Goal: Complete application form: Complete application form

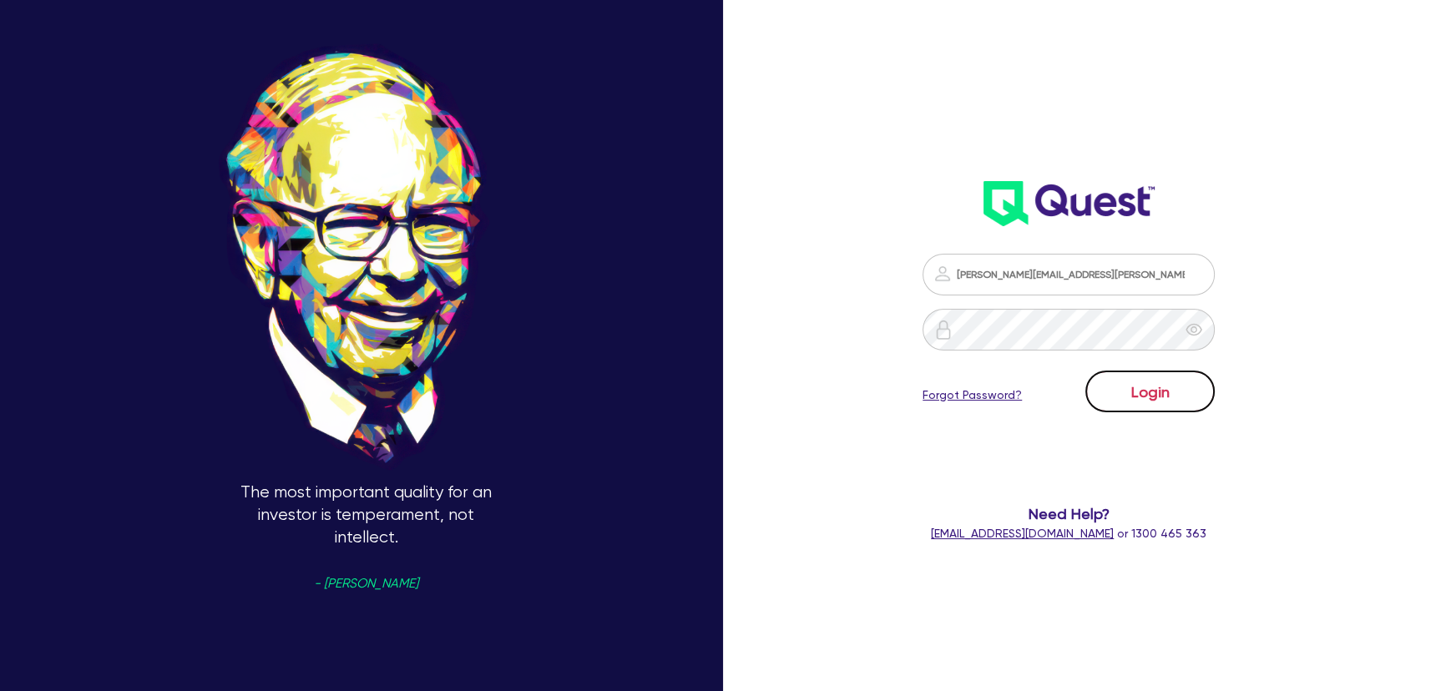
click at [1215, 401] on button "Login" at bounding box center [1149, 392] width 129 height 42
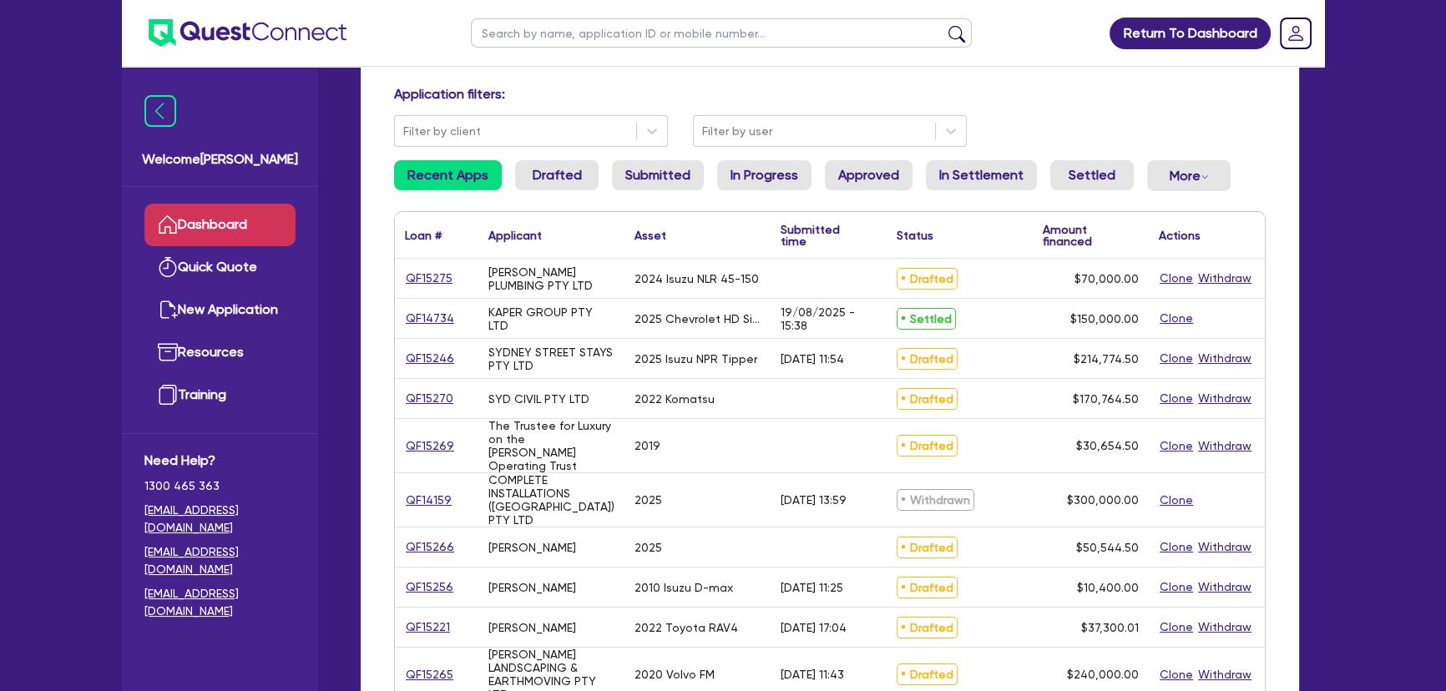
scroll to position [75, 0]
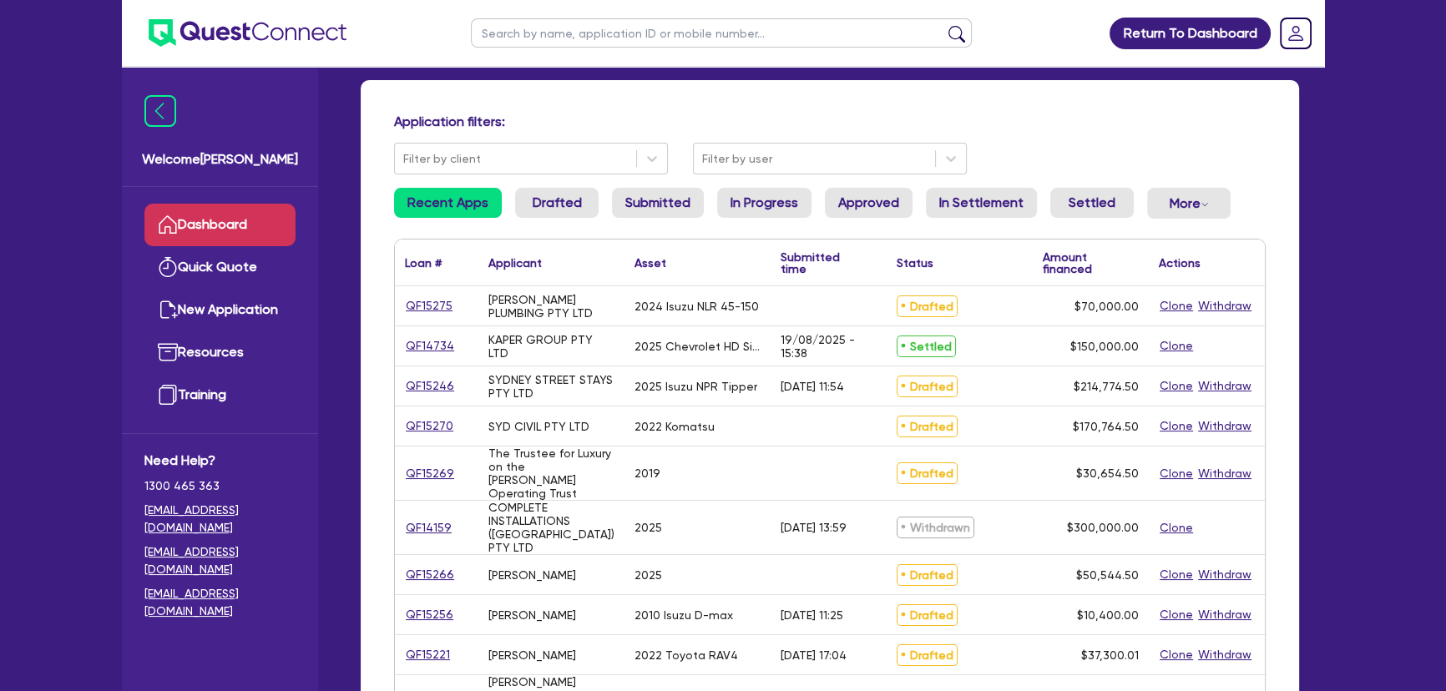
click at [774, 137] on div "Application filters: Filter by client Filter by user" at bounding box center [830, 144] width 897 height 61
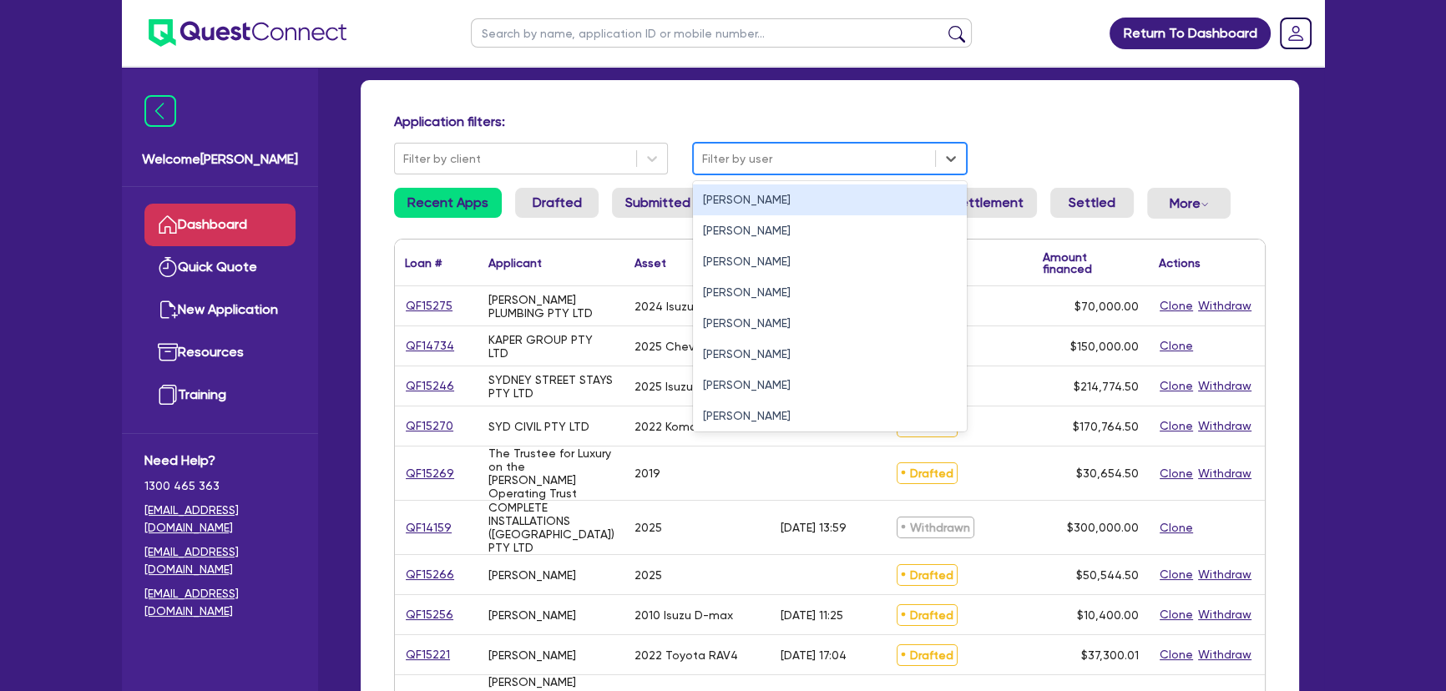
click at [776, 157] on div at bounding box center [814, 159] width 225 height 21
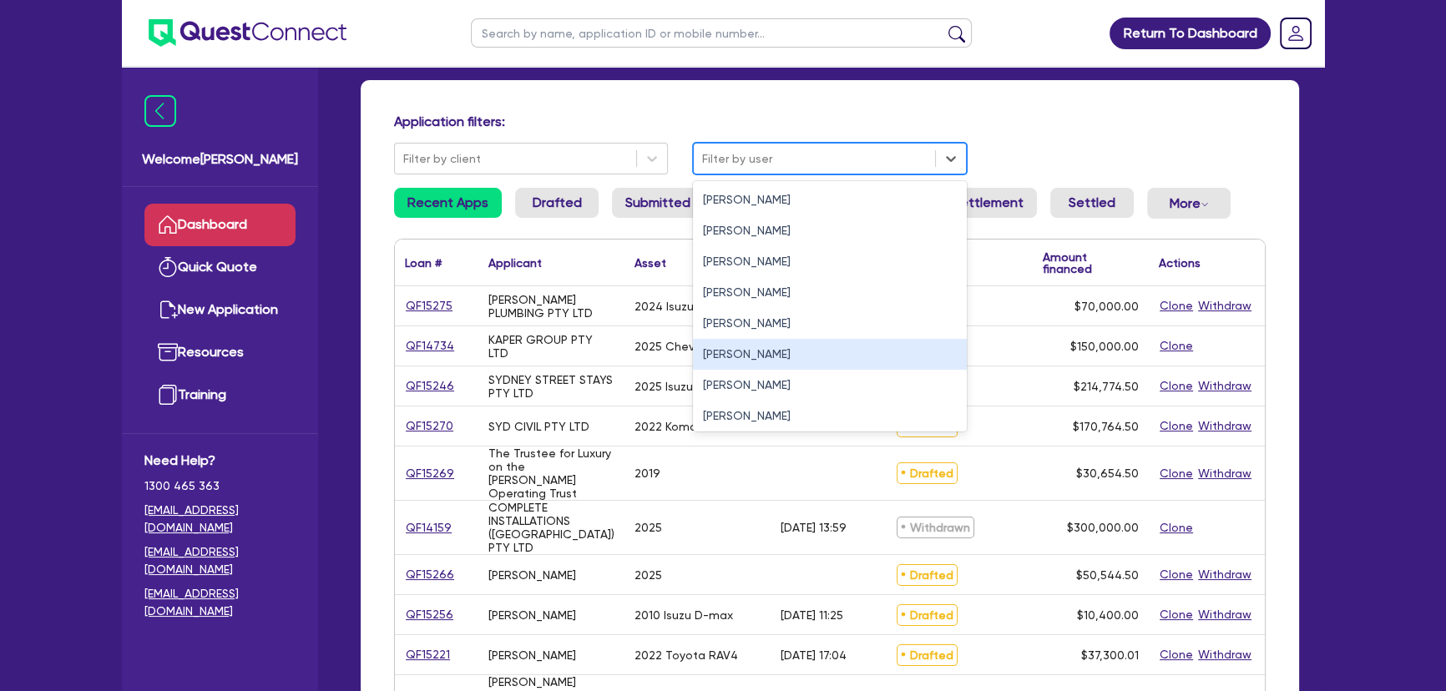
click at [734, 339] on div "Daniel Behman" at bounding box center [830, 354] width 274 height 31
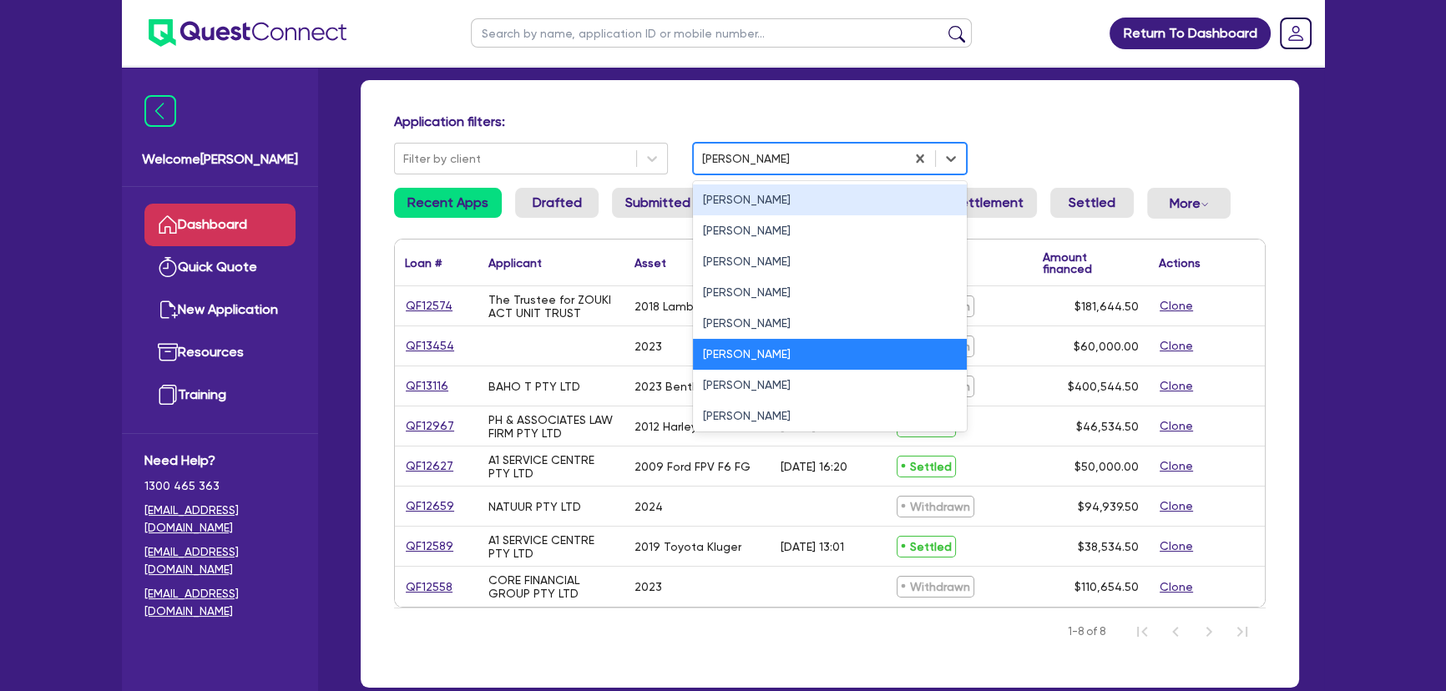
click at [781, 146] on div "Daniel Behman" at bounding box center [799, 159] width 211 height 28
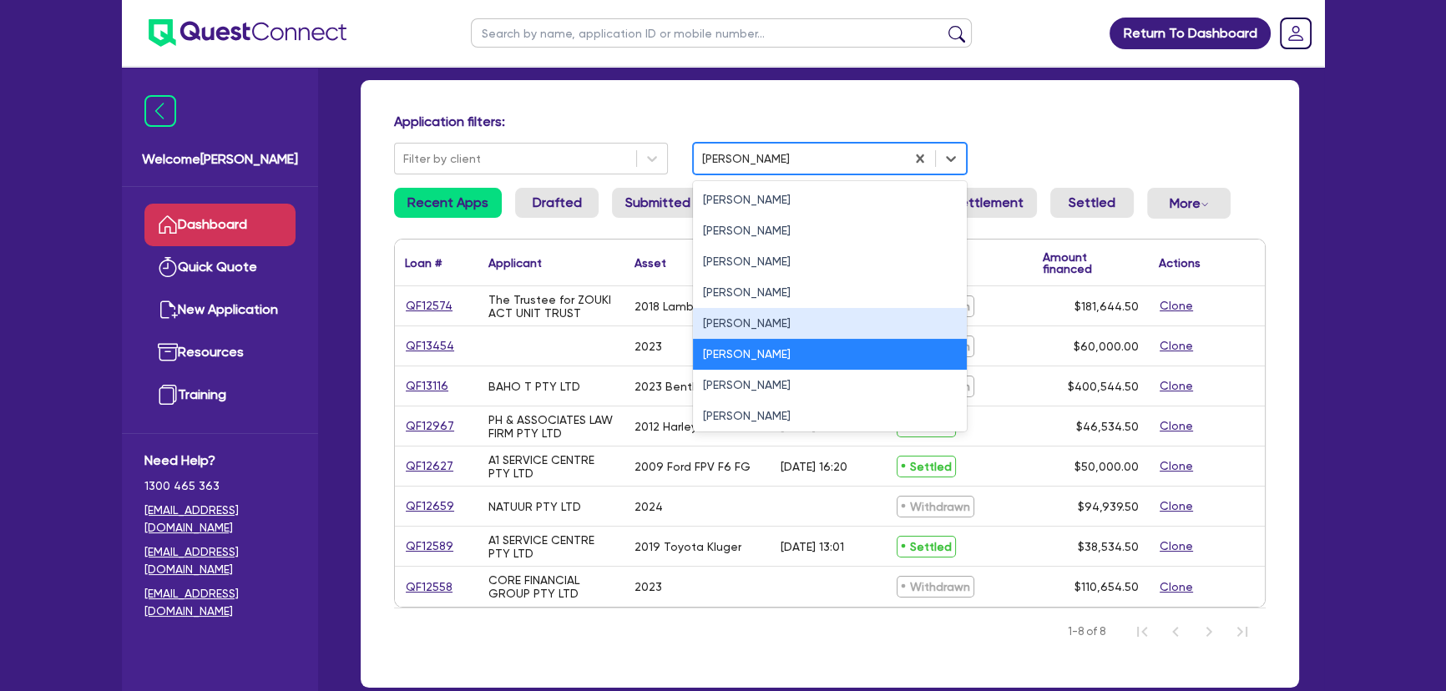
click at [767, 314] on div "Joel Harding" at bounding box center [830, 323] width 274 height 31
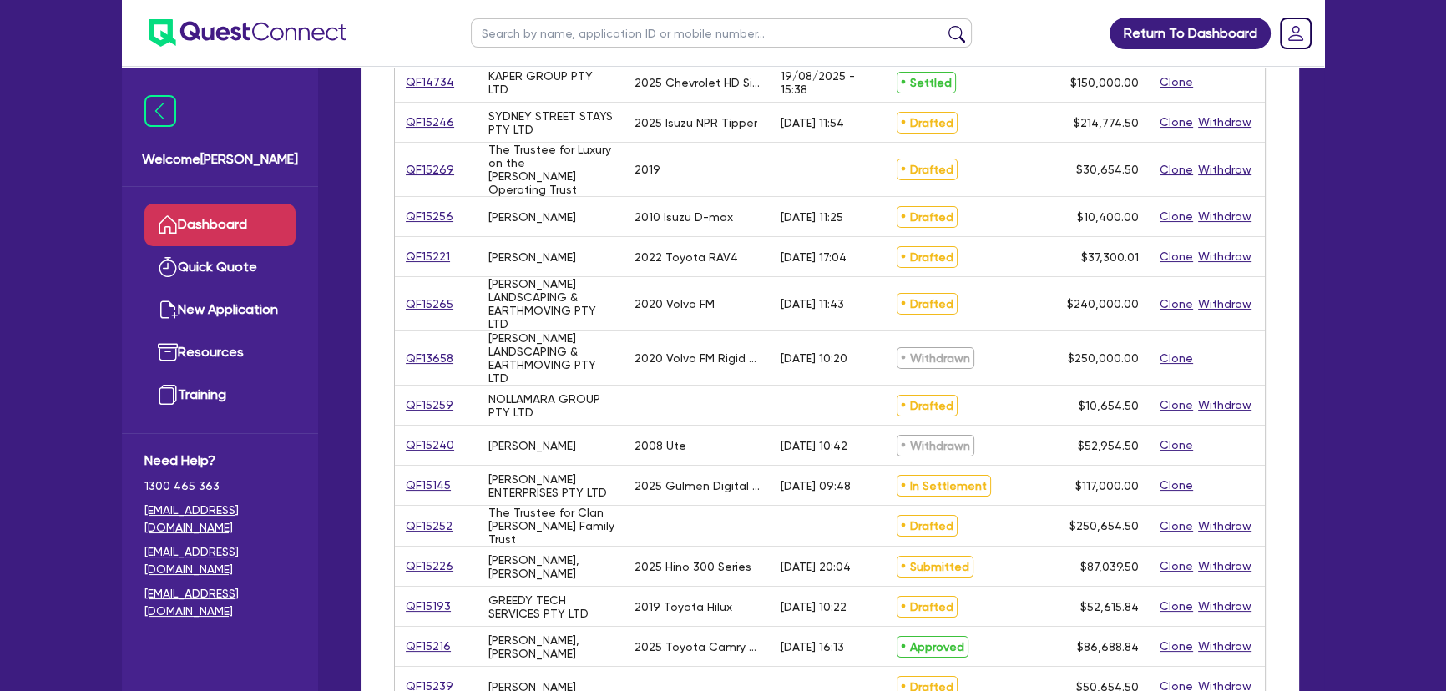
scroll to position [303, 0]
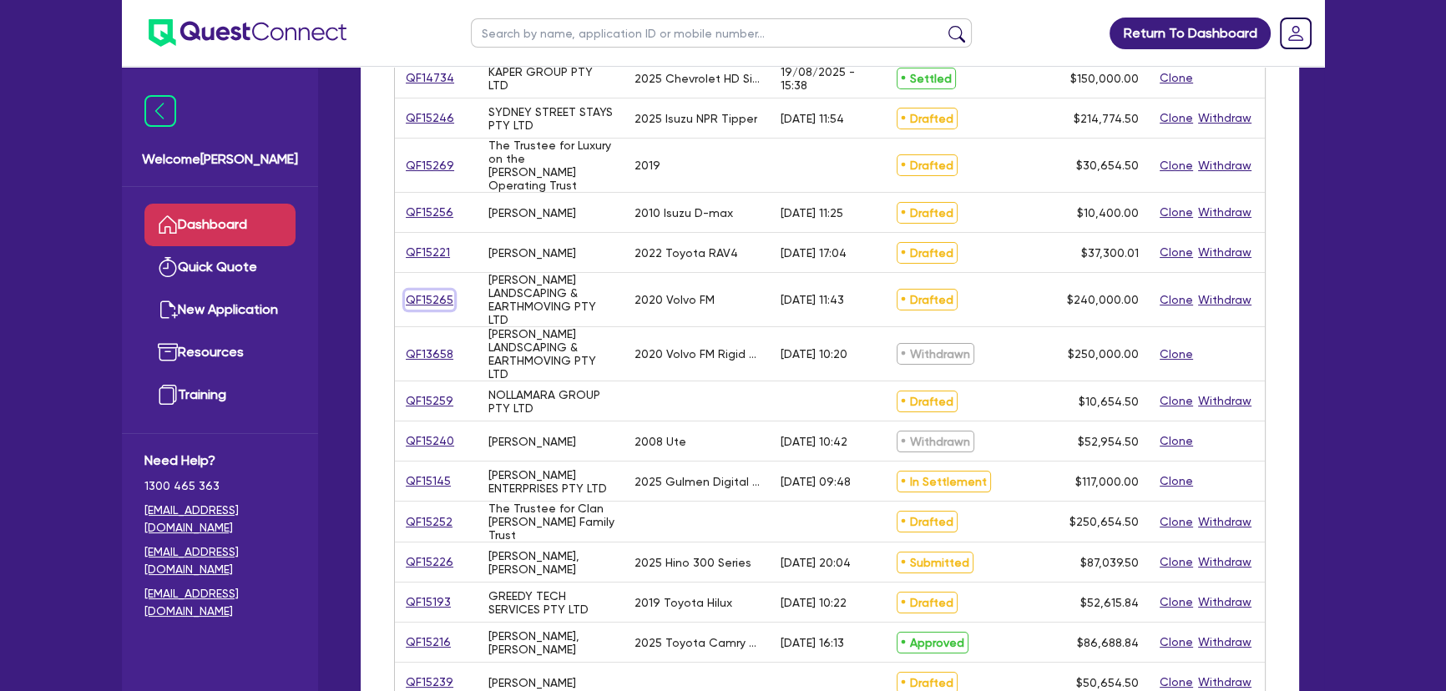
click at [442, 291] on link "QF15265" at bounding box center [429, 300] width 49 height 19
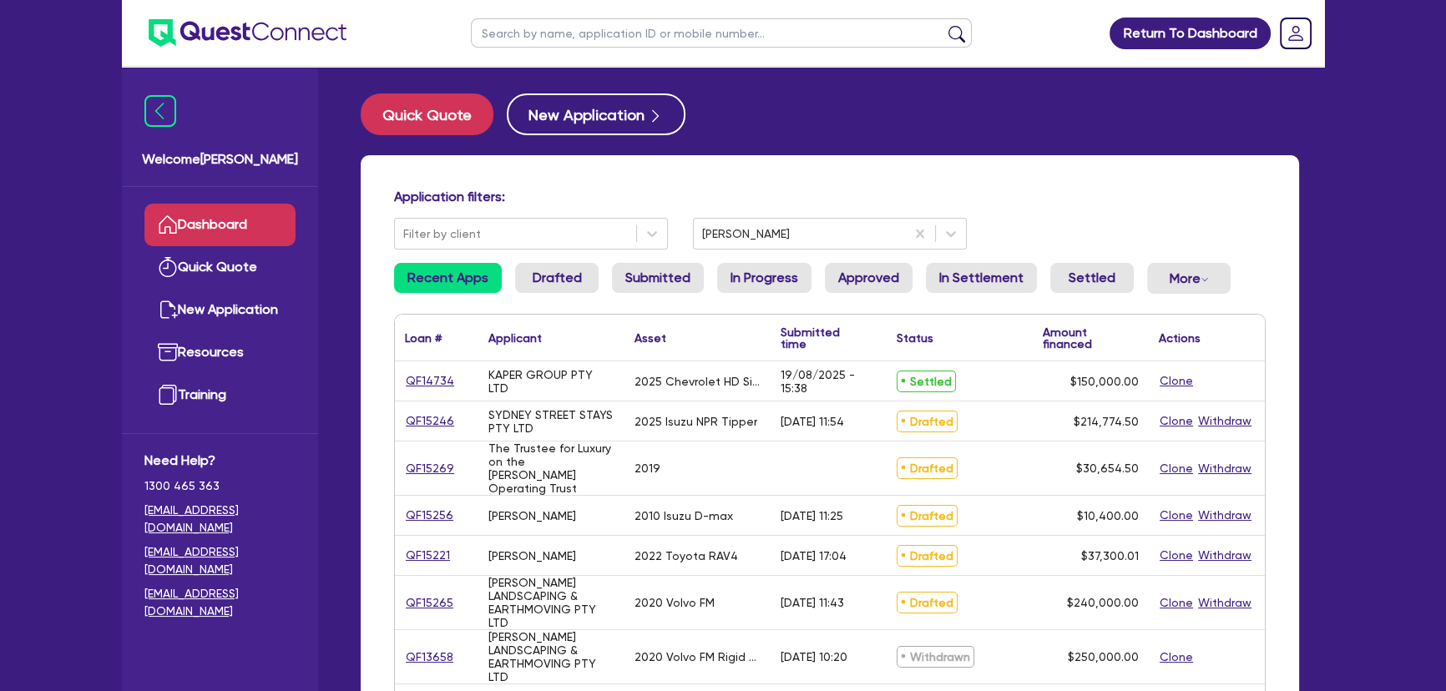
select select "PRIMARY_ASSETS"
select select "HEAVY_TRUCKS"
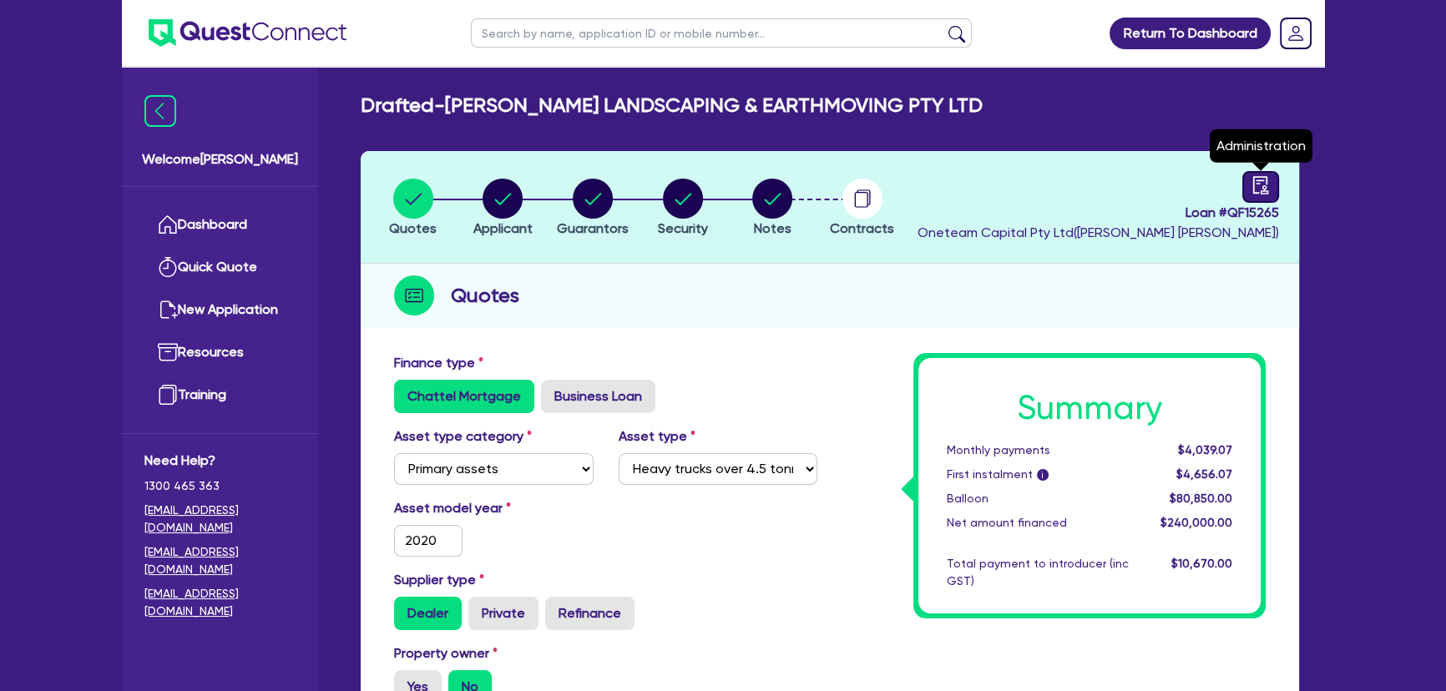
click at [1277, 187] on link at bounding box center [1260, 187] width 37 height 32
select select "DRAFTED_AMENDED"
select select "Pepper"
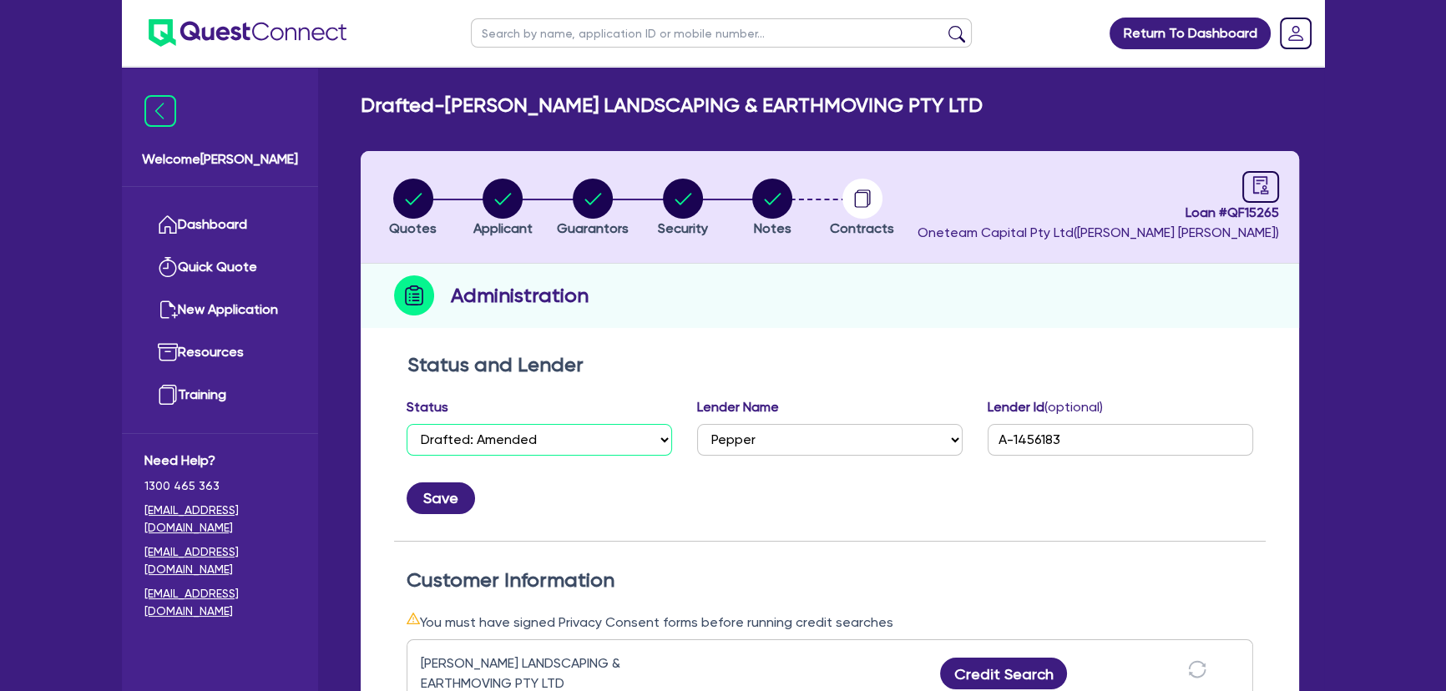
click at [556, 443] on select "Select Quoted Drafted: New Drafted: Amended Submitted: New Submitted: Amended I…" at bounding box center [540, 440] width 266 height 32
select select "APPROVED_WAITING_FOR_MORE_INFO"
click at [407, 424] on select "Select Quoted Drafted: New Drafted: Amended Submitted: New Submitted: Amended I…" at bounding box center [540, 440] width 266 height 32
click at [448, 509] on button "Save" at bounding box center [441, 499] width 68 height 32
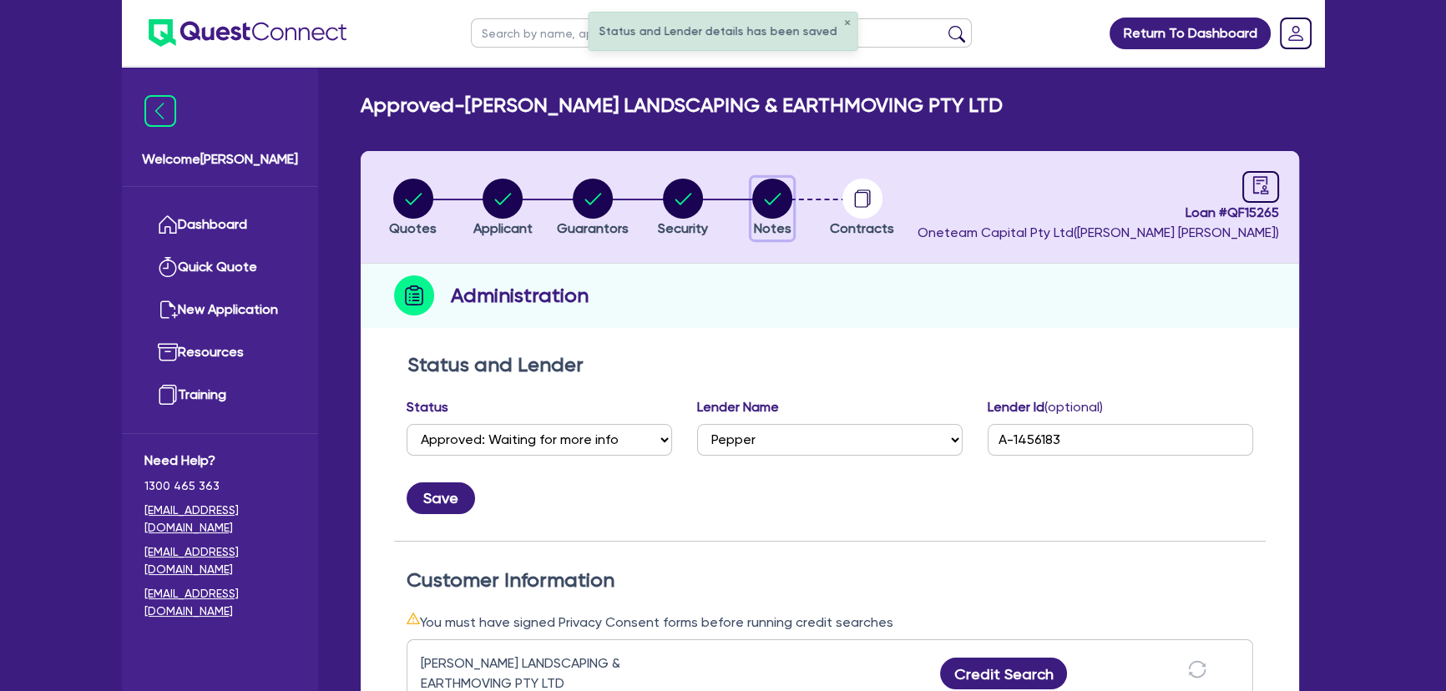
click at [785, 208] on circle "button" at bounding box center [772, 199] width 40 height 40
select select "Other"
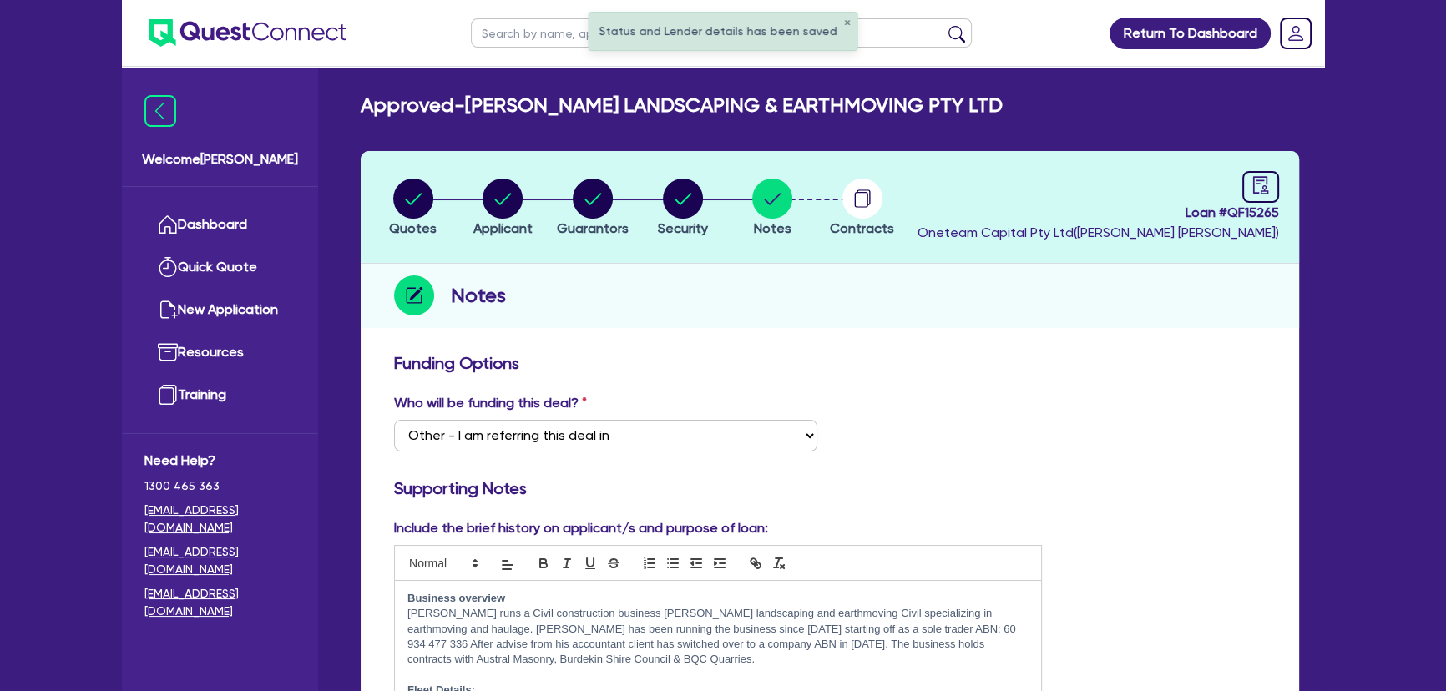
scroll to position [73, 0]
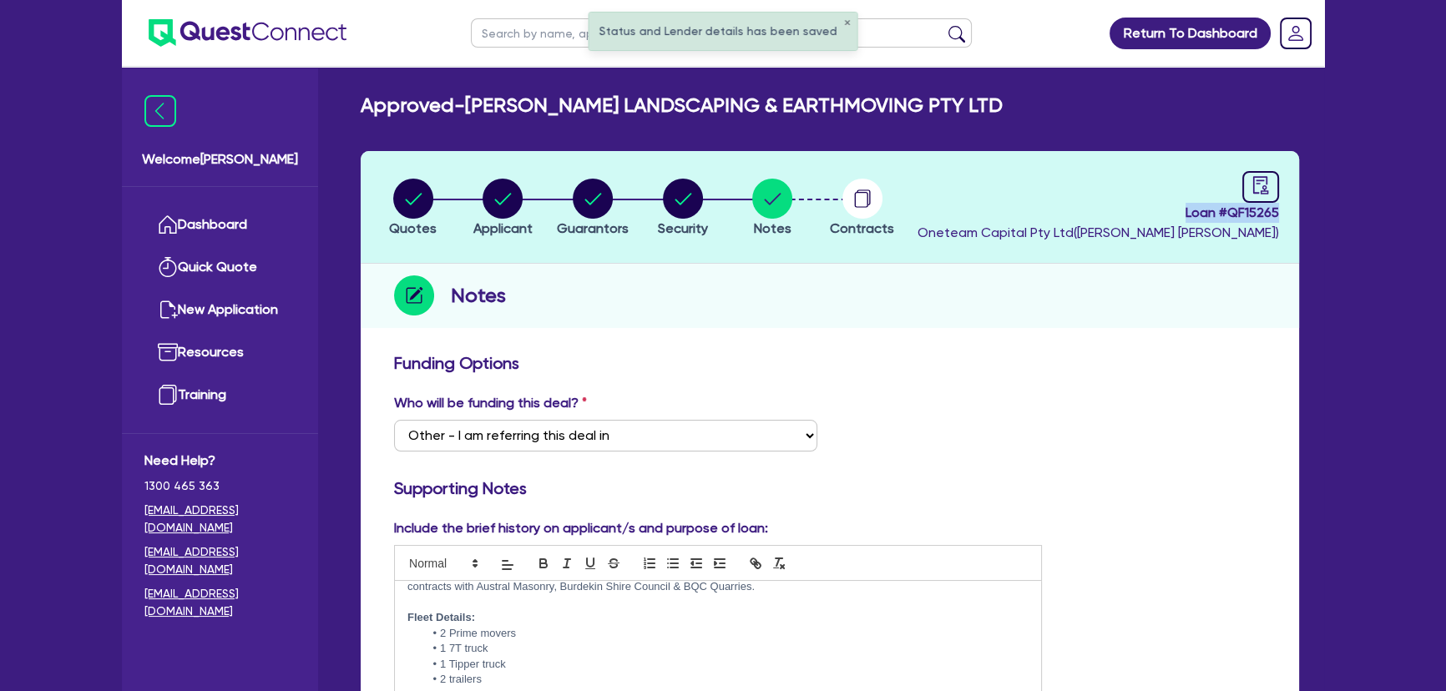
drag, startPoint x: 1176, startPoint y: 217, endPoint x: 1292, endPoint y: 210, distance: 117.1
click at [1292, 210] on header "Quotes Applicant Guarantors Security Notes Contracts Loan # QF15265 Oneteam Cap…" at bounding box center [830, 207] width 938 height 113
copy span "Loan # QF15265"
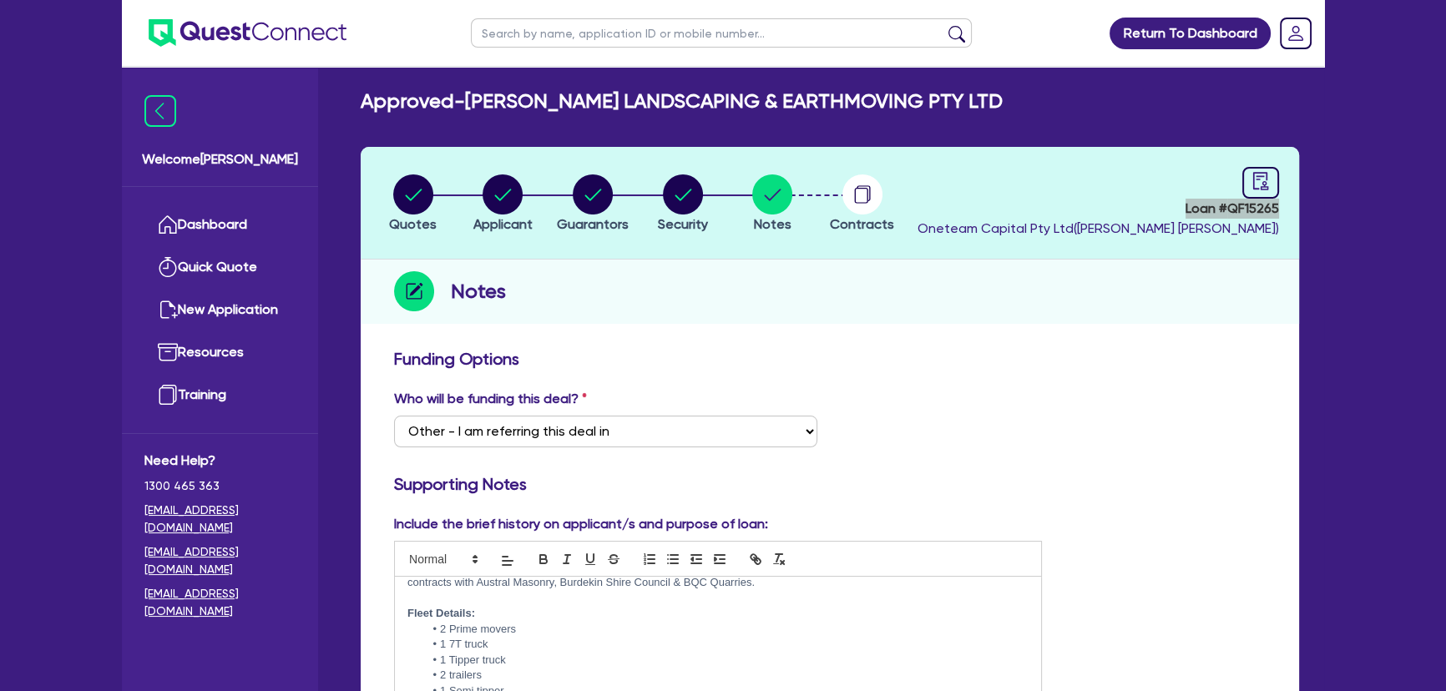
scroll to position [0, 0]
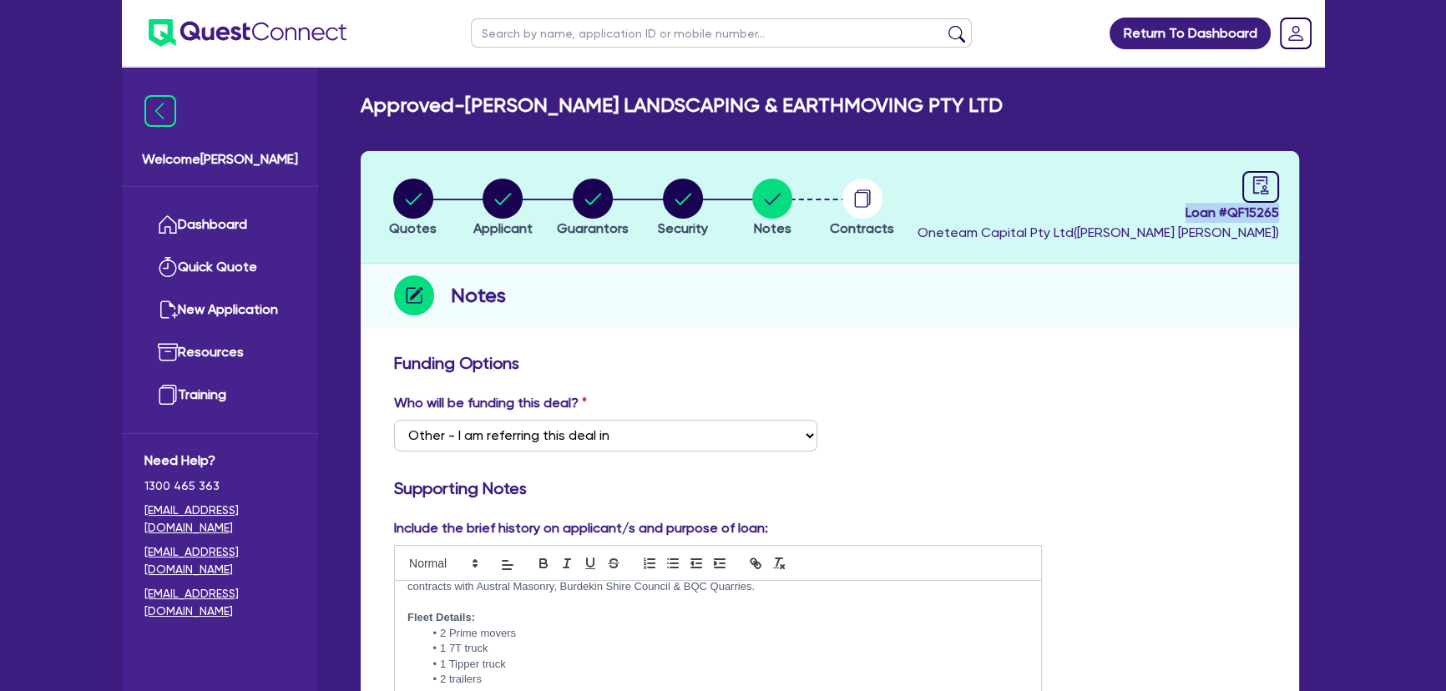
click at [223, 33] on img at bounding box center [248, 33] width 198 height 28
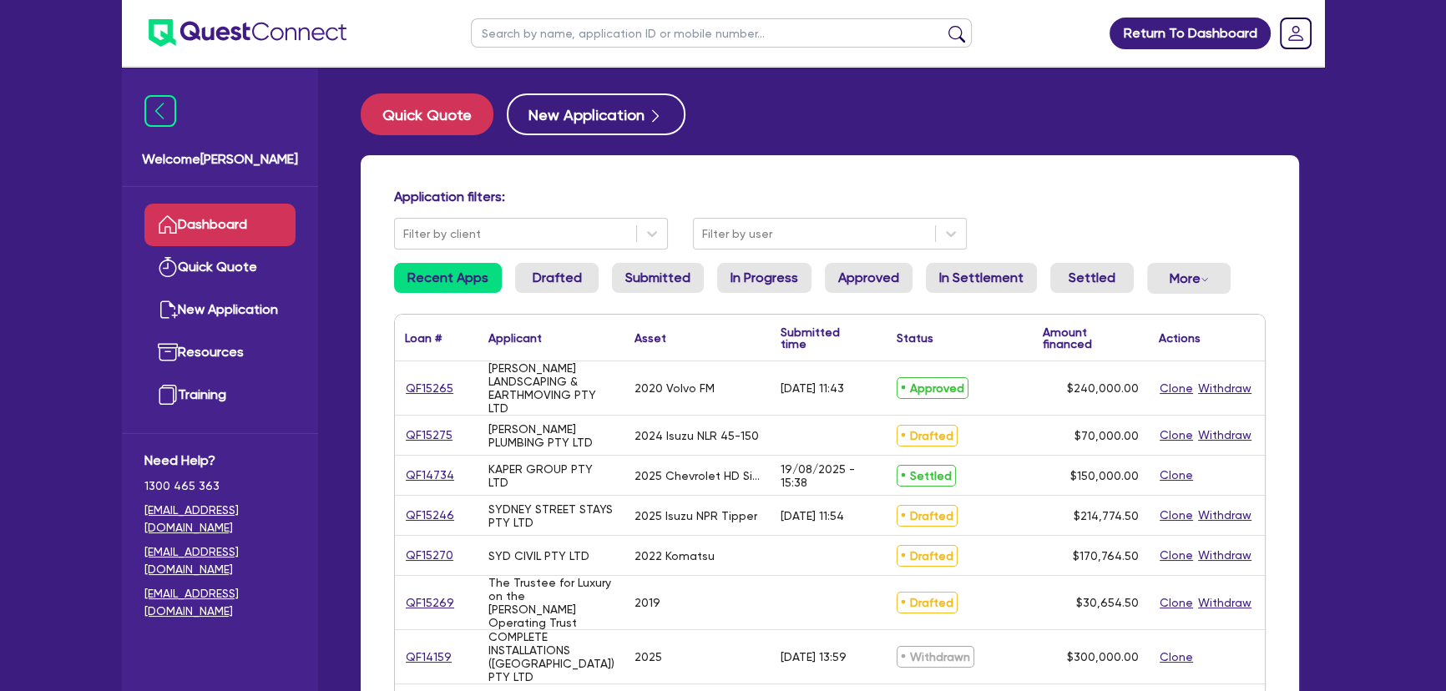
click at [526, 24] on input "text" at bounding box center [721, 32] width 501 height 29
type input "Logan"
click at [943, 25] on button "submit" at bounding box center [956, 36] width 27 height 23
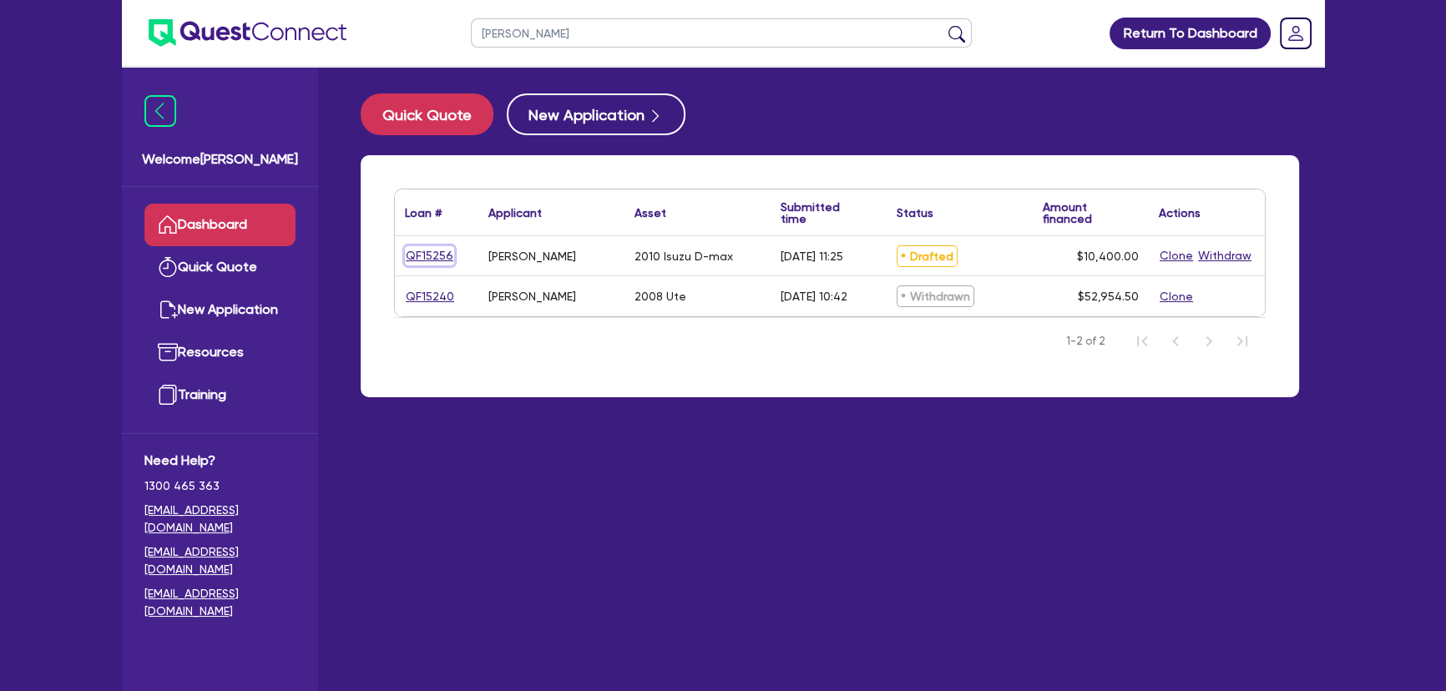
click at [437, 258] on link "QF15256" at bounding box center [429, 255] width 49 height 19
select select "CARS_AND_LIGHT_TRUCKS"
select select "PASSENGER_VEHICLES"
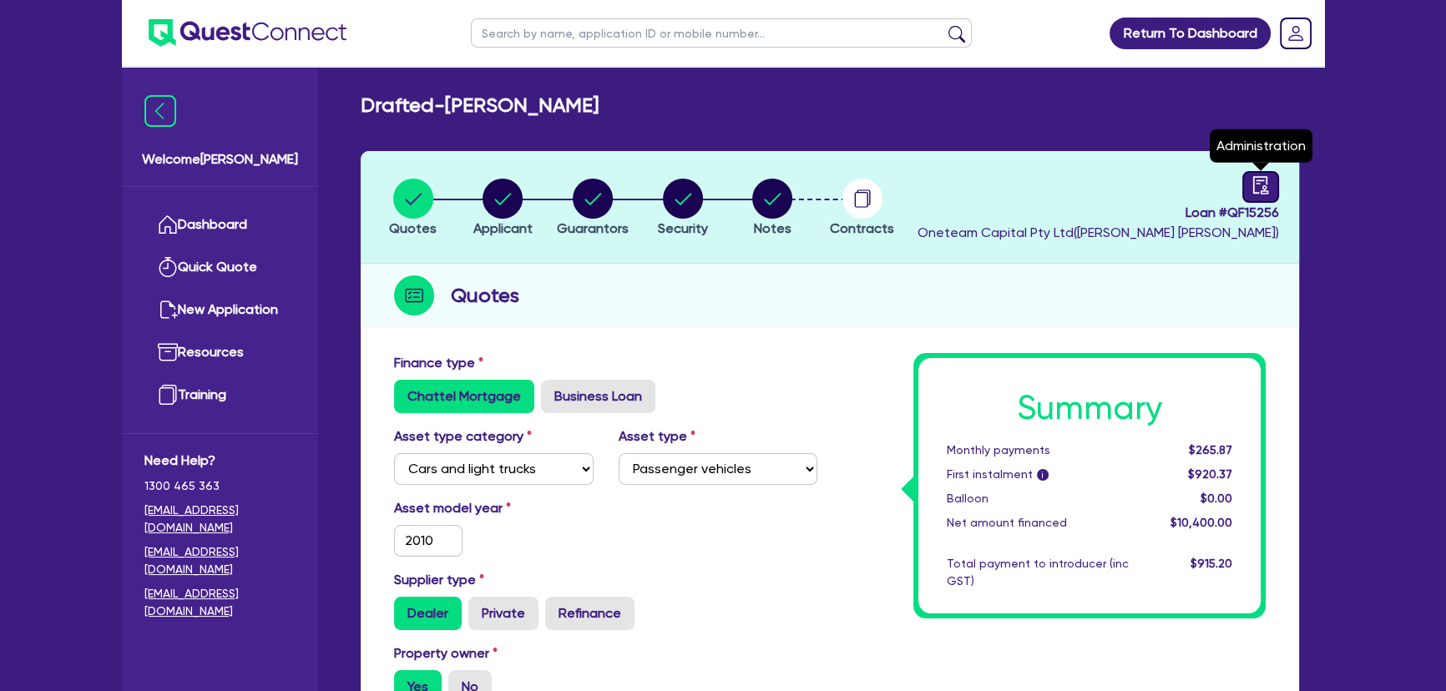
click at [1269, 188] on icon "audit" at bounding box center [1261, 185] width 18 height 18
select select "DRAFTED_AMENDED"
select select "Flexicommercial"
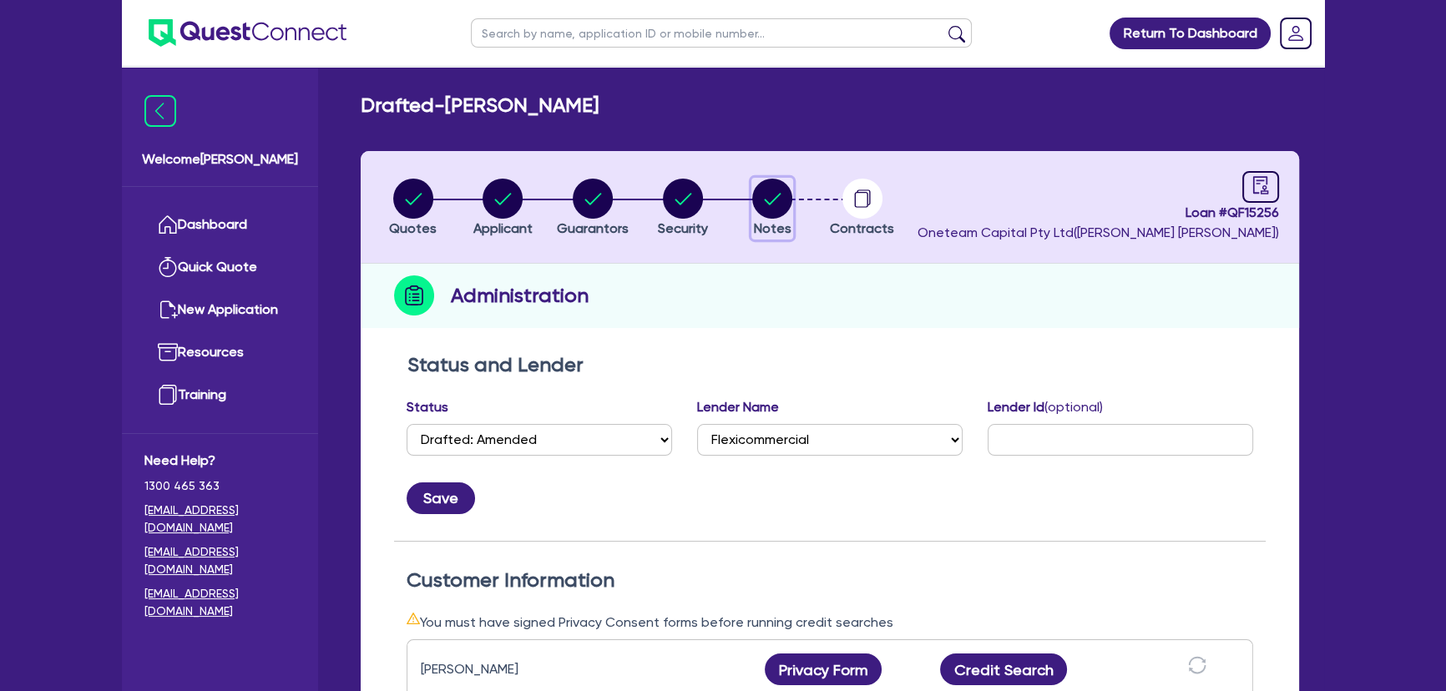
click at [767, 193] on circle "button" at bounding box center [772, 199] width 40 height 40
select select "Other"
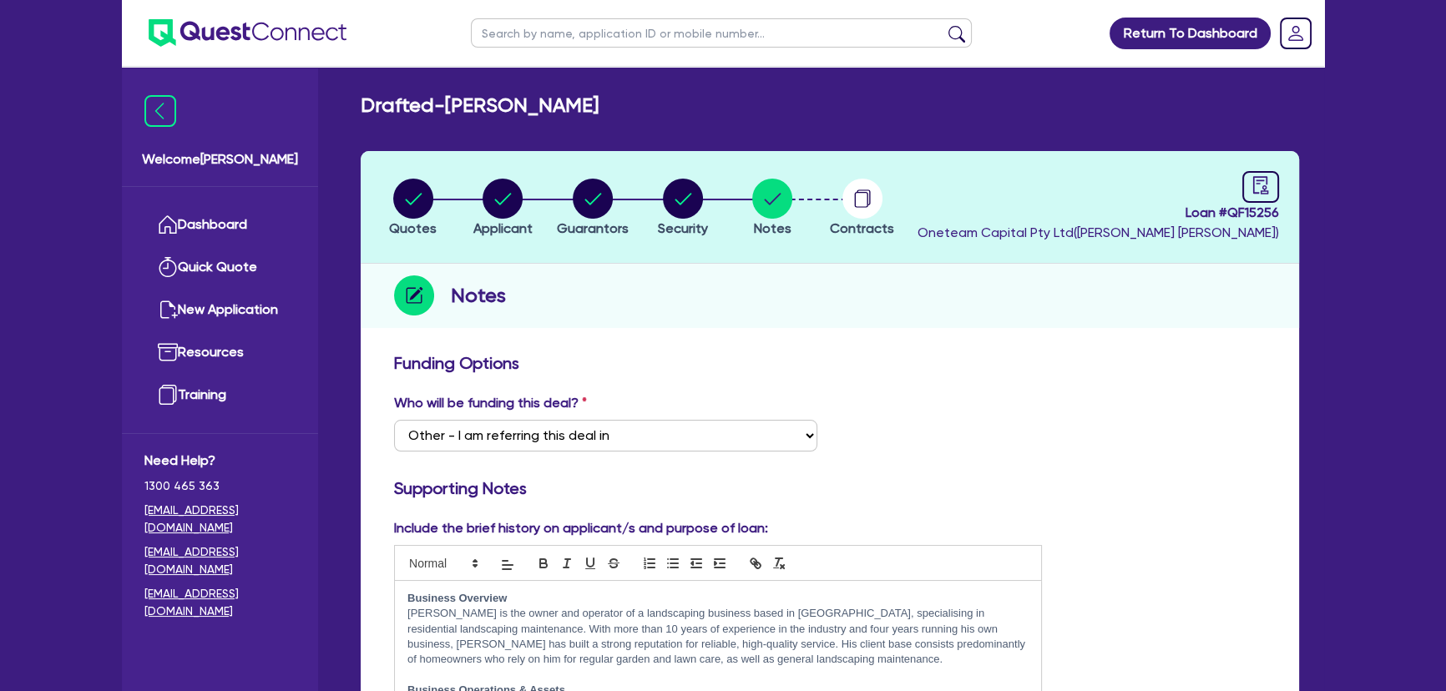
click at [1236, 183] on div "Loan # QF15256 Oneteam Capital Pty Ltd ( Joel Harding )" at bounding box center [1099, 207] width 362 height 72
click at [1243, 182] on link at bounding box center [1260, 187] width 37 height 32
select select "DRAFTED_AMENDED"
select select "Flexicommercial"
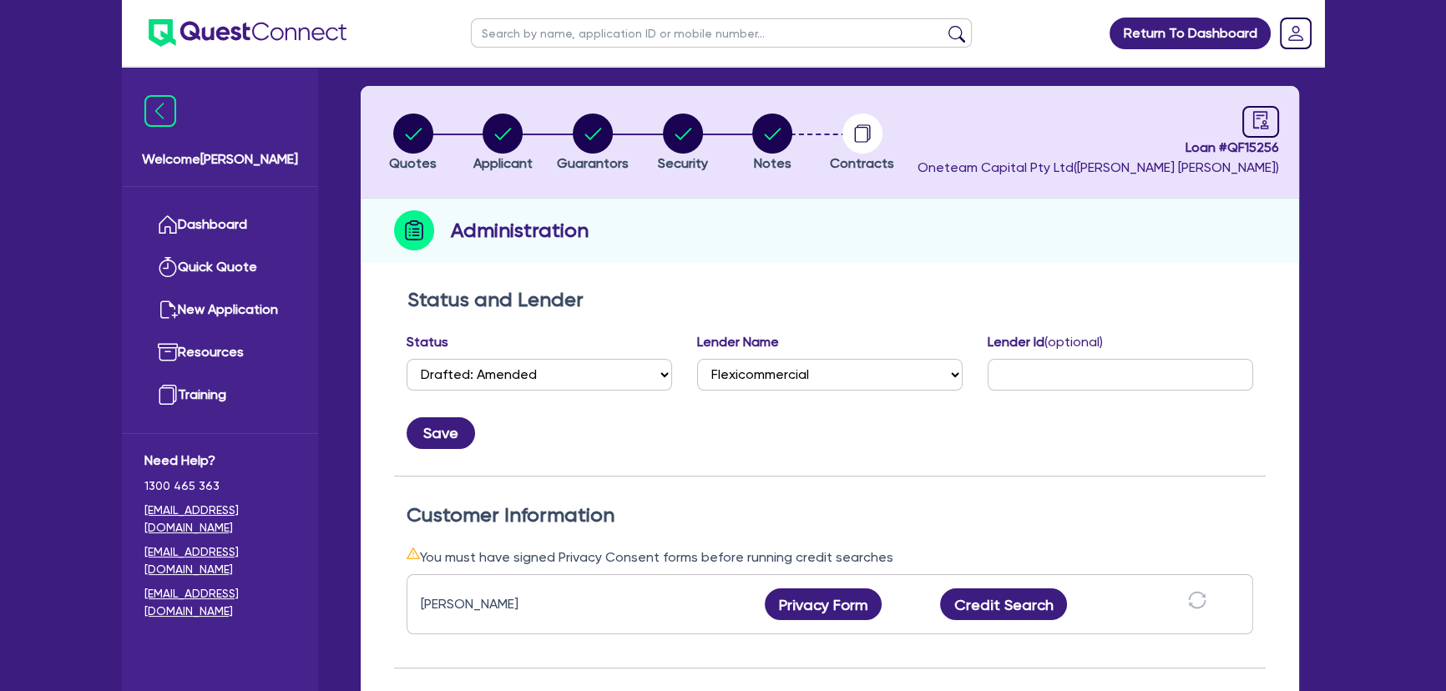
scroll to position [75, 0]
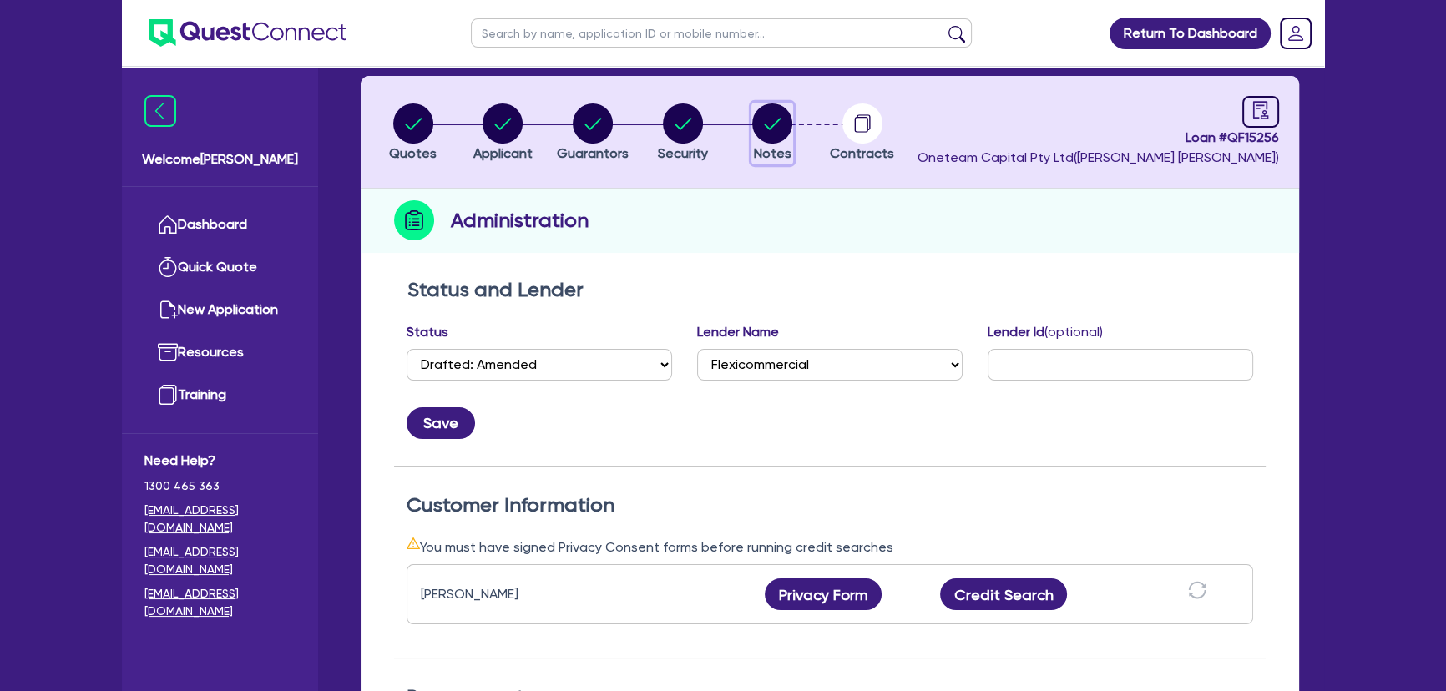
click at [772, 128] on circle "button" at bounding box center [772, 124] width 40 height 40
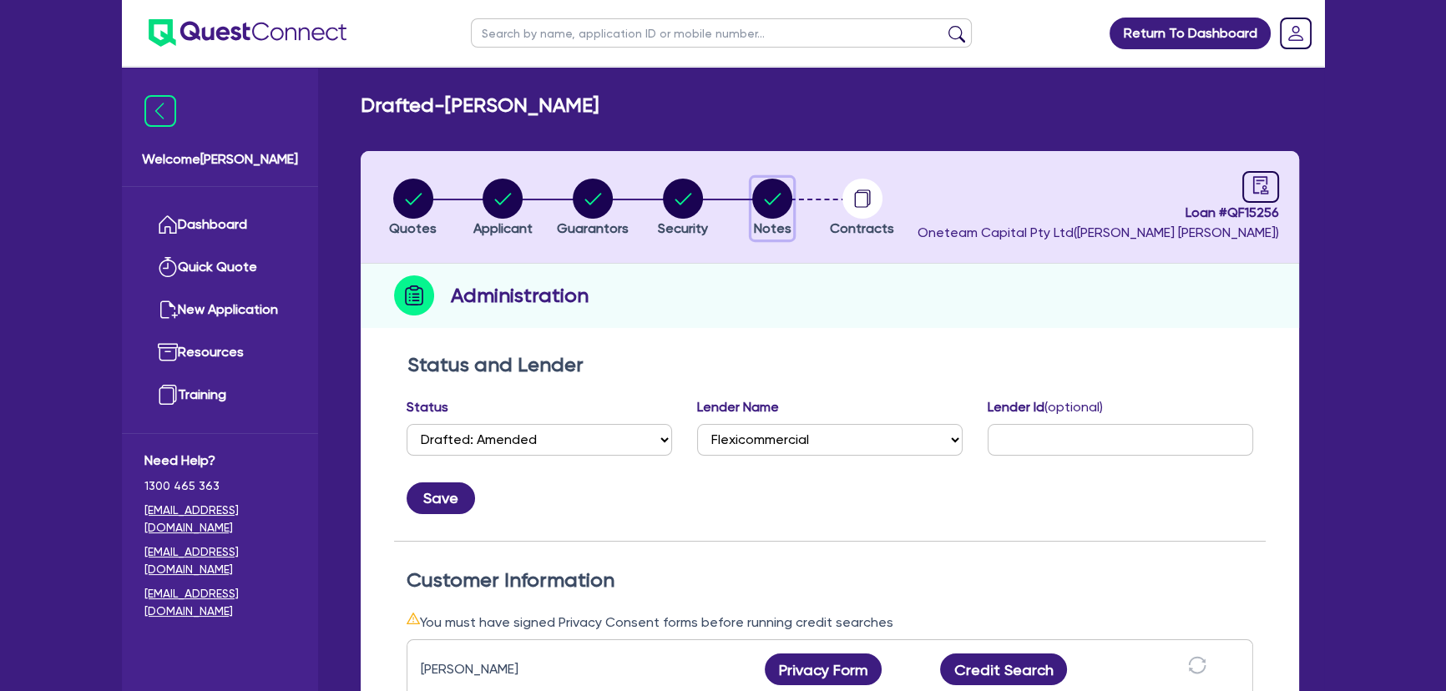
select select "Other"
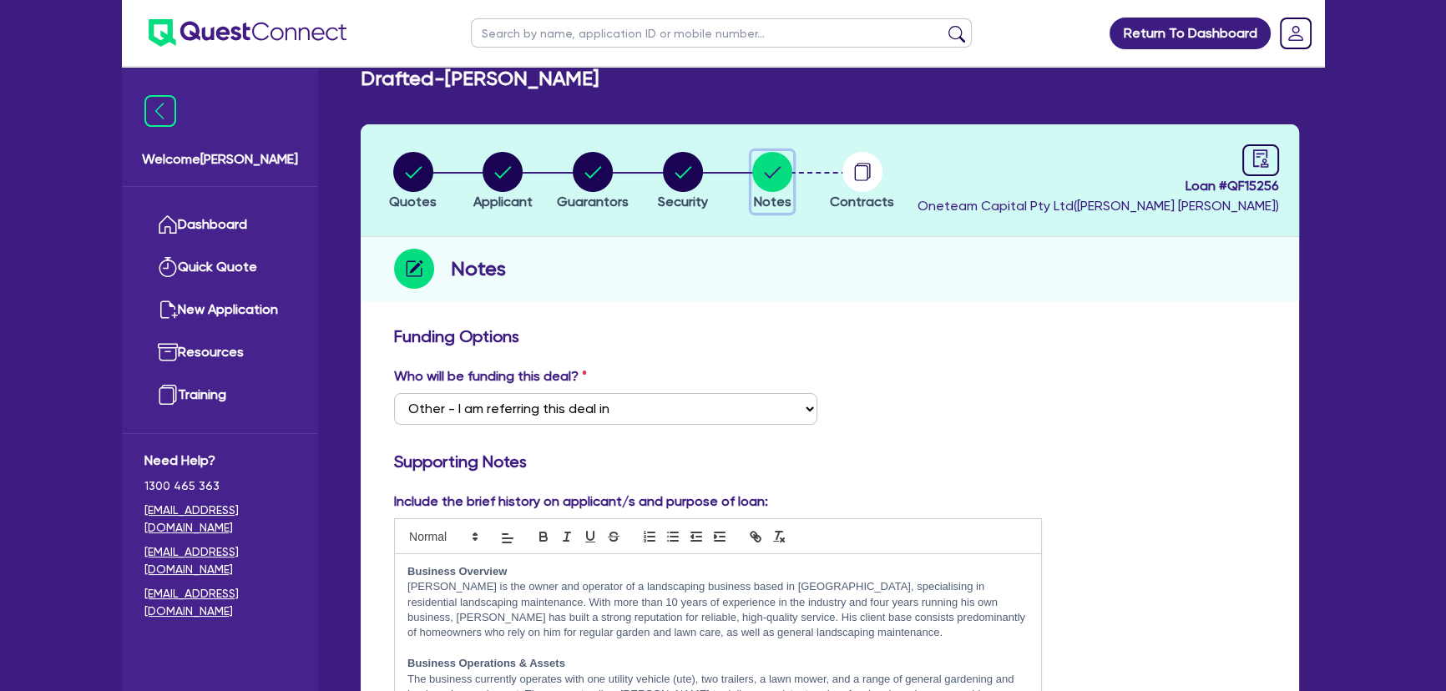
scroll to position [75, 0]
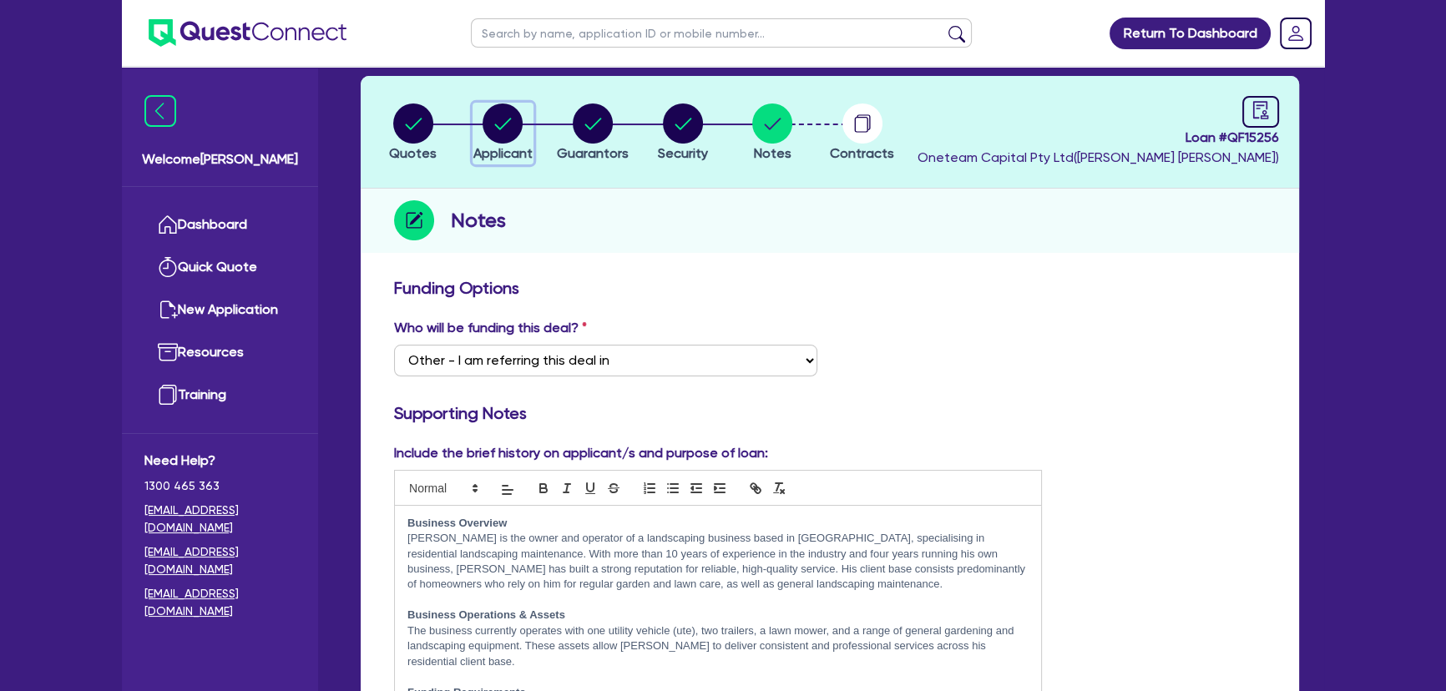
click at [496, 126] on circle "button" at bounding box center [503, 124] width 40 height 40
select select "SOLE_TRADER"
select select "BUILDING_CONSTRUCTION"
select select "TRADES_SERVICES_CONSUMERS"
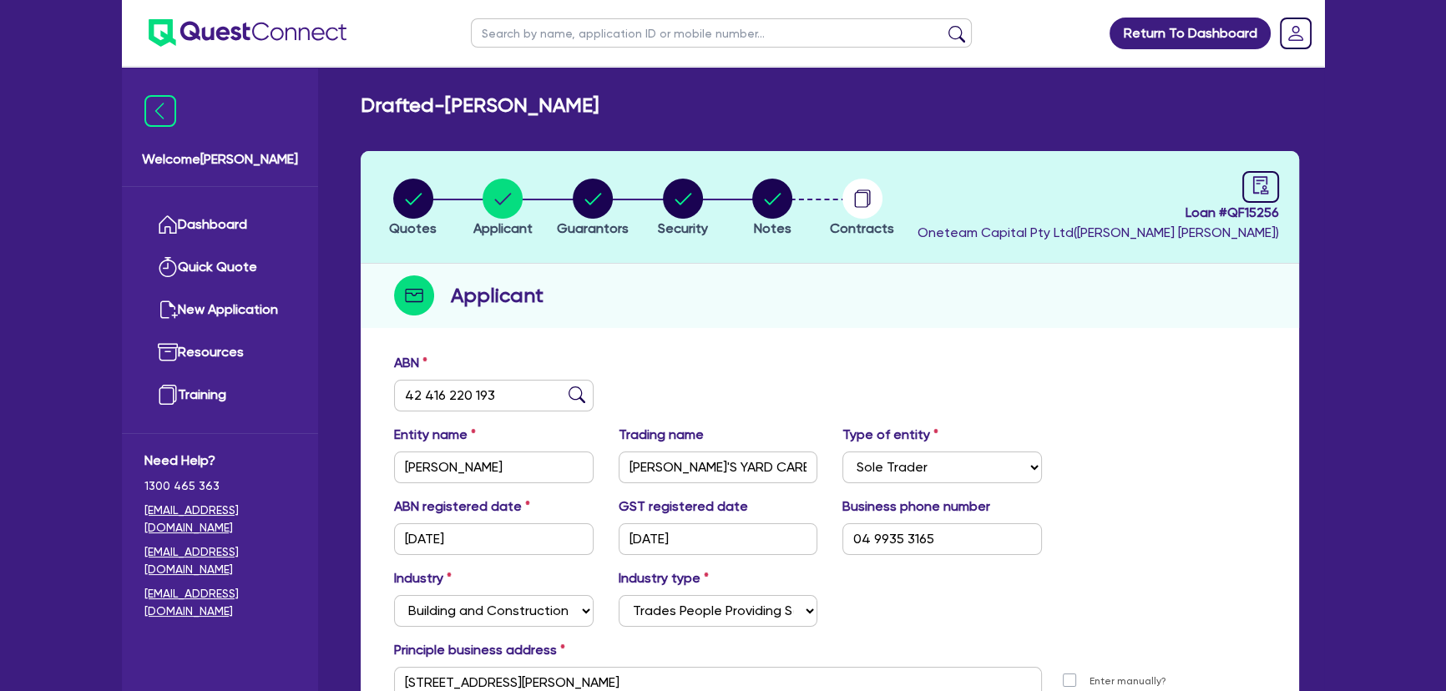
drag, startPoint x: 453, startPoint y: 109, endPoint x: 750, endPoint y: 110, distance: 297.2
click at [750, 110] on div "Drafted - LOGAN, JAMIE WILLIAM" at bounding box center [829, 106] width 963 height 24
copy h2 "[PERSON_NAME]"
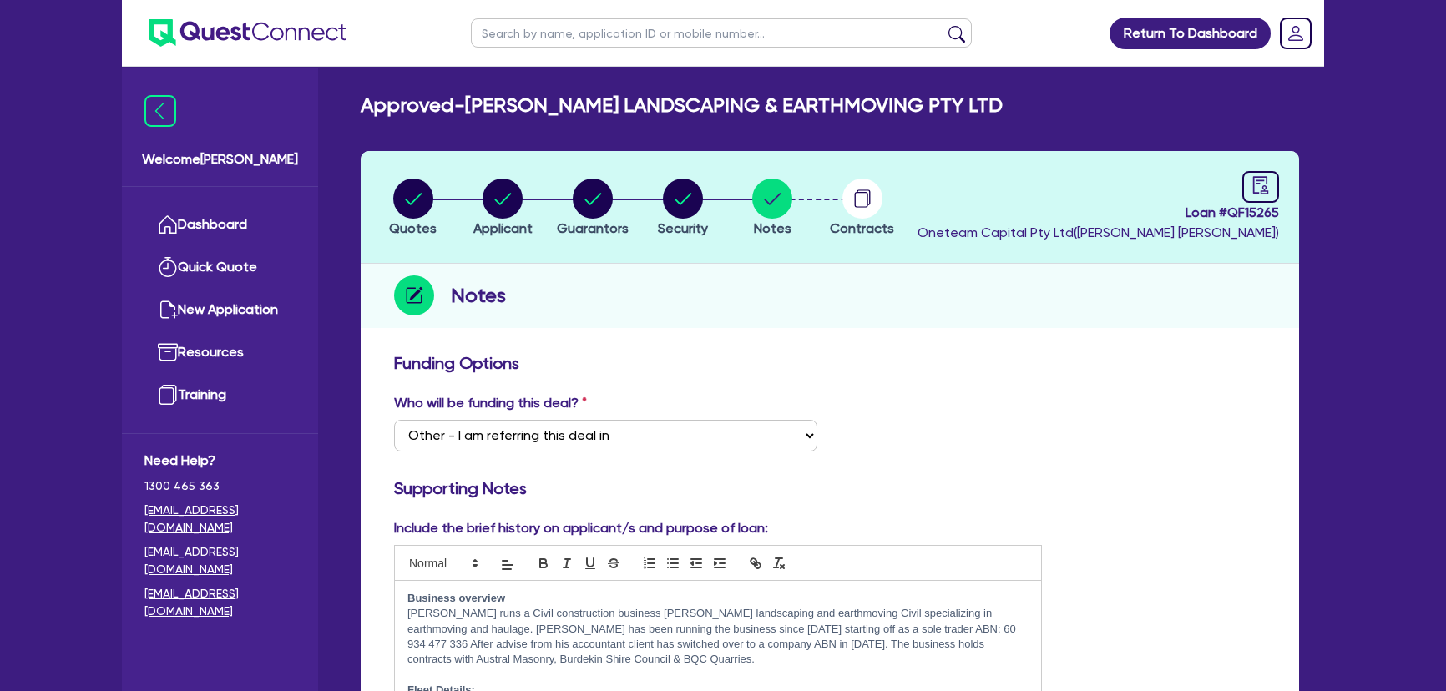
select select "Other"
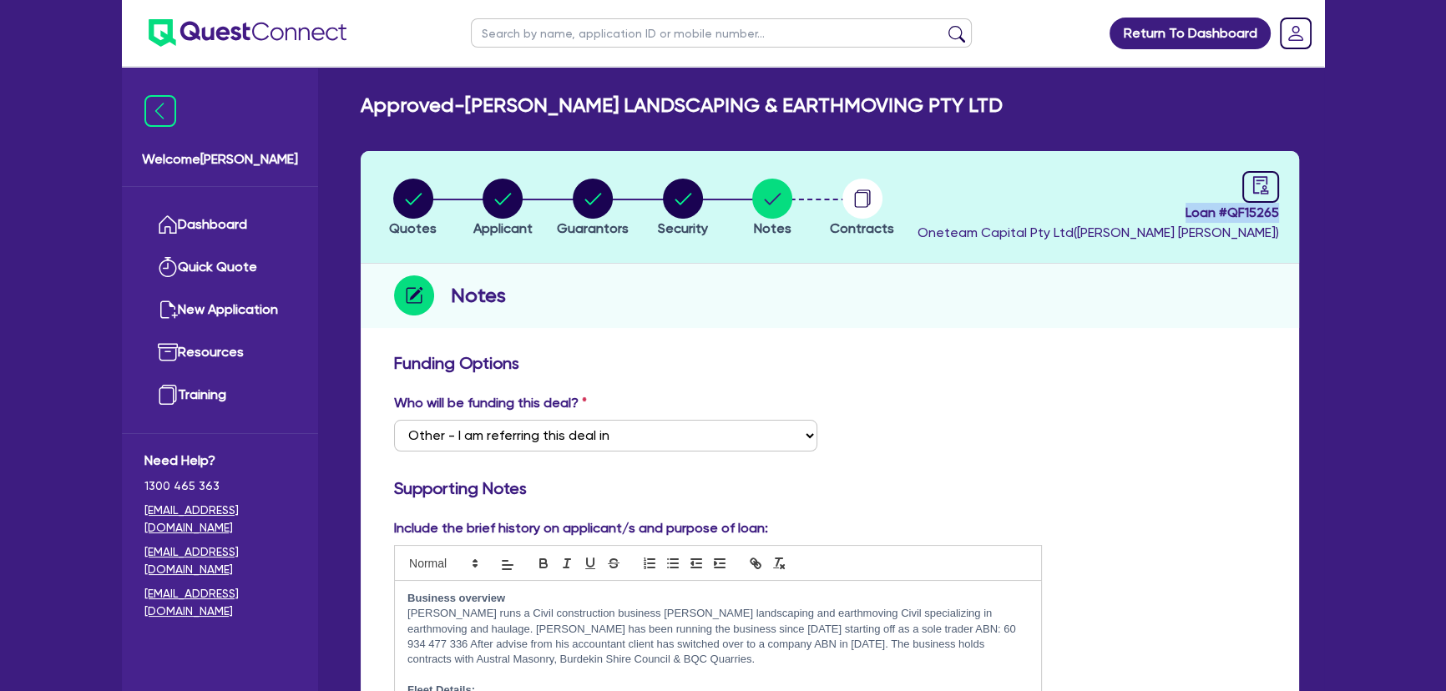
scroll to position [73, 0]
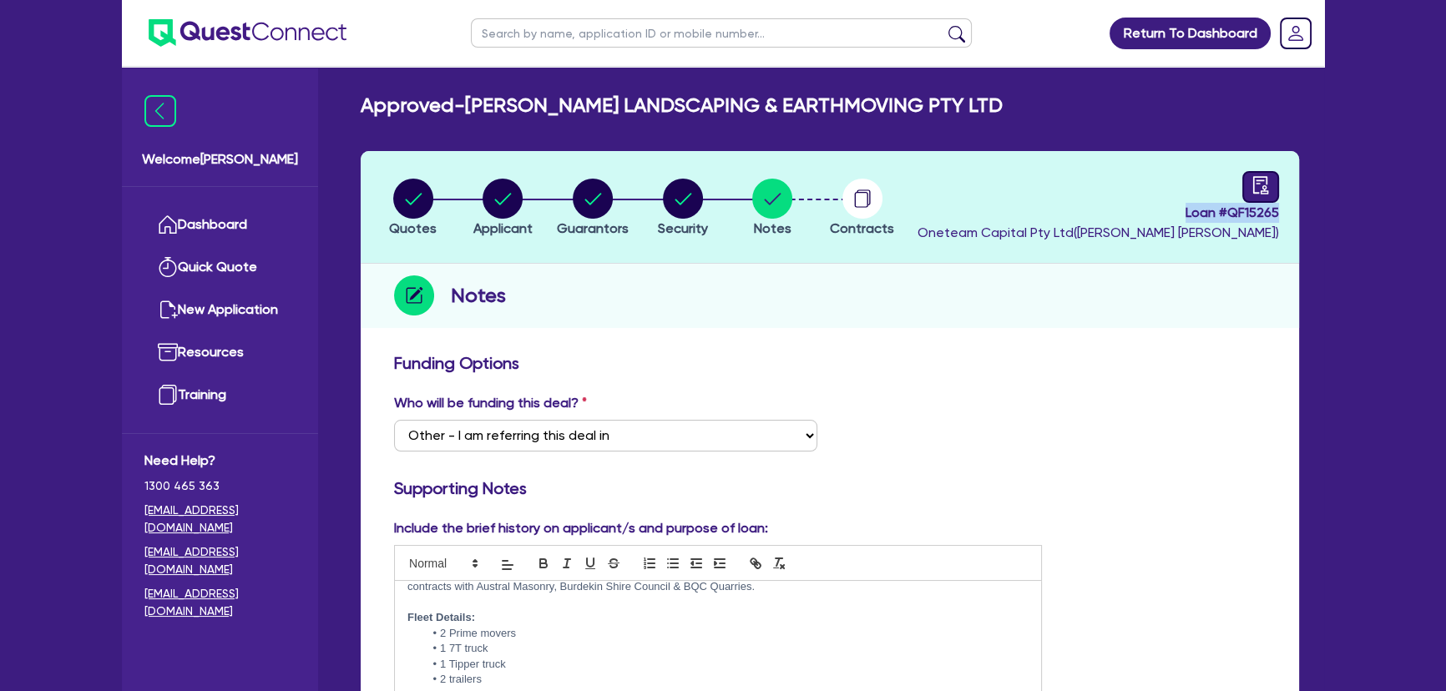
click at [1256, 181] on icon "audit" at bounding box center [1261, 185] width 18 height 18
select select "APPROVED_WAITING_FOR_MORE_INFO"
select select "Pepper"
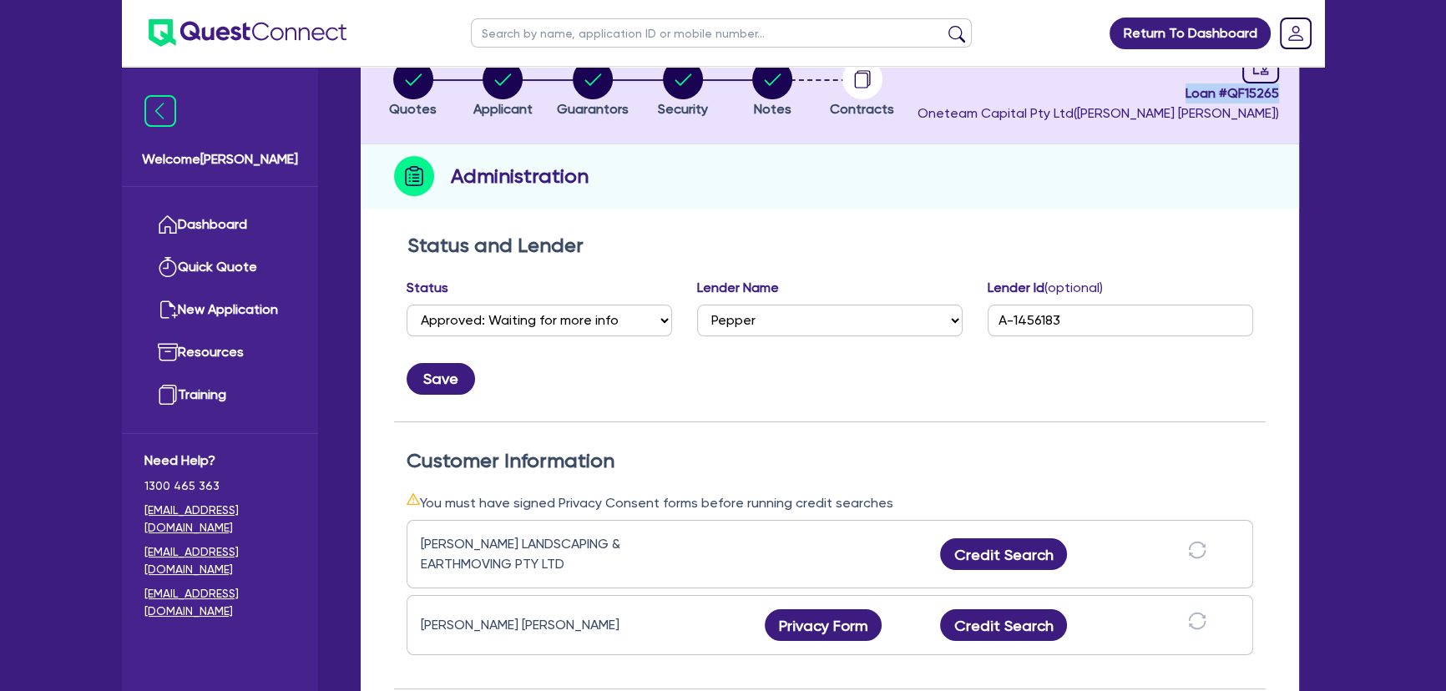
scroll to position [58, 0]
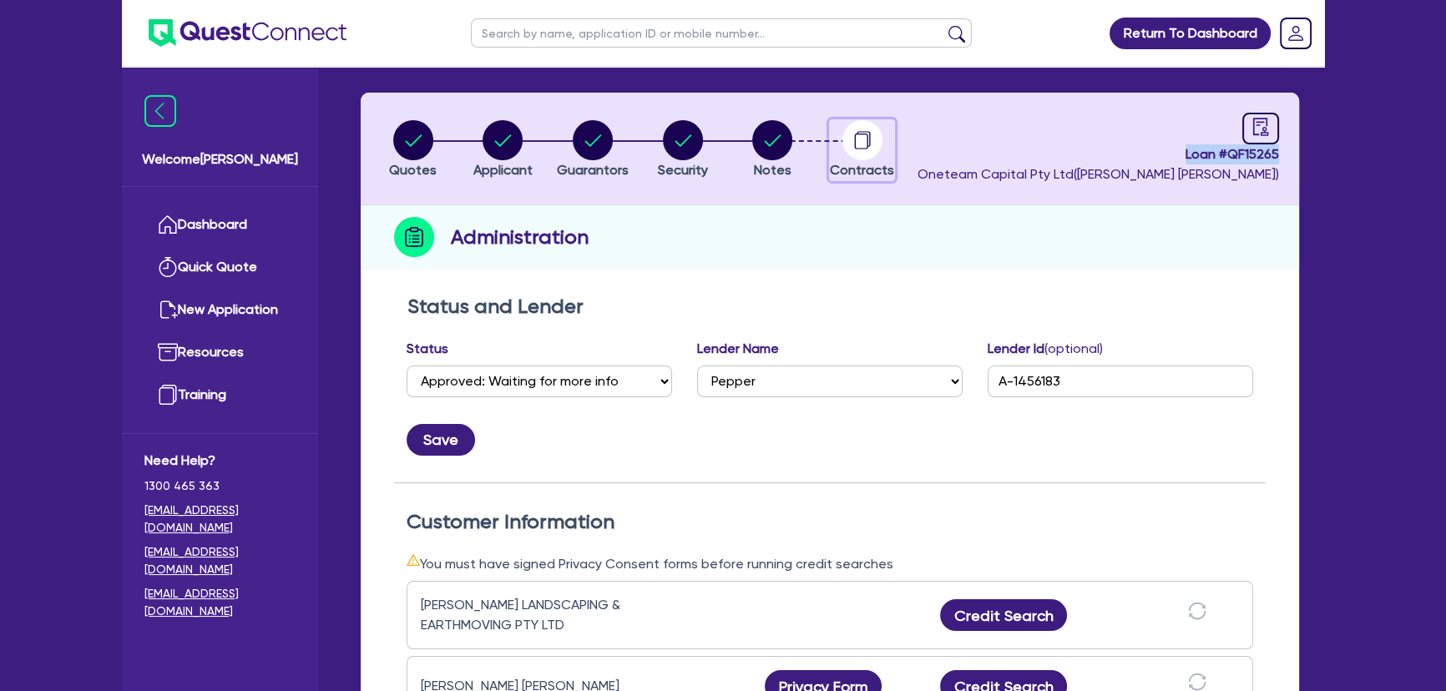
click at [877, 159] on button "Contracts" at bounding box center [862, 150] width 66 height 62
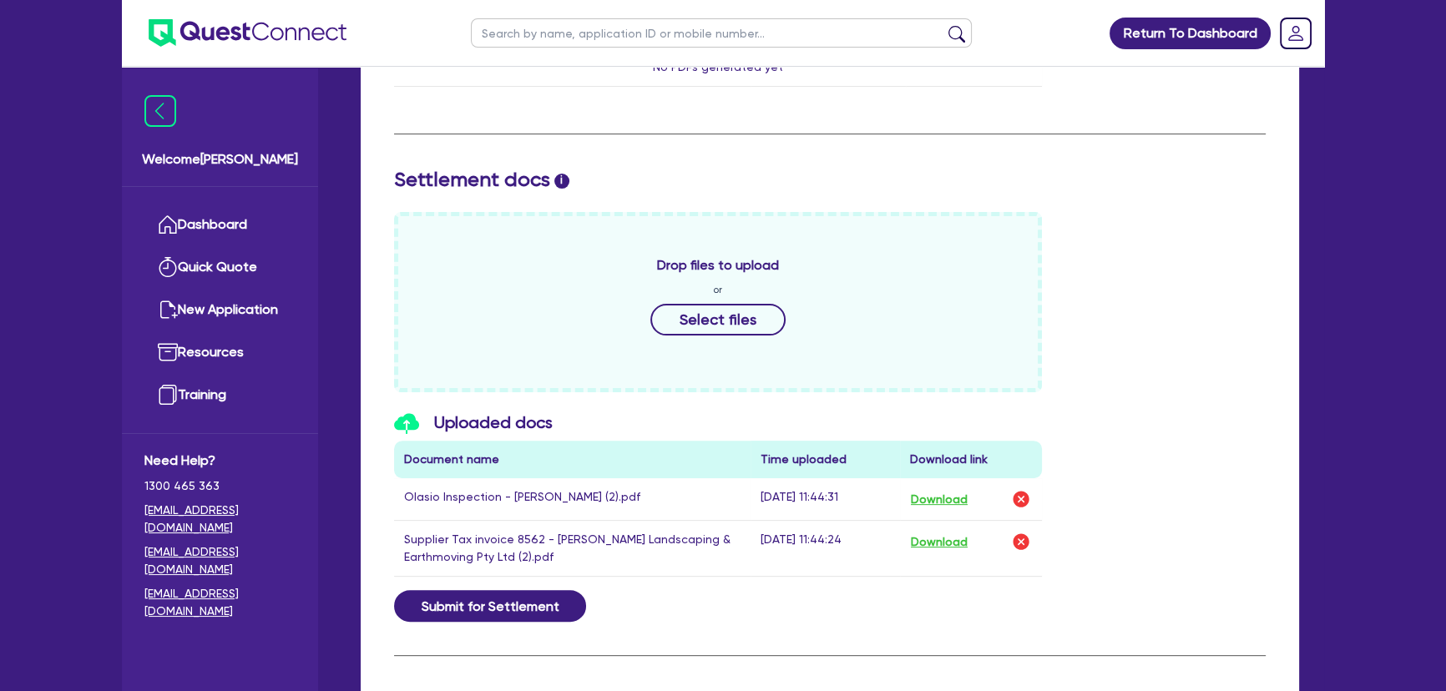
scroll to position [683, 0]
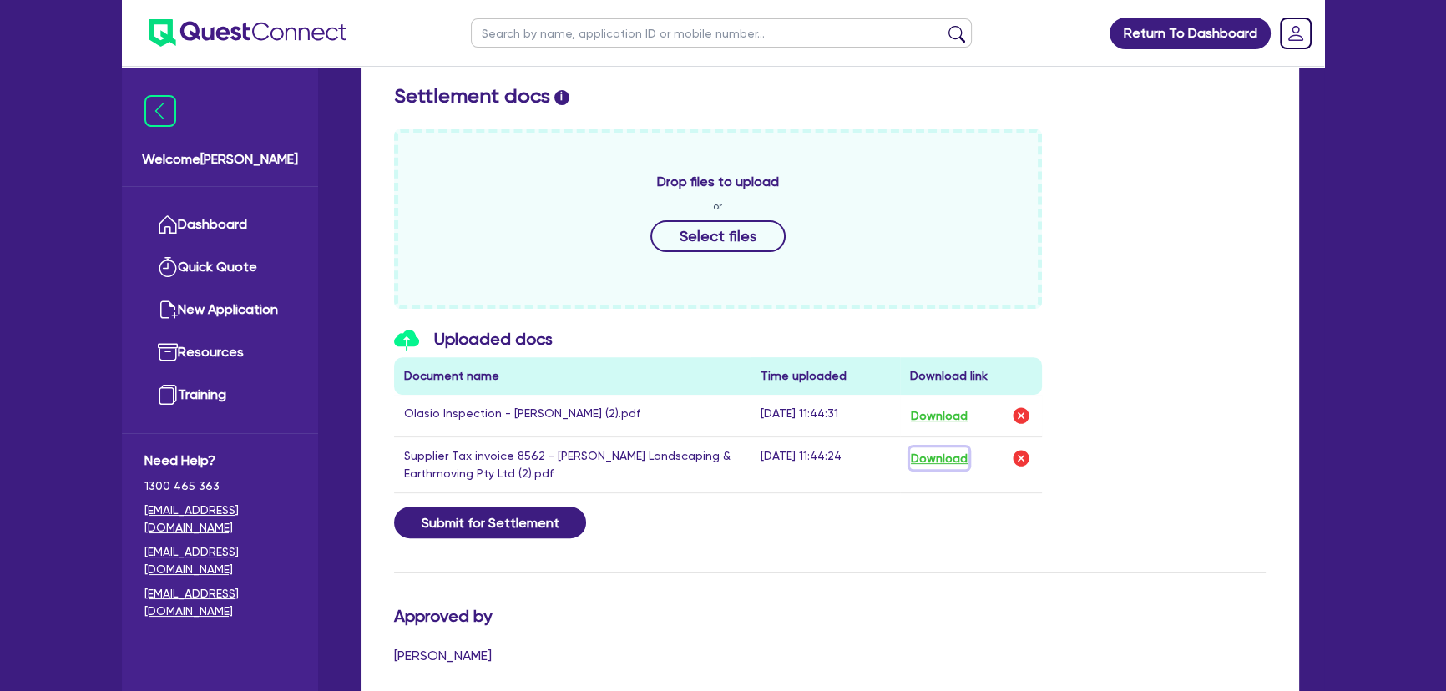
click at [950, 462] on button "Download" at bounding box center [939, 459] width 58 height 22
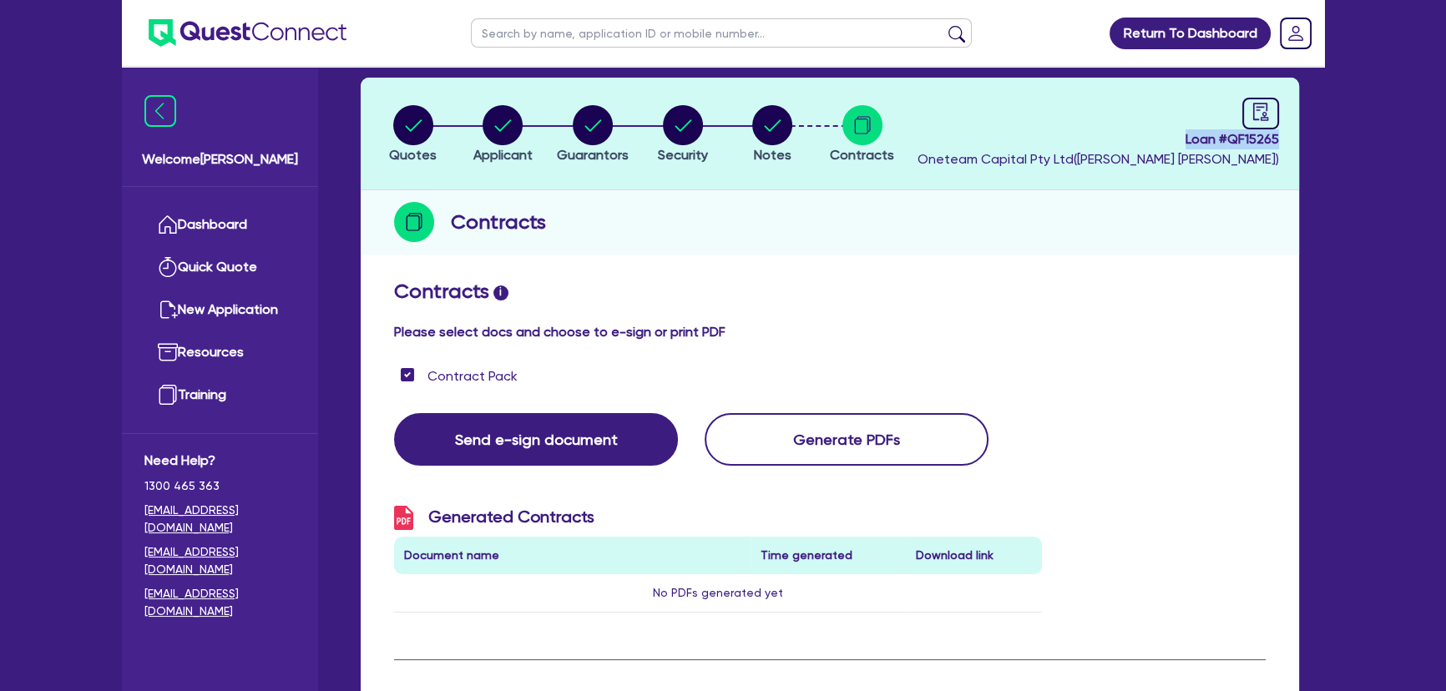
scroll to position [0, 0]
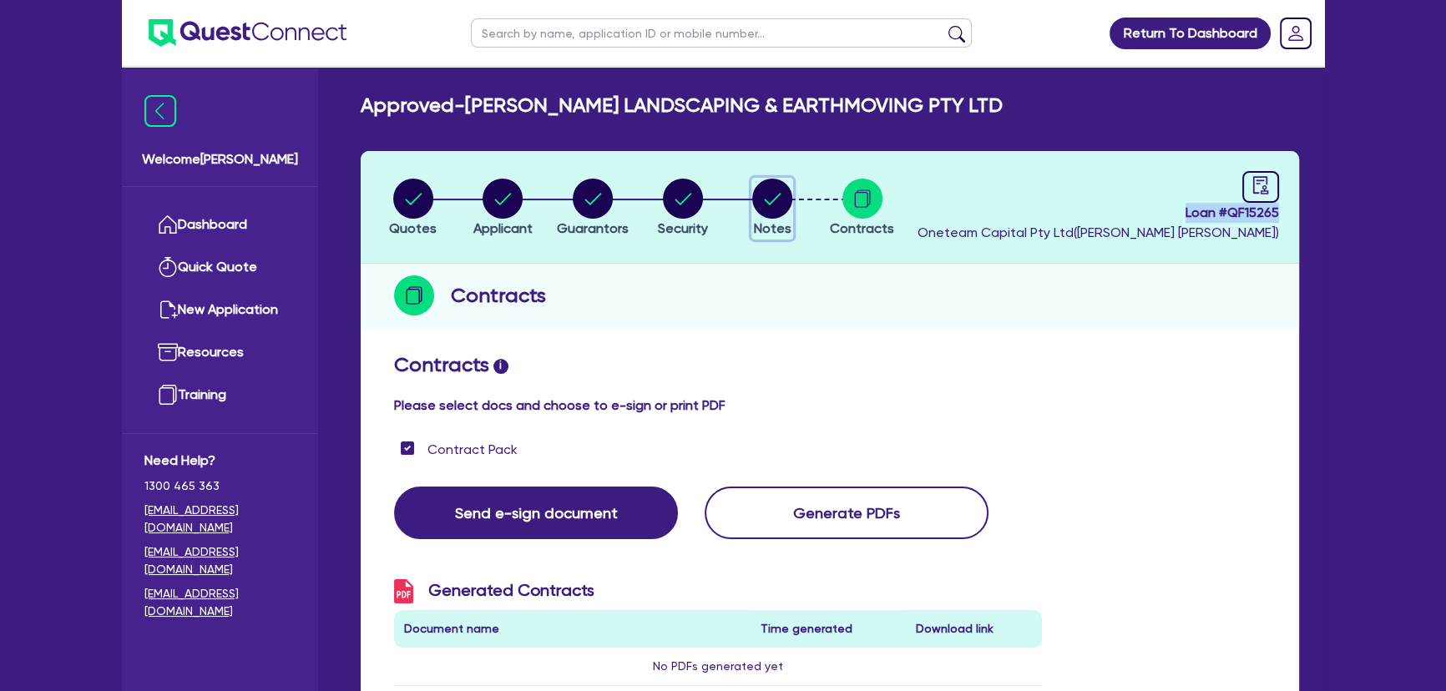
click at [774, 214] on circle "button" at bounding box center [772, 199] width 40 height 40
select select "Other"
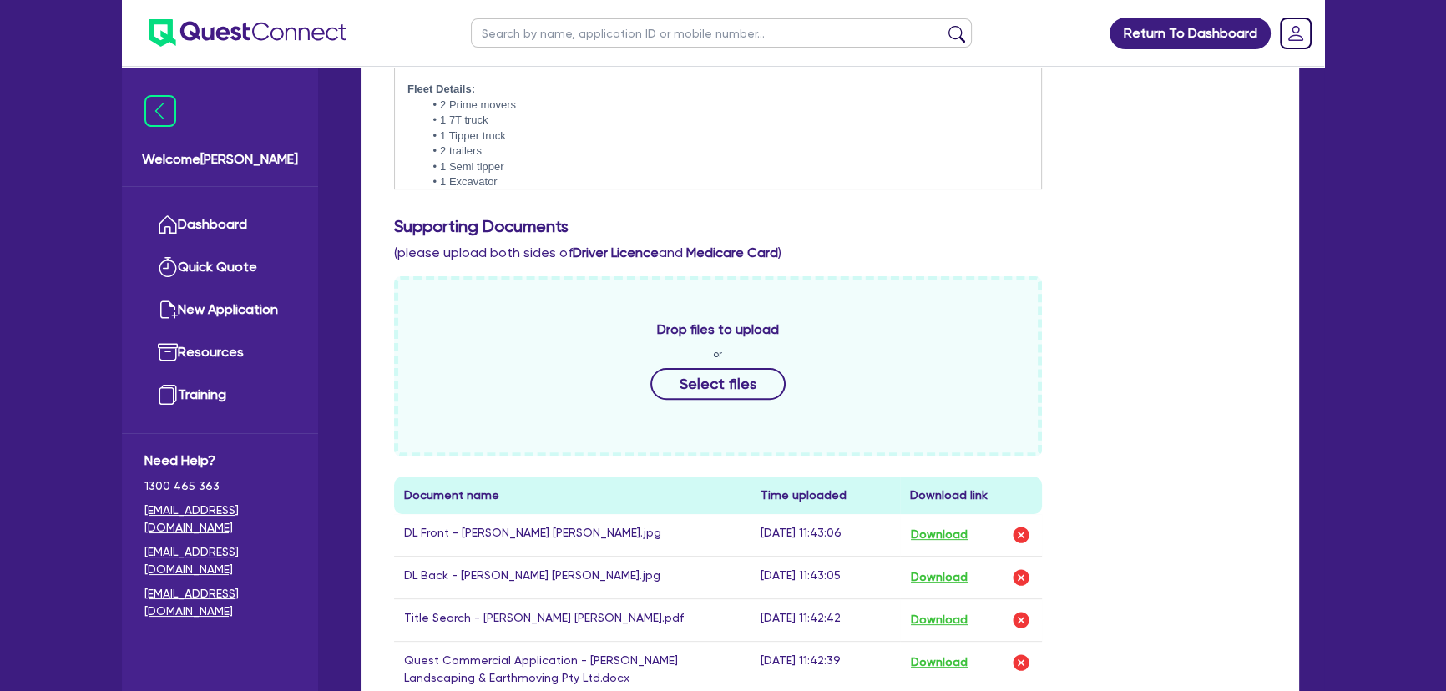
scroll to position [607, 0]
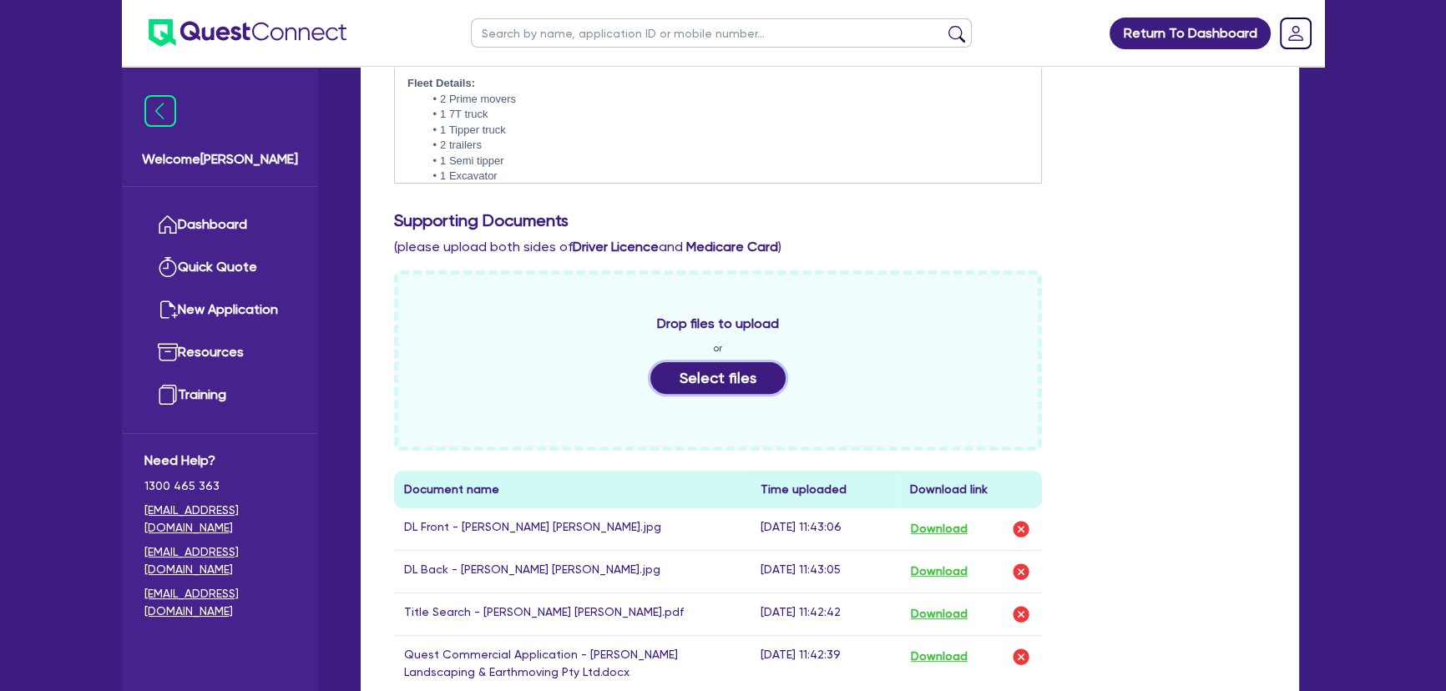
click at [754, 367] on button "Select files" at bounding box center [717, 378] width 135 height 32
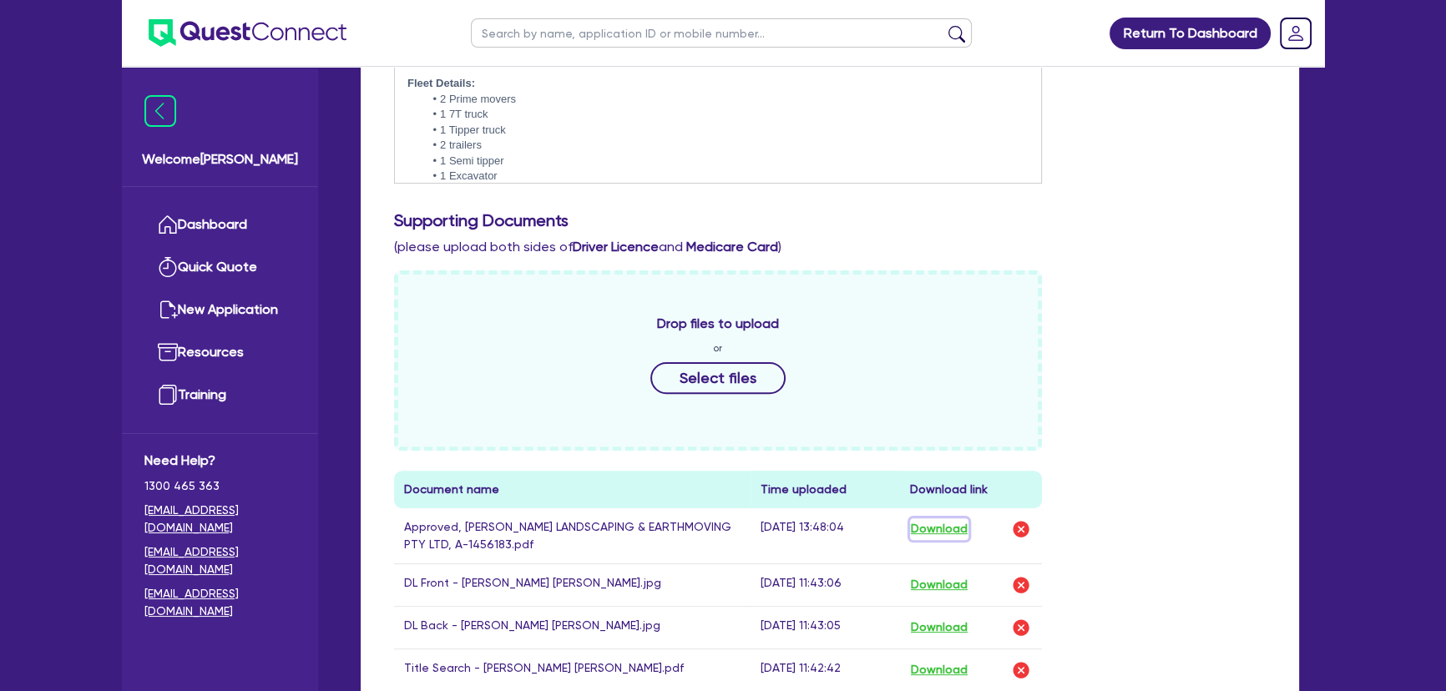
click at [921, 525] on button "Download" at bounding box center [939, 529] width 58 height 22
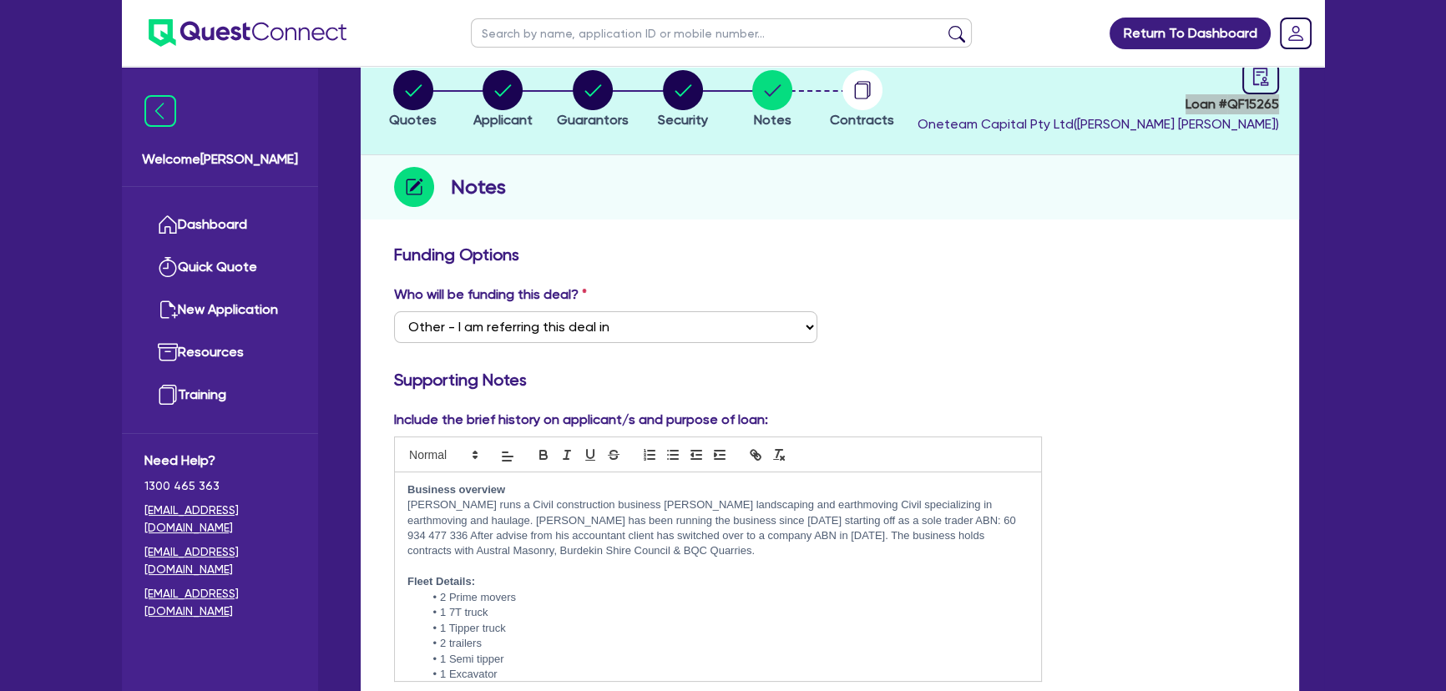
scroll to position [0, 0]
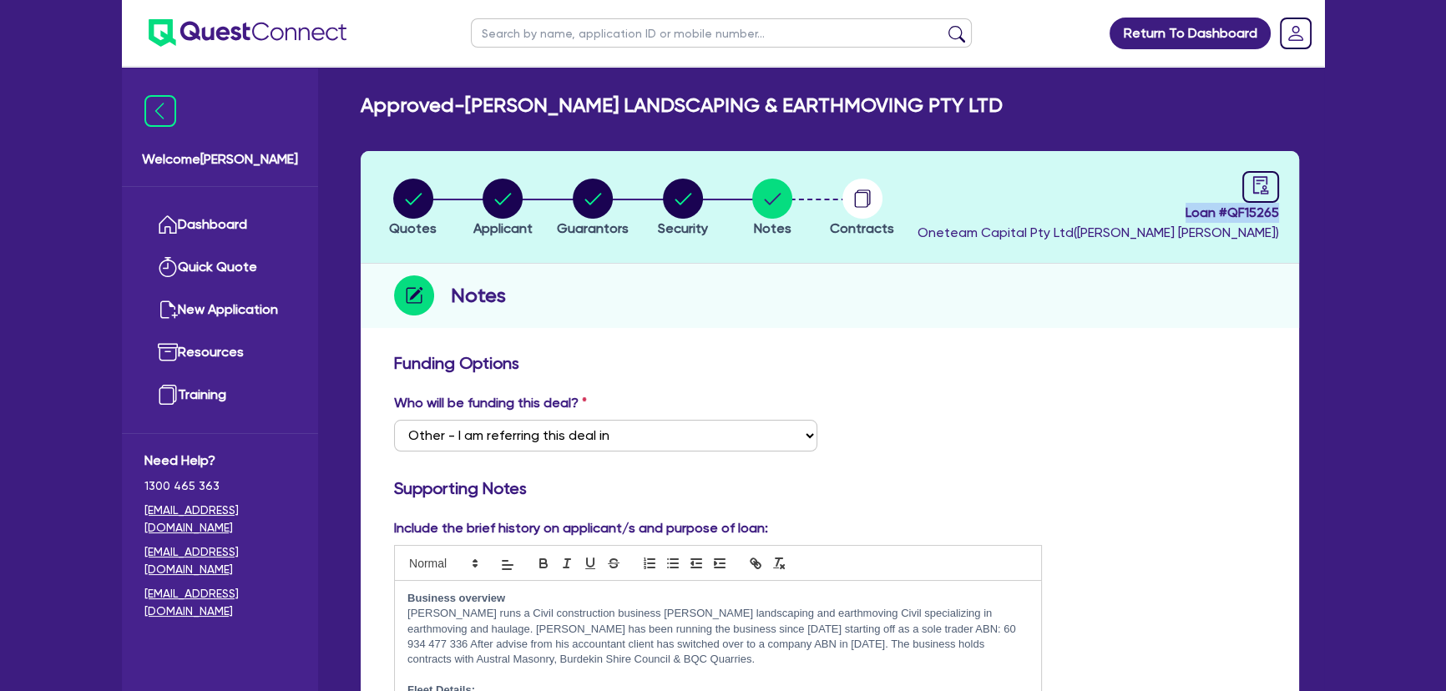
click at [1240, 220] on span "Loan # QF15265" at bounding box center [1099, 213] width 362 height 20
drag, startPoint x: 1229, startPoint y: 220, endPoint x: 1319, endPoint y: 219, distance: 90.2
copy span "QF15265"
click at [215, 26] on img at bounding box center [248, 33] width 198 height 28
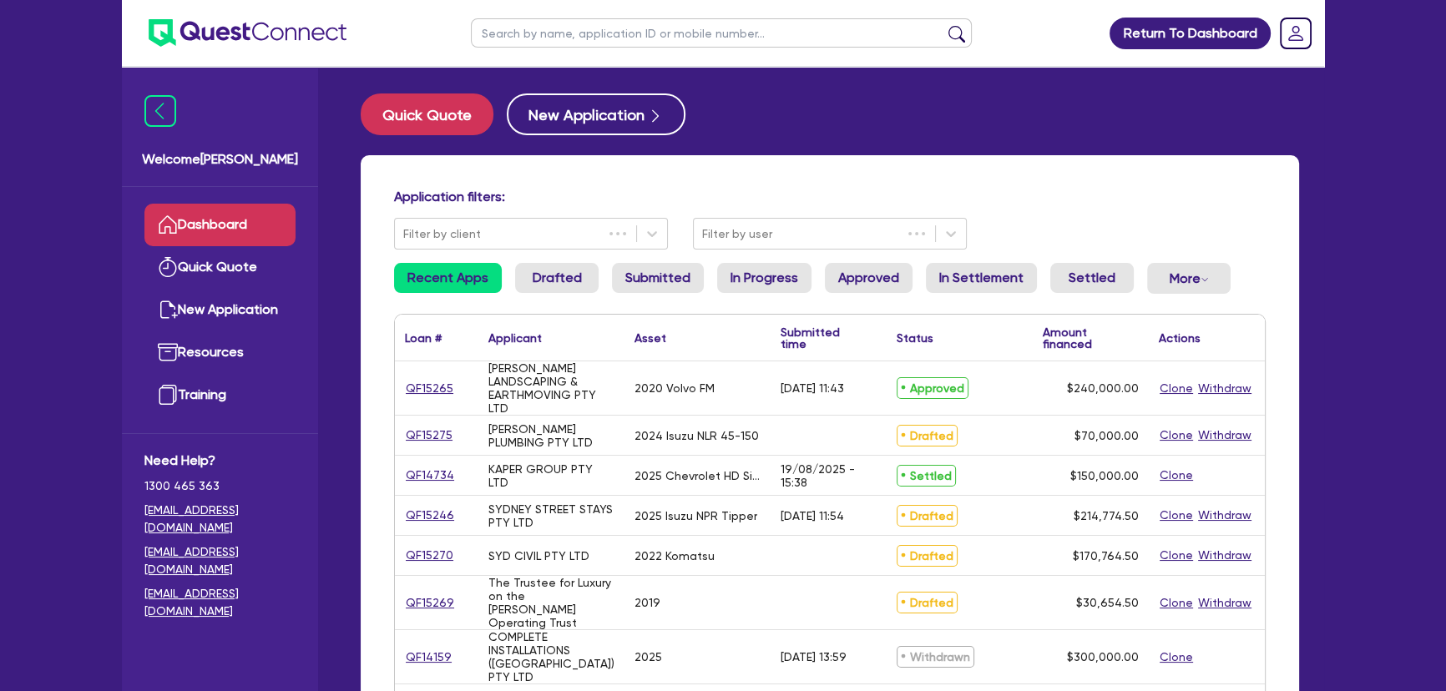
click at [646, 33] on input "text" at bounding box center [721, 32] width 501 height 29
click at [523, 29] on input "text" at bounding box center [721, 32] width 501 height 29
paste input "e Murray Operating Trust"
type input "e Murray Operating Trust"
click at [943, 25] on button "submit" at bounding box center [956, 36] width 27 height 23
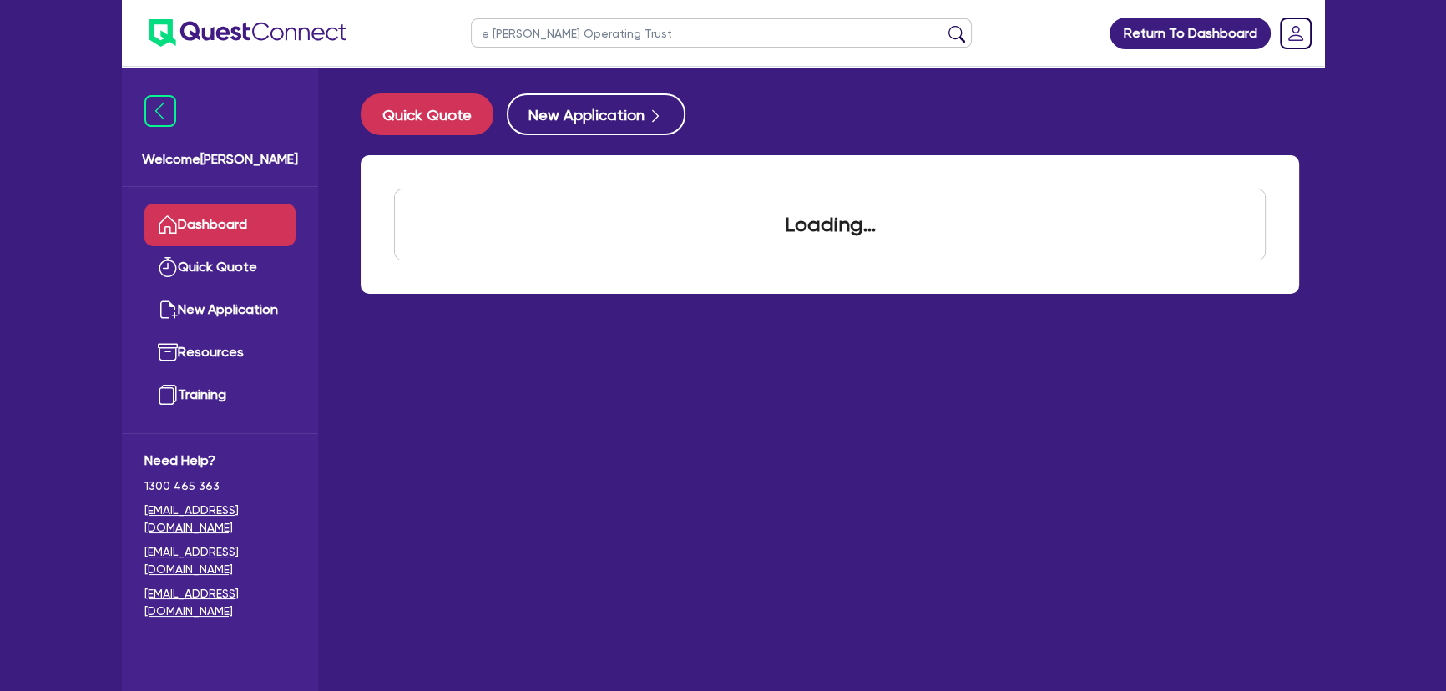
click at [943, 25] on button "submit" at bounding box center [956, 36] width 27 height 23
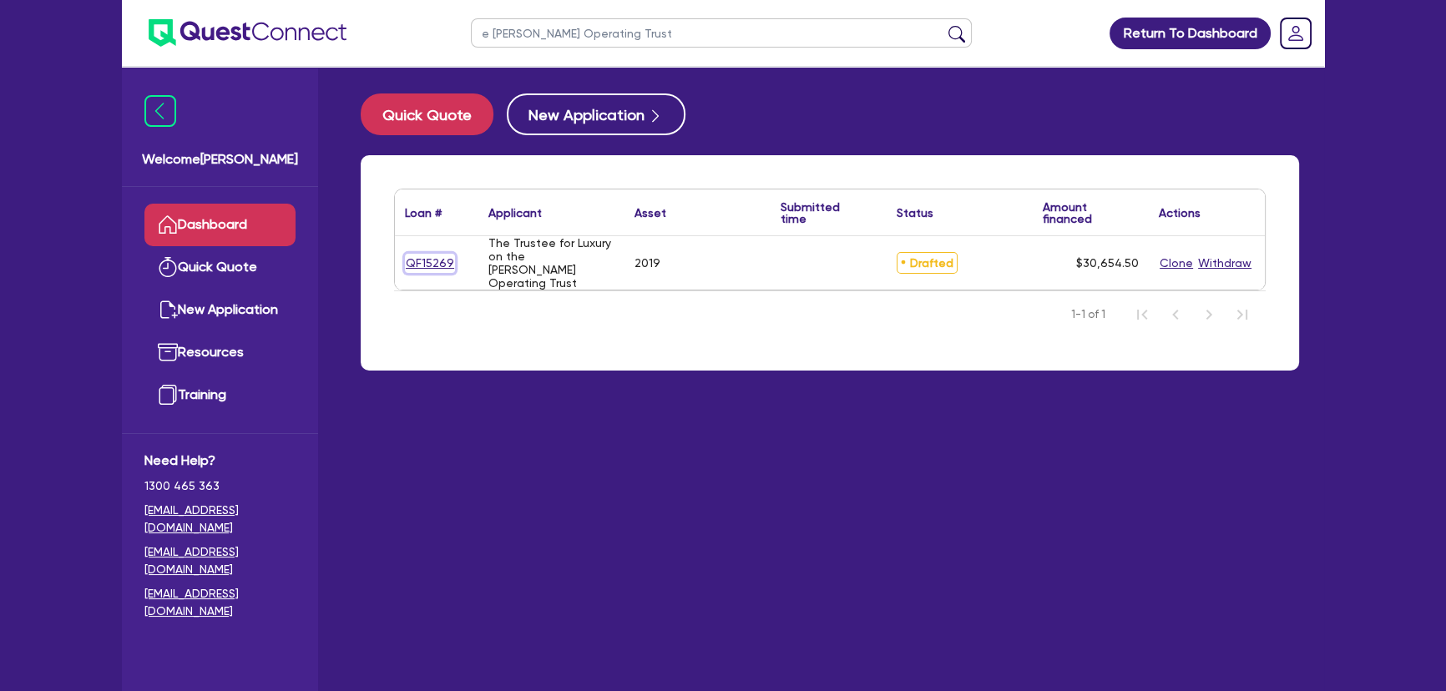
click at [436, 259] on link "QF15269" at bounding box center [430, 263] width 50 height 19
select select "CARS_AND_LIGHT_TRUCKS"
select select "PASSENGER_VEHICLES"
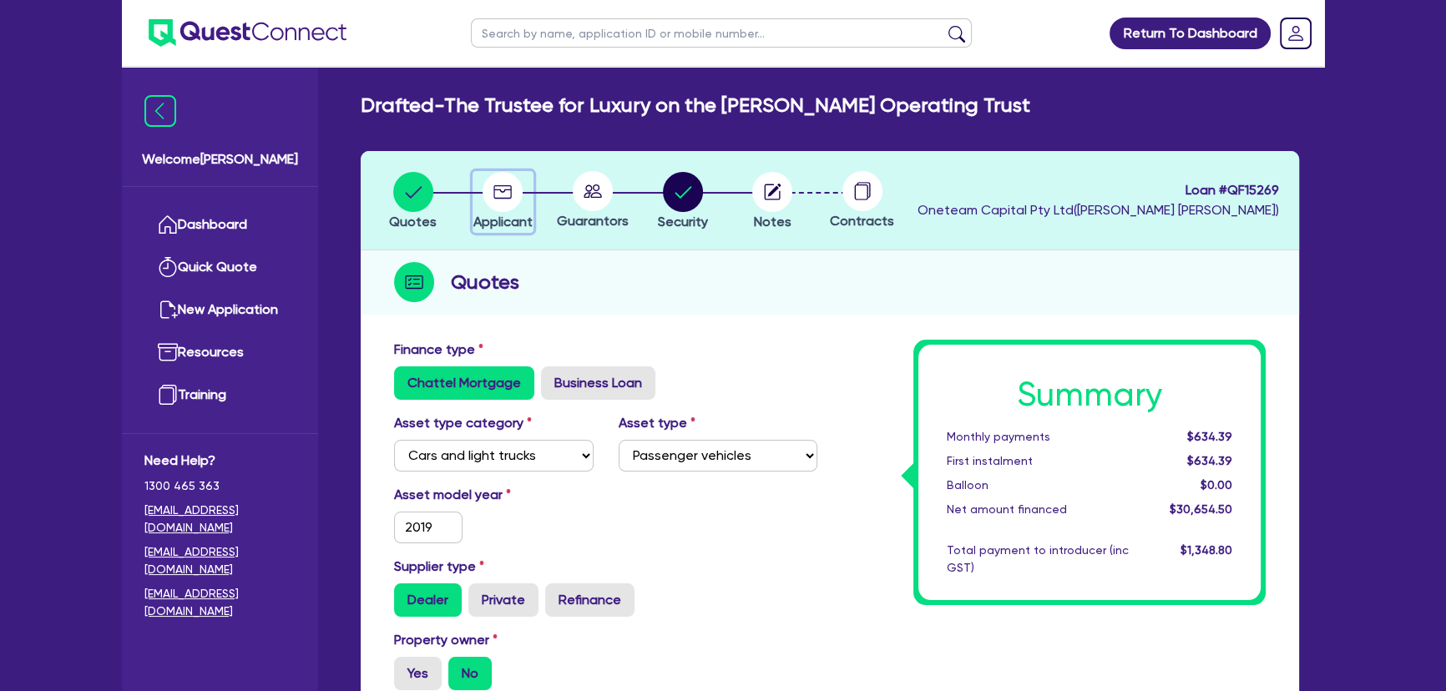
click at [496, 204] on circle "button" at bounding box center [503, 192] width 40 height 40
select select "TRUST"
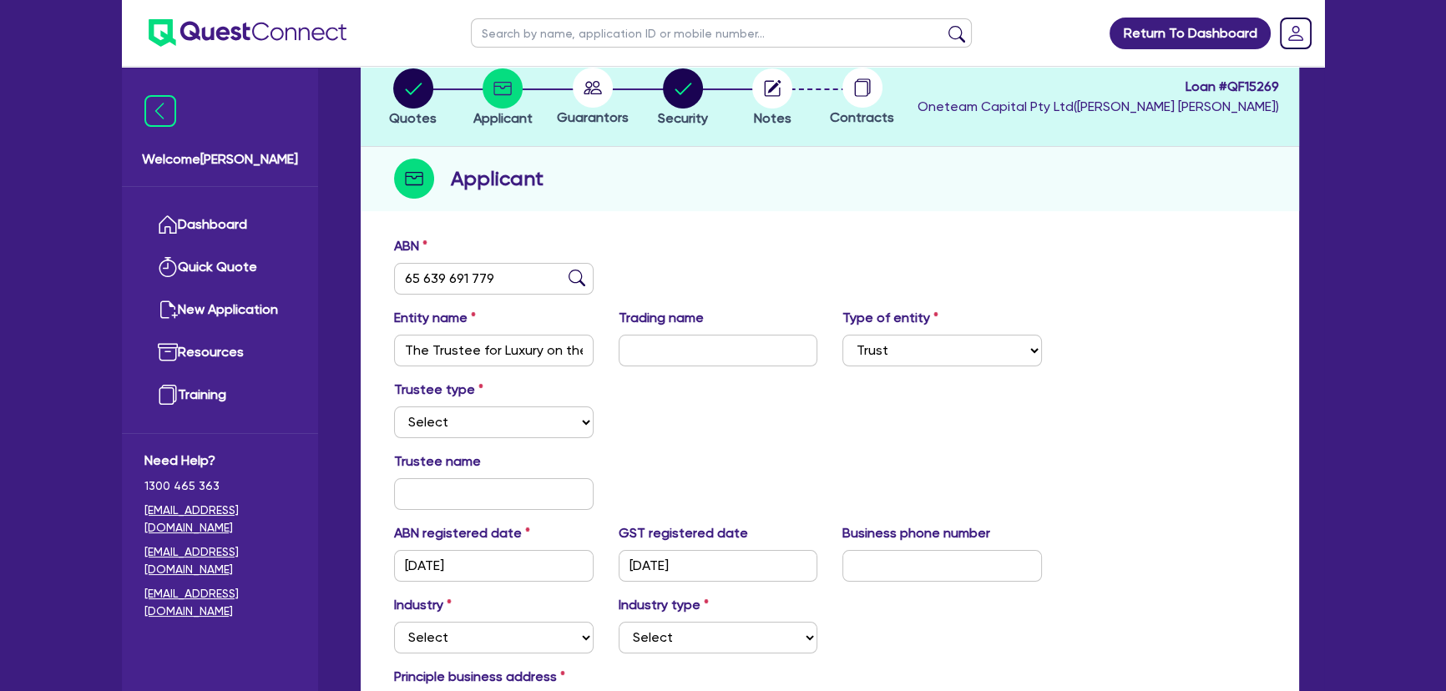
scroll to position [151, 0]
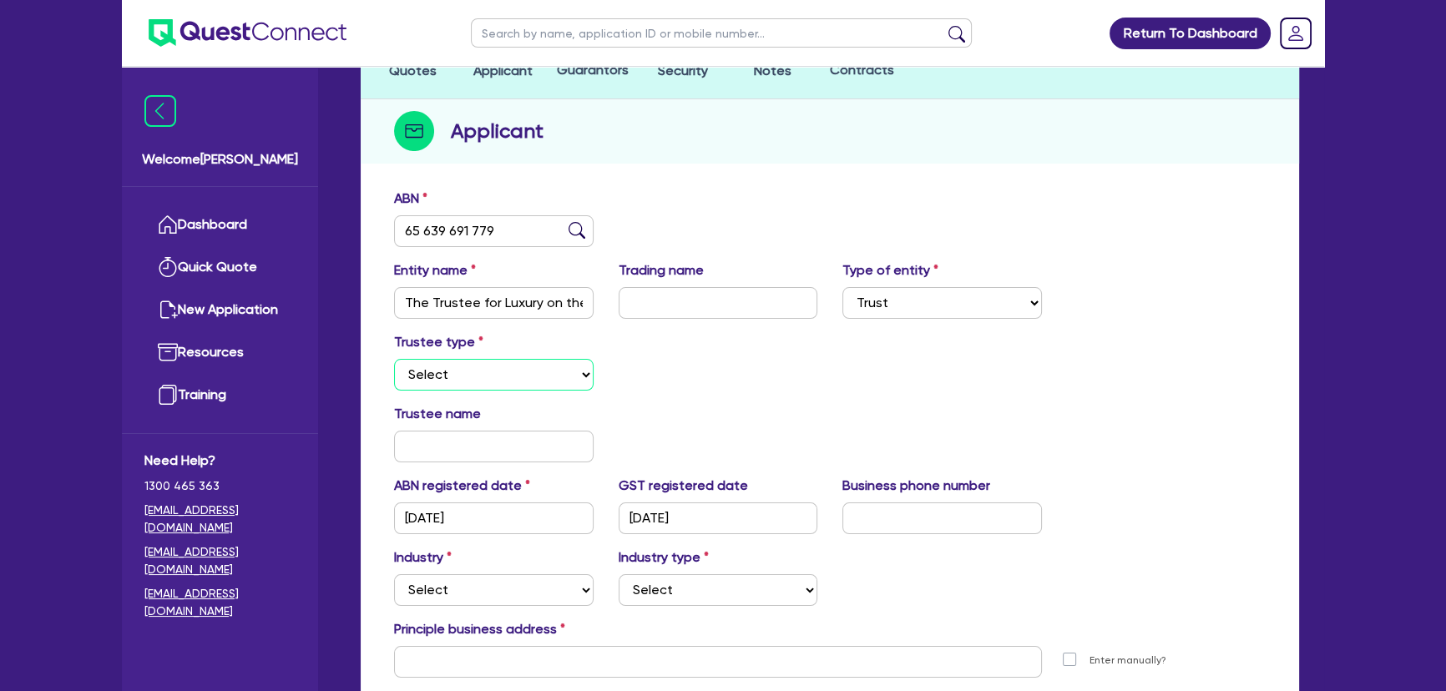
click at [518, 367] on select "Select Individual Company" at bounding box center [494, 375] width 200 height 32
select select "COMPANY"
click at [394, 359] on select "Select Individual Company" at bounding box center [494, 375] width 200 height 32
click at [481, 441] on input "text" at bounding box center [494, 447] width 200 height 32
type input "104 722 134"
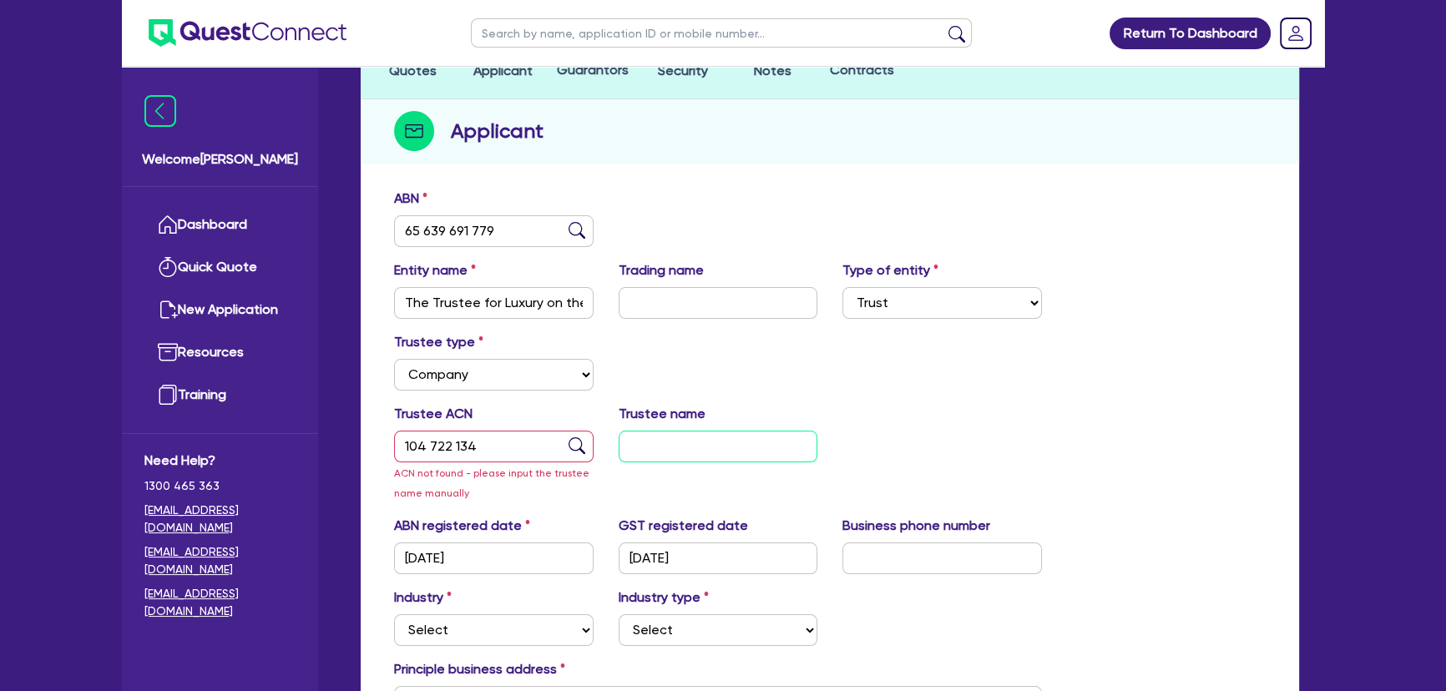
click at [723, 453] on input "text" at bounding box center [719, 447] width 200 height 32
type input "LUXURY ON THE MURRARY PTY LTD"
click at [1011, 469] on div "Trustee ACN 104 722 134 ACN not found - please input the trustee name manually …" at bounding box center [830, 460] width 897 height 112
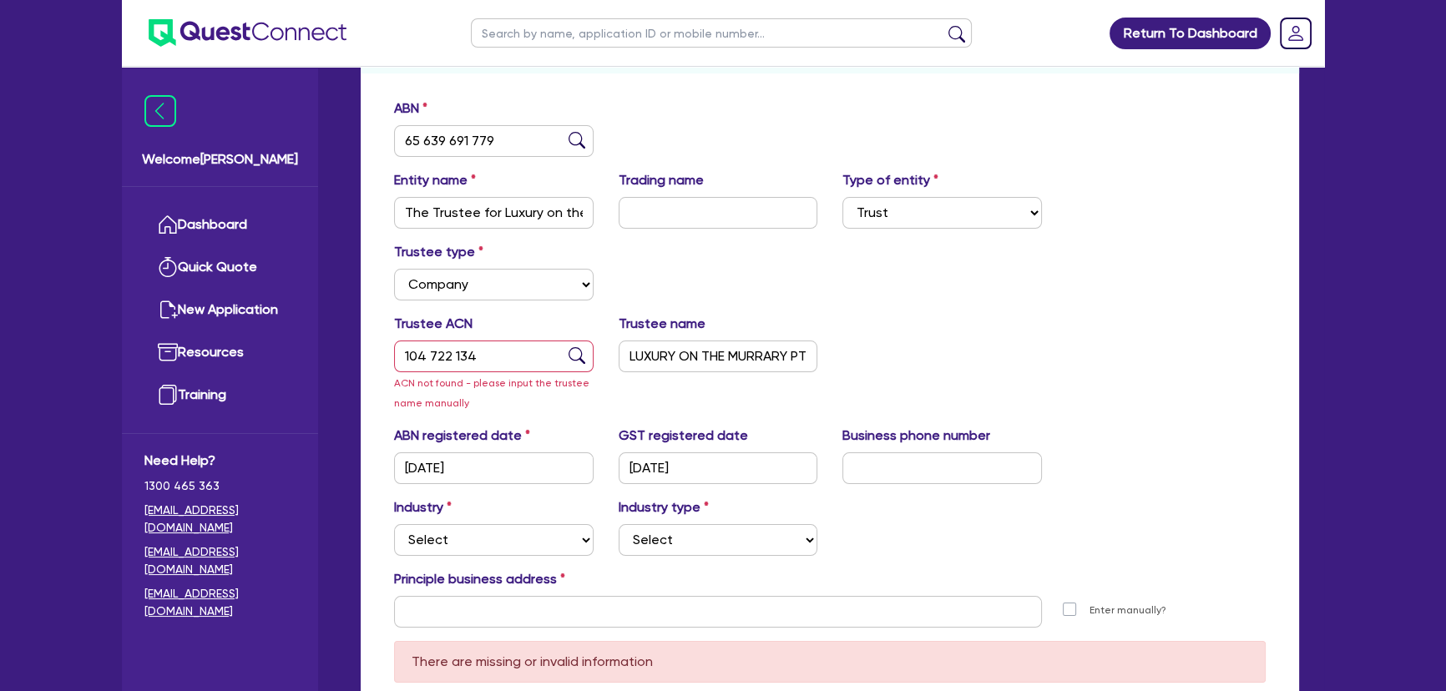
scroll to position [379, 0]
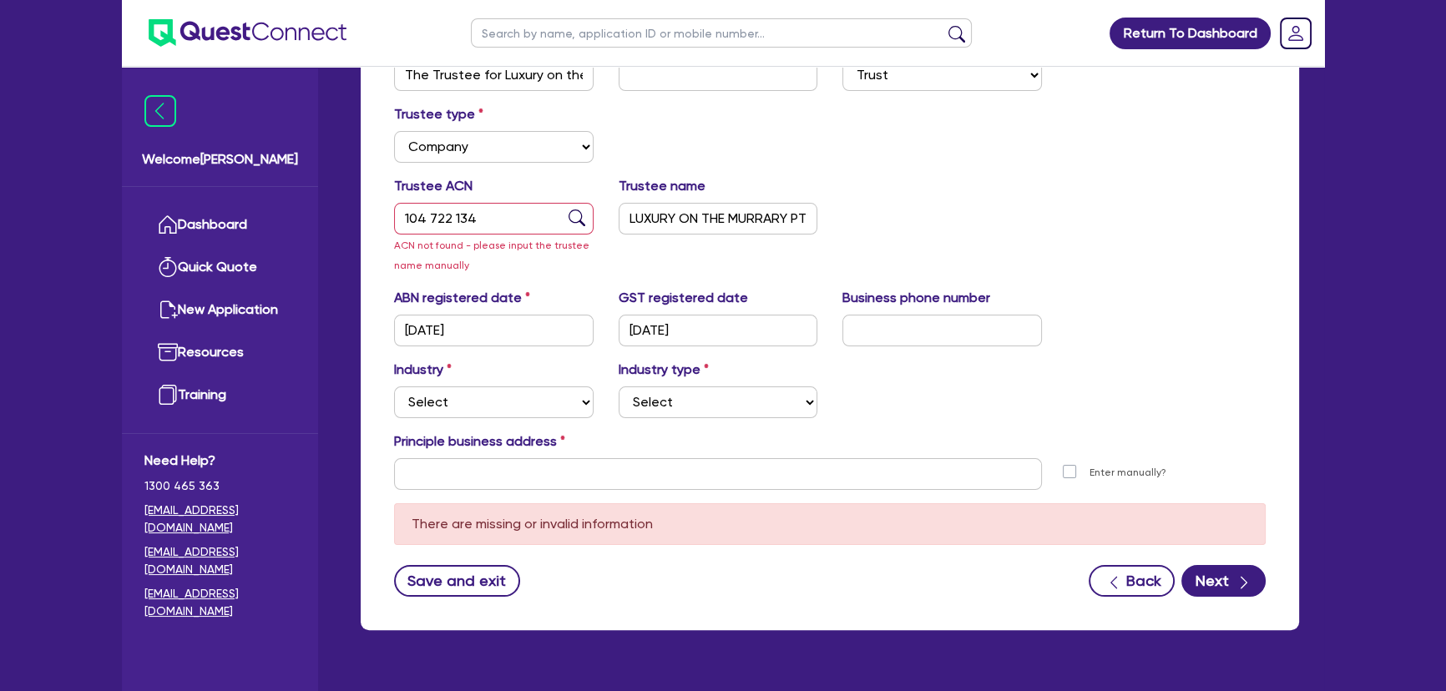
click at [531, 260] on div "Trustee ACN 104 722 134 ACN not found - please input the trustee name manually" at bounding box center [494, 225] width 225 height 99
click at [969, 330] on input "text" at bounding box center [942, 331] width 200 height 32
click at [988, 328] on div "ABN registered date 01/06/2003 GST registered date 01/06/2003 Business phone nu…" at bounding box center [830, 324] width 897 height 72
click at [974, 309] on div "Business phone number" at bounding box center [942, 317] width 225 height 58
click at [973, 318] on input "text" at bounding box center [942, 331] width 200 height 32
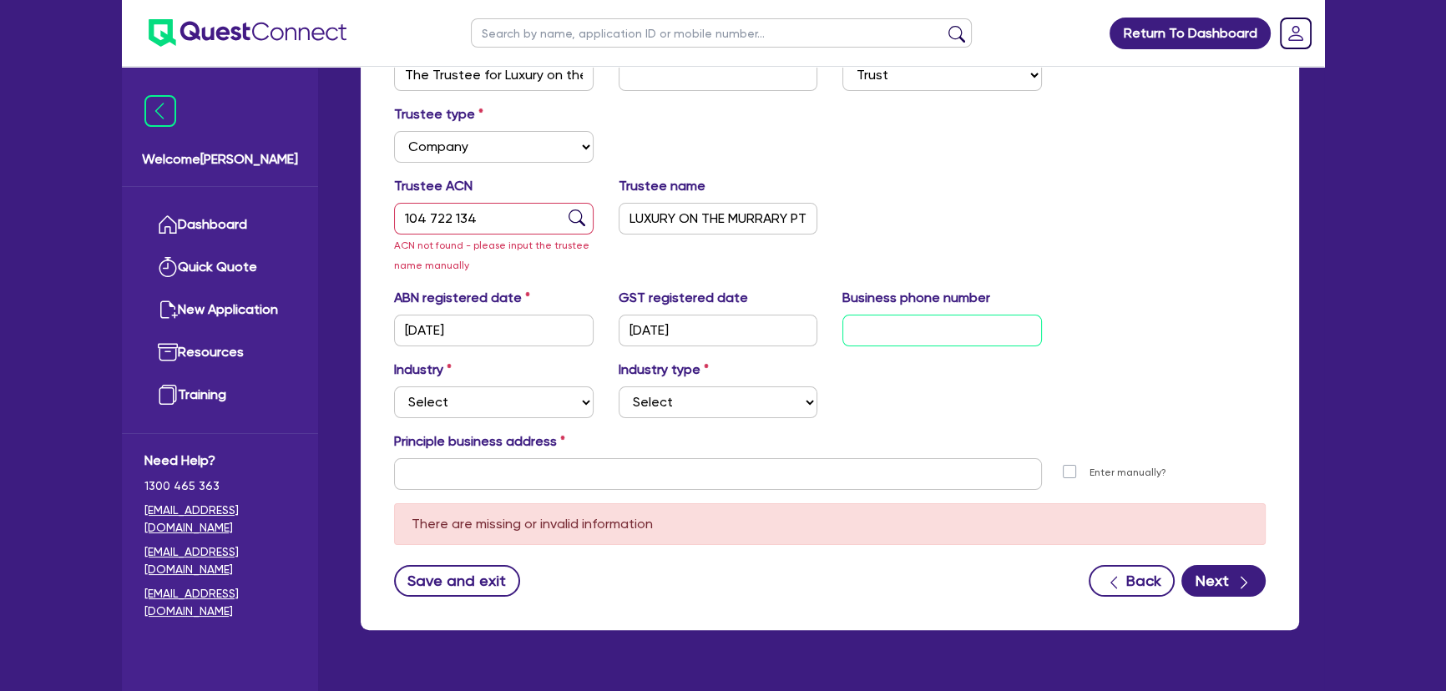
paste input "04 2782 6956"
type input "04 2782 6956"
click at [412, 412] on select "Select Accomodation & Food Services Administrative & Support Services Agricultu…" at bounding box center [494, 403] width 200 height 32
drag, startPoint x: 534, startPoint y: 421, endPoint x: 534, endPoint y: 407, distance: 14.2
click at [534, 416] on div "Industry Select Accomodation & Food Services Administrative & Support Services …" at bounding box center [830, 396] width 897 height 72
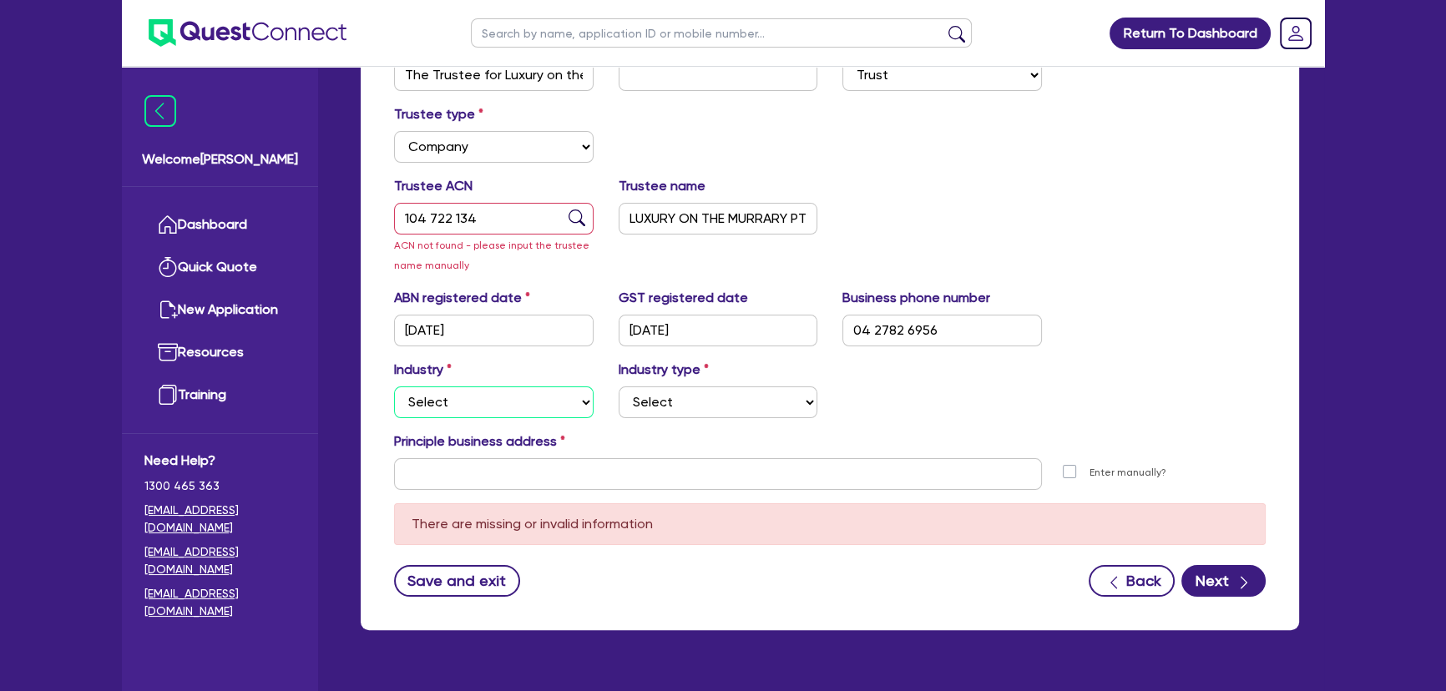
click at [534, 406] on select "Select Accomodation & Food Services Administrative & Support Services Agricultu…" at bounding box center [494, 403] width 200 height 32
select select "TOURISM"
click at [394, 387] on select "Select Accomodation & Food Services Administrative & Support Services Agricultu…" at bounding box center [494, 403] width 200 height 32
click at [710, 404] on select "Select Tour Operators Travel Agents Short Term Accomodations Recreation Service…" at bounding box center [719, 403] width 200 height 32
select select "RECREATION_SERVICE_PROVIDERS"
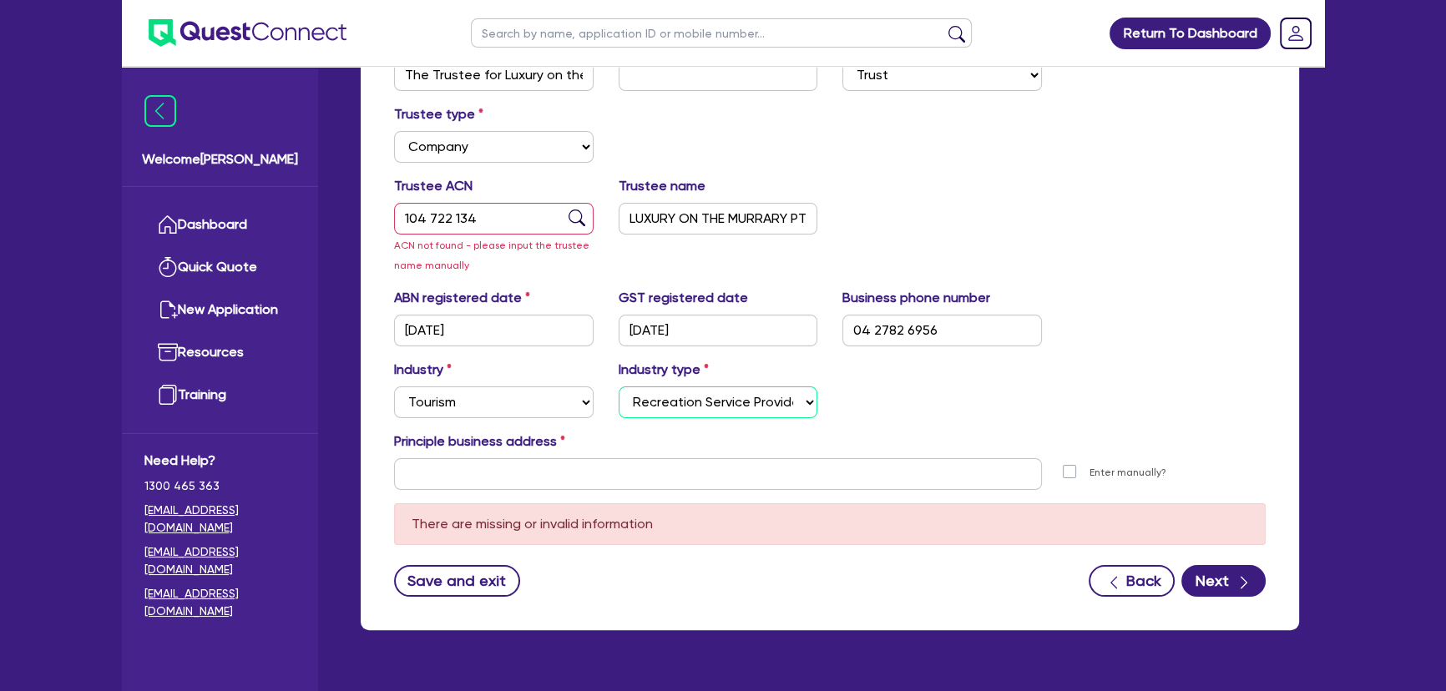
click at [619, 387] on select "Select Tour Operators Travel Agents Short Term Accomodations Recreation Service…" at bounding box center [719, 403] width 200 height 32
click at [569, 467] on input "text" at bounding box center [718, 474] width 648 height 32
click at [518, 484] on input "text" at bounding box center [718, 474] width 648 height 32
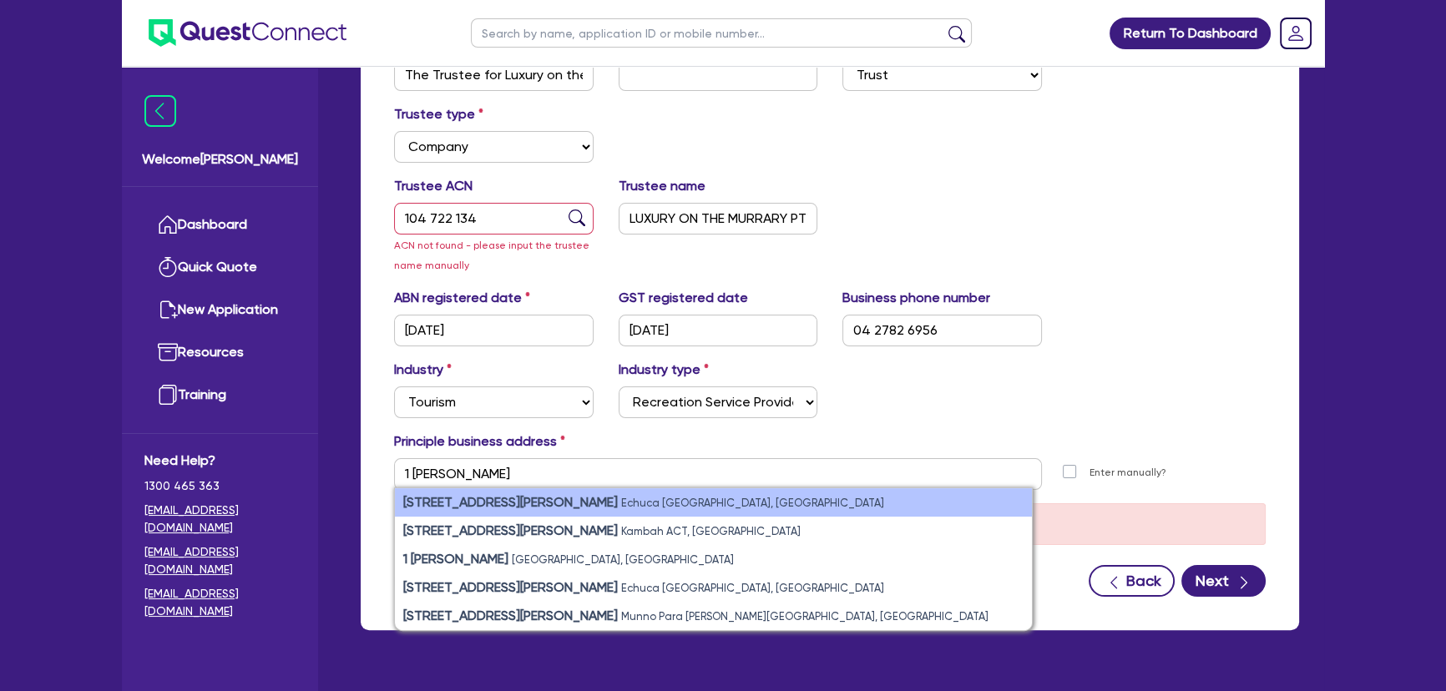
click at [512, 492] on li "1 Hopwood Pl Echuca VIC, Australia" at bounding box center [713, 502] width 637 height 28
type input "1 Hopwood Pl Echuca VIC 3564"
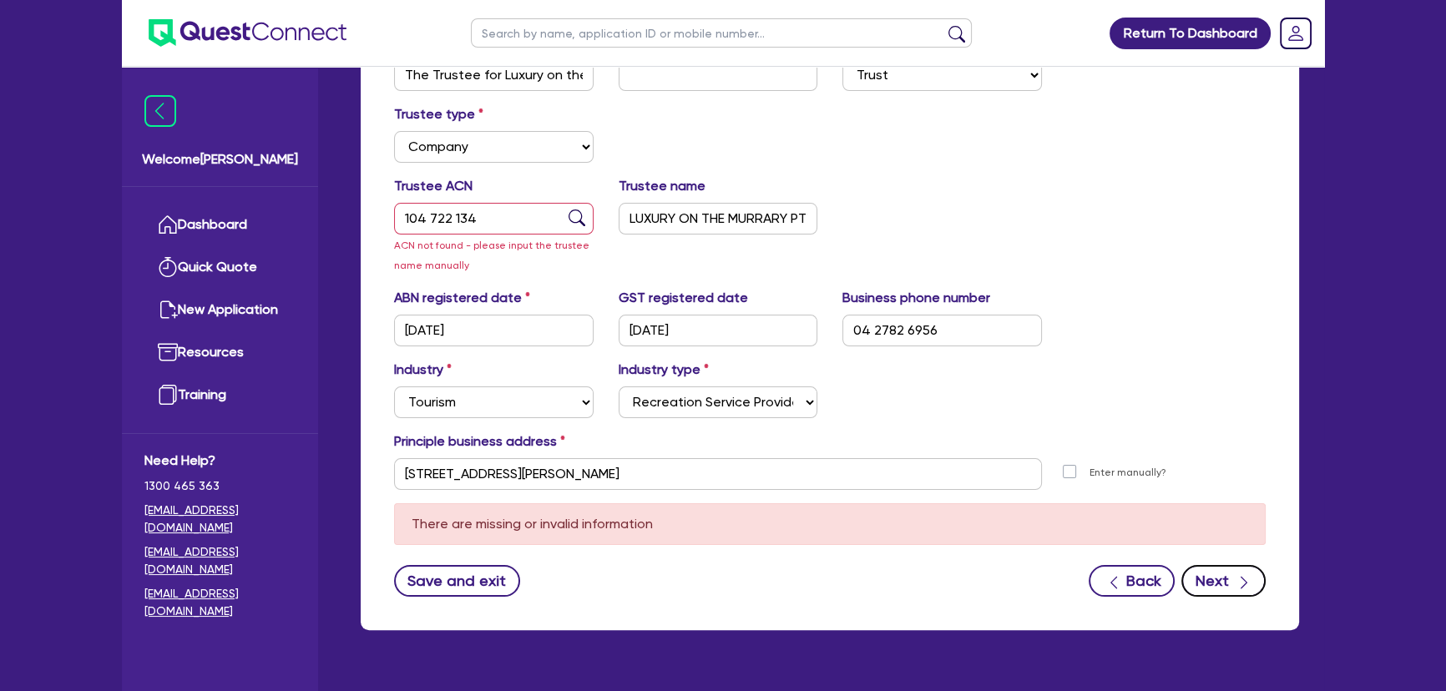
click at [1241, 582] on icon "button" at bounding box center [1244, 582] width 17 height 17
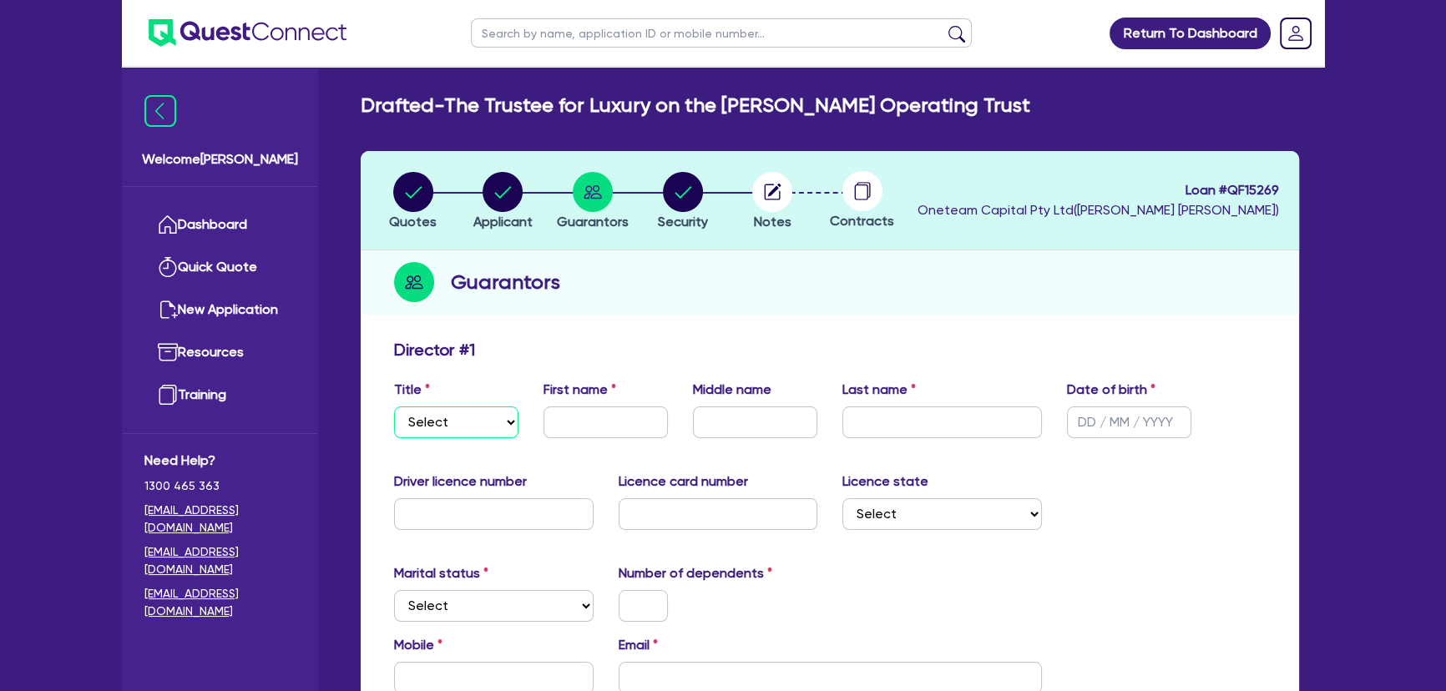
click at [468, 427] on select "Select Mr Mrs Ms Miss Dr" at bounding box center [456, 423] width 124 height 32
select select "MR"
click at [394, 407] on select "Select Mr Mrs Ms Miss Dr" at bounding box center [456, 423] width 124 height 32
click at [615, 409] on input "text" at bounding box center [606, 423] width 124 height 32
type input "d"
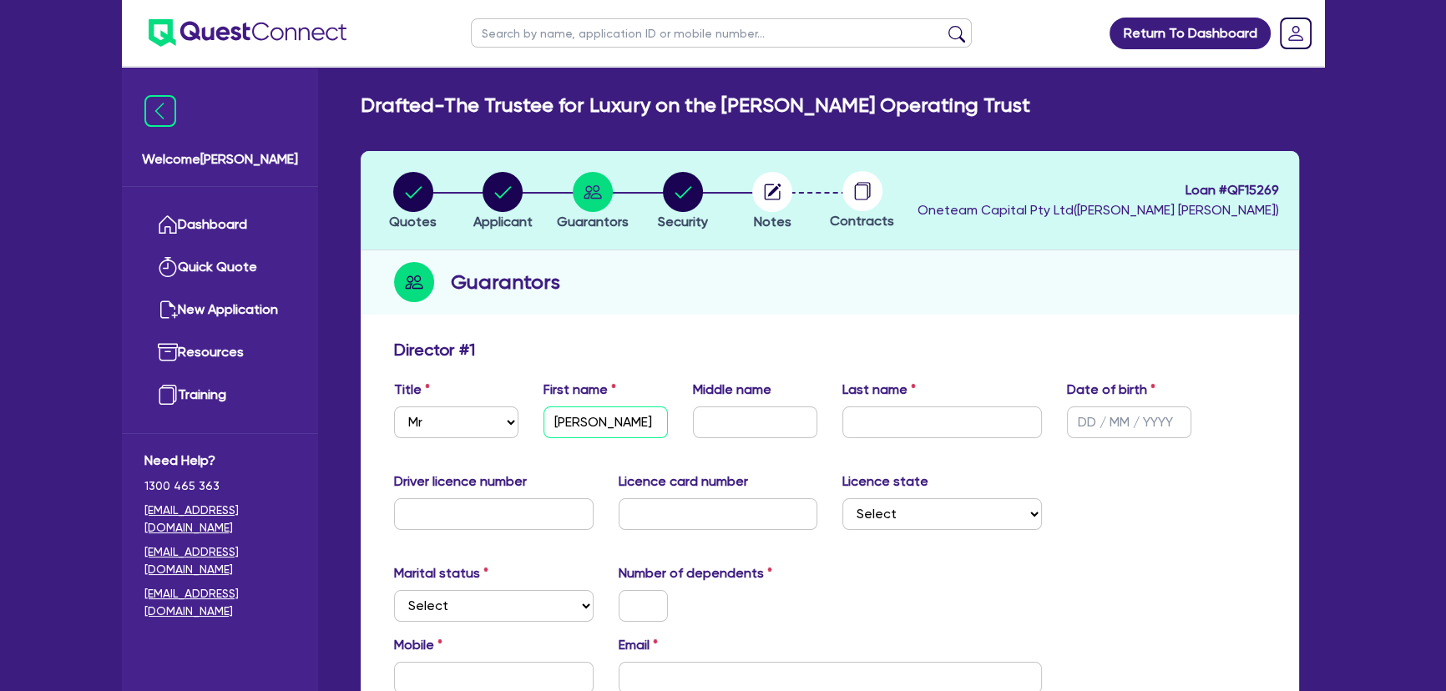
type input "David"
click at [750, 435] on input "text" at bounding box center [755, 423] width 124 height 32
type input "R"
click at [849, 424] on input "text" at bounding box center [942, 423] width 200 height 32
type input "Grubb"
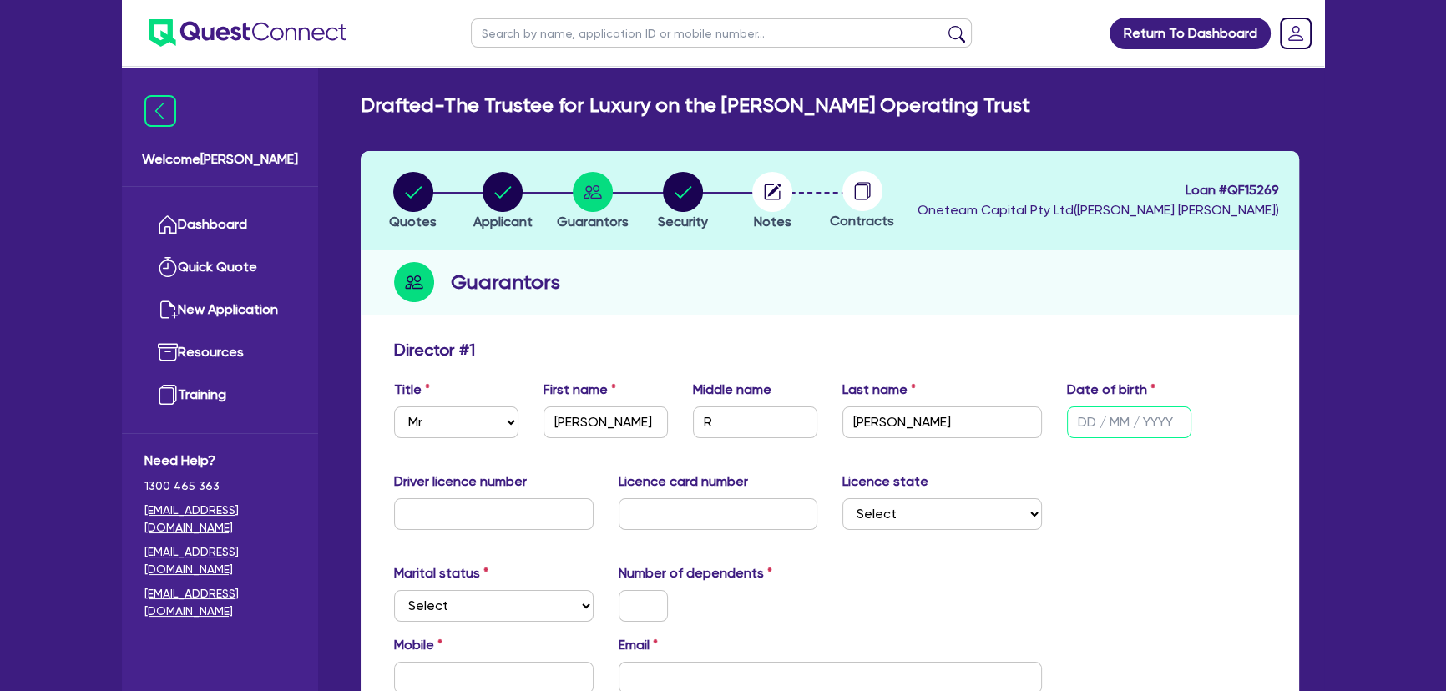
click at [1090, 428] on input "text" at bounding box center [1129, 423] width 124 height 32
type input "09/06/1970"
click at [569, 511] on input "text" at bounding box center [494, 514] width 200 height 32
type input "043875739"
click at [751, 510] on input "text" at bounding box center [719, 514] width 200 height 32
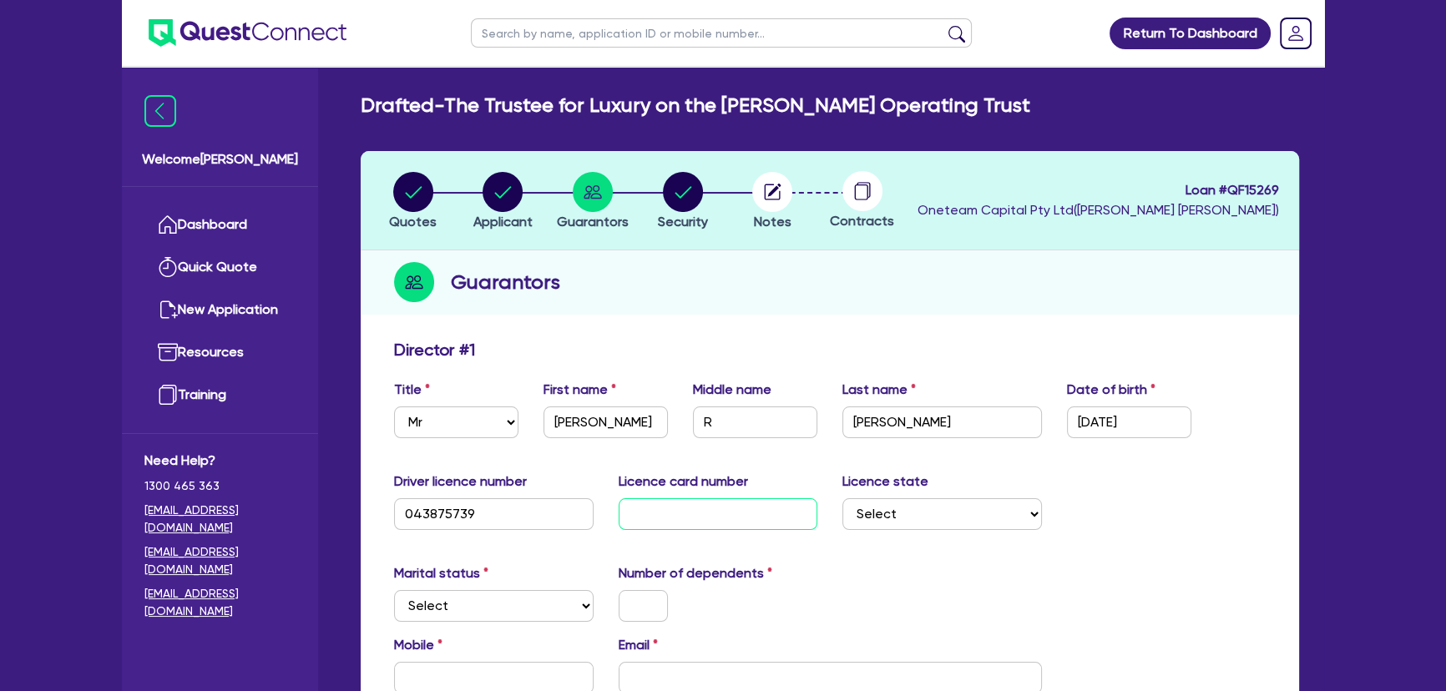
click at [703, 525] on input "text" at bounding box center [719, 514] width 200 height 32
type input "P2990119"
click at [943, 513] on select "Select NSW VIC QLD TAS ACT SA NT WA" at bounding box center [942, 514] width 200 height 32
click at [999, 515] on select "Select NSW VIC QLD TAS ACT SA NT WA" at bounding box center [942, 514] width 200 height 32
select select "VIC"
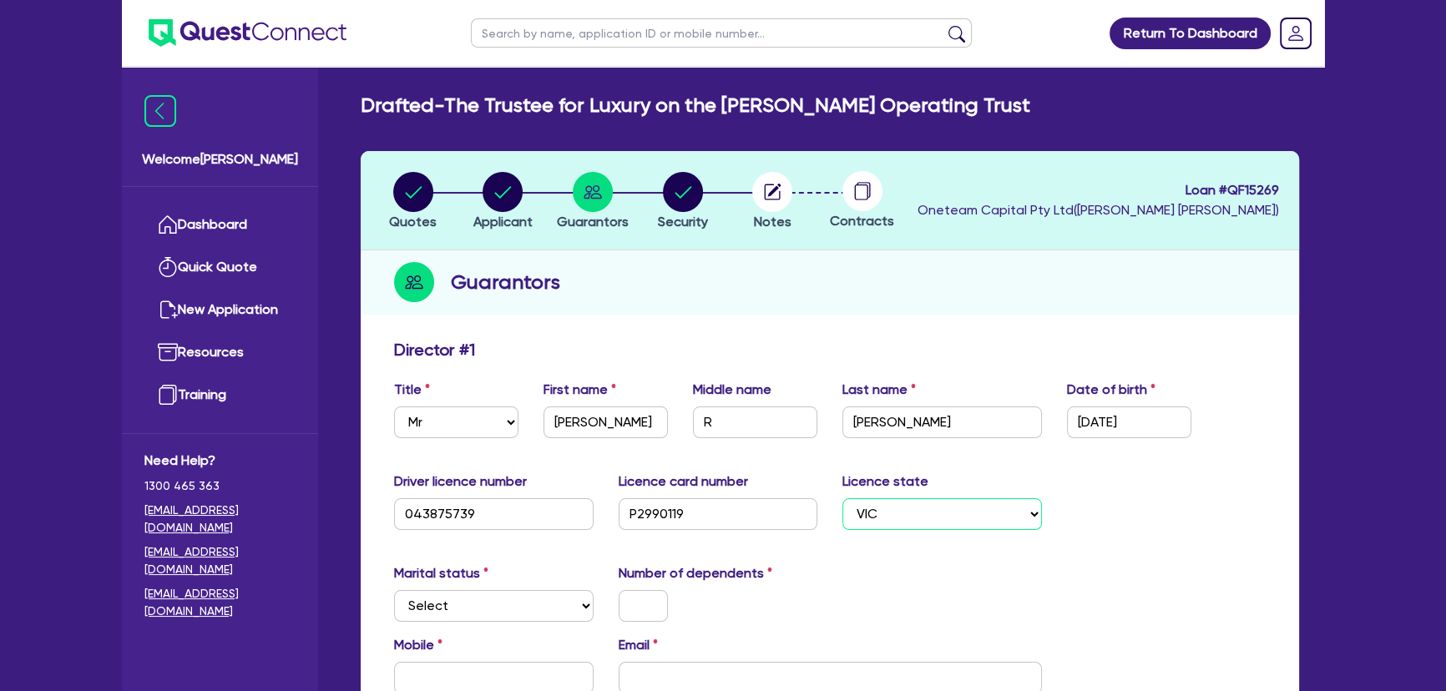
click at [842, 498] on select "Select NSW VIC QLD TAS ACT SA NT WA" at bounding box center [942, 514] width 200 height 32
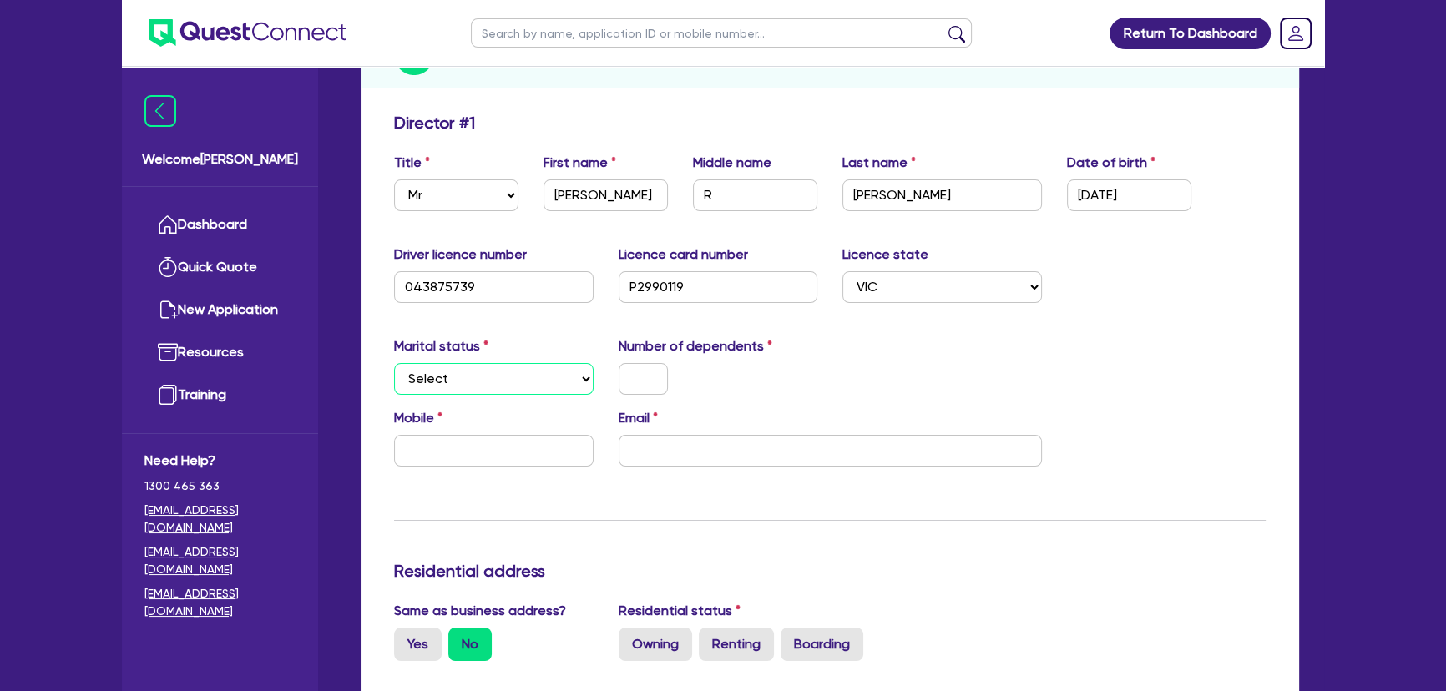
click at [455, 374] on select "Select Single Married De Facto / Partner" at bounding box center [494, 379] width 200 height 32
select select "MARRIED"
click at [394, 363] on select "Select Single Married De Facto / Partner" at bounding box center [494, 379] width 200 height 32
click at [619, 373] on input "text" at bounding box center [643, 379] width 49 height 32
click at [544, 450] on input "text" at bounding box center [494, 451] width 200 height 32
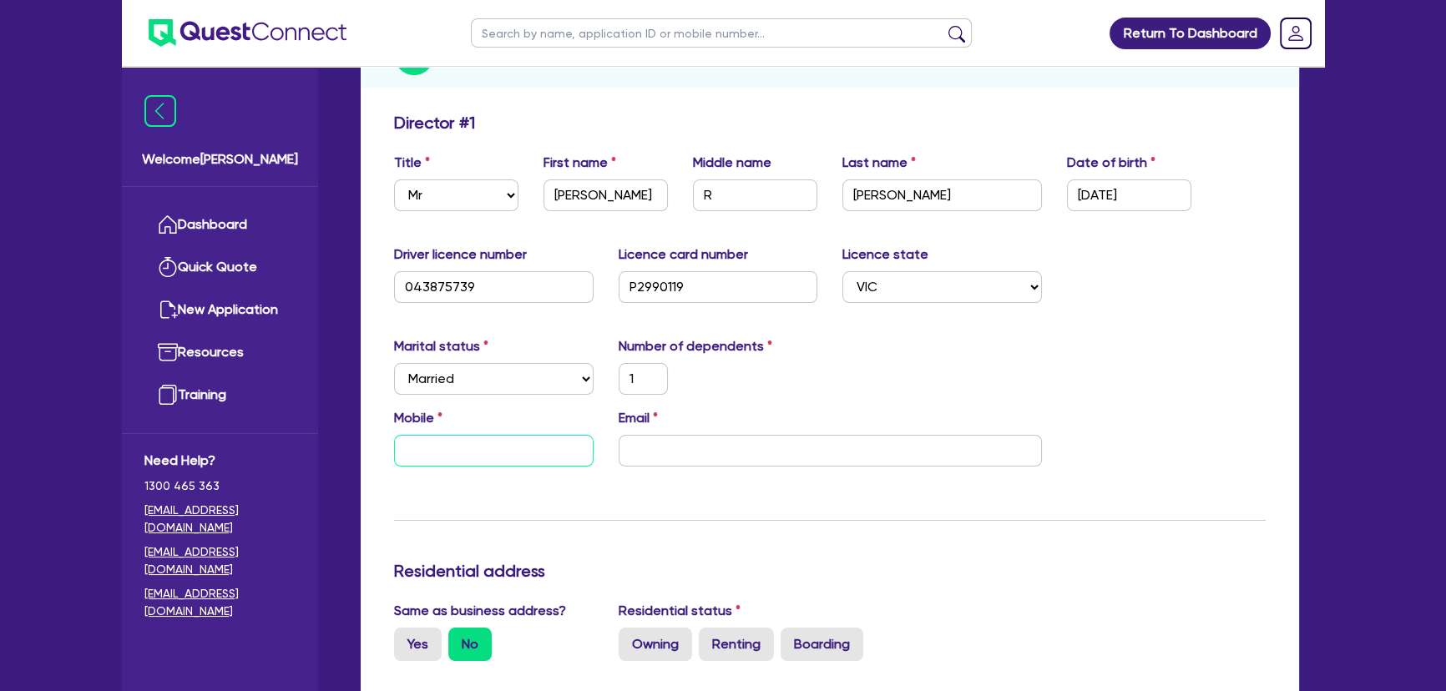
click at [459, 451] on input "text" at bounding box center [494, 451] width 200 height 32
paste input "0427 826 956"
type input "1"
type input "0427 826 956"
click at [715, 447] on input "email" at bounding box center [830, 451] width 423 height 32
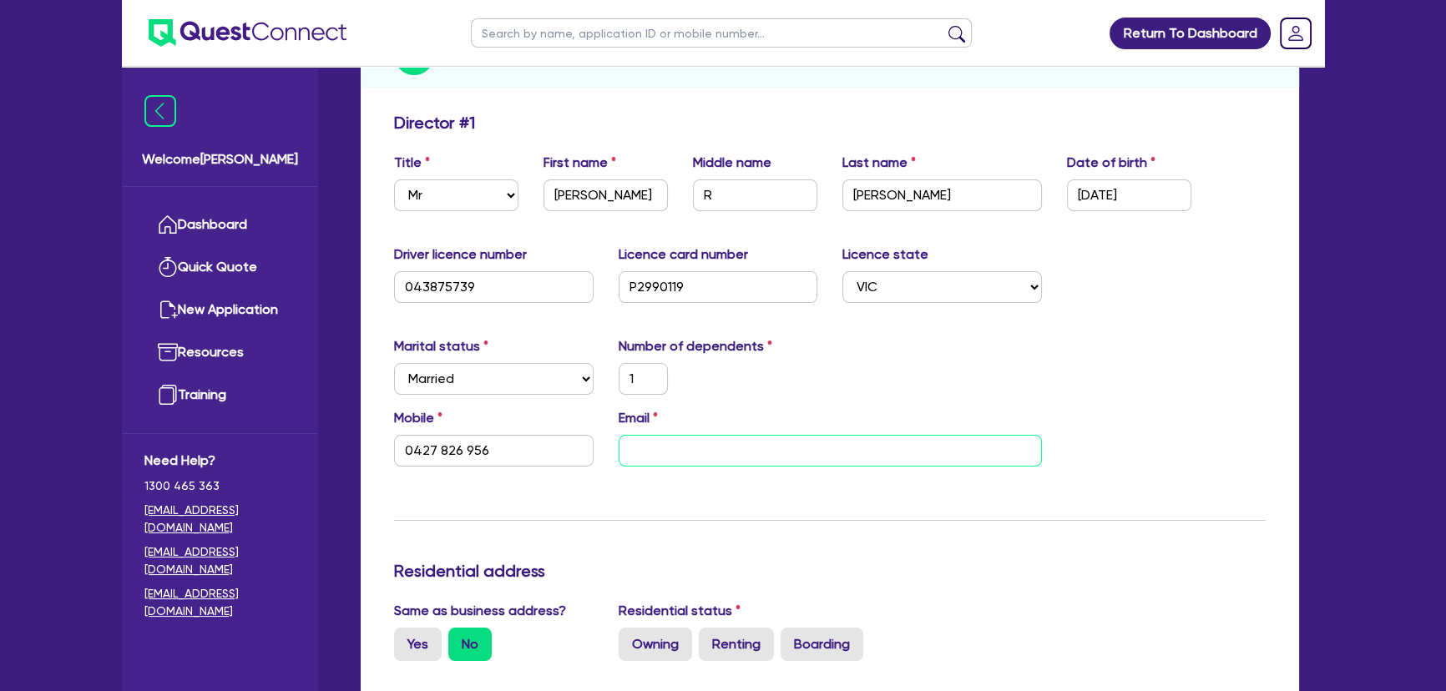
click at [779, 442] on input "email" at bounding box center [830, 451] width 423 height 32
paste input "david-grubb@outlook.com"
type input "1"
type input "0427 826 956"
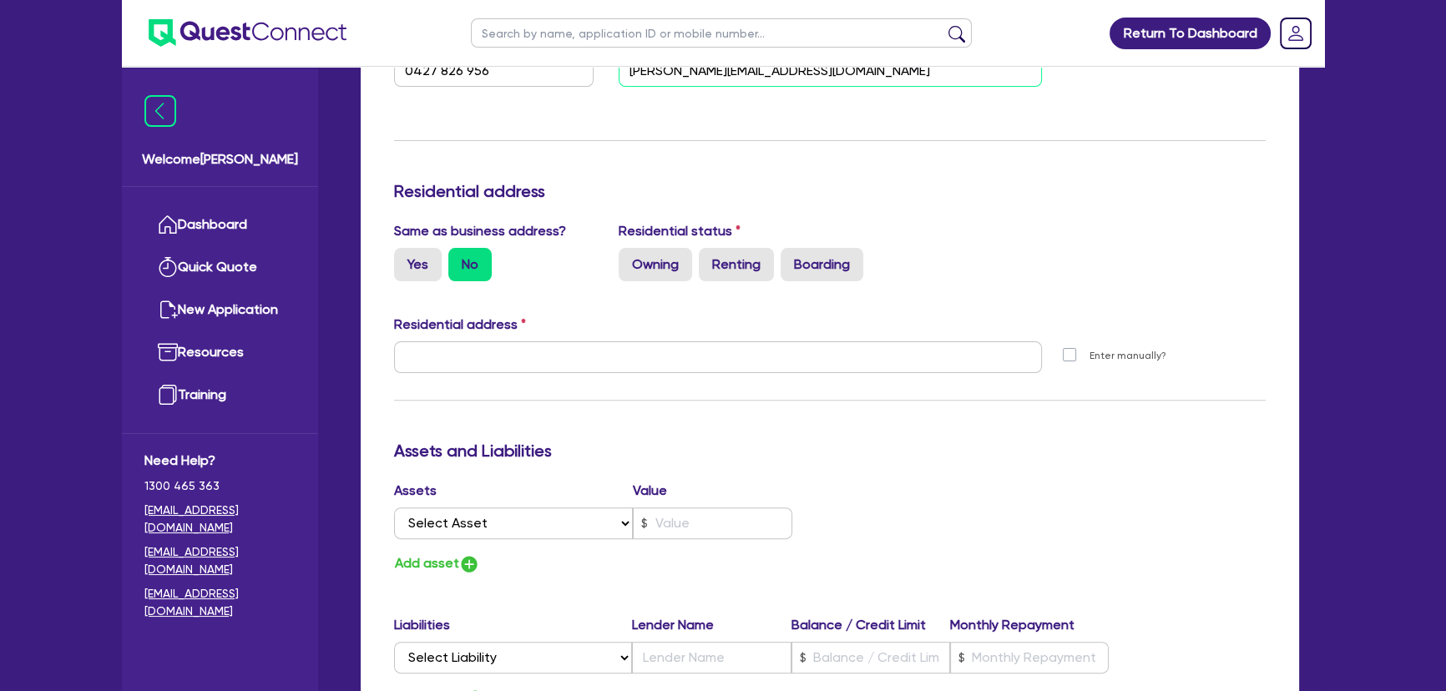
type input "david-grubb@outlook.com"
click at [417, 270] on label "Yes" at bounding box center [418, 264] width 48 height 33
click at [405, 259] on input "Yes" at bounding box center [399, 253] width 11 height 11
radio input "true"
type input "1"
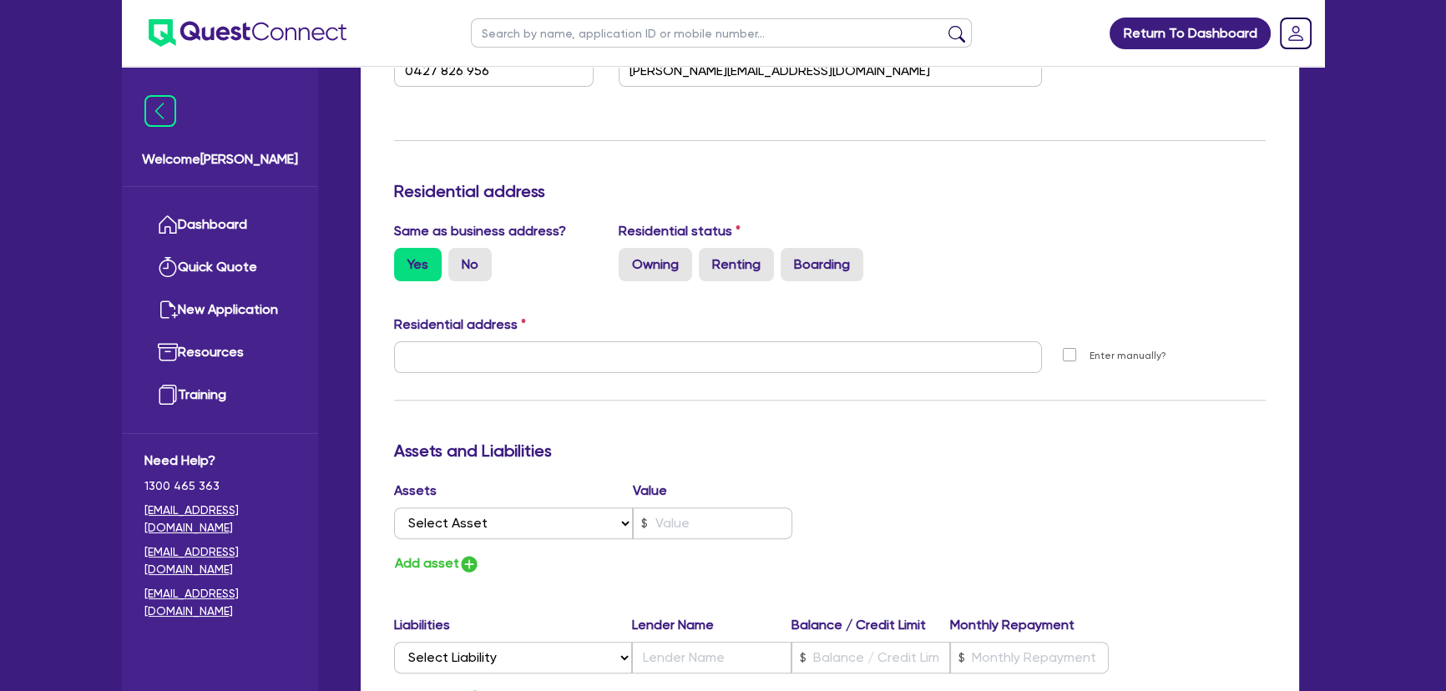
type input "0427 826 956"
type input "1 Hopwood Pl Echuca VIC 3564"
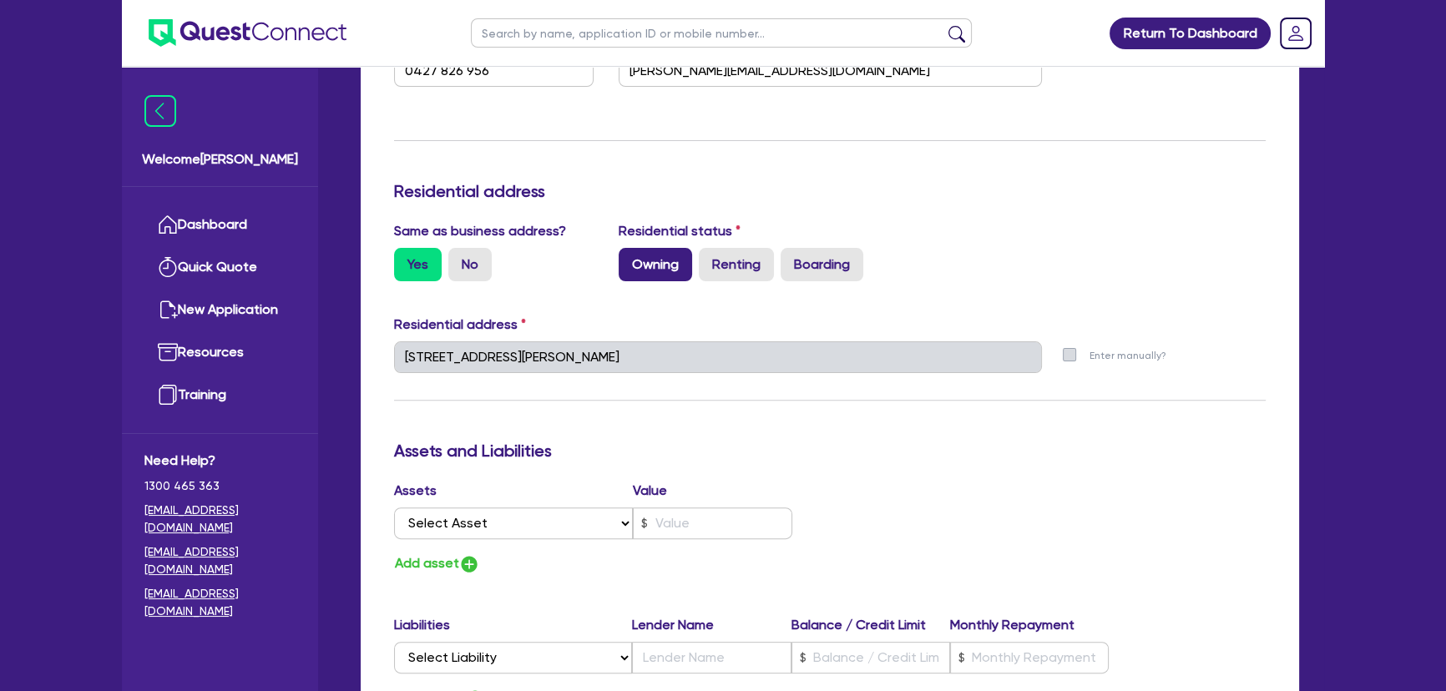
click at [657, 266] on label "Owning" at bounding box center [655, 264] width 73 height 33
click at [630, 259] on input "Owning" at bounding box center [624, 253] width 11 height 11
radio input "true"
type input "1"
type input "0427 826 956"
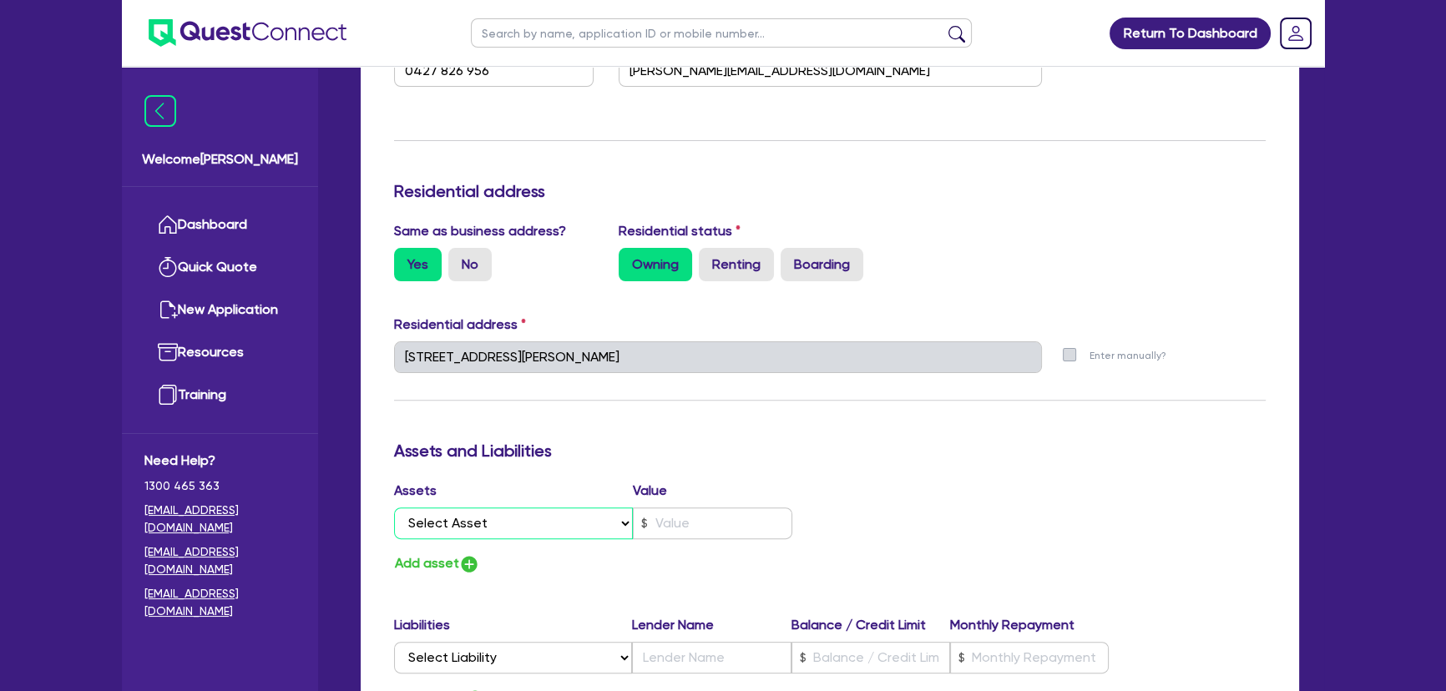
click at [543, 527] on select "Select Asset Cash Property Investment property Vehicle Truck Trailer Equipment …" at bounding box center [513, 524] width 239 height 32
select select "PROPERTY"
click at [394, 508] on select "Select Asset Cash Property Investment property Vehicle Truck Trailer Equipment …" at bounding box center [513, 524] width 239 height 32
type input "1"
type input "0427 826 956"
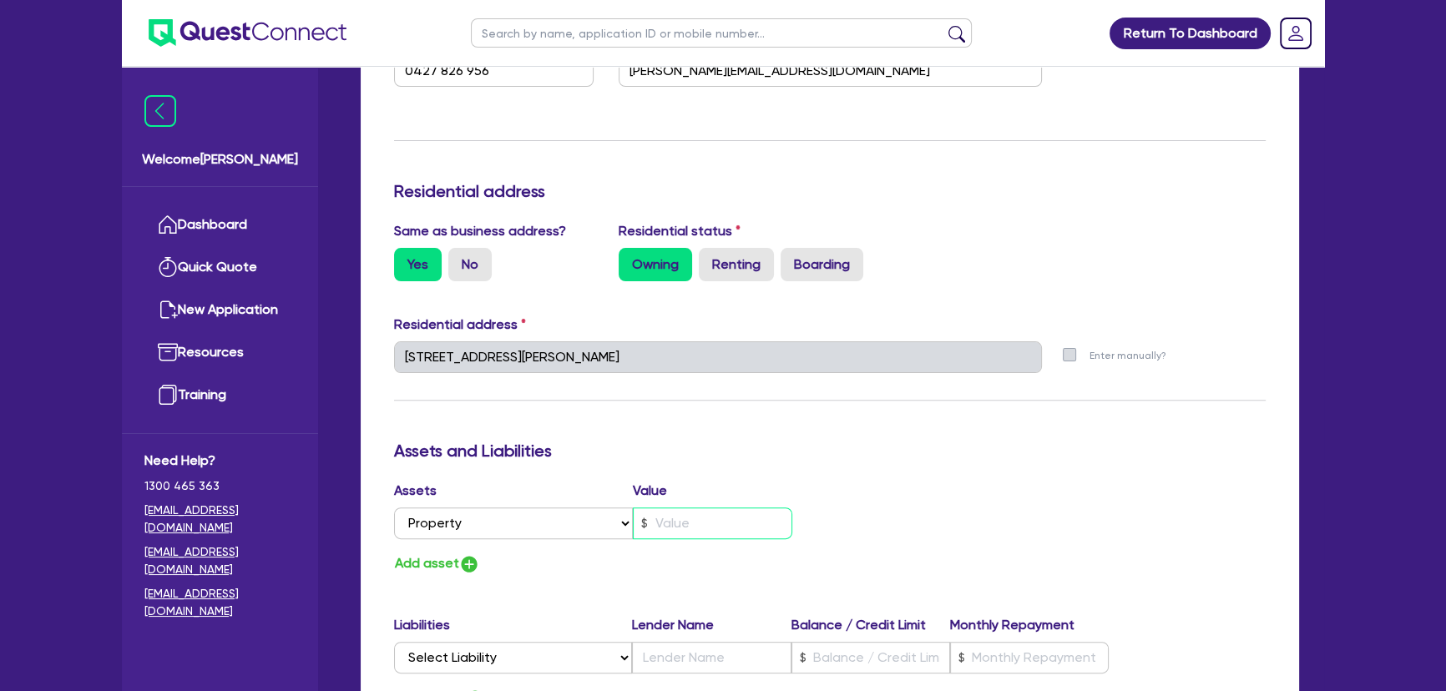
click at [716, 525] on input "text" at bounding box center [712, 524] width 159 height 32
type input "1"
type input "0427 826 956"
type input "1"
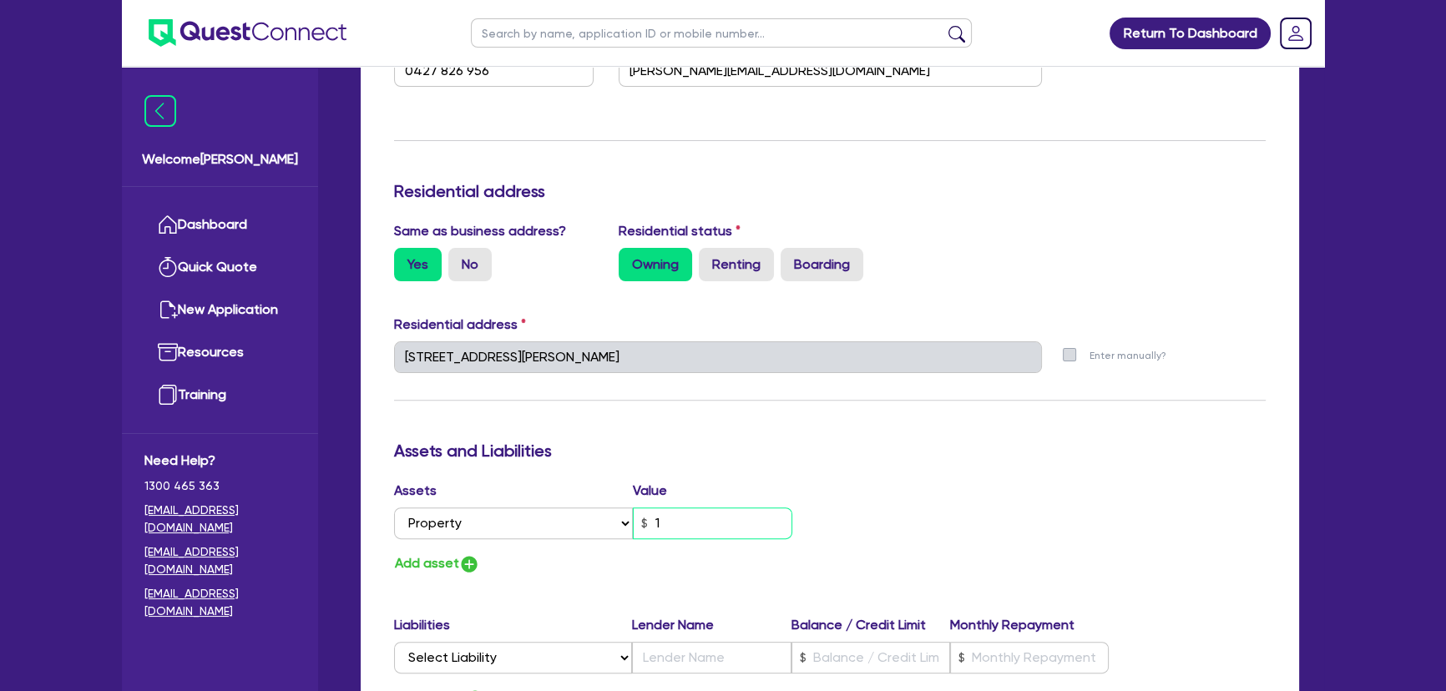
type input "0427 826 956"
type input "17"
type input "1"
type input "0427 826 956"
type input "170"
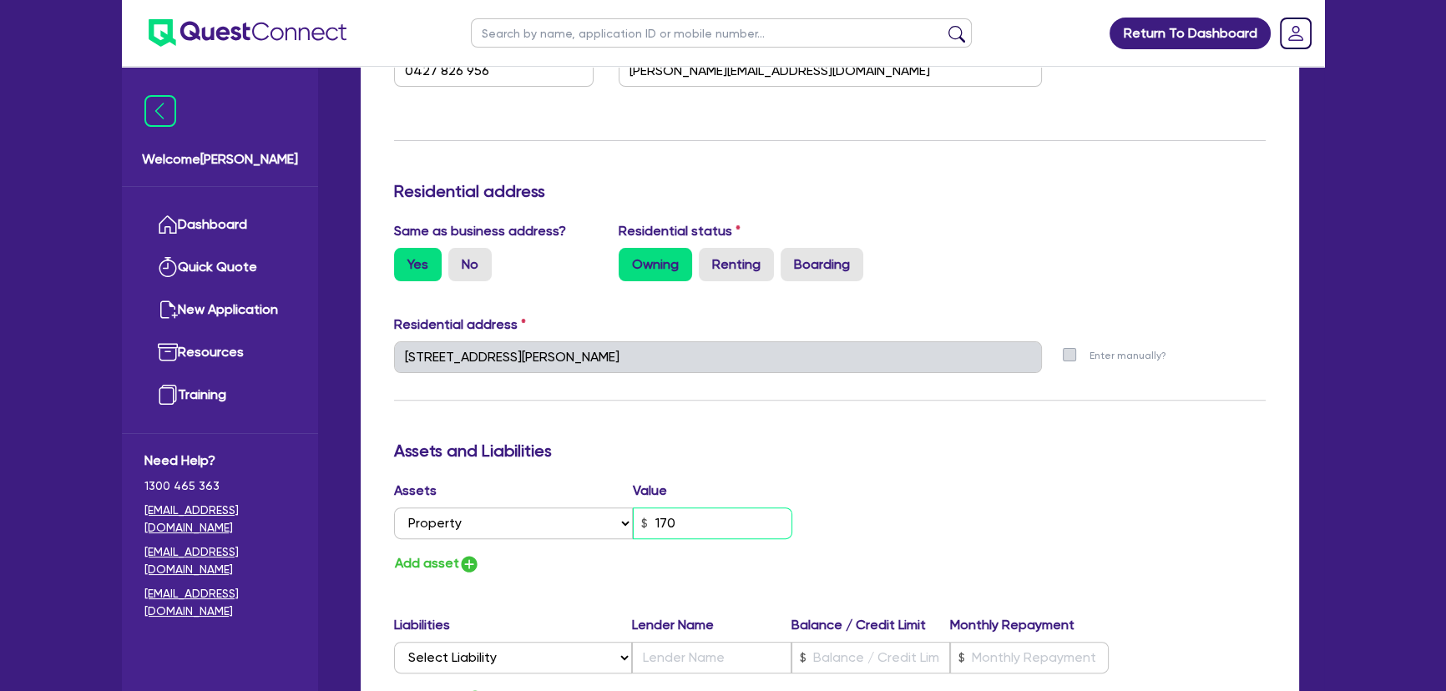
type input "1"
type input "0427 826 956"
type input "1,700"
type input "1"
type input "0427 826 956"
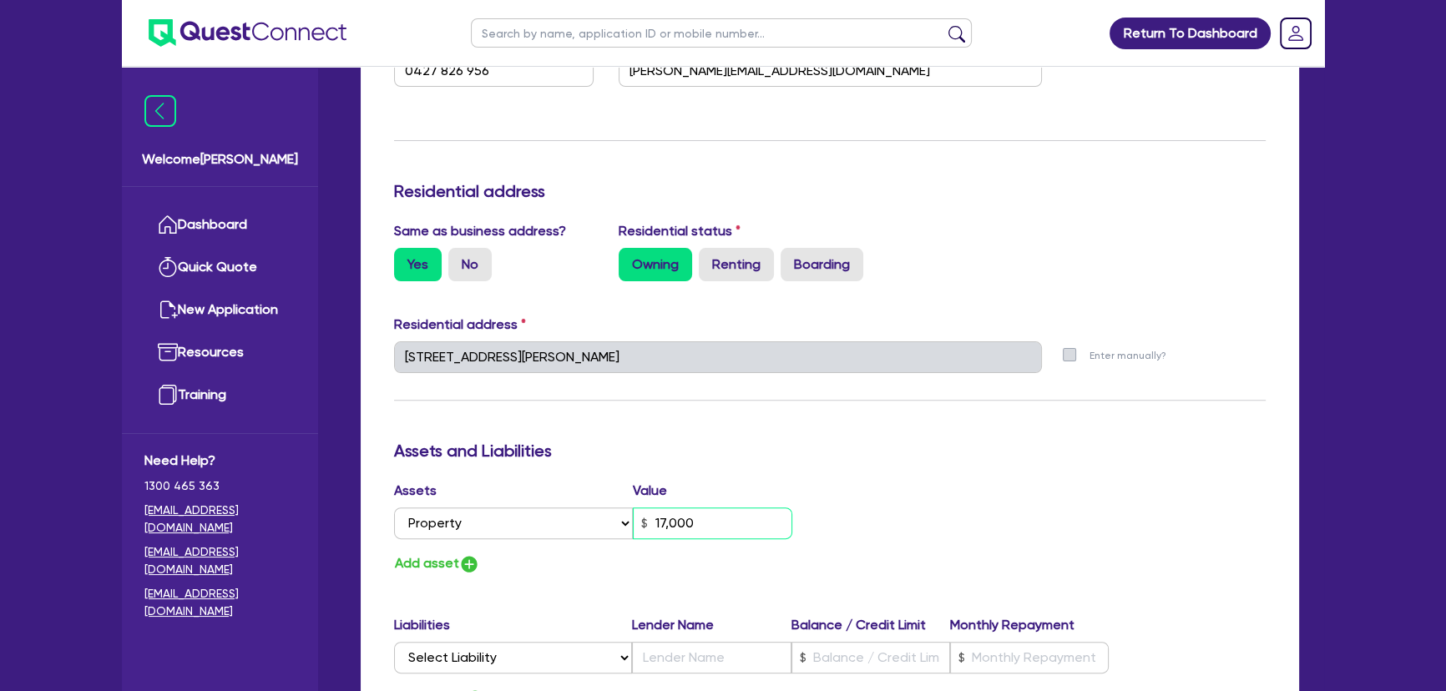
type input "170,000"
type input "1"
type input "0427 826 956"
type input "1"
type input "0427 826 956"
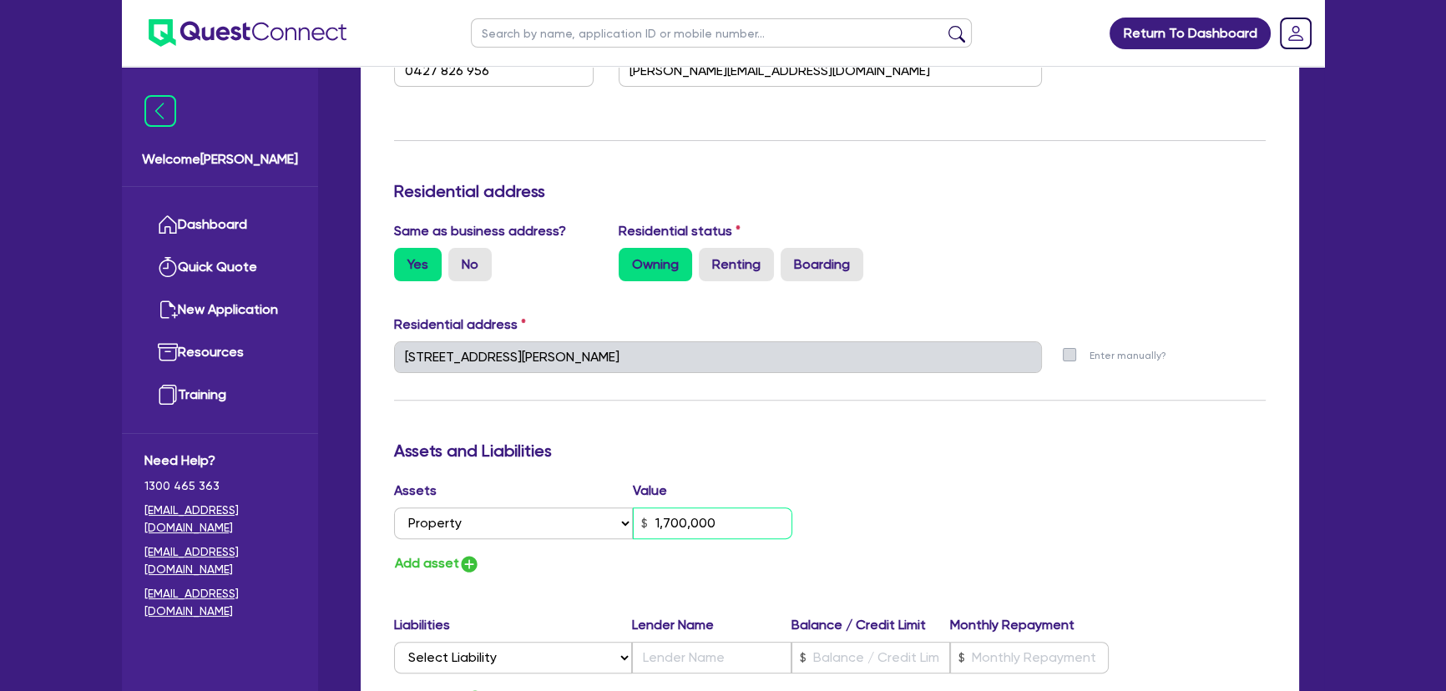
type input "1,700,000"
click at [468, 562] on img "button" at bounding box center [469, 564] width 20 height 20
type input "1"
type input "0427 826 956"
type input "1,700,000"
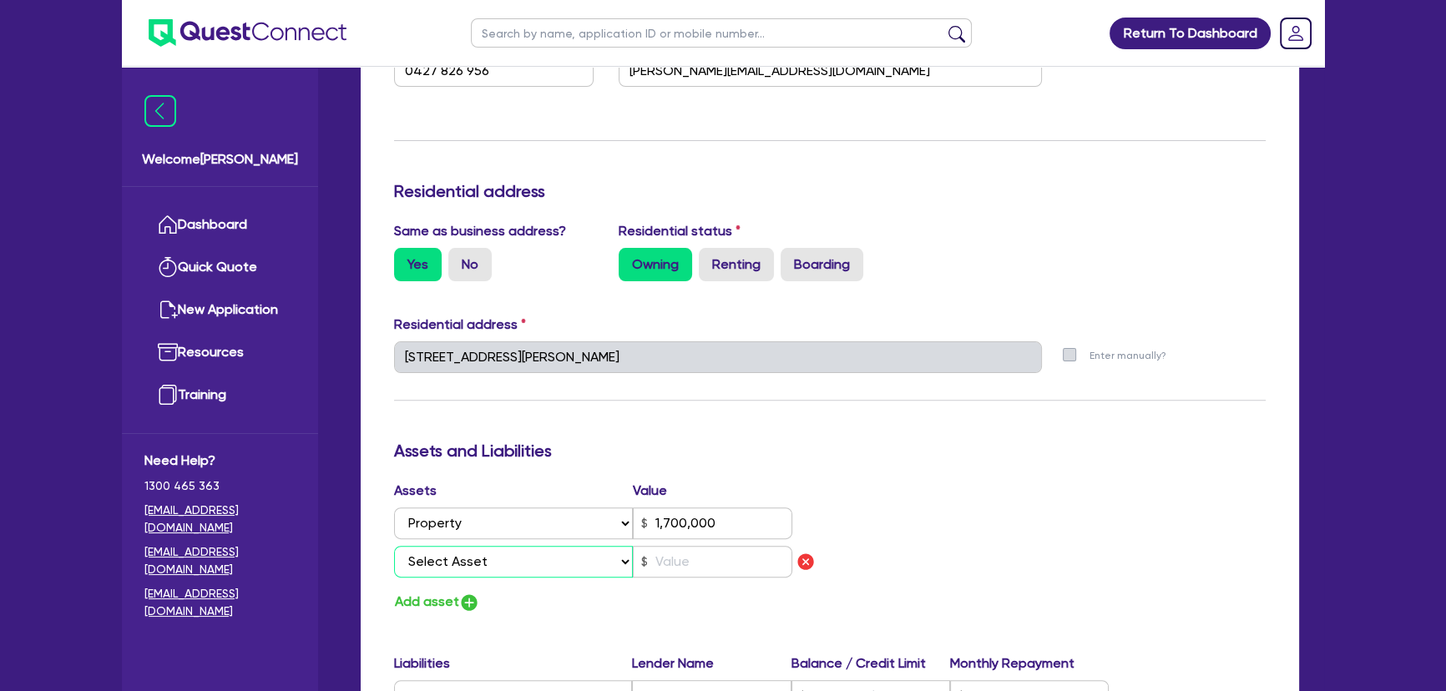
click at [468, 561] on select "Select Asset Cash Property Investment property Vehicle Truck Trailer Equipment …" at bounding box center [513, 562] width 239 height 32
select select "CASH"
click at [394, 546] on select "Select Asset Cash Property Investment property Vehicle Truck Trailer Equipment …" at bounding box center [513, 562] width 239 height 32
type input "1"
type input "0427 826 956"
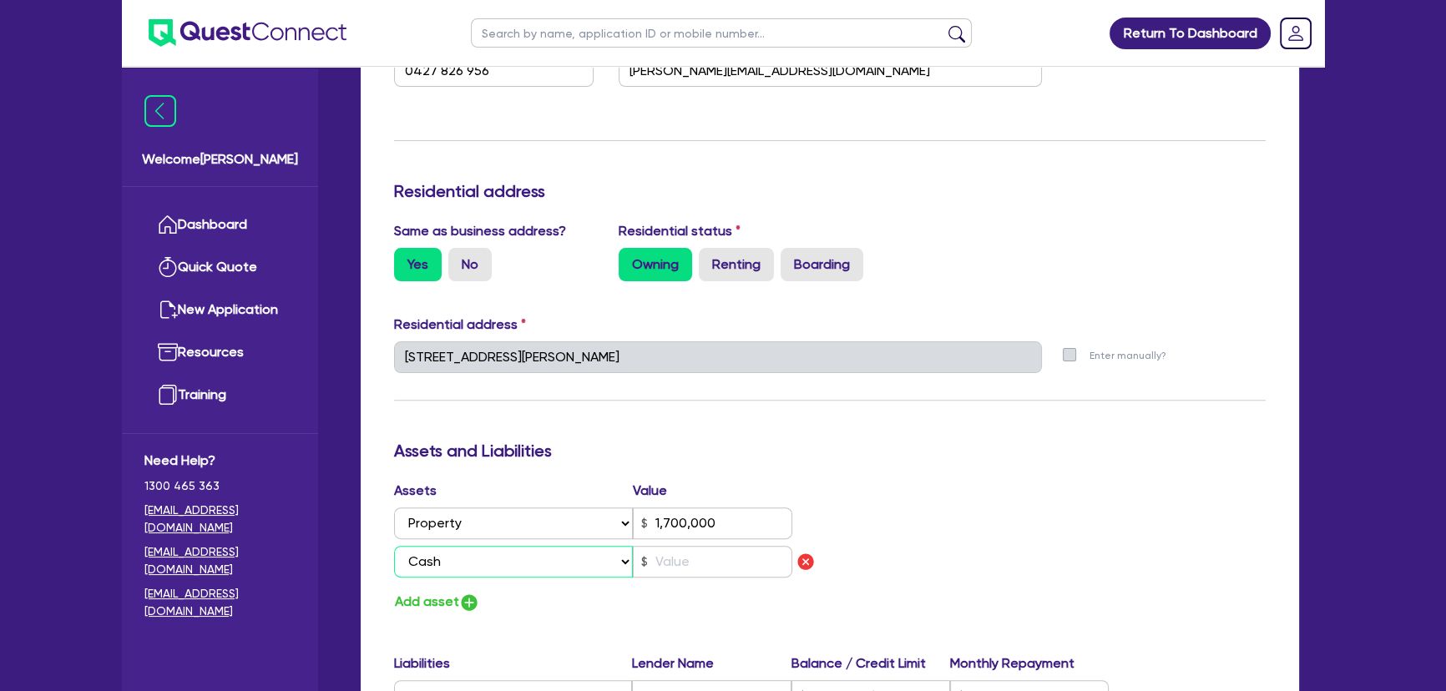
type input "1,700,000"
click at [706, 552] on input "text" at bounding box center [712, 562] width 159 height 32
type input "1"
type input "0427 826 956"
type input "1,700,000"
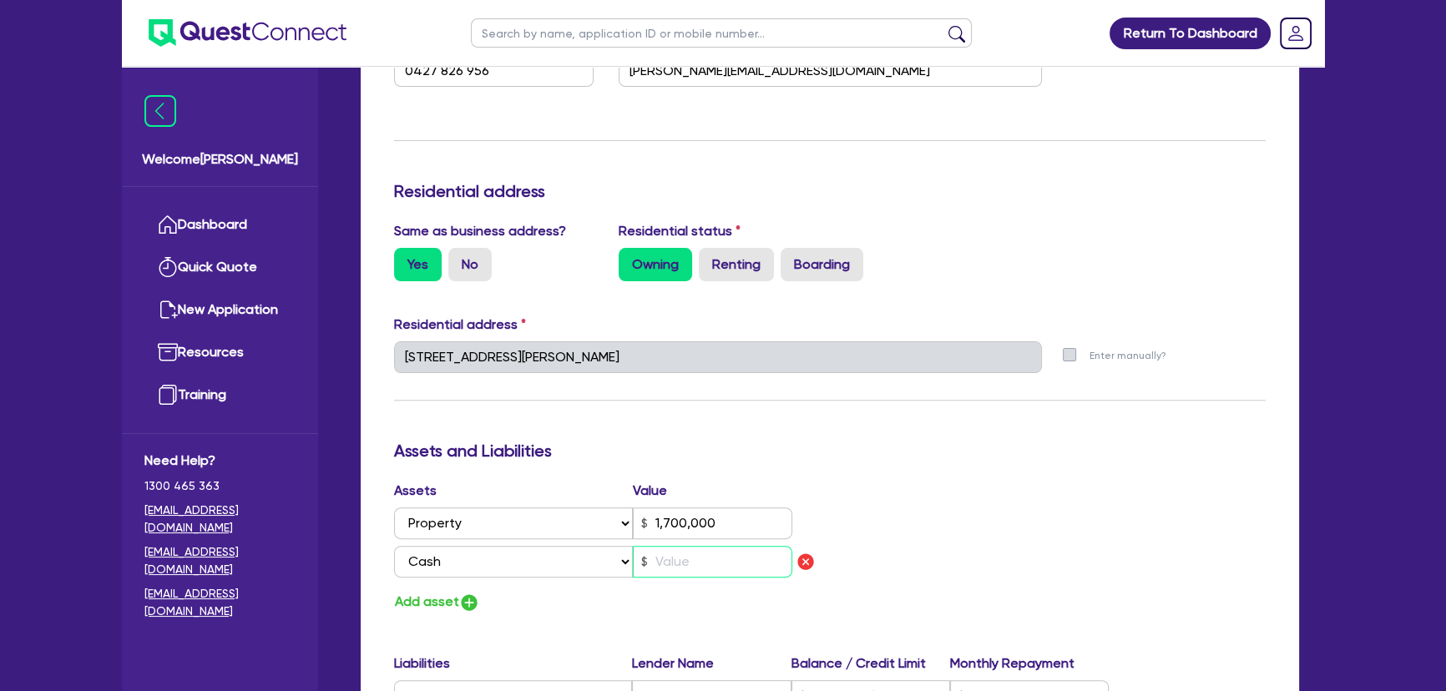
type input "1"
type input "0427 826 956"
type input "1,700,000"
type input "10"
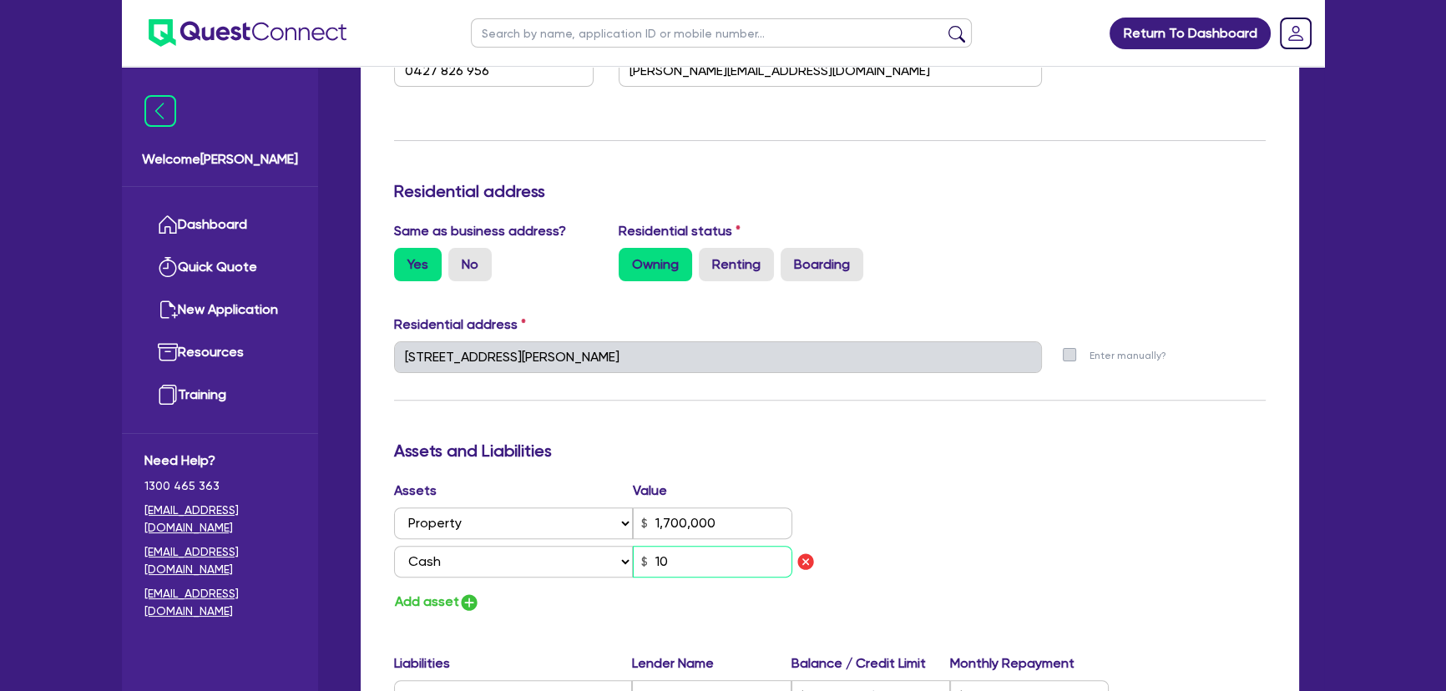
type input "1"
type input "0427 826 956"
type input "1,700,000"
type input "105"
type input "1"
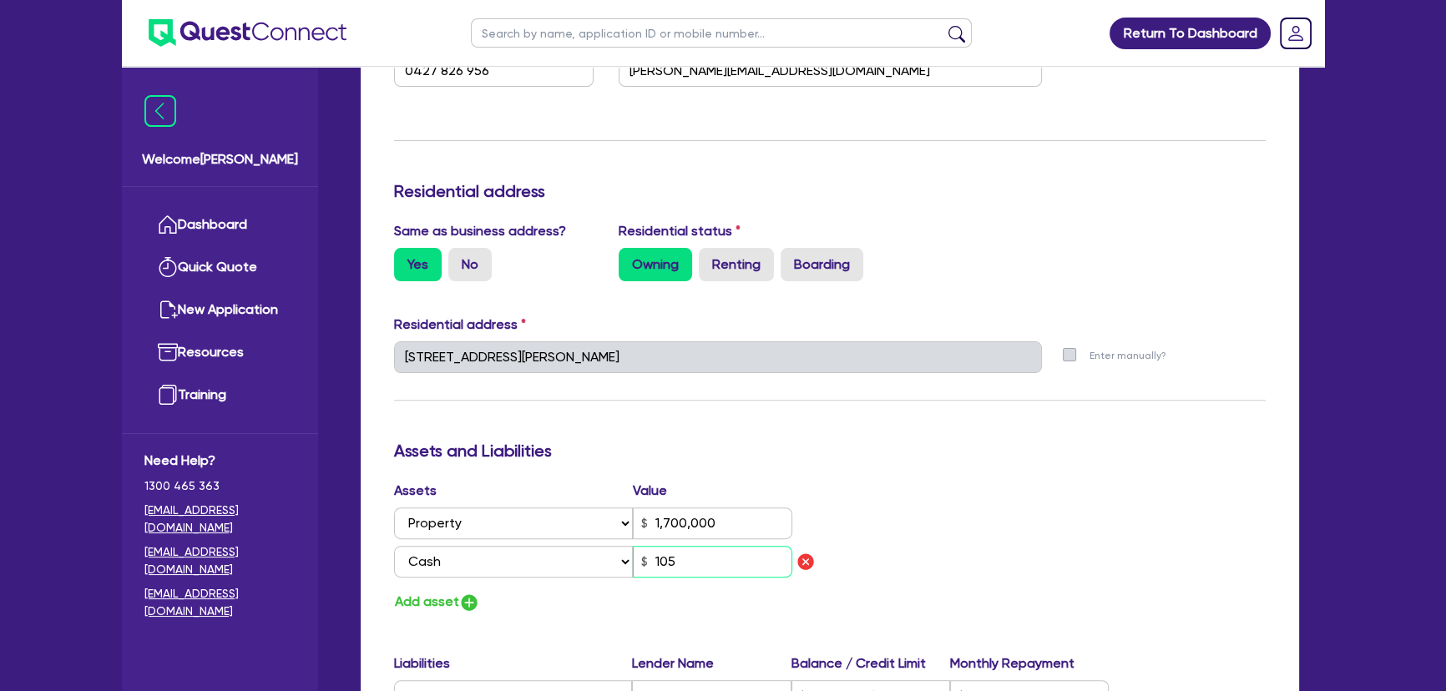
type input "0427 826 956"
type input "1,700,000"
type input "10,500"
type input "1"
type input "0427 826 956"
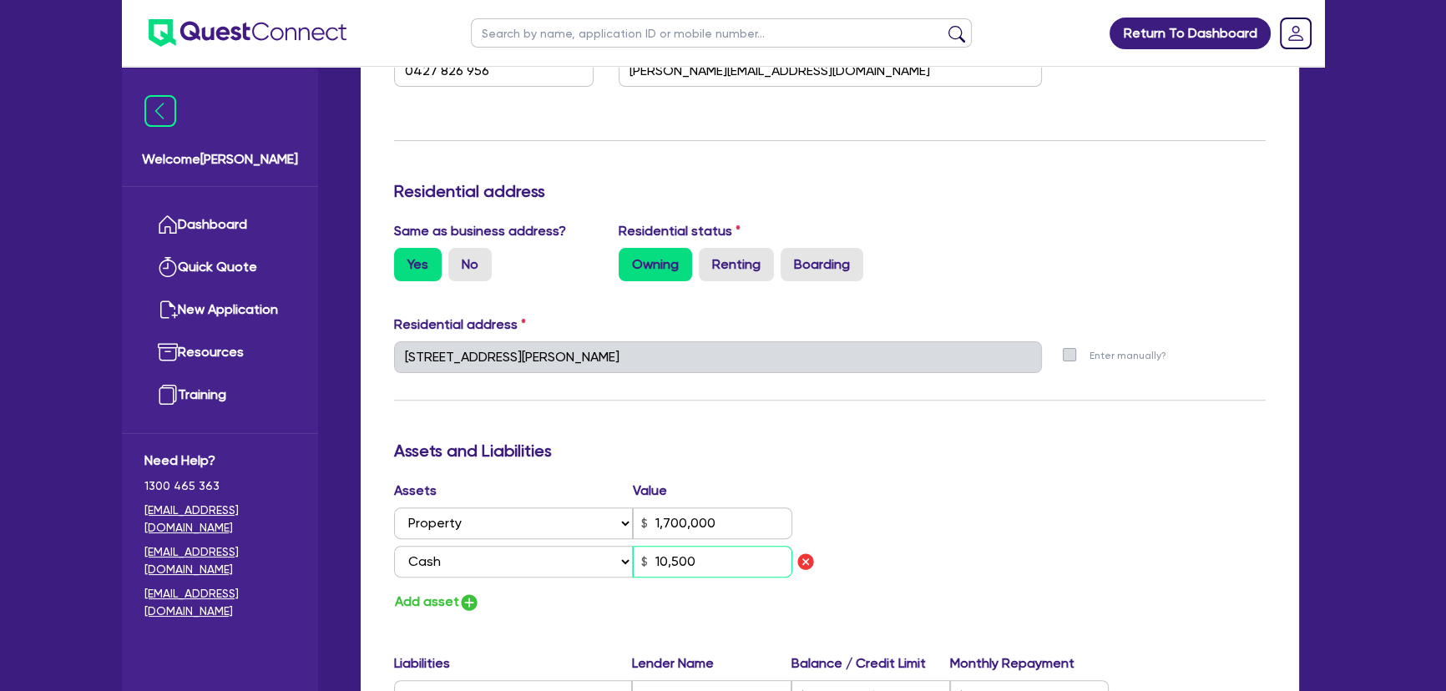
type input "1,700,000"
type input "1"
type input "0427 826 956"
type input "1,700,000"
type input "105,000"
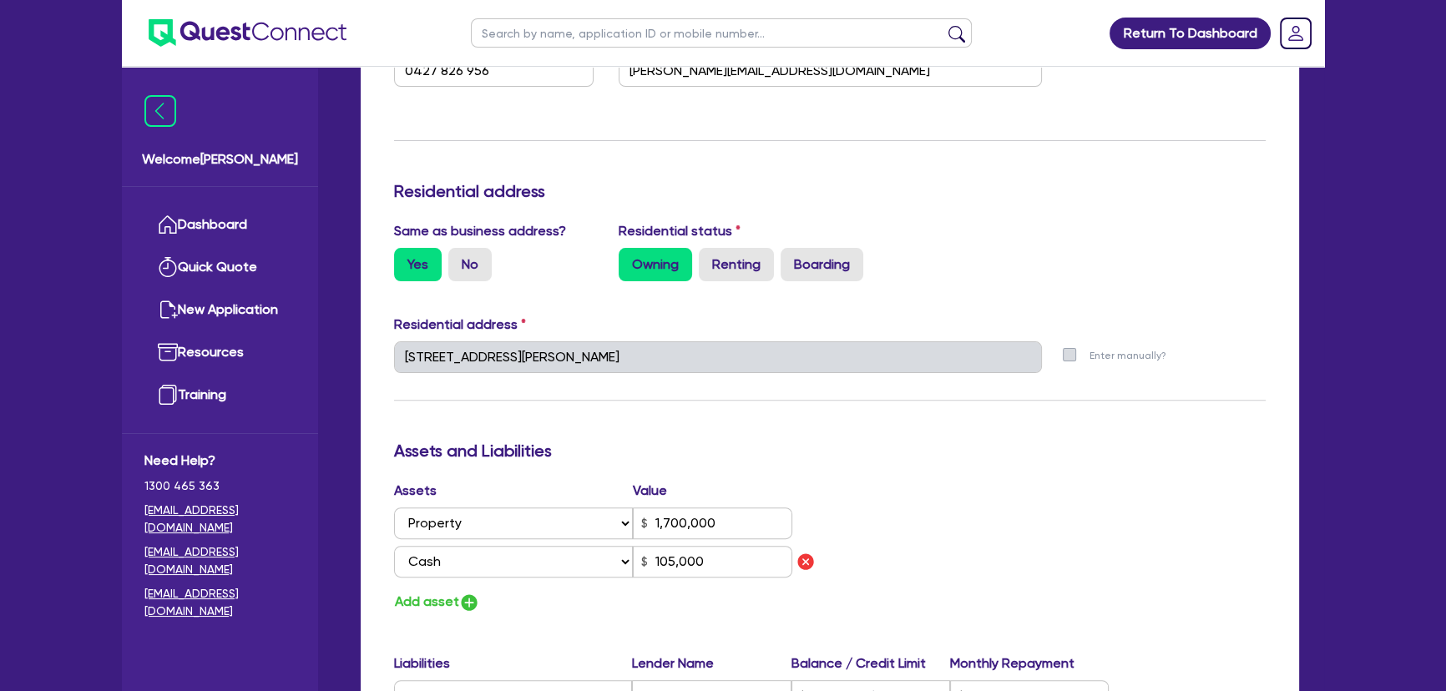
click at [473, 610] on div "Update residential status for Director #1 Boarding is only acceptable when the …" at bounding box center [830, 369] width 872 height 1273
click at [469, 608] on img "button" at bounding box center [469, 603] width 20 height 20
type input "1"
type input "0427 826 956"
type input "1,700,000"
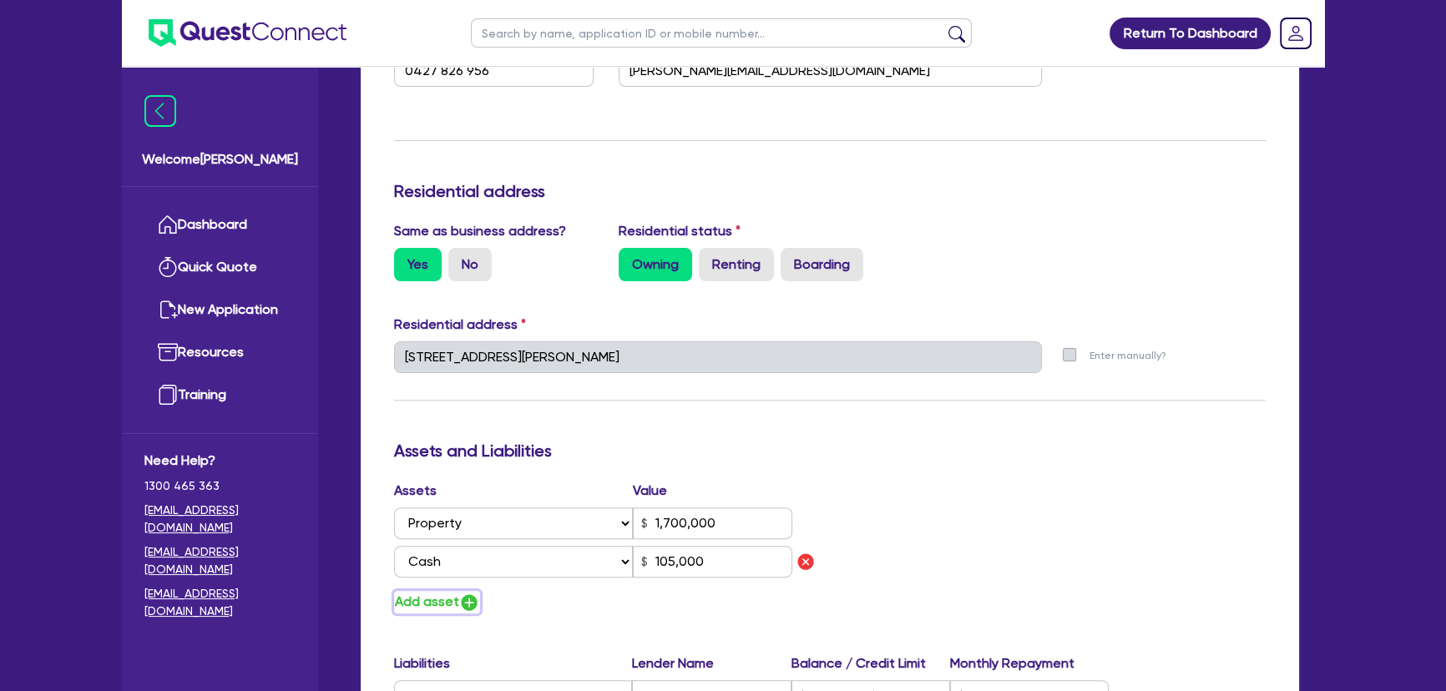
type input "105,000"
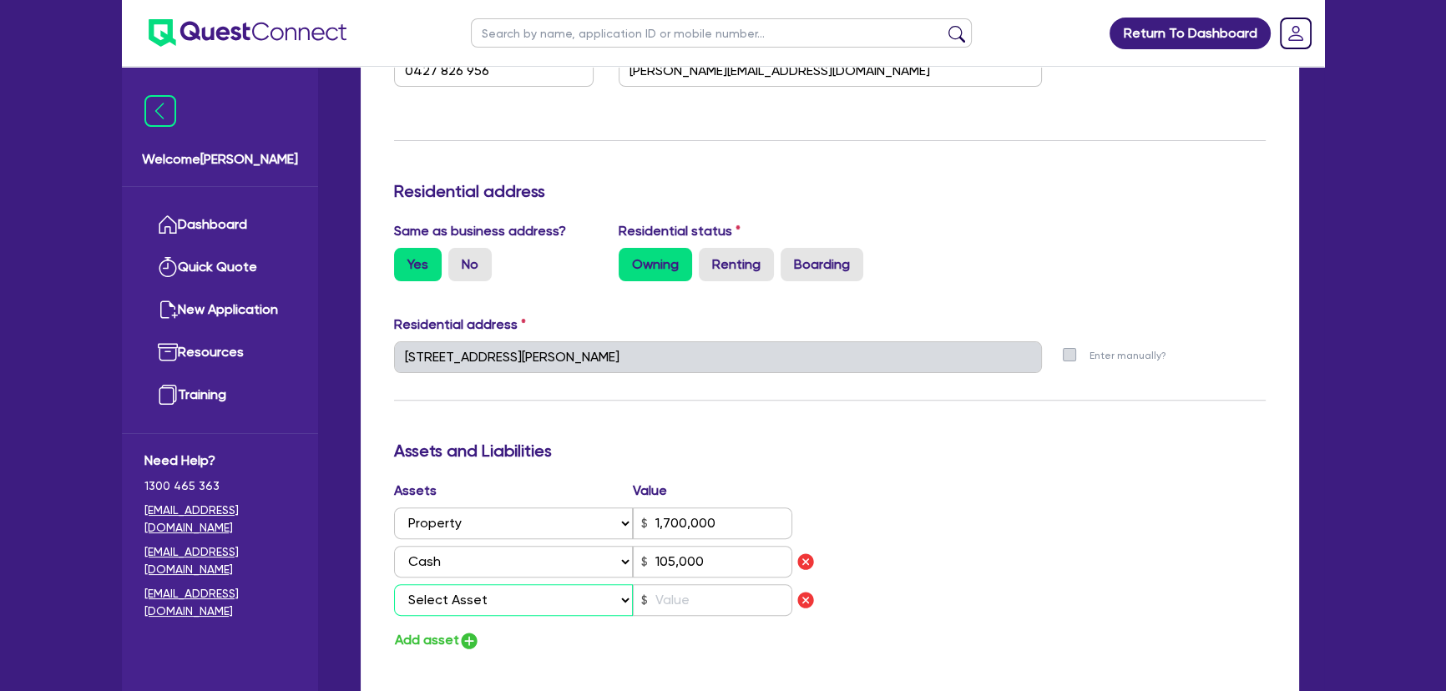
click at [476, 584] on select "Select Asset Cash Property Investment property Vehicle Truck Trailer Equipment …" at bounding box center [513, 600] width 239 height 32
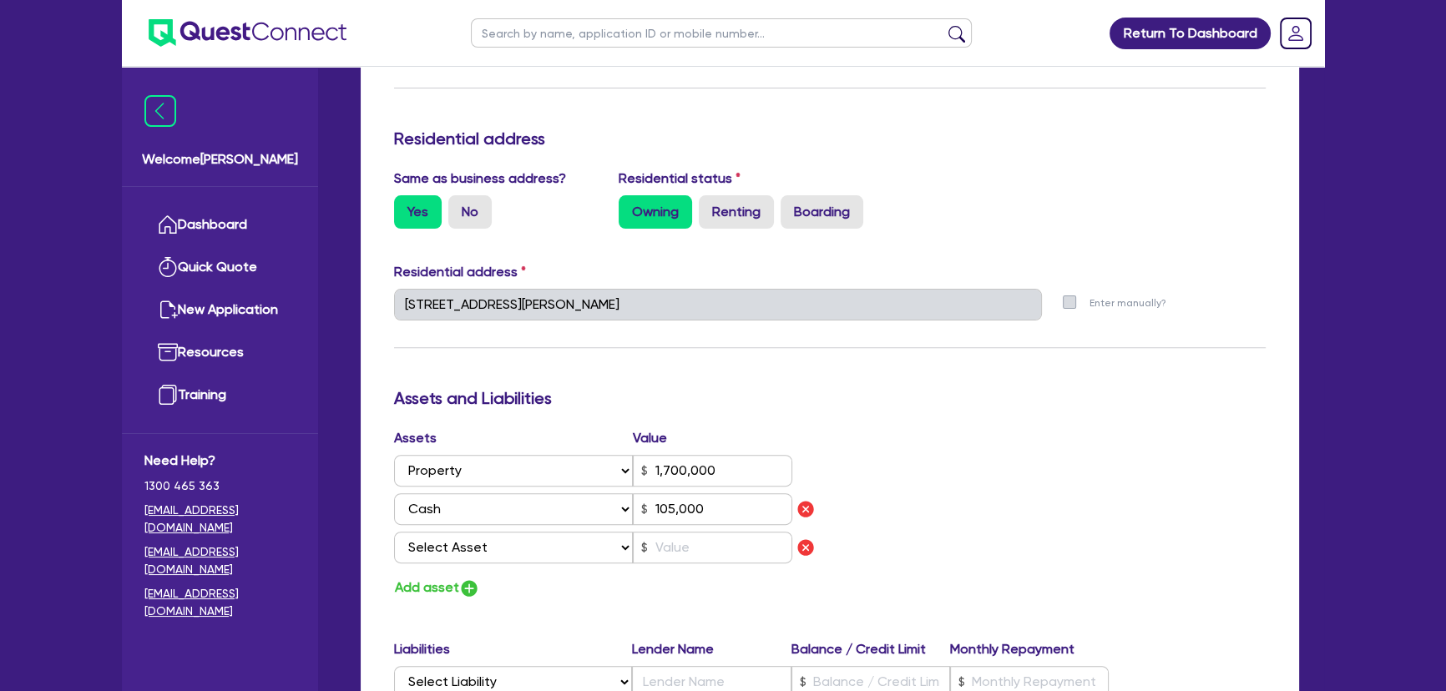
scroll to position [683, 0]
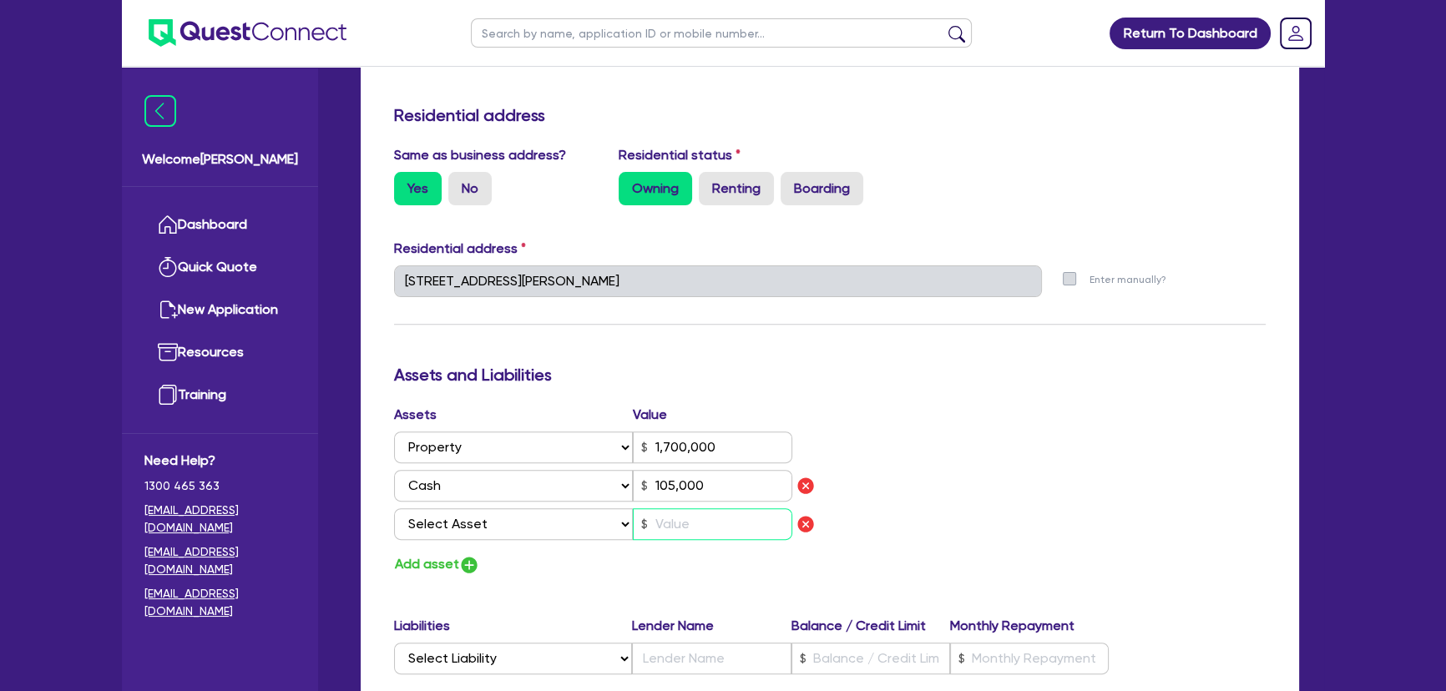
click at [665, 523] on input "text" at bounding box center [712, 524] width 159 height 32
click at [475, 526] on select "Select Asset Cash Property Investment property Vehicle Truck Trailer Equipment …" at bounding box center [513, 524] width 239 height 32
select select "VEHICLE"
click at [394, 508] on select "Select Asset Cash Property Investment property Vehicle Truck Trailer Equipment …" at bounding box center [513, 524] width 239 height 32
type input "1"
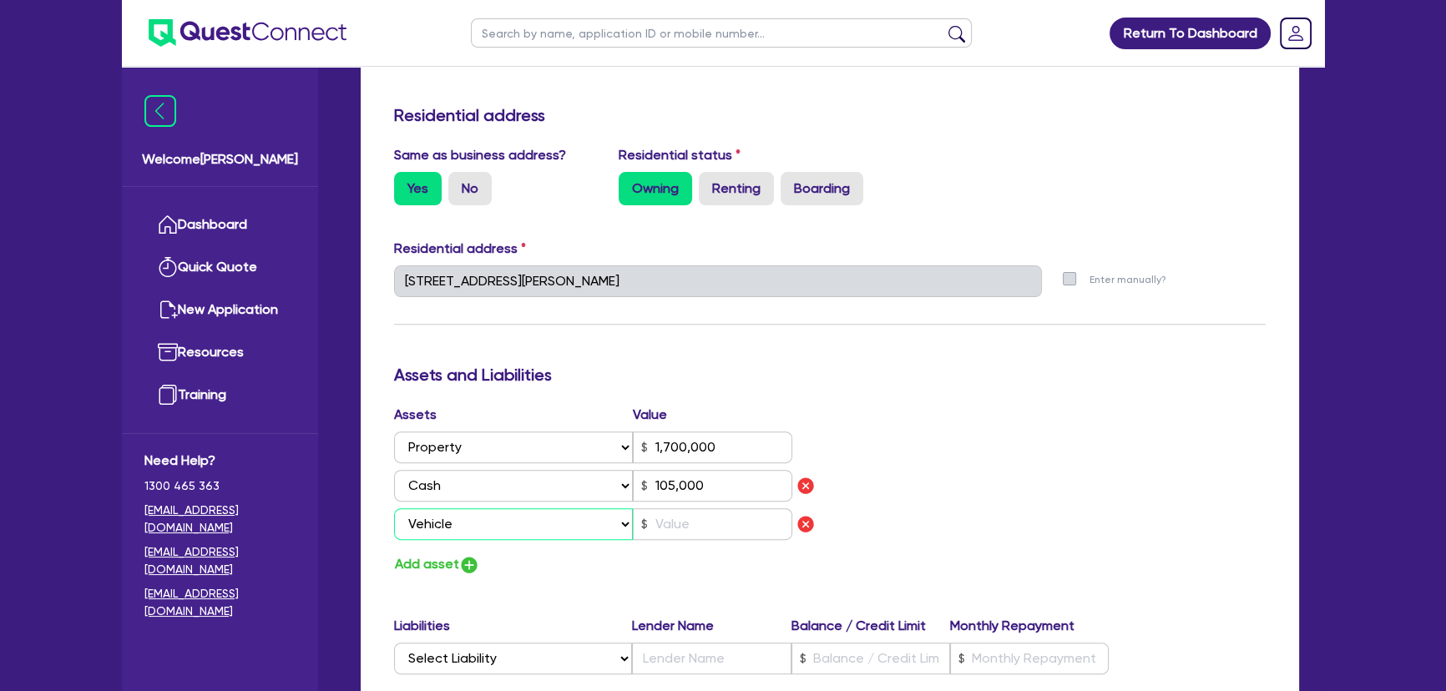
type input "0427 826 956"
type input "1,700,000"
type input "105,000"
click at [657, 518] on input "text" at bounding box center [712, 524] width 159 height 32
type input "1"
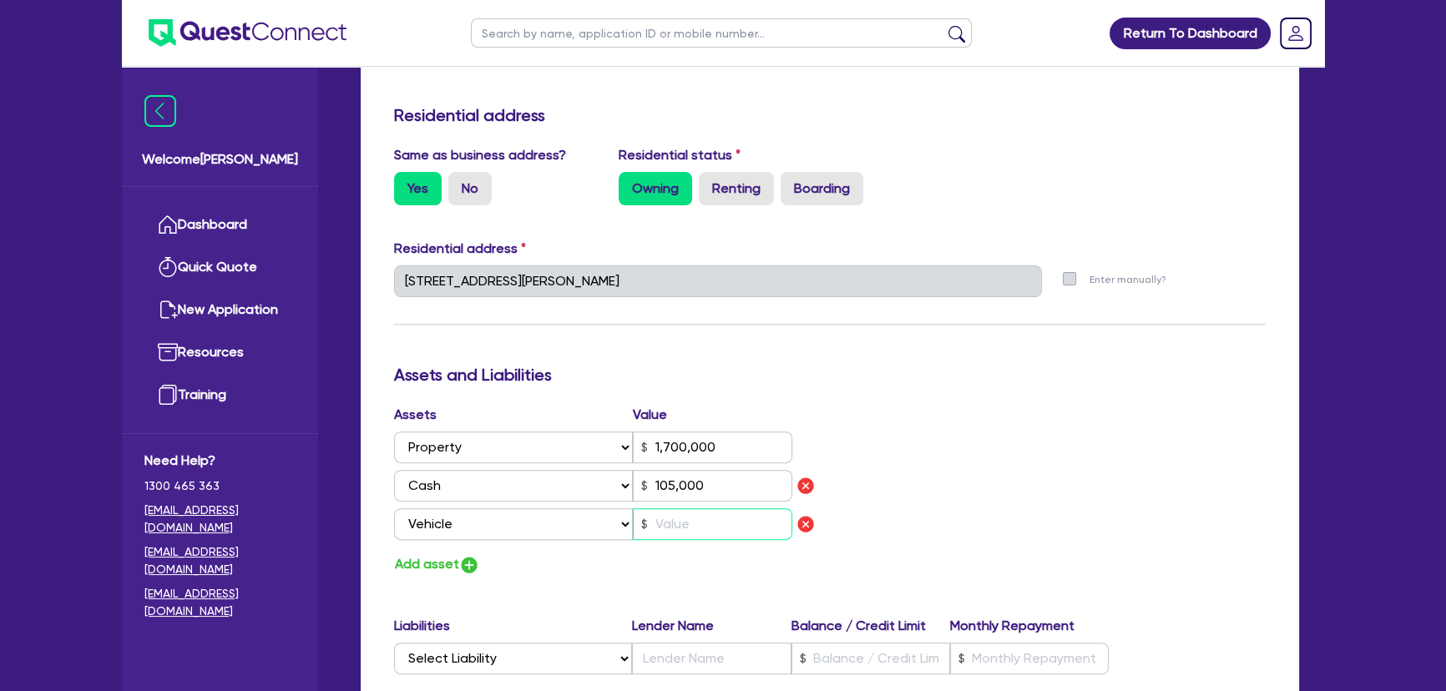
type input "0427 826 956"
type input "1,700,000"
type input "105,000"
type input "5"
type input "1"
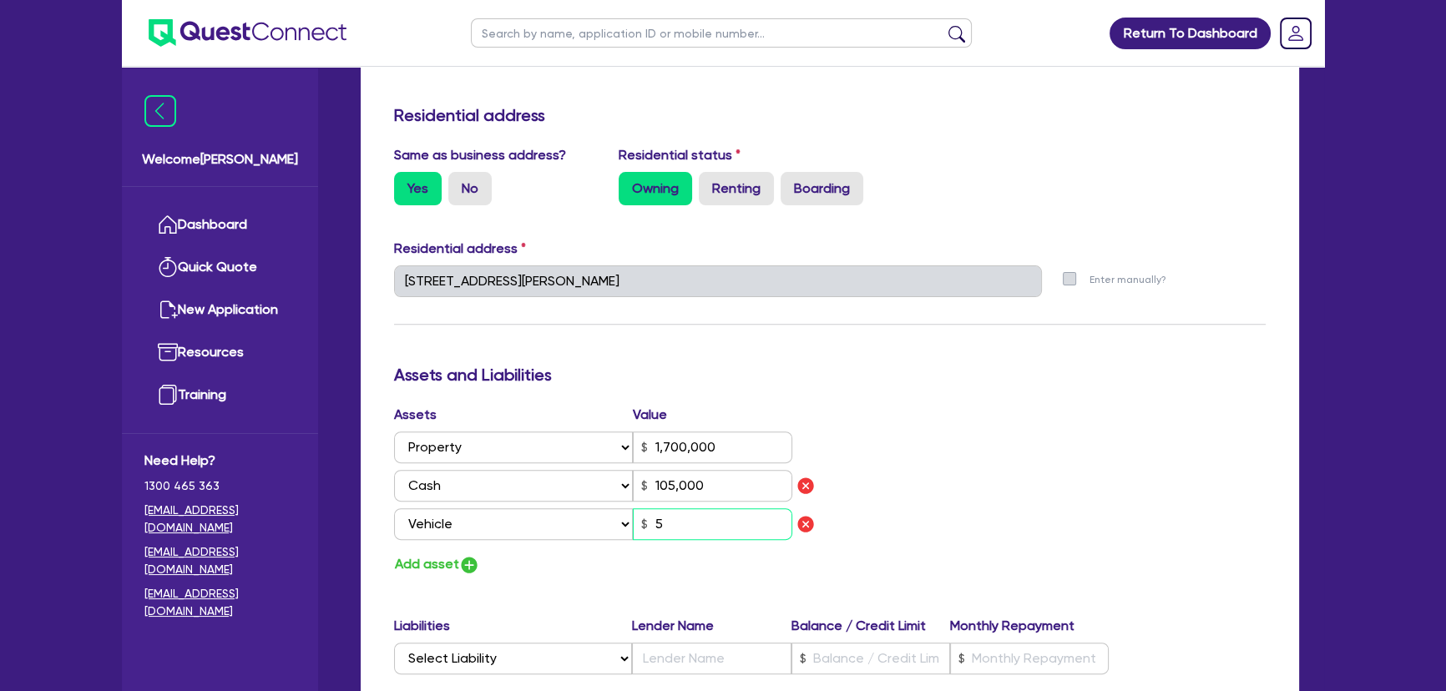
type input "0427 826 956"
type input "1,700,000"
type input "105,000"
type input "50"
type input "1"
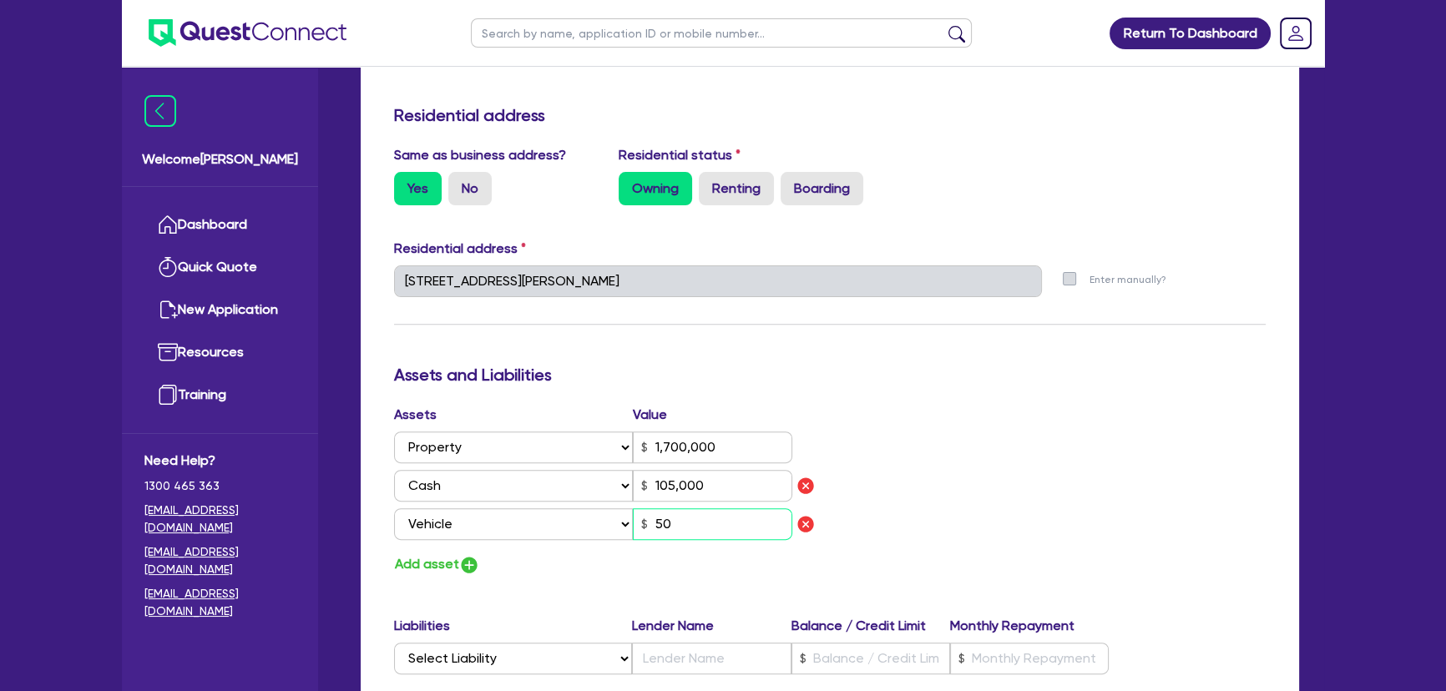
type input "0427 826 956"
type input "1,700,000"
type input "105,000"
type input "500"
type input "1"
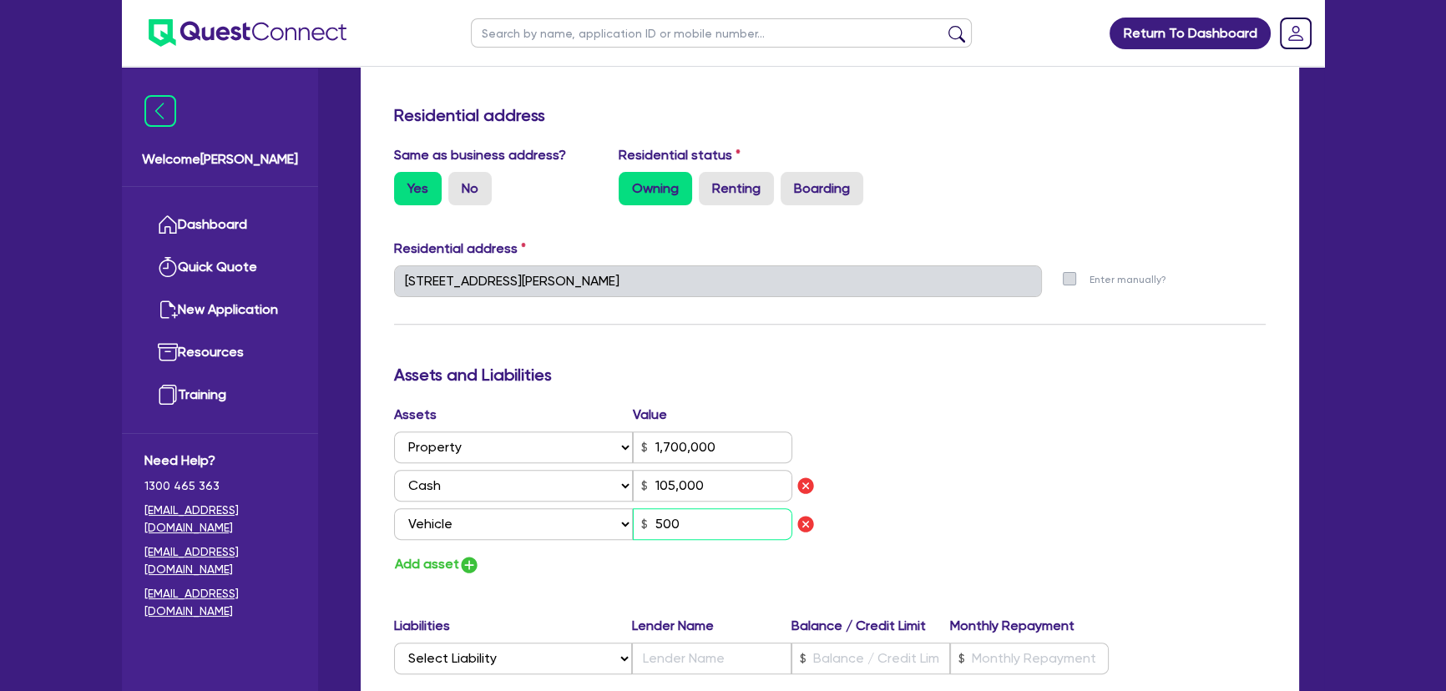
type input "0427 826 956"
type input "1,700,000"
type input "105,000"
type input "5,000"
type input "1"
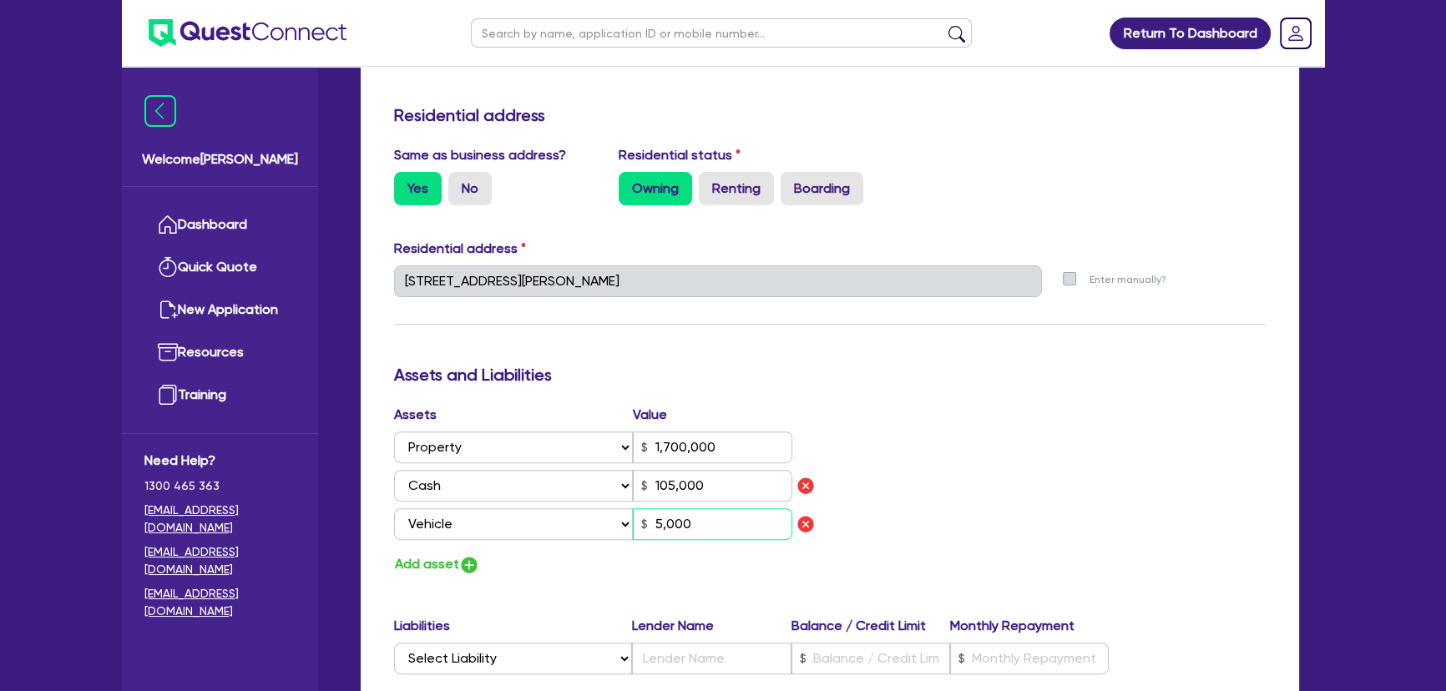
type input "0427 826 956"
type input "1,700,000"
type input "105,000"
type input "50,000"
drag, startPoint x: 472, startPoint y: 550, endPoint x: 470, endPoint y: 559, distance: 8.5
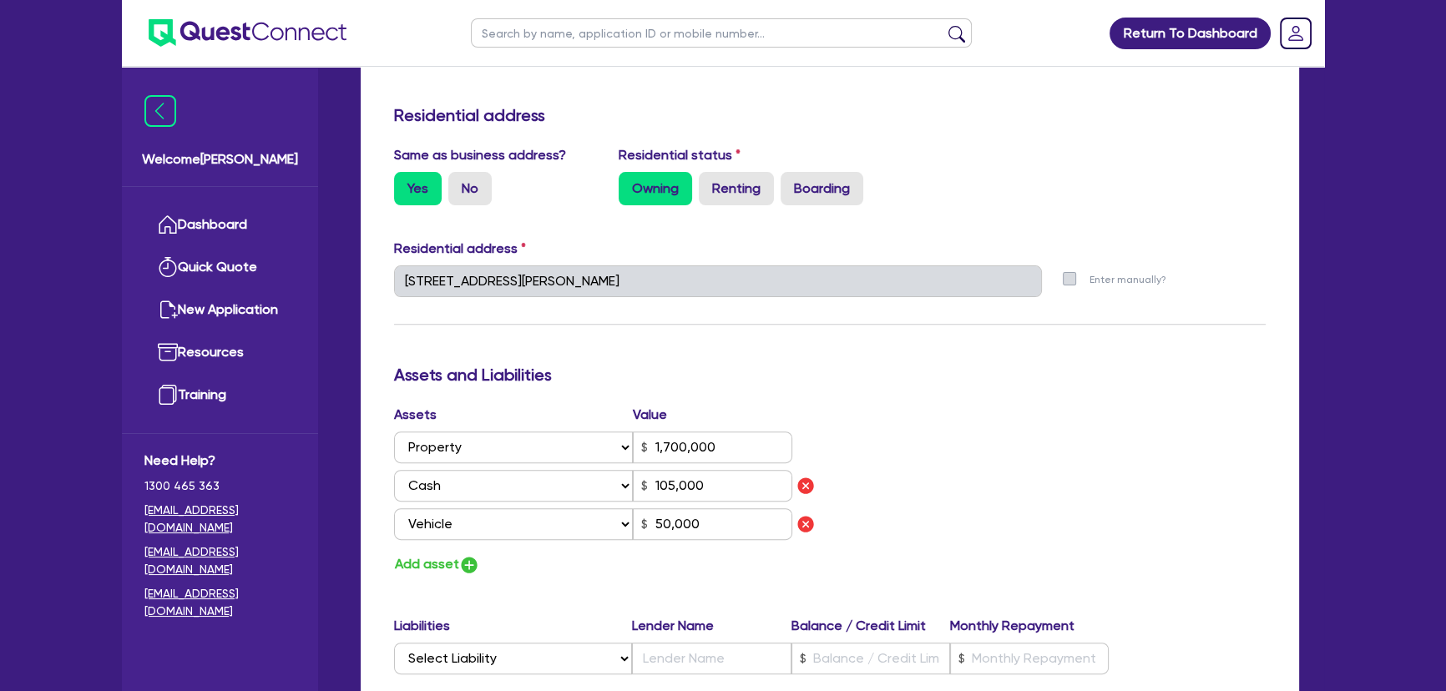
click at [471, 554] on div "Assets Value Select Asset Cash Property Investment property Vehicle Truck Trail…" at bounding box center [606, 490] width 448 height 171
click at [470, 559] on img "button" at bounding box center [469, 565] width 20 height 20
type input "1"
type input "0427 826 956"
type input "1,700,000"
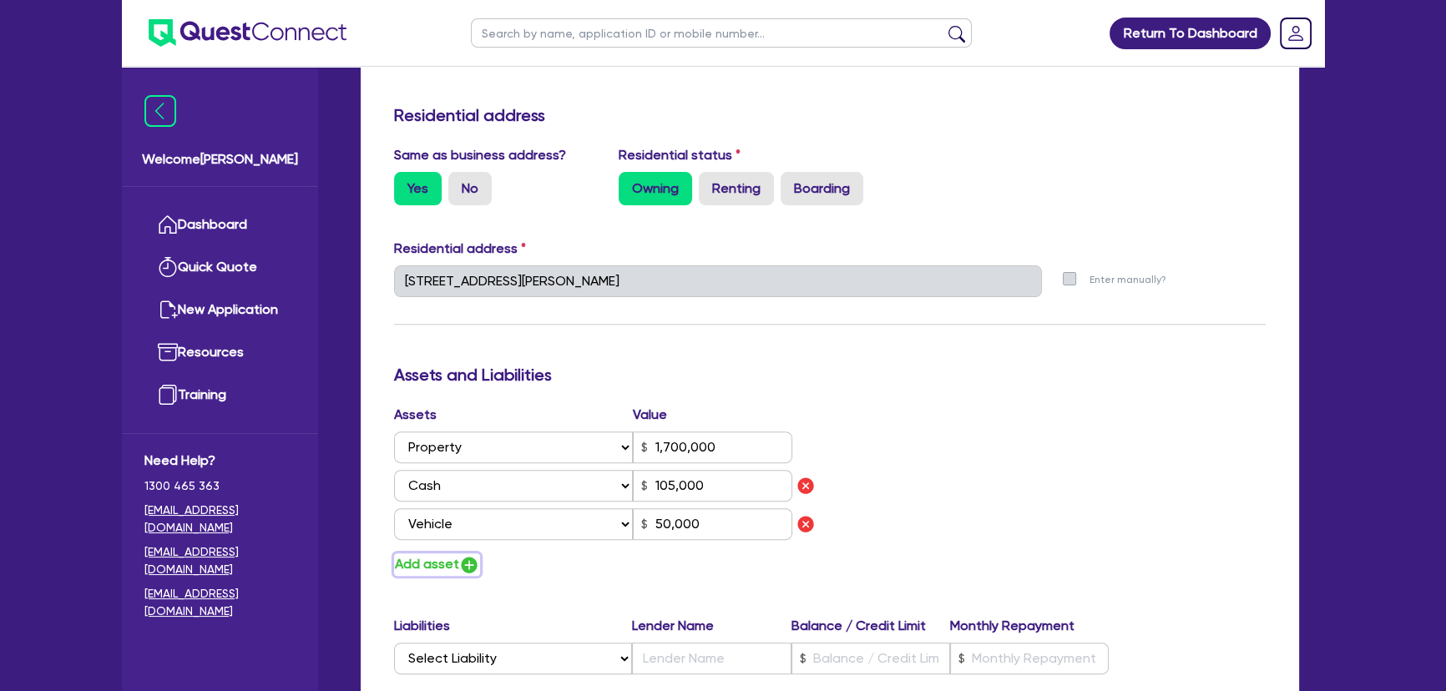
type input "105,000"
type input "50,000"
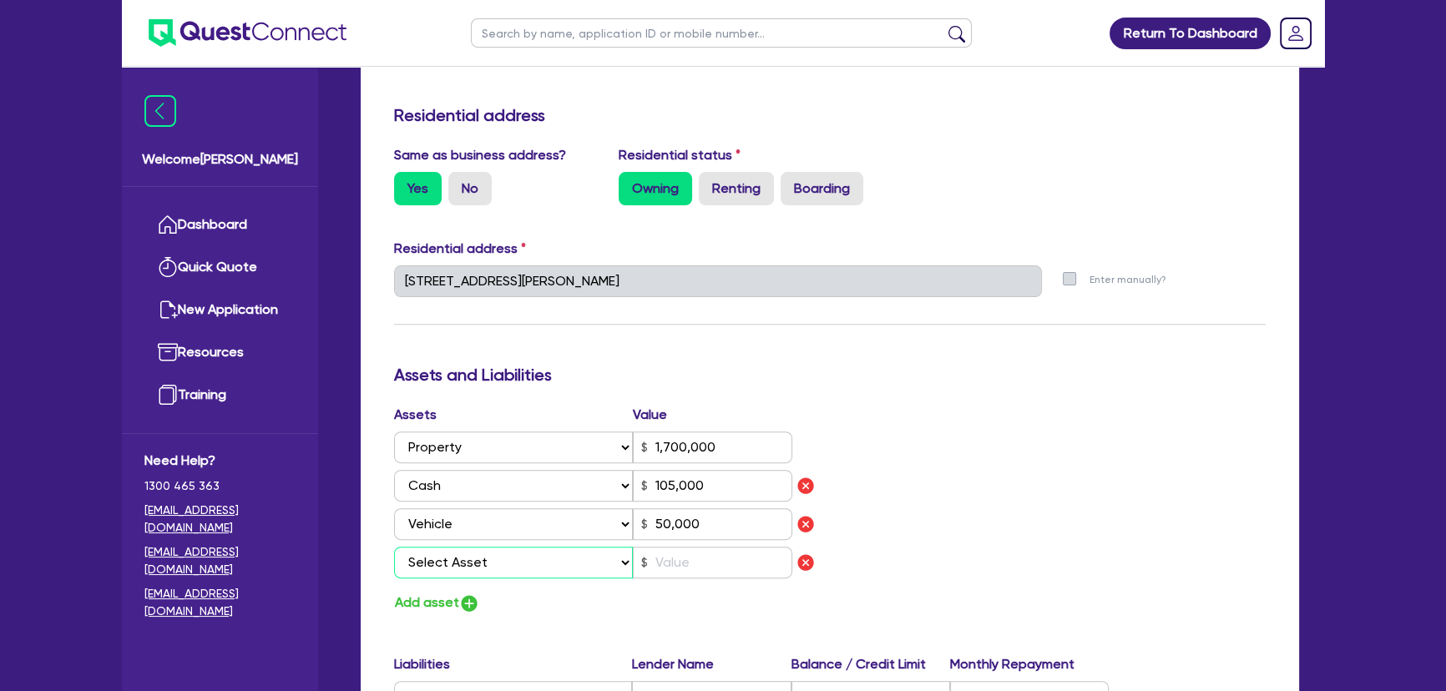
click at [459, 568] on select "Select Asset Cash Property Investment property Vehicle Truck Trailer Equipment …" at bounding box center [513, 563] width 239 height 32
select select "EQUIPMENT"
click at [394, 547] on select "Select Asset Cash Property Investment property Vehicle Truck Trailer Equipment …" at bounding box center [513, 563] width 239 height 32
type input "1"
type input "0427 826 956"
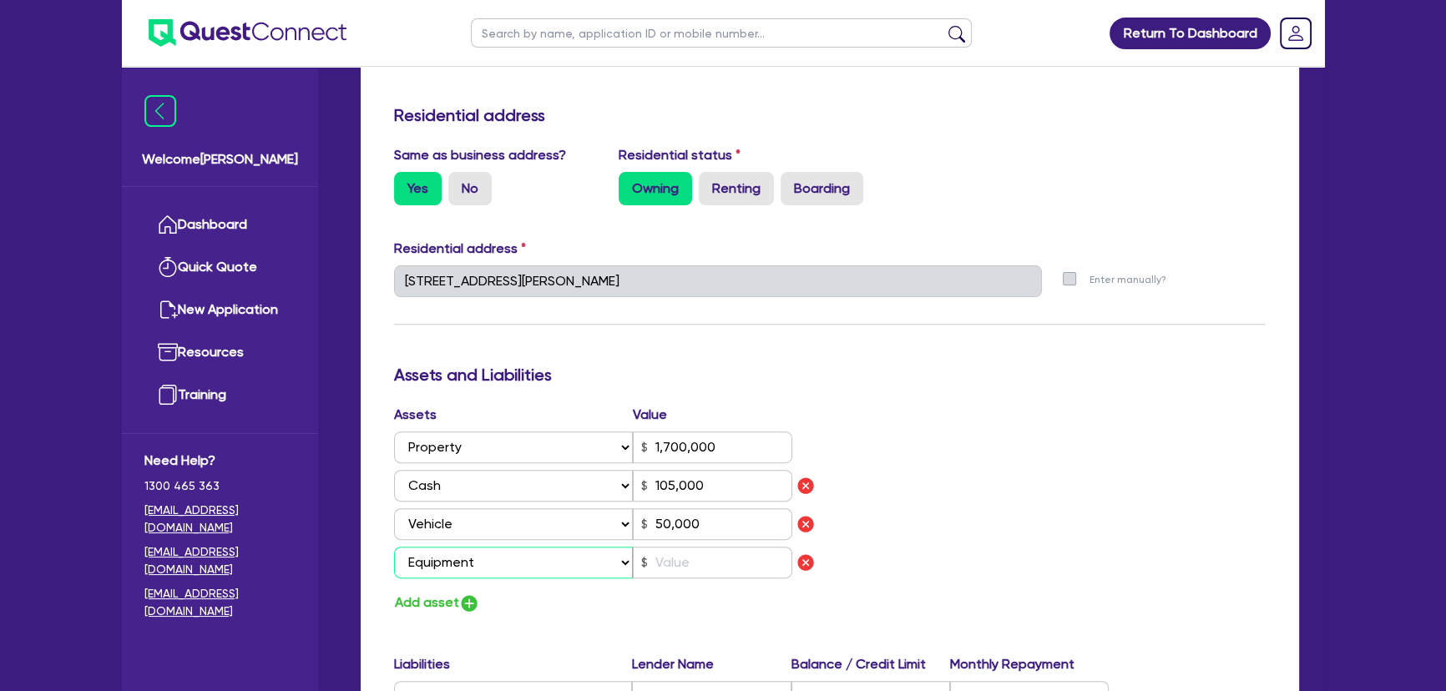
type input "1,700,000"
type input "105,000"
type input "50,000"
click at [660, 561] on input "text" at bounding box center [712, 563] width 159 height 32
type input "1"
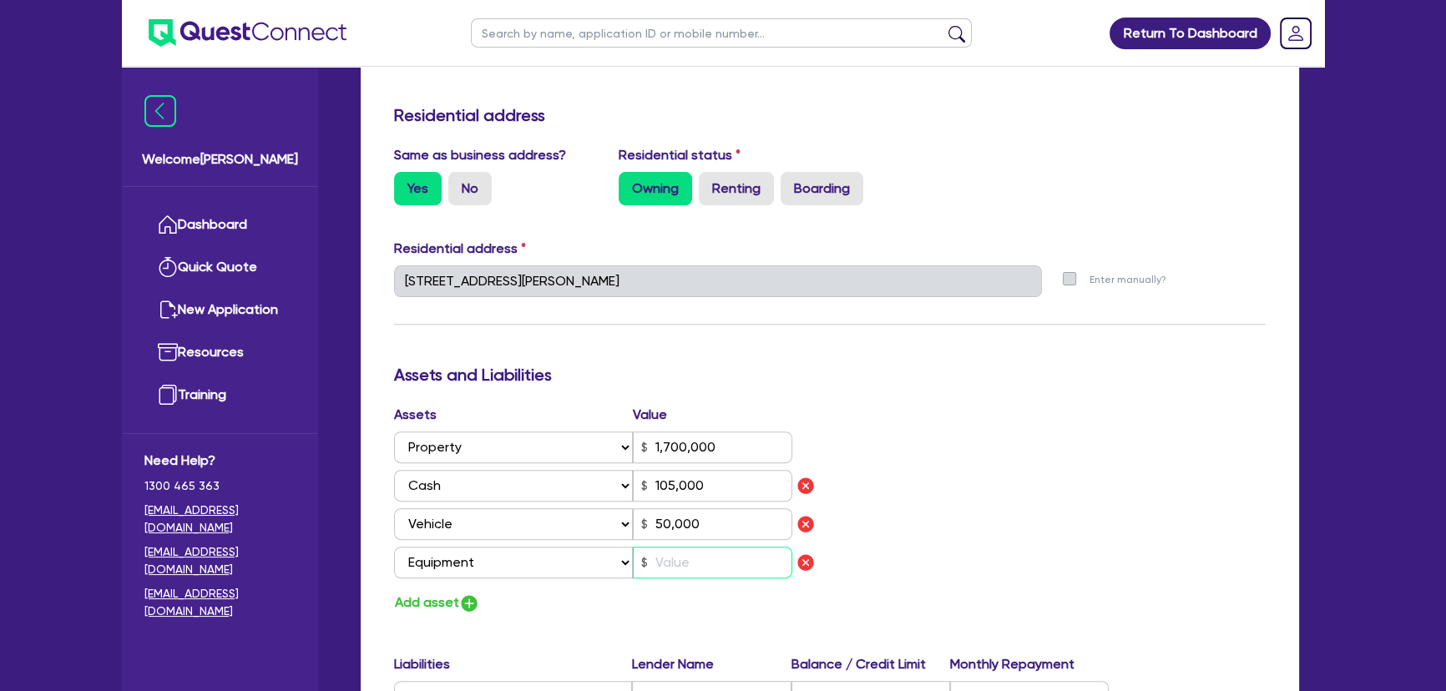
type input "0427 826 956"
type input "1,700,000"
type input "105,000"
type input "50,000"
type input "4"
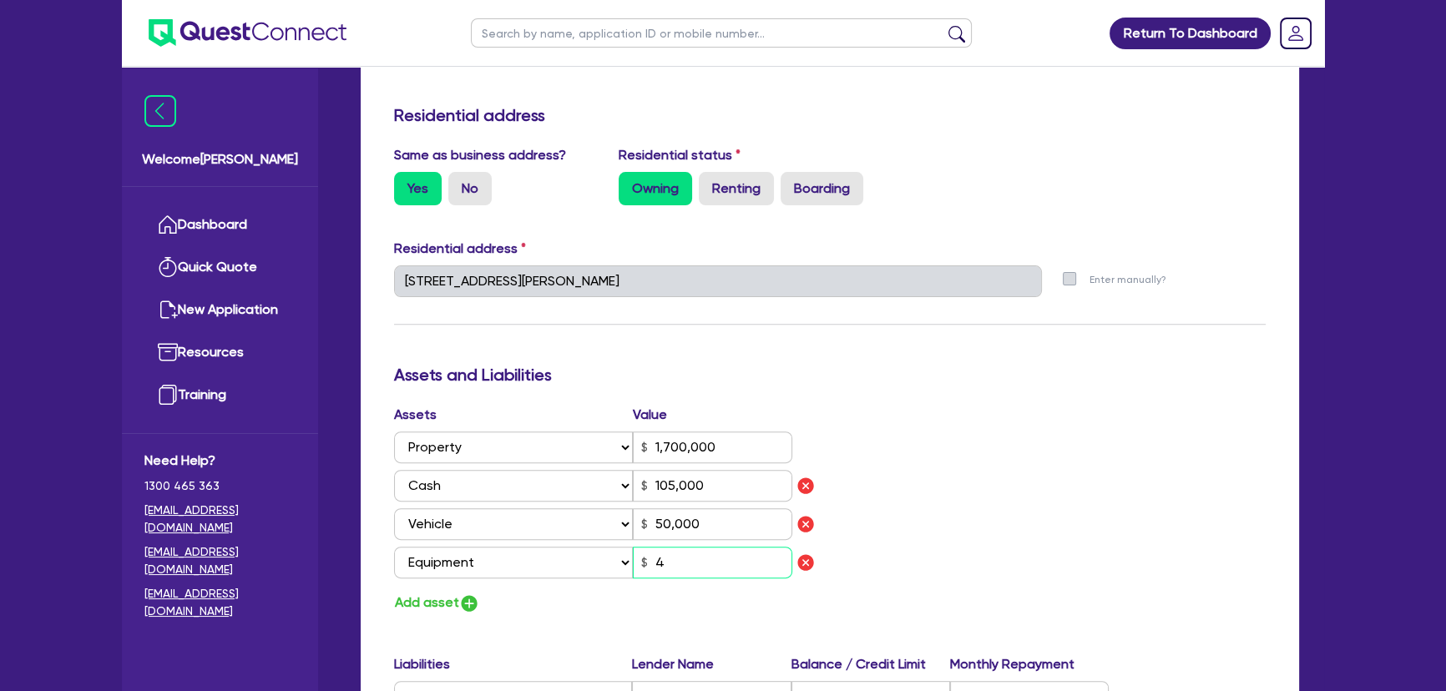
type input "1"
type input "0427 826 956"
type input "1,700,000"
type input "105,000"
type input "50,000"
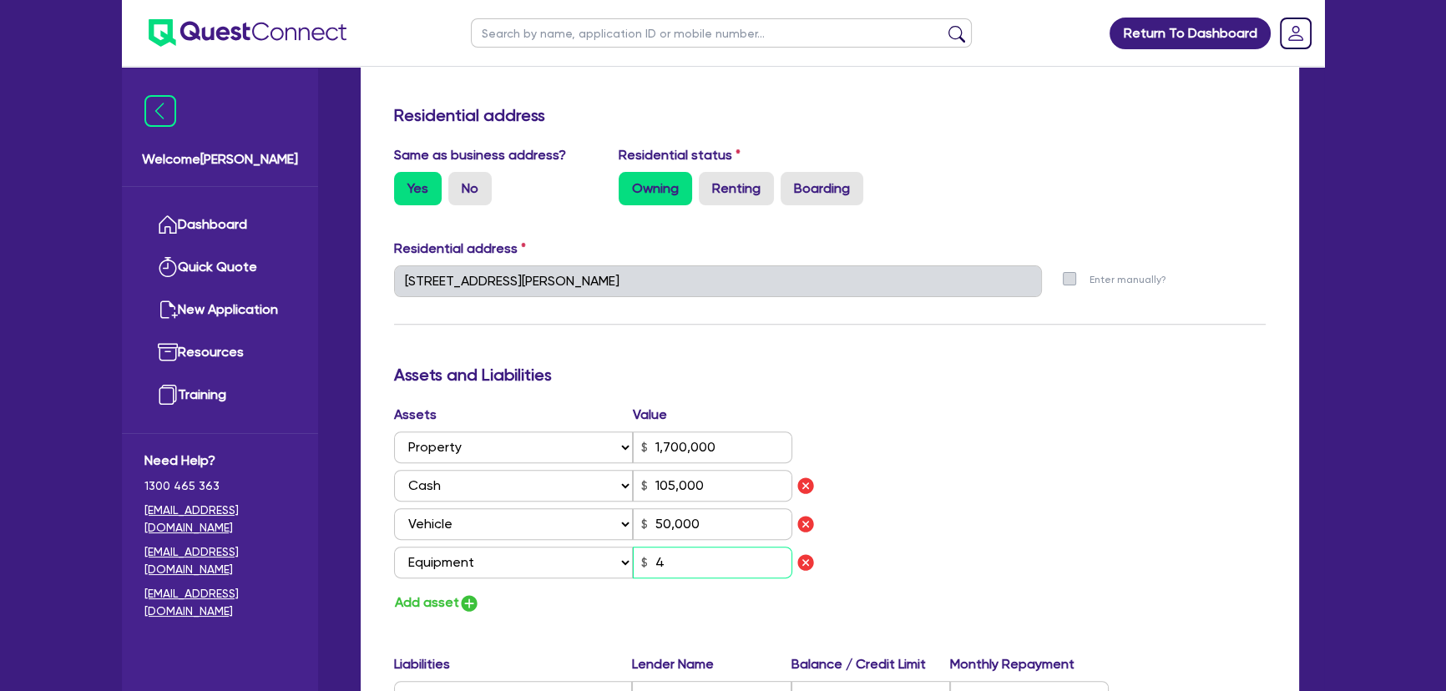
type input "40"
type input "1"
type input "0427 826 956"
type input "1,700,000"
type input "105,000"
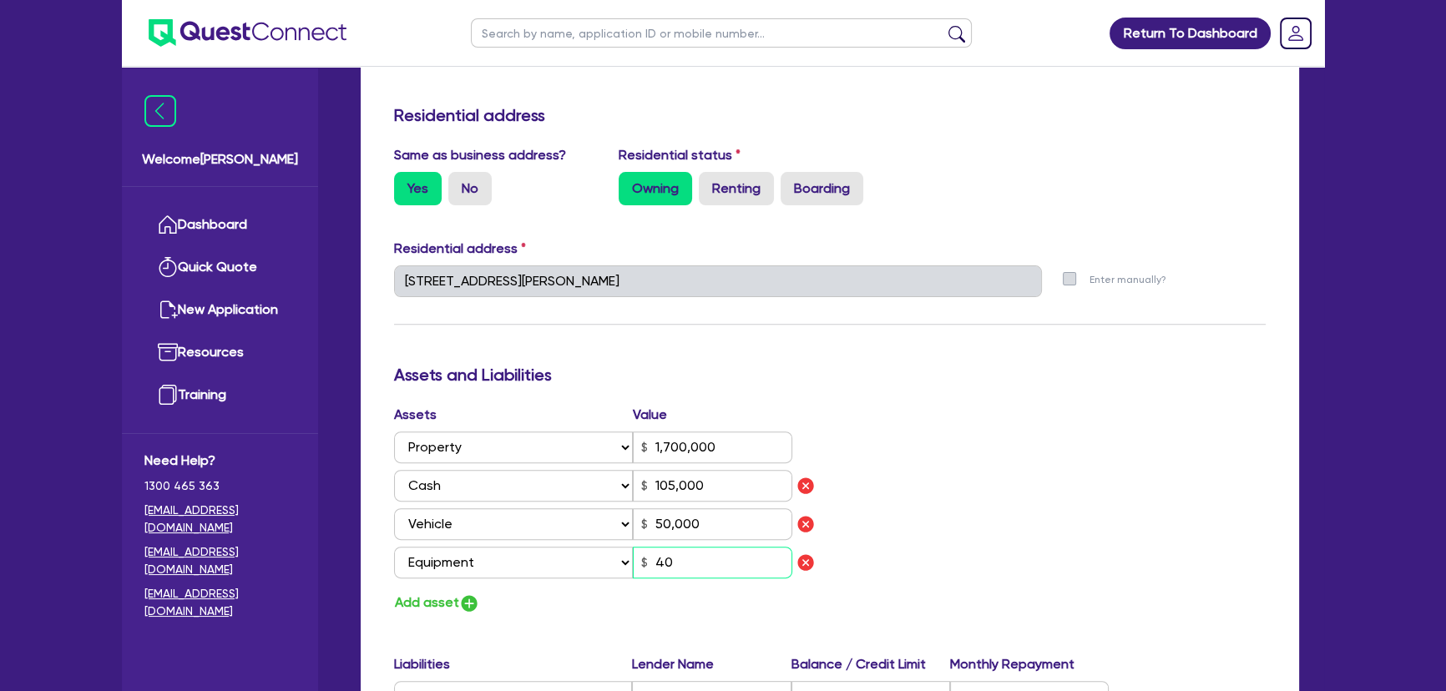
type input "50,000"
type input "400"
type input "1"
type input "0427 826 956"
type input "1,700,000"
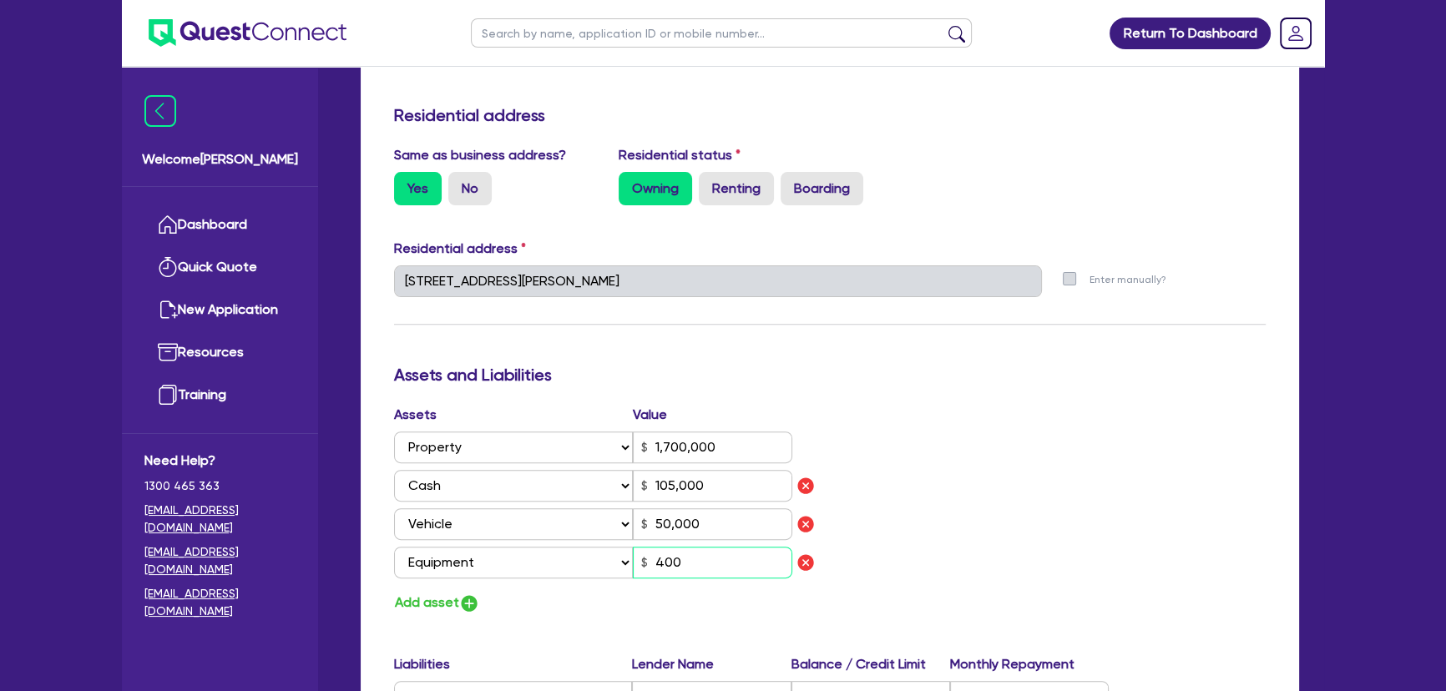
type input "105,000"
type input "50,000"
type input "40,000"
type input "1"
type input "0427 826 956"
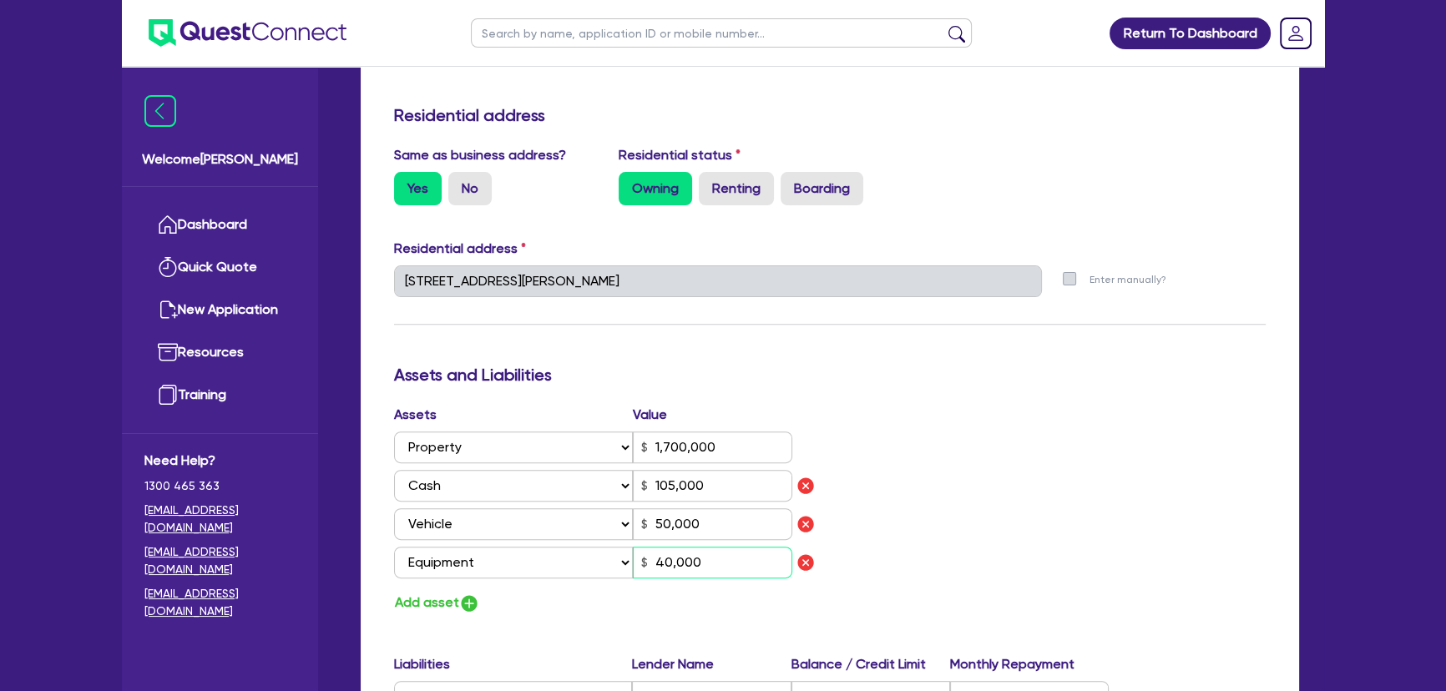
type input "1,700,000"
type input "105,000"
type input "50,000"
type input "1"
type input "0427 826 956"
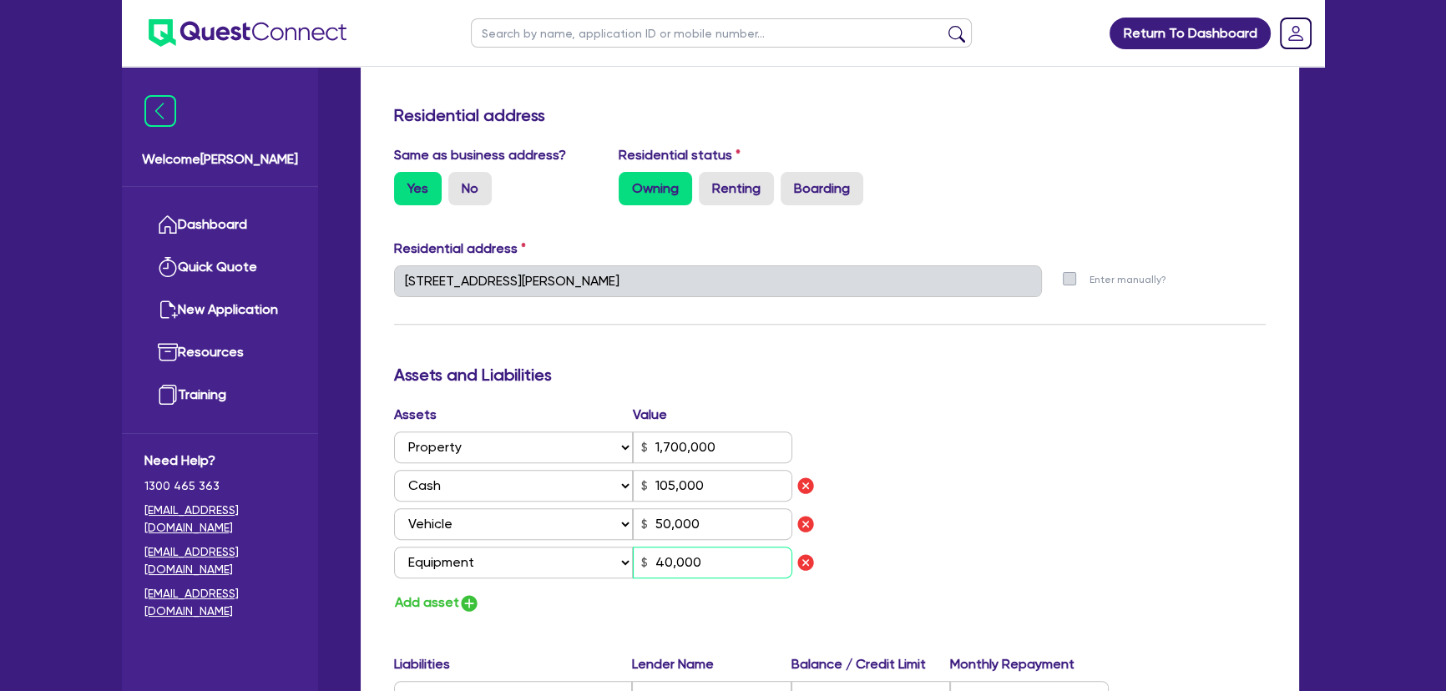
type input "1,700,000"
type input "105,000"
type input "50,000"
type input "400,000"
type input "1"
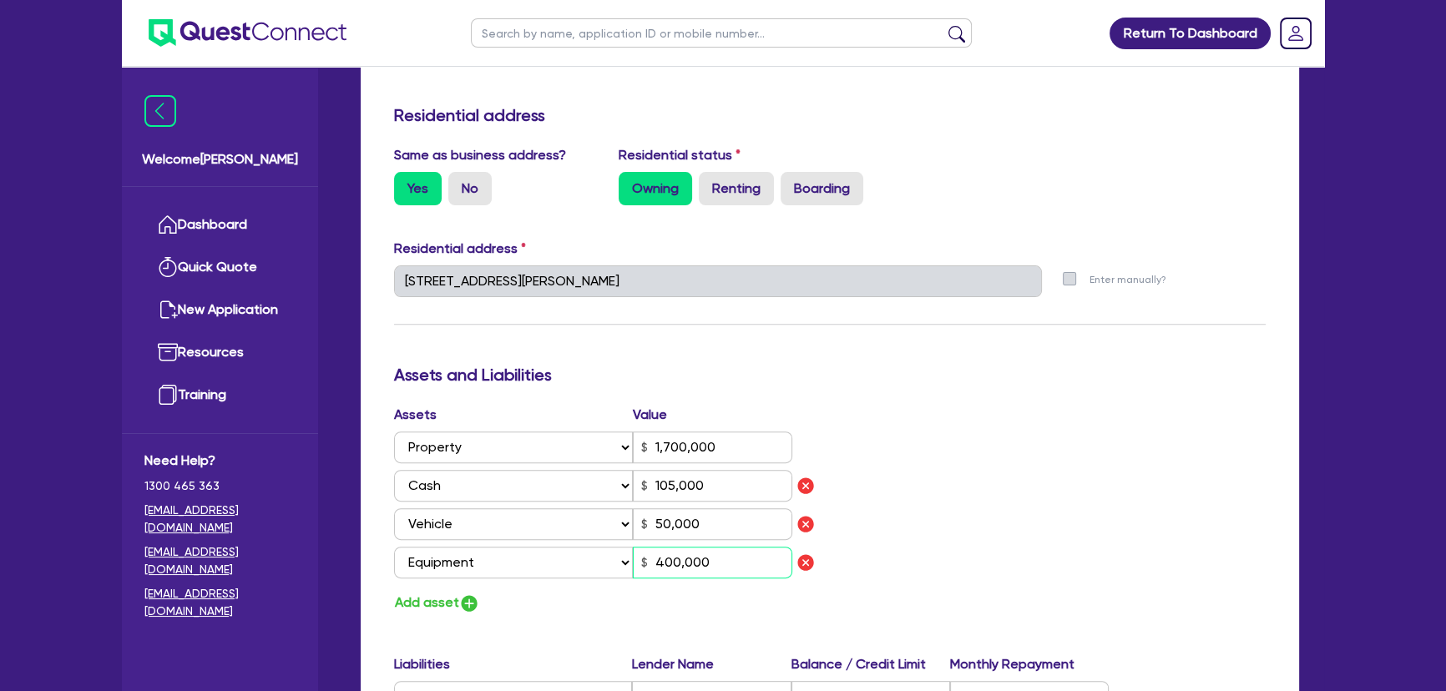
type input "0427 826 956"
type input "1,700,000"
type input "105,000"
type input "50,000"
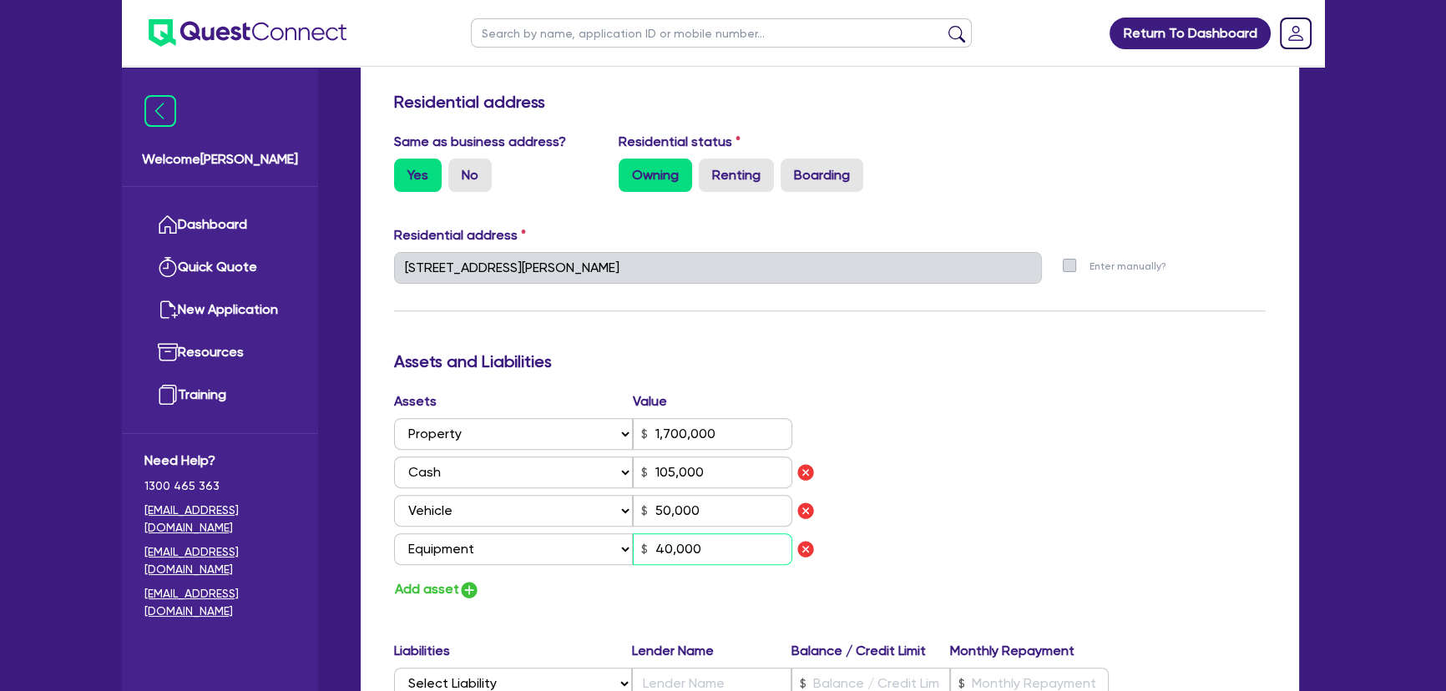
scroll to position [835, 0]
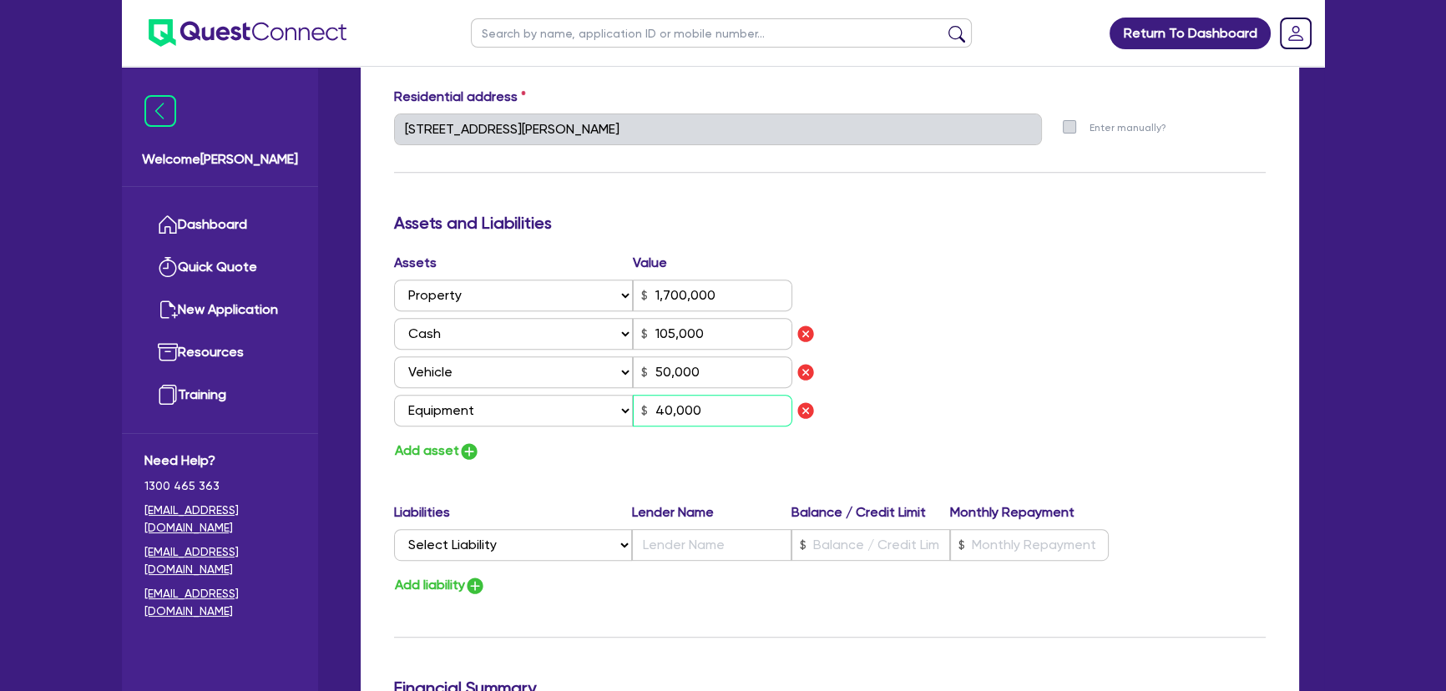
type input "40,000"
click at [534, 550] on select "Select Liability Credit card Mortgage Investment property loan Vehicle loan Tru…" at bounding box center [513, 545] width 238 height 32
select select "MORTGAGE"
click at [394, 529] on select "Select Liability Credit card Mortgage Investment property loan Vehicle loan Tru…" at bounding box center [513, 545] width 238 height 32
type input "1"
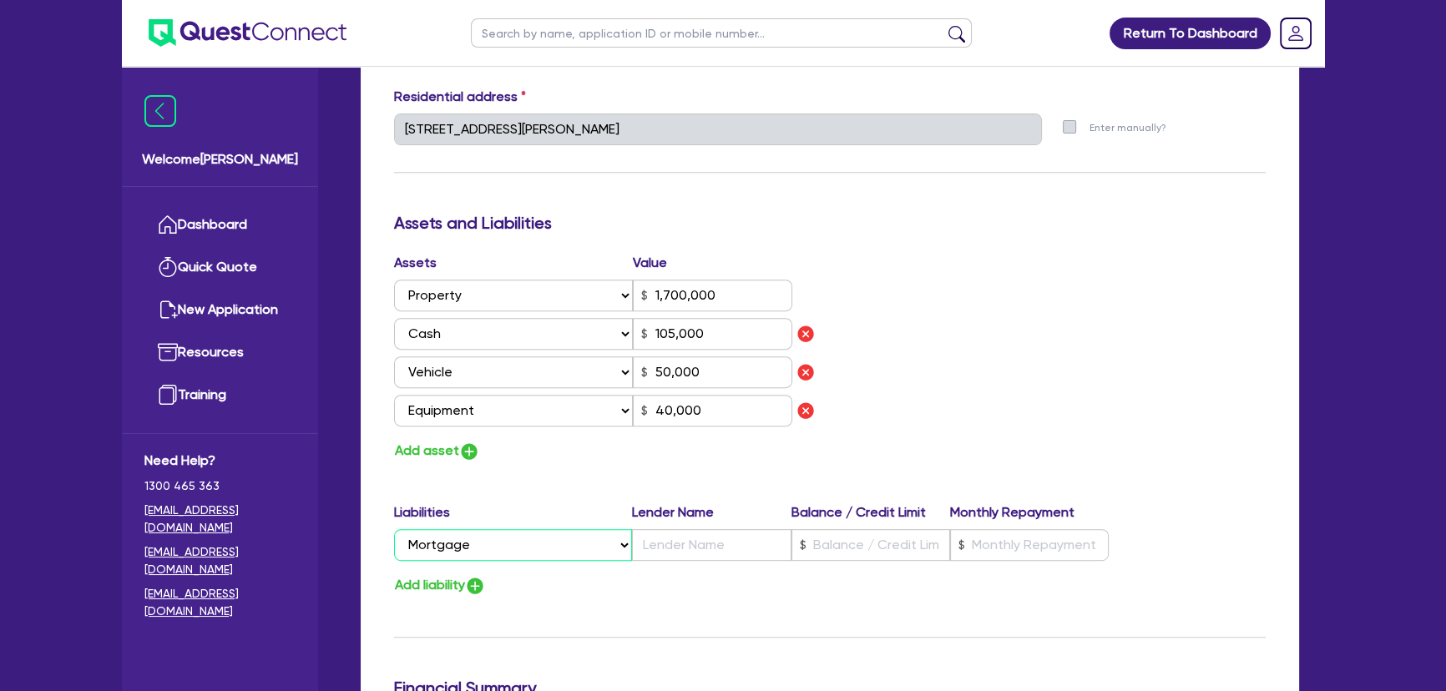
type input "0427 826 956"
type input "1,700,000"
type input "105,000"
type input "50,000"
type input "40,000"
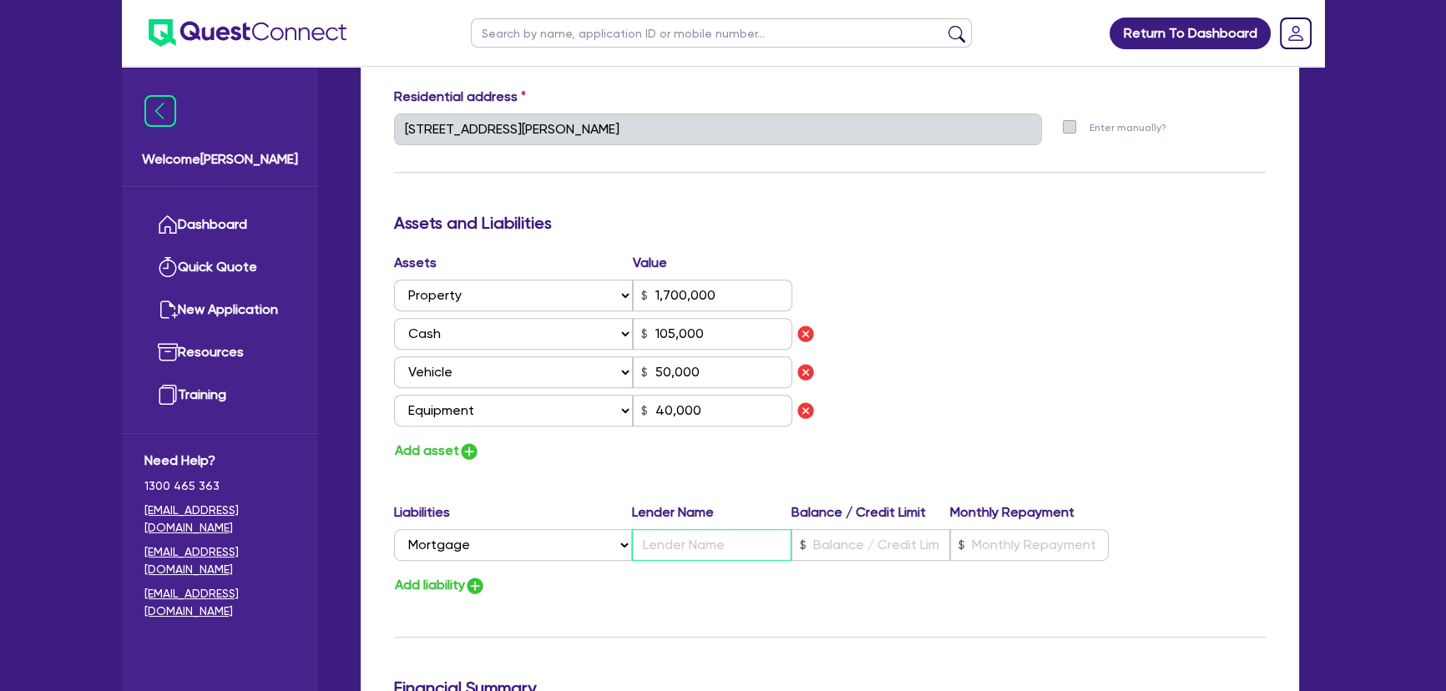
click at [683, 551] on input "text" at bounding box center [711, 545] width 159 height 32
type input "1"
type input "0427 826 956"
type input "1,700,000"
type input "M"
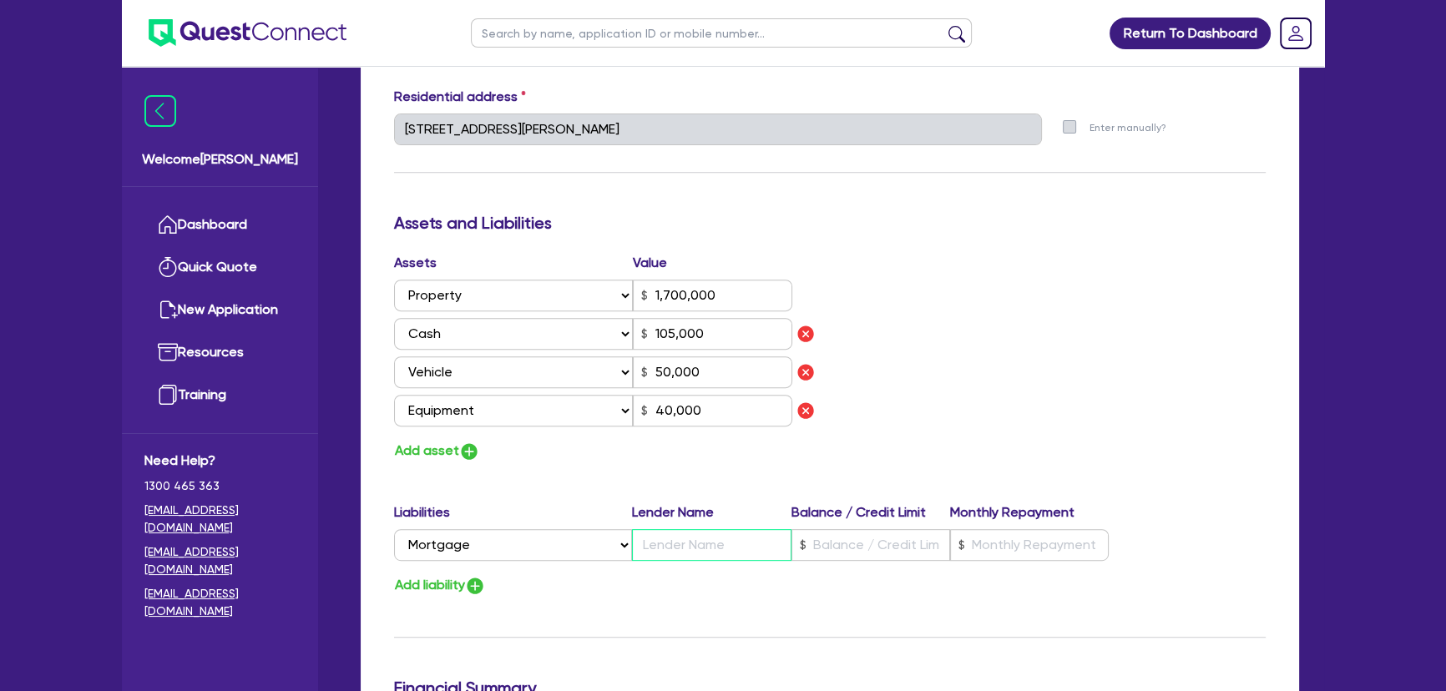
type input "105,000"
type input "50,000"
type input "40,000"
type input "1"
type input "0427 826 956"
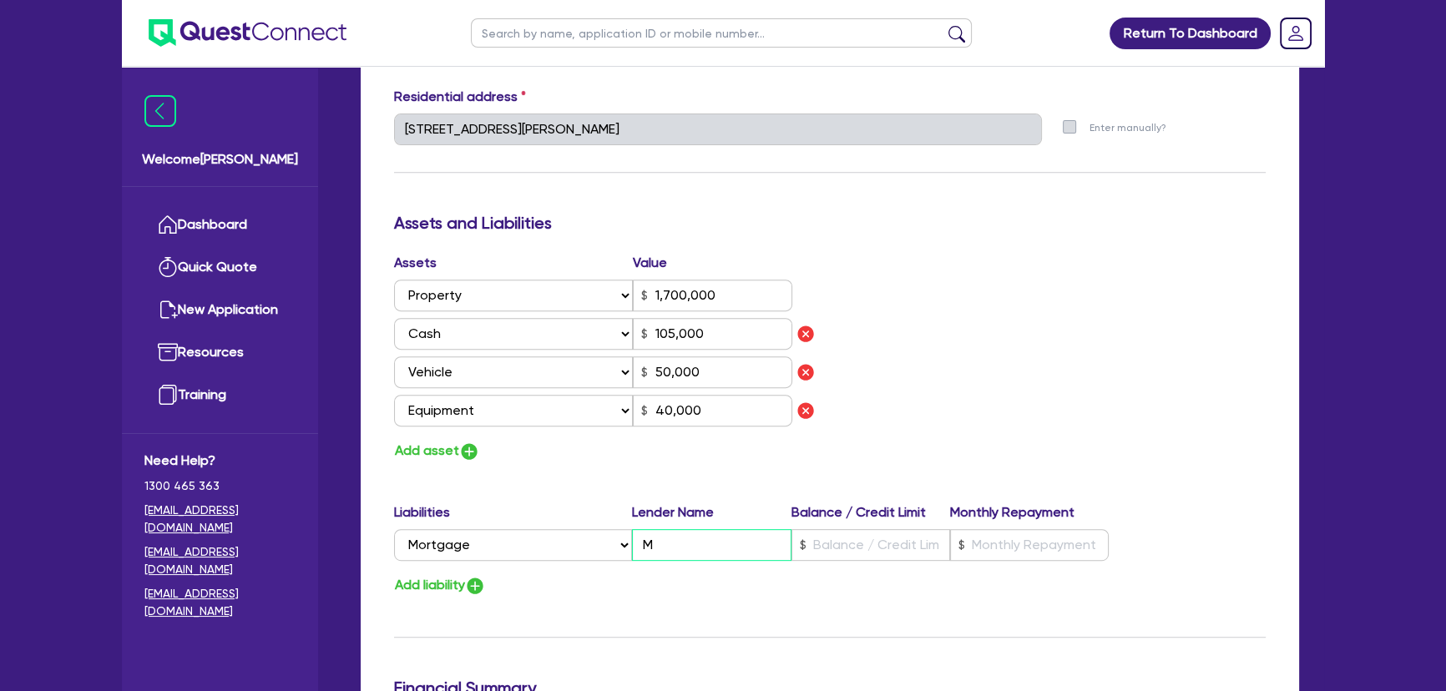
type input "1,700,000"
type input "MA"
type input "105,000"
type input "50,000"
type input "40,000"
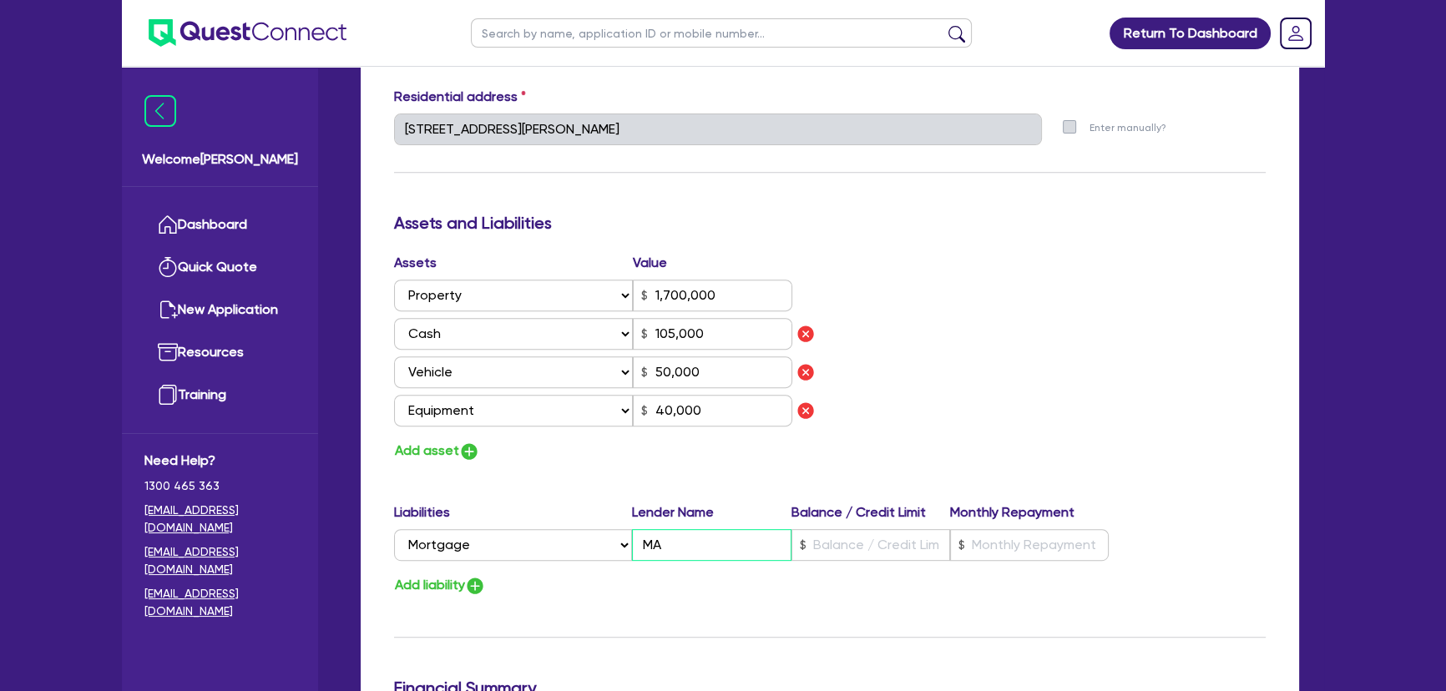
type input "MA"
type input "1"
type input "0427 826 956"
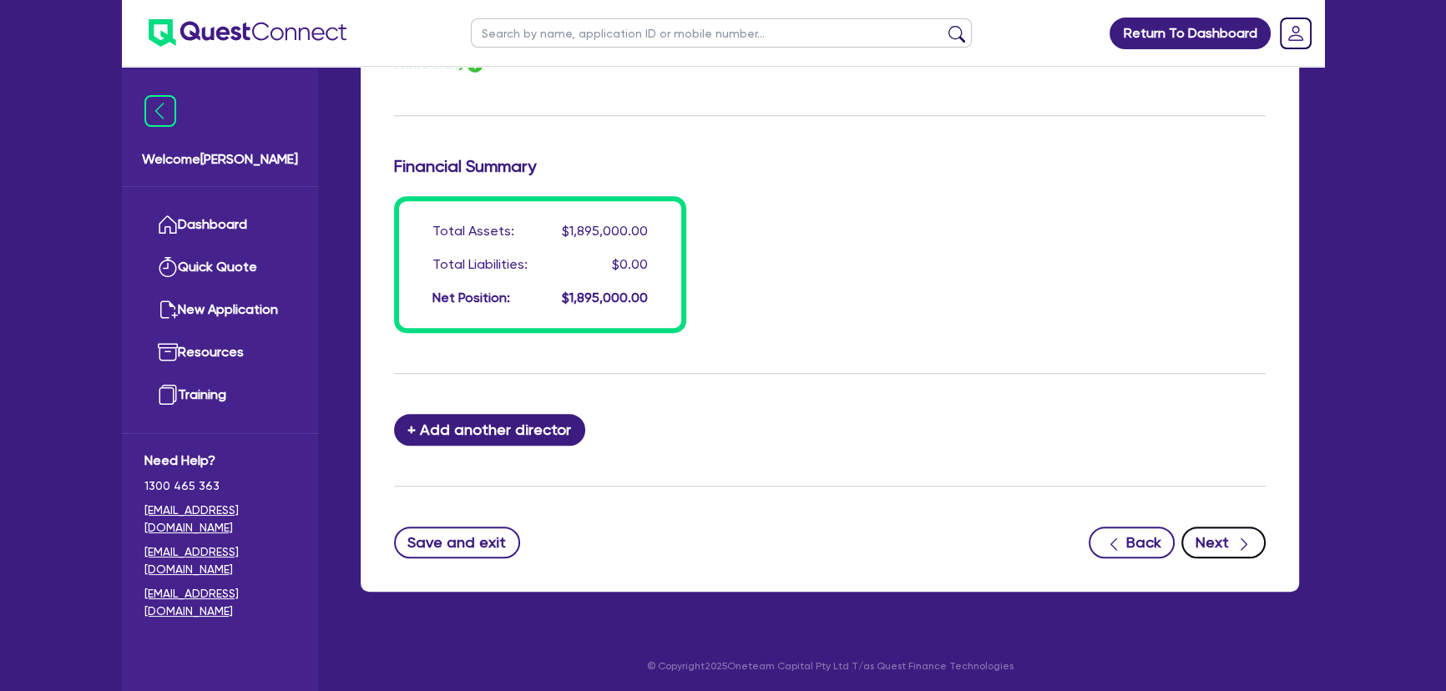
click at [1213, 539] on button "Next" at bounding box center [1223, 543] width 84 height 32
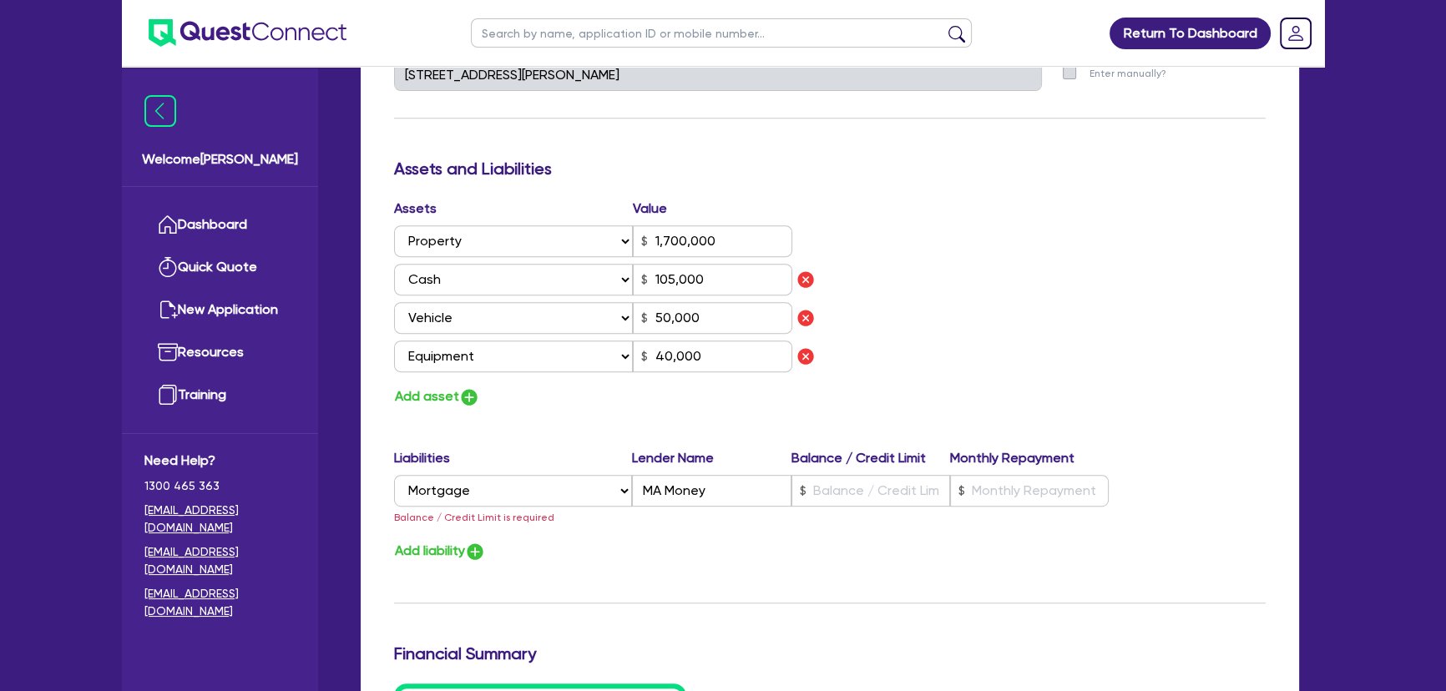
scroll to position [1062, 0]
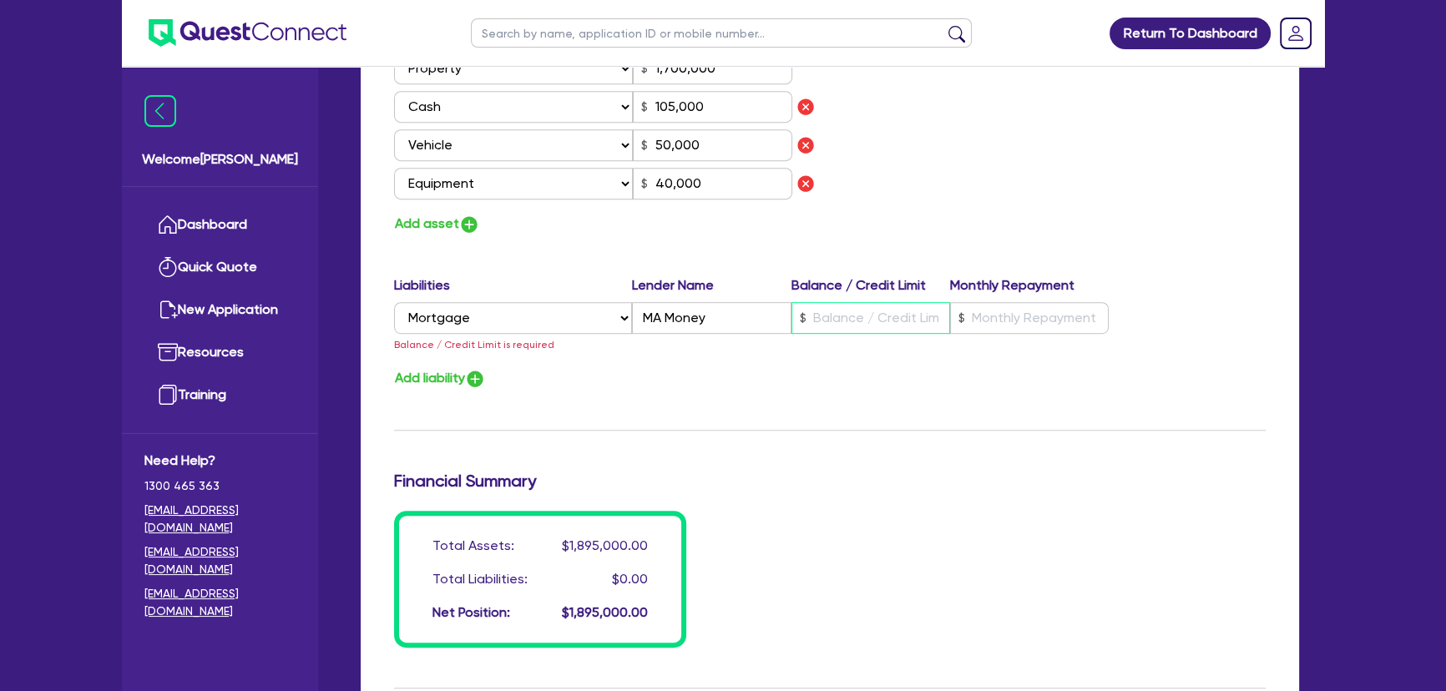
click at [857, 309] on input "text" at bounding box center [870, 318] width 159 height 32
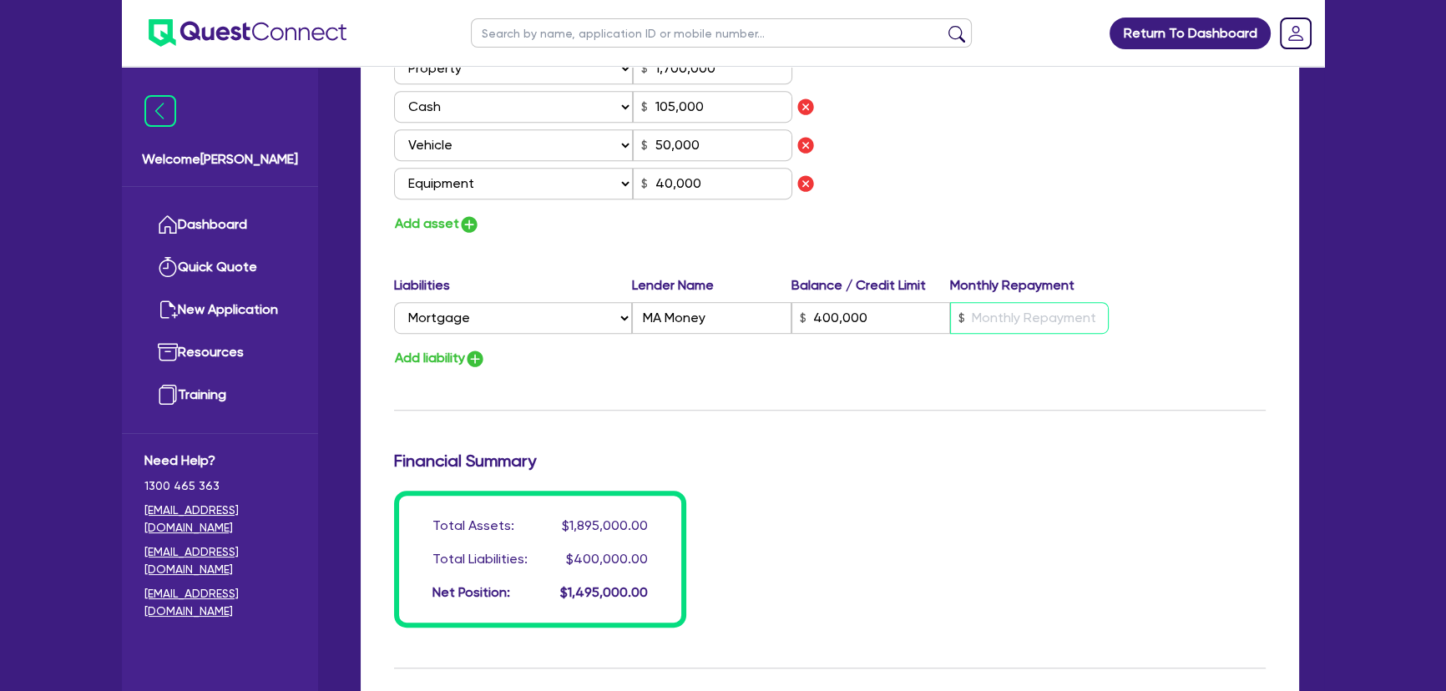
click at [984, 309] on input "text" at bounding box center [1029, 318] width 159 height 32
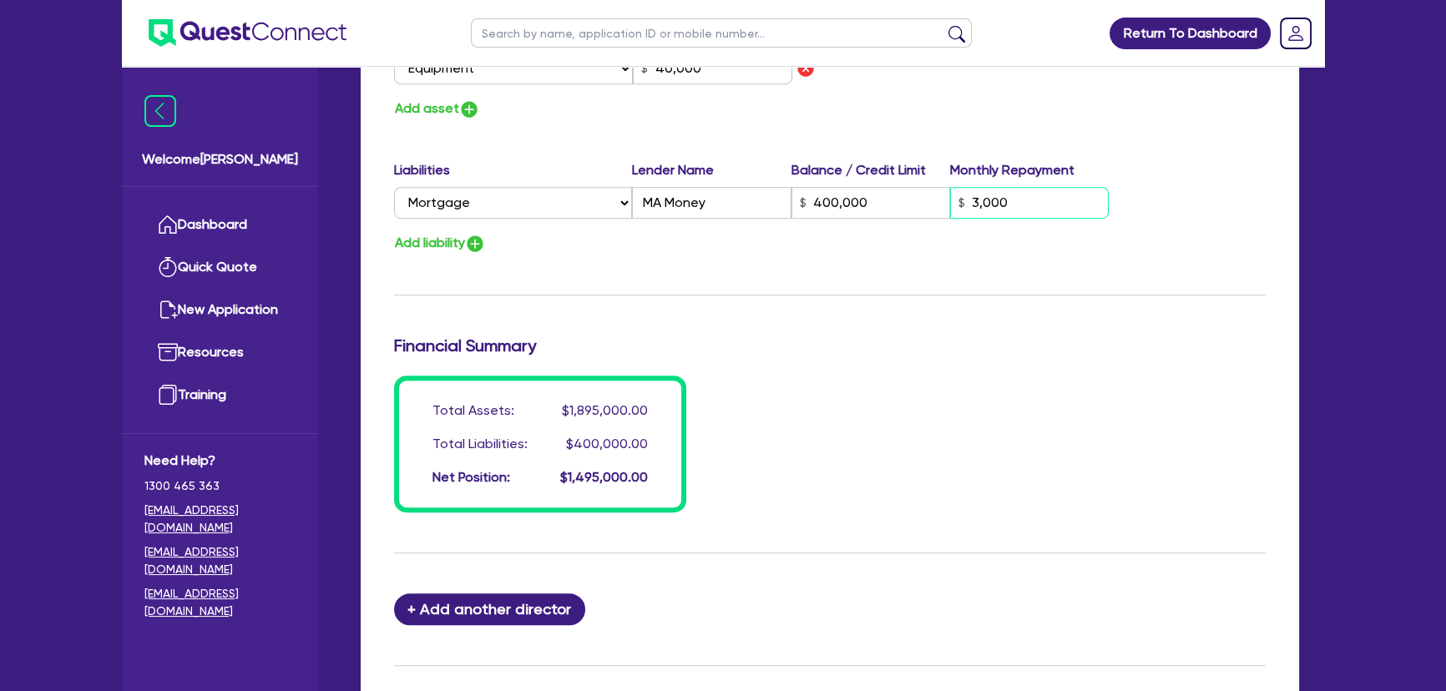
scroll to position [1357, 0]
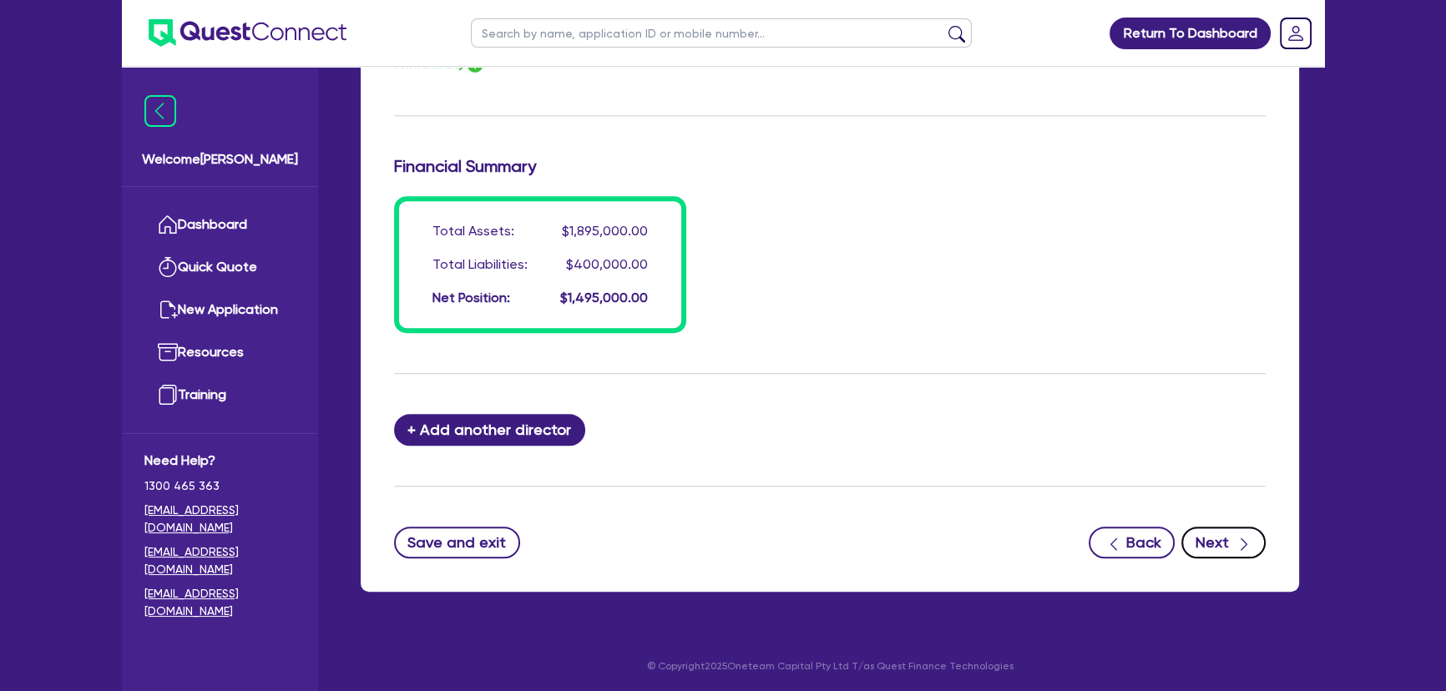
click at [1226, 536] on button "Next" at bounding box center [1223, 543] width 84 height 32
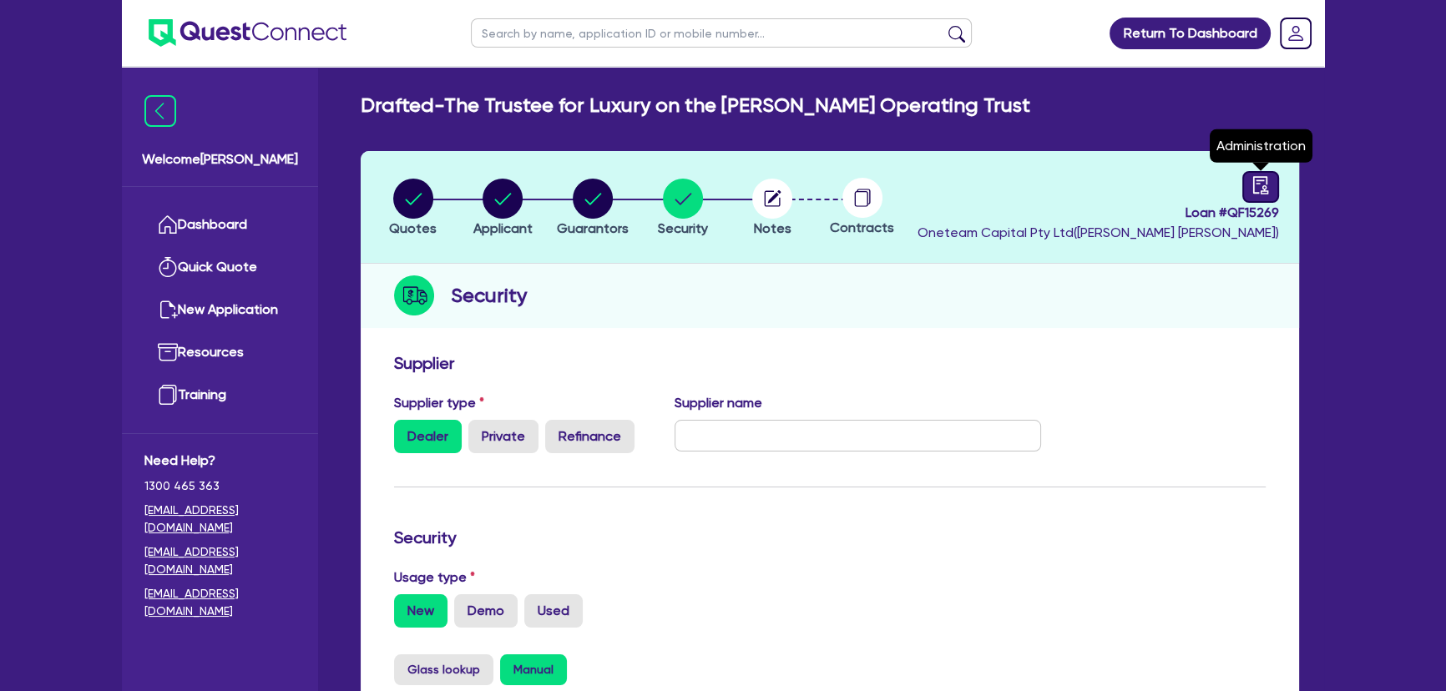
click at [1258, 181] on icon "audit" at bounding box center [1261, 185] width 18 height 18
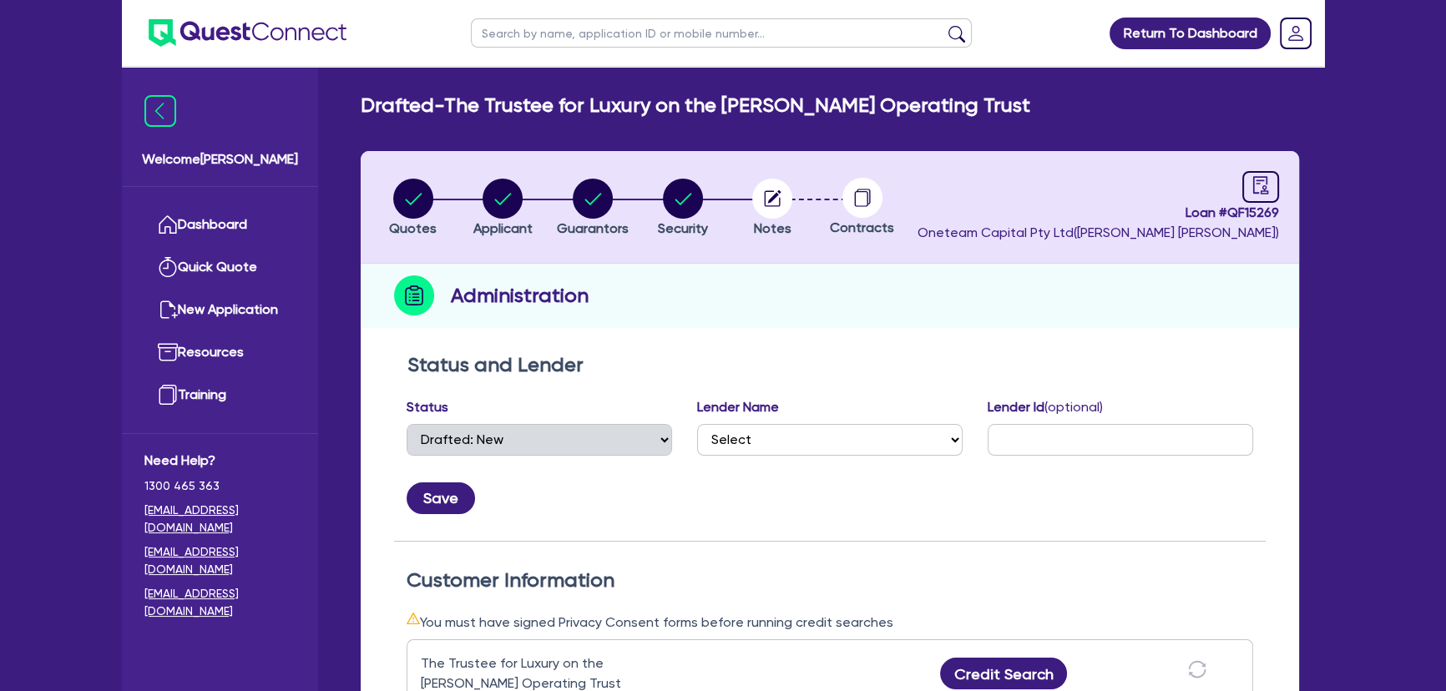
scroll to position [303, 0]
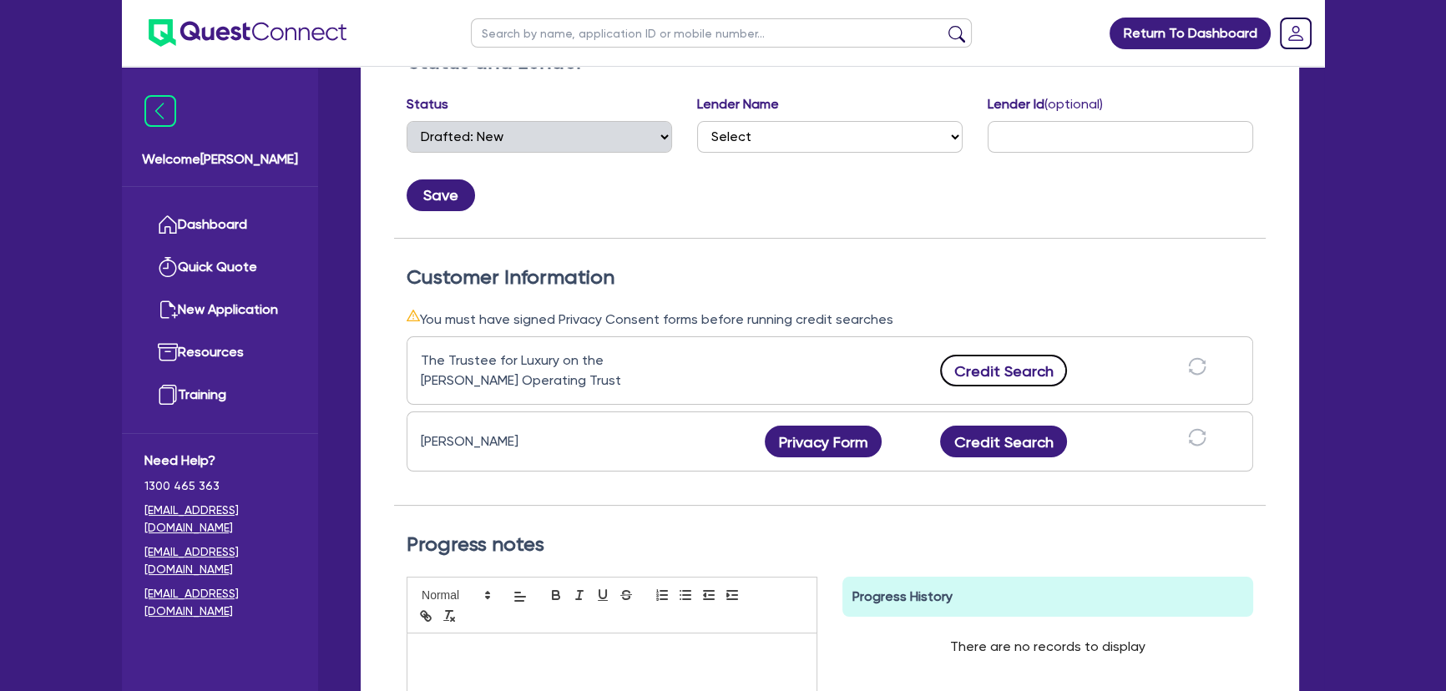
click at [1027, 362] on button "Credit Search" at bounding box center [1003, 371] width 127 height 32
click at [1022, 432] on button "Credit Search" at bounding box center [1003, 442] width 127 height 32
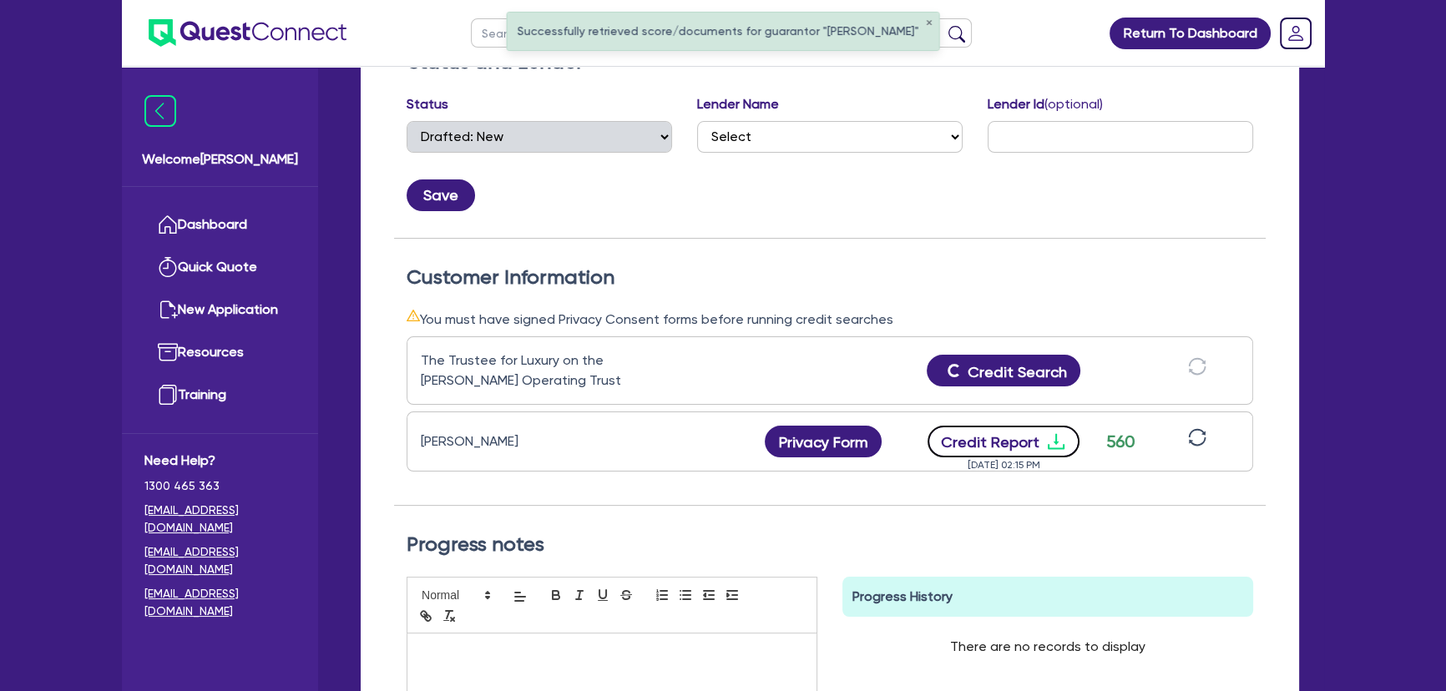
click at [1047, 444] on icon "download" at bounding box center [1056, 442] width 20 height 20
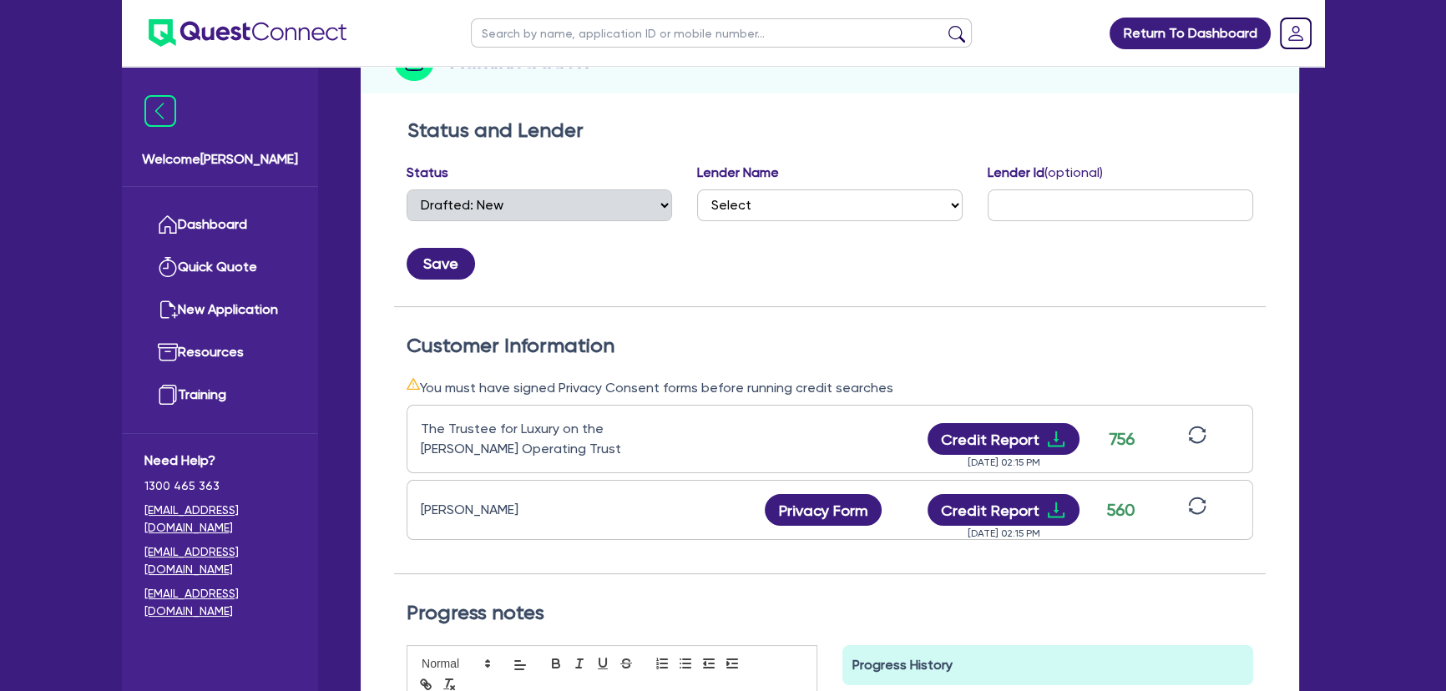
scroll to position [151, 0]
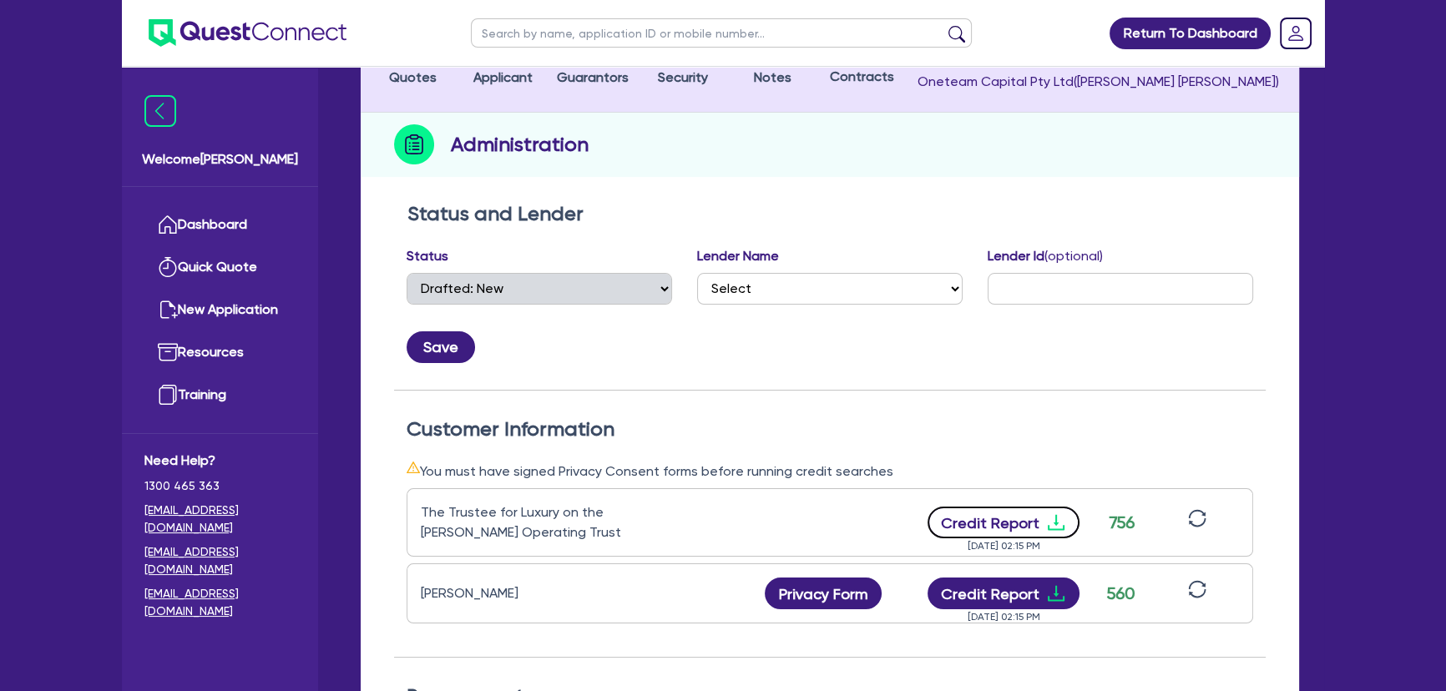
click at [1058, 520] on icon "download" at bounding box center [1056, 523] width 20 height 20
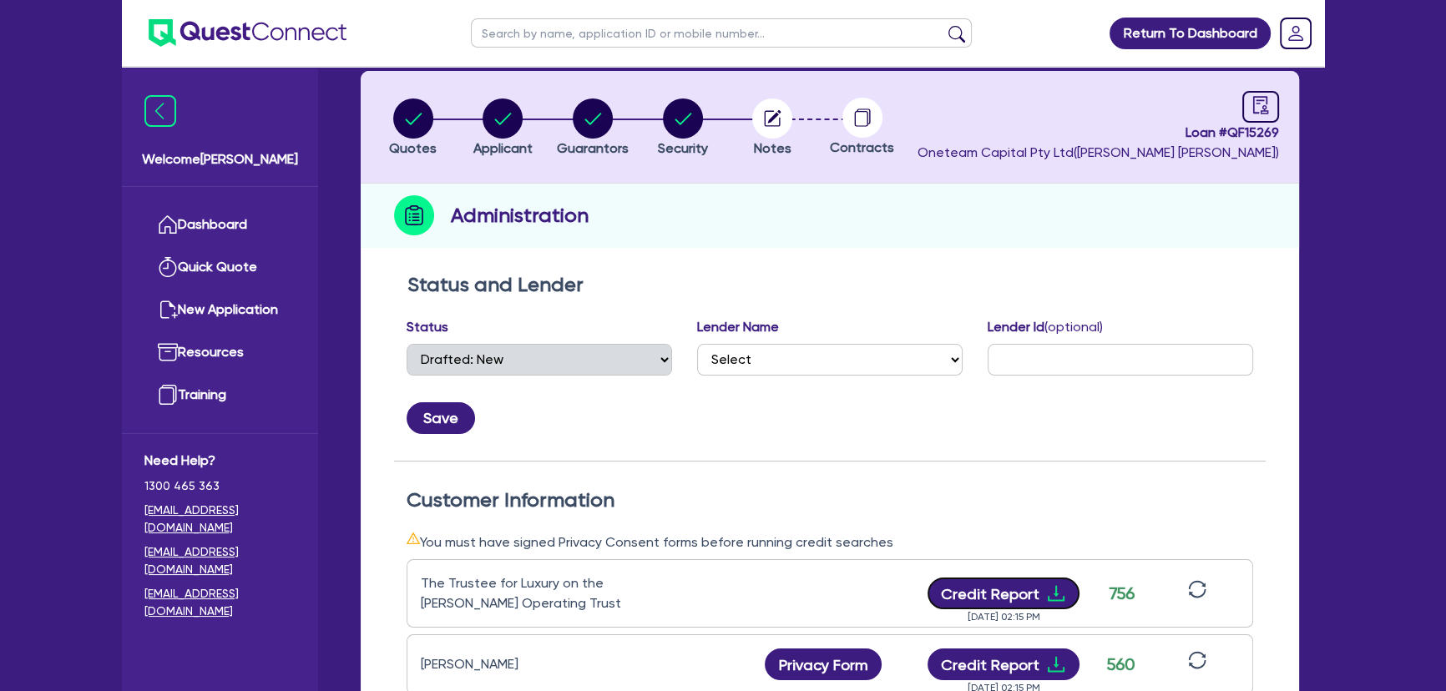
scroll to position [0, 0]
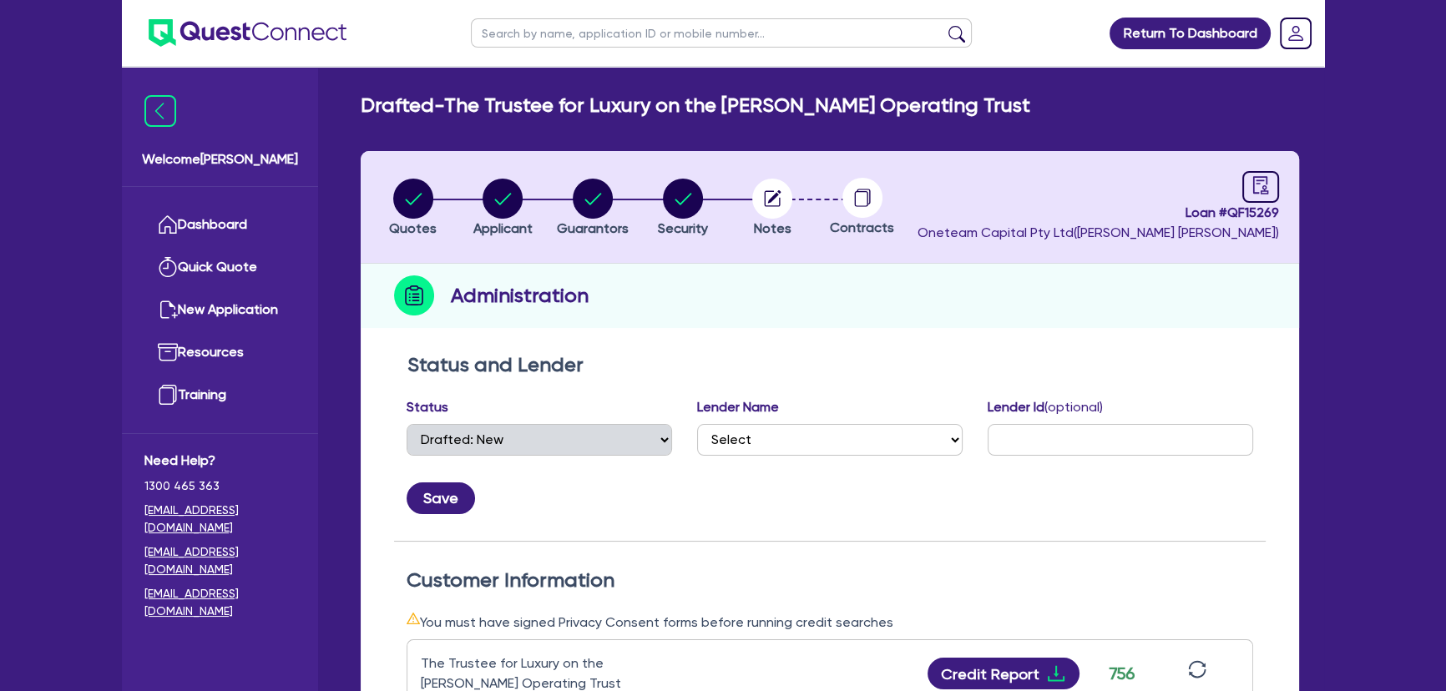
click at [470, 187] on li "Applicant" at bounding box center [503, 207] width 90 height 58
drag, startPoint x: 498, startPoint y: 187, endPoint x: 566, endPoint y: 191, distance: 67.8
click at [499, 187] on circle "button" at bounding box center [503, 199] width 40 height 40
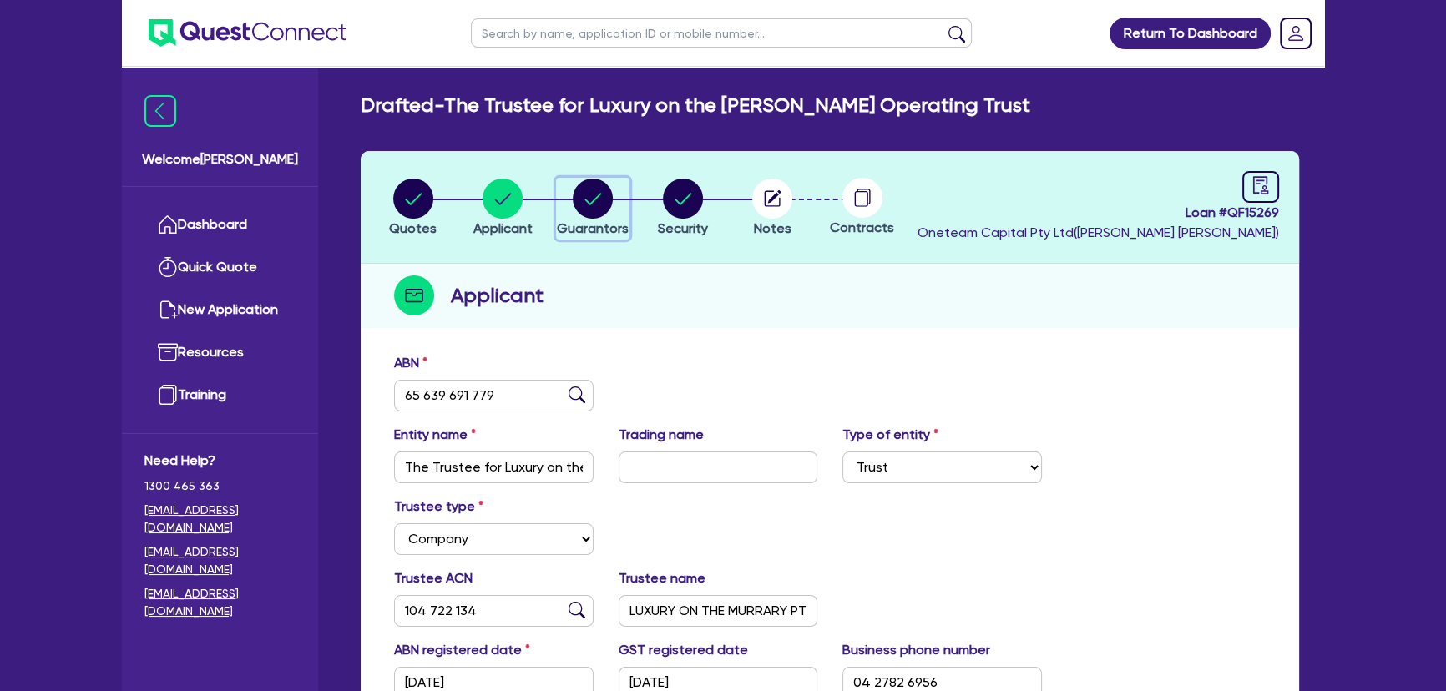
click at [573, 191] on icon "button" at bounding box center [593, 199] width 40 height 40
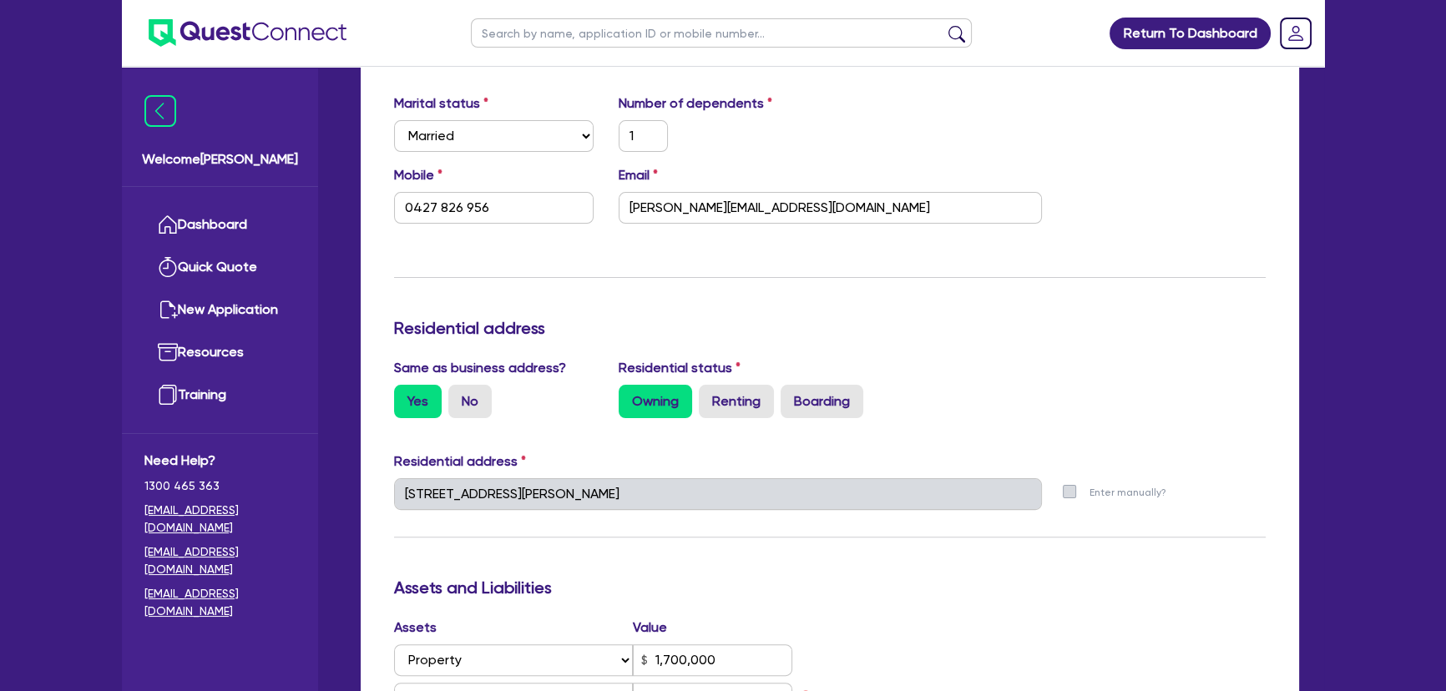
scroll to position [607, 0]
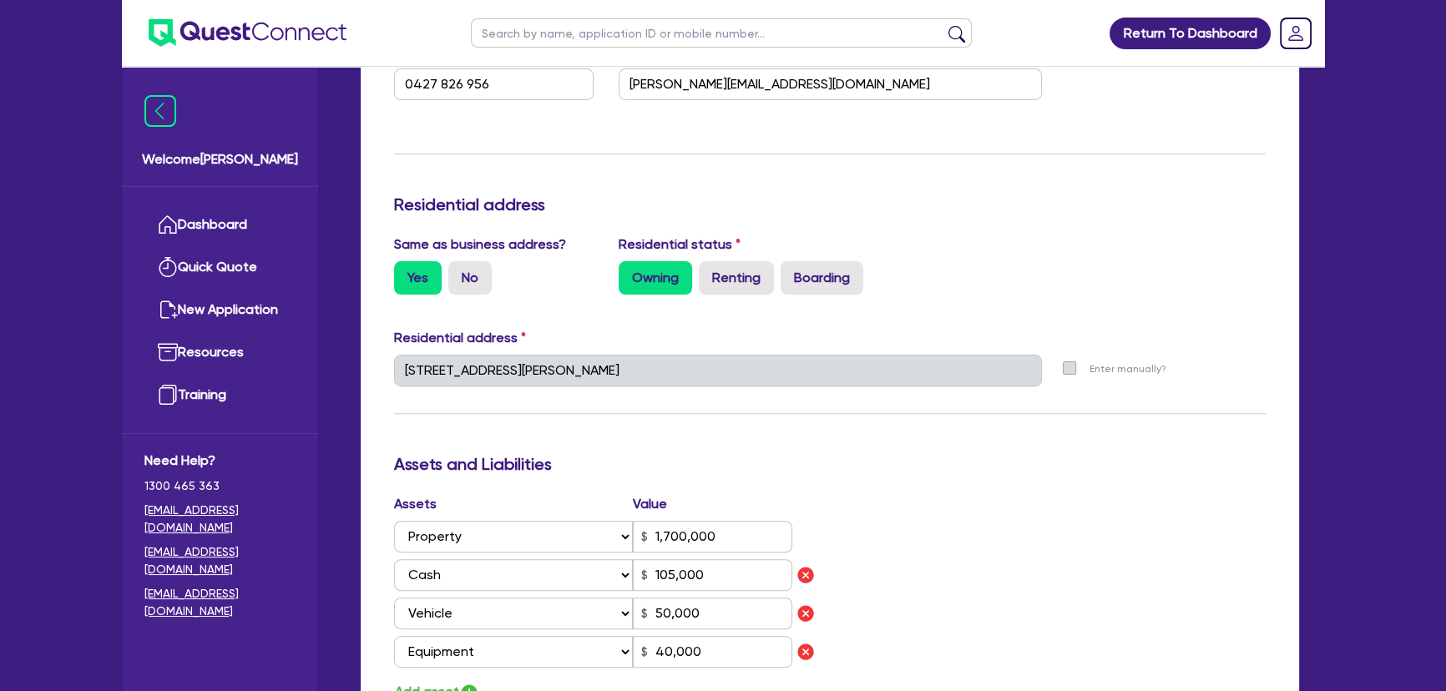
click at [358, 363] on div "Quotes Applicant Guarantors Security Notes Contracts Loan # QF15269 Oneteam Cap…" at bounding box center [829, 459] width 963 height 1831
click at [484, 284] on label "No" at bounding box center [469, 277] width 43 height 33
click at [459, 272] on input "No" at bounding box center [453, 266] width 11 height 11
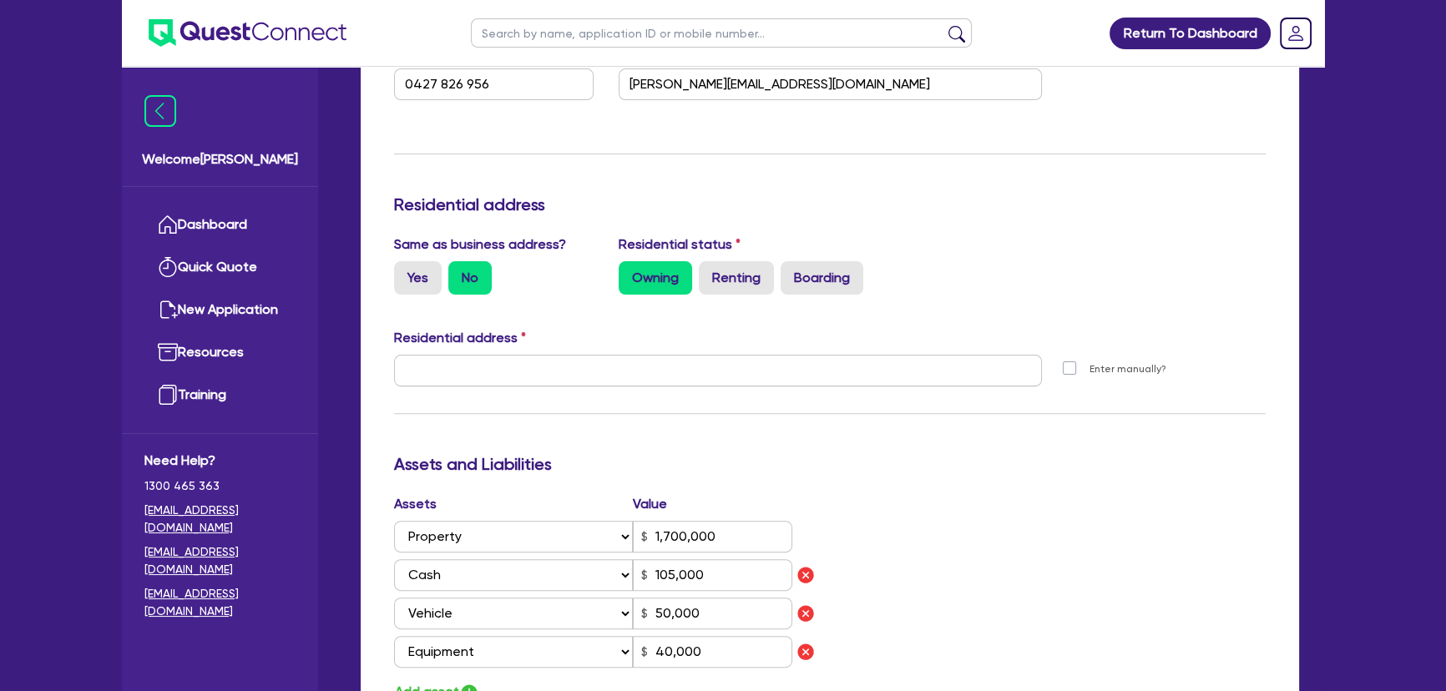
click at [525, 392] on div at bounding box center [718, 377] width 673 height 45
click at [510, 371] on input "text" at bounding box center [718, 371] width 648 height 32
paste input "1 Hopwood Pl Echuca VIC 3564"
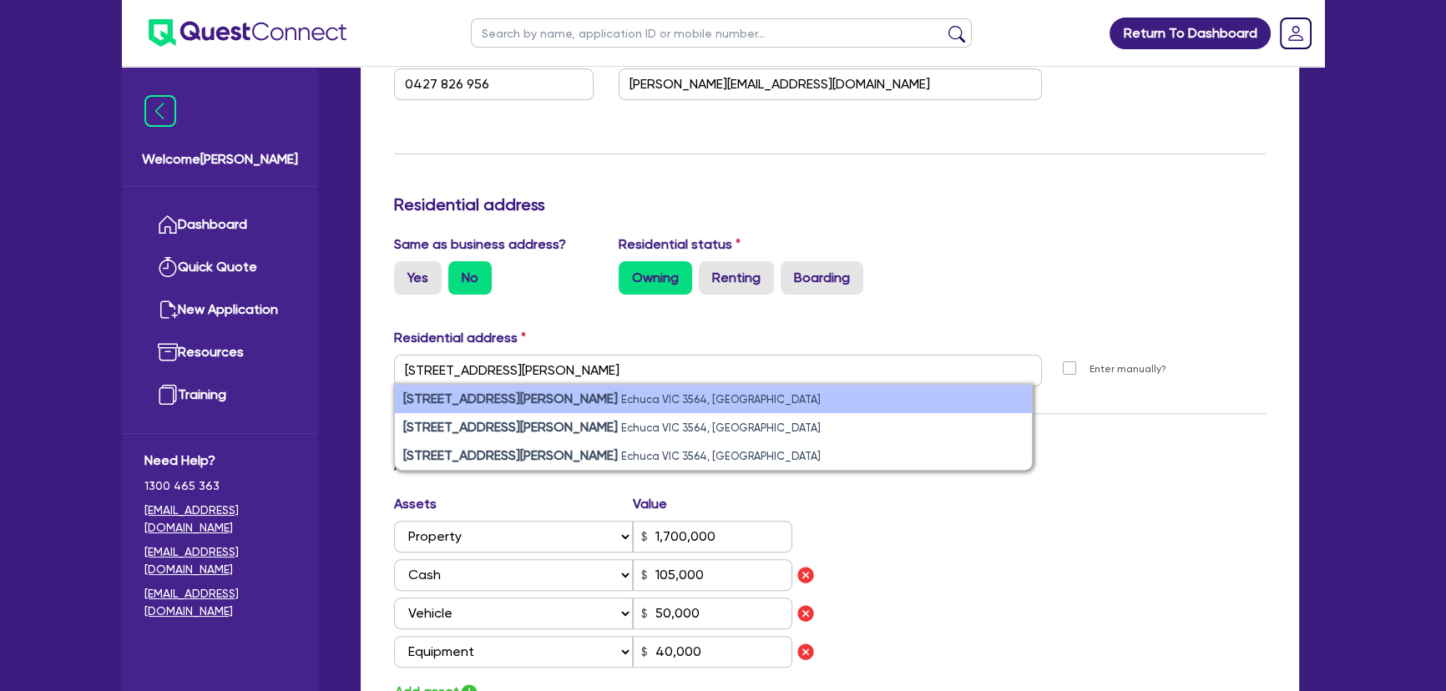
click at [649, 396] on li "1 Hopwood Pl Echuca VIC 3564, Australia" at bounding box center [713, 399] width 637 height 28
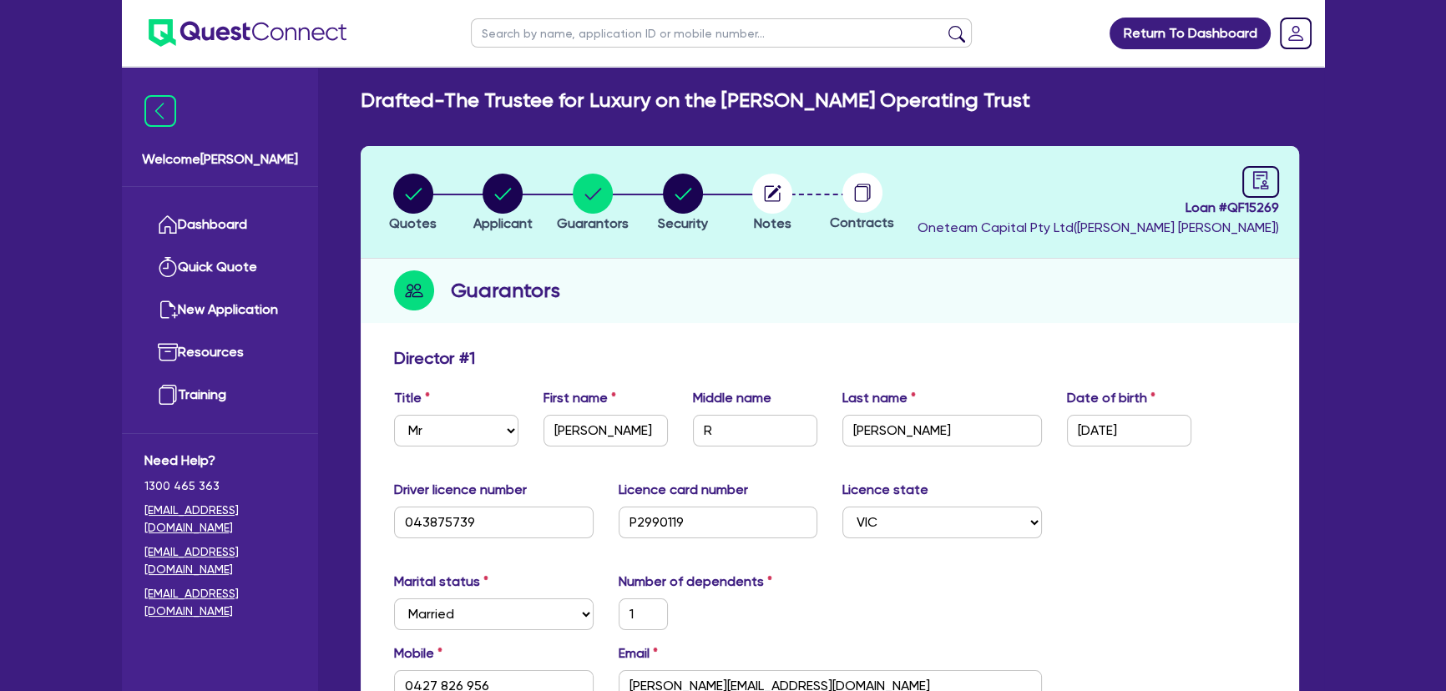
scroll to position [0, 0]
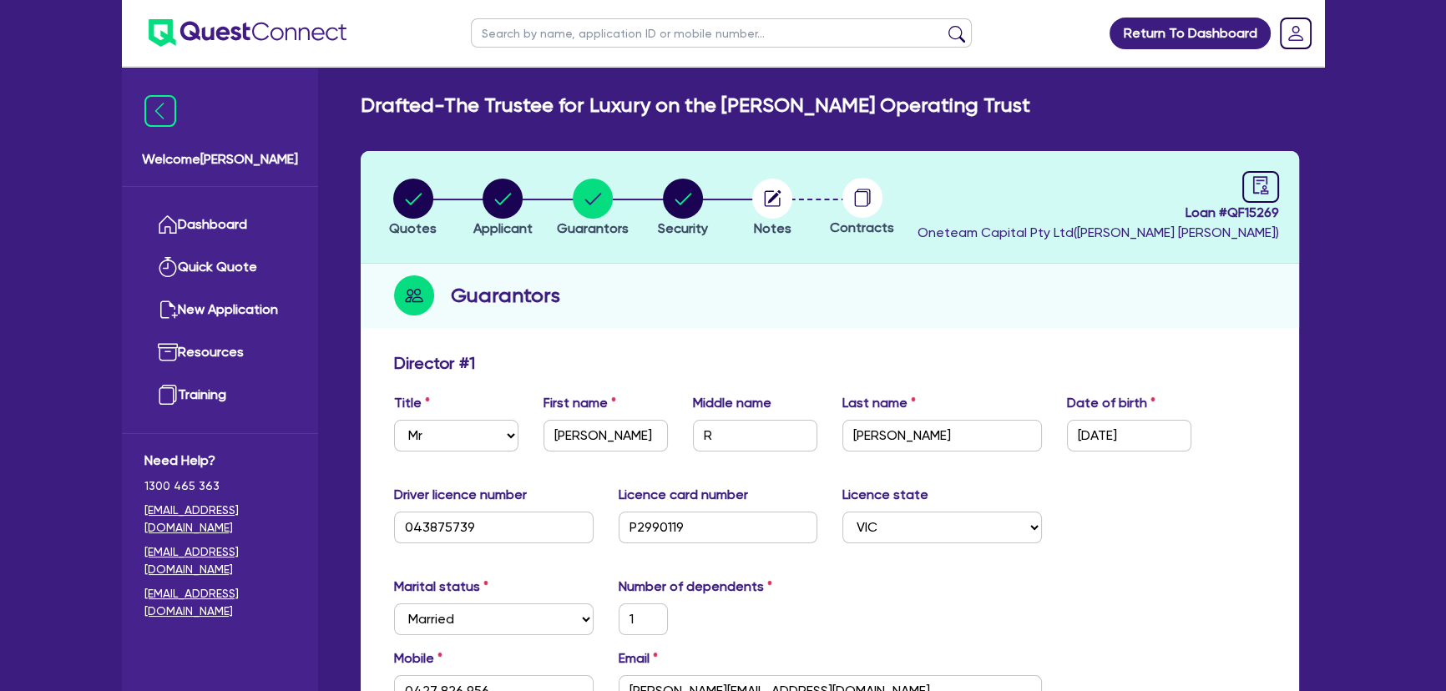
click at [438, 191] on li "Quotes" at bounding box center [413, 207] width 90 height 58
click at [489, 194] on circle "button" at bounding box center [503, 199] width 40 height 40
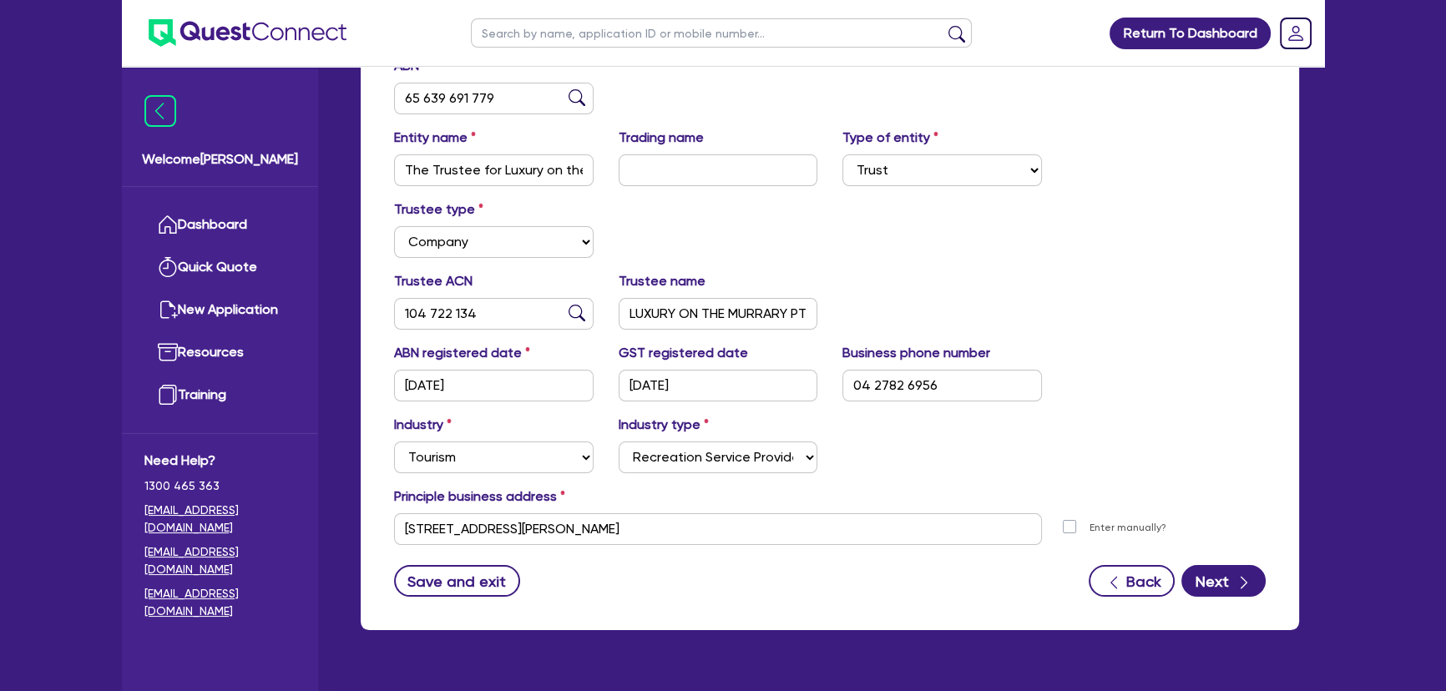
scroll to position [336, 0]
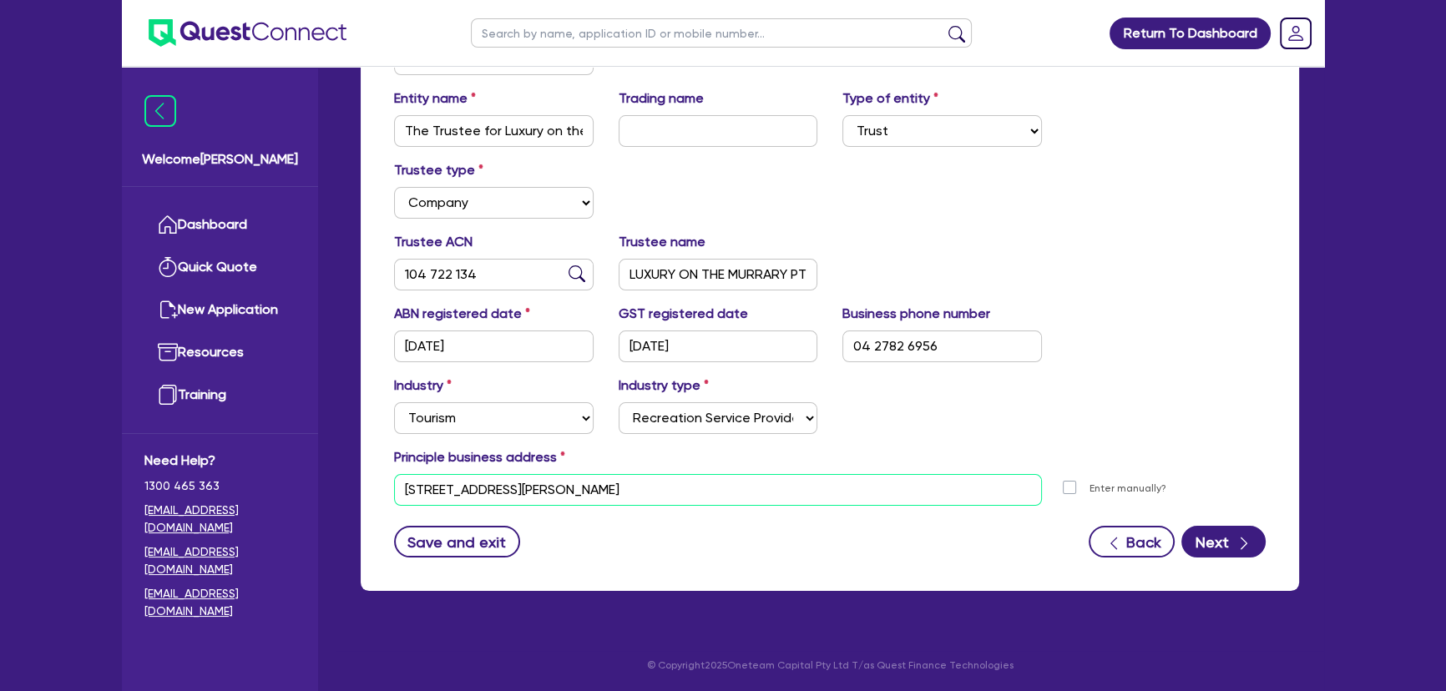
click at [620, 490] on input "1 Hopwood Pl Echuca VIC 3564" at bounding box center [718, 490] width 648 height 32
paste input "3 GHOST GUM PLACE MOAMA NSW, 2731"
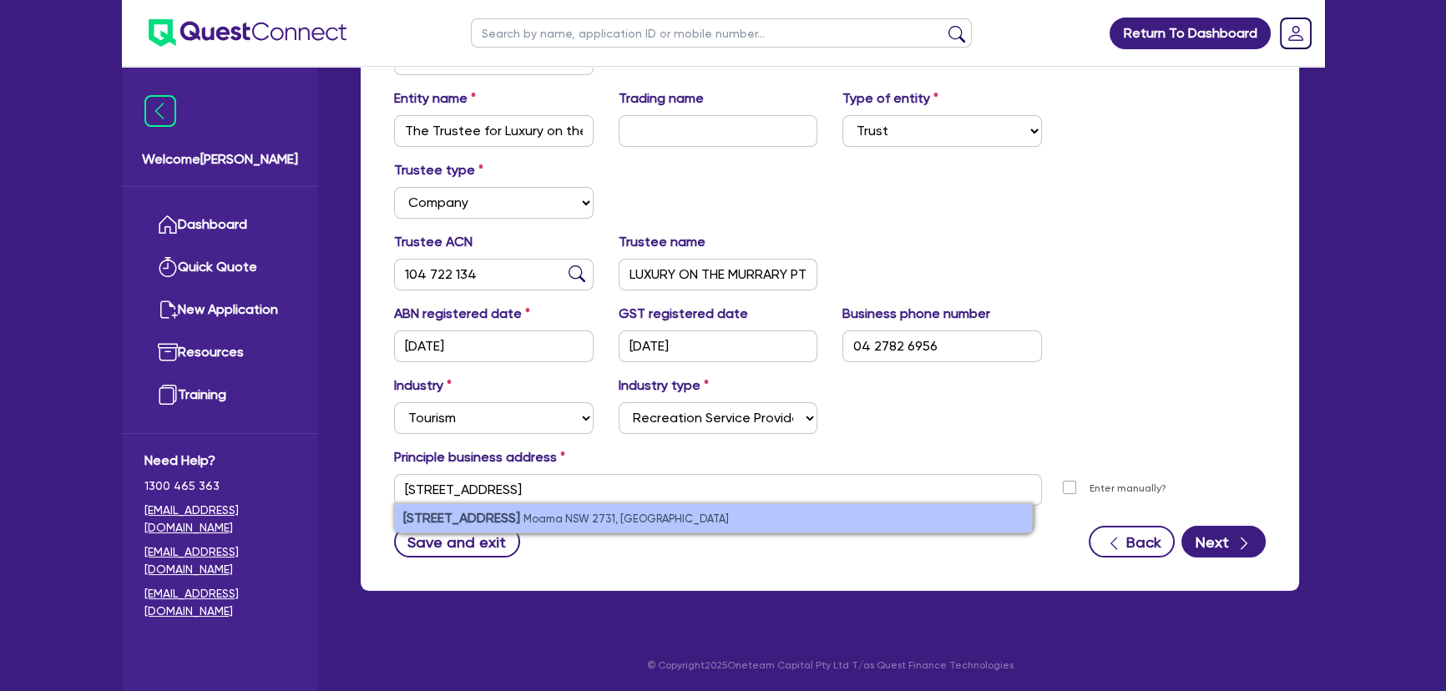
click at [778, 513] on li "3 Ghost Gum Place Moama NSW 2731, Australia" at bounding box center [713, 518] width 637 height 28
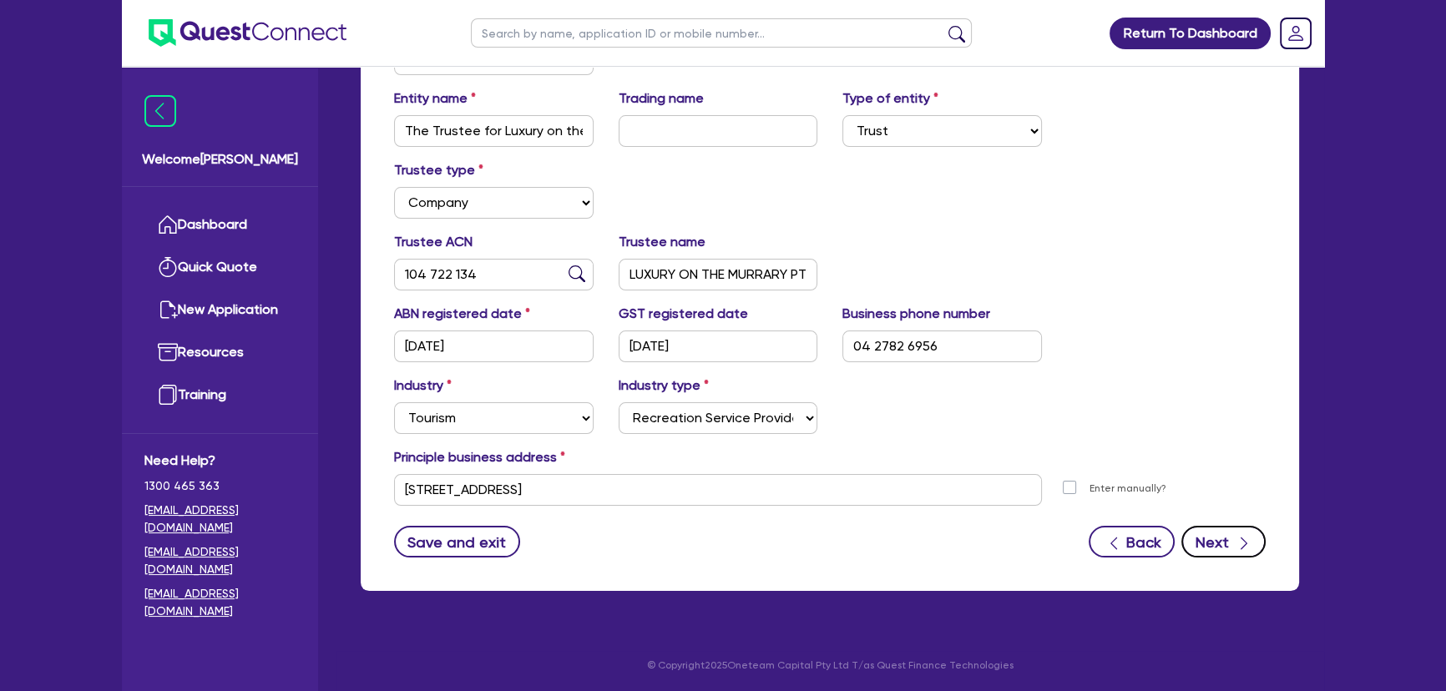
click at [1197, 539] on button "Next" at bounding box center [1223, 542] width 84 height 32
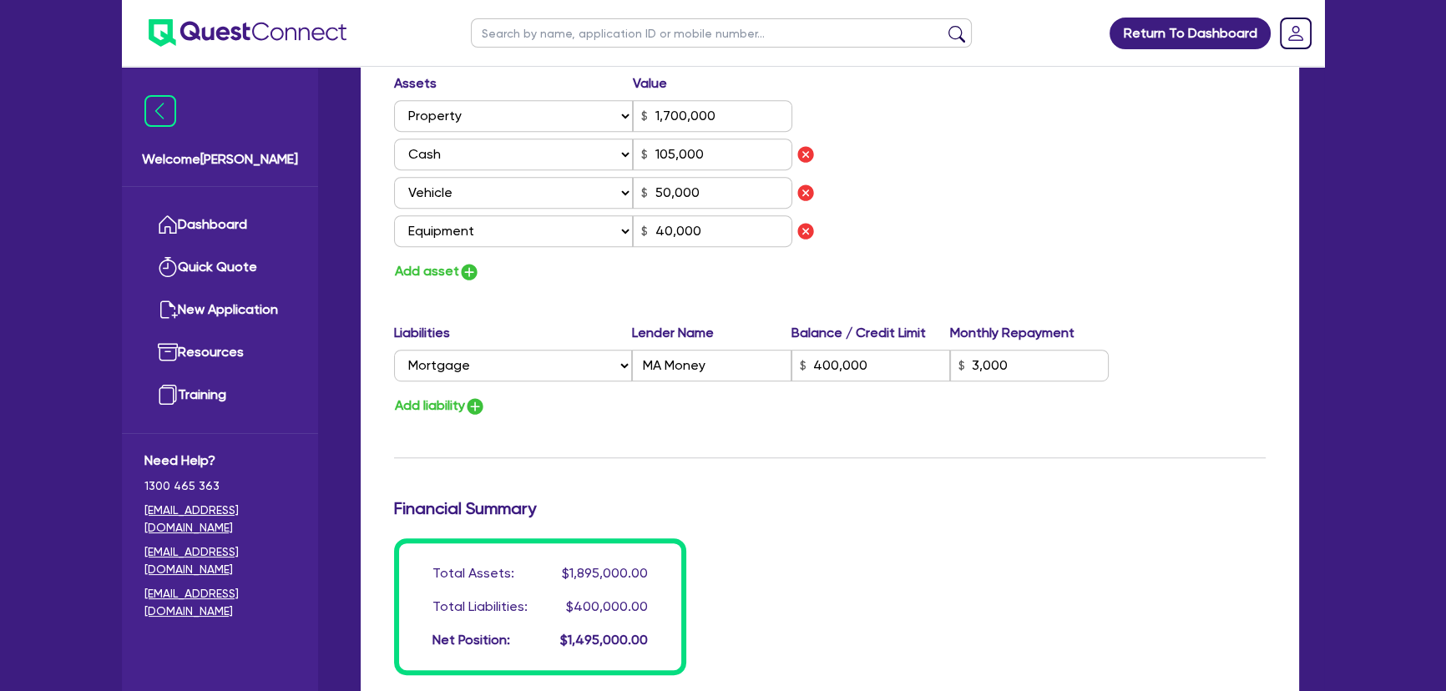
scroll to position [835, 0]
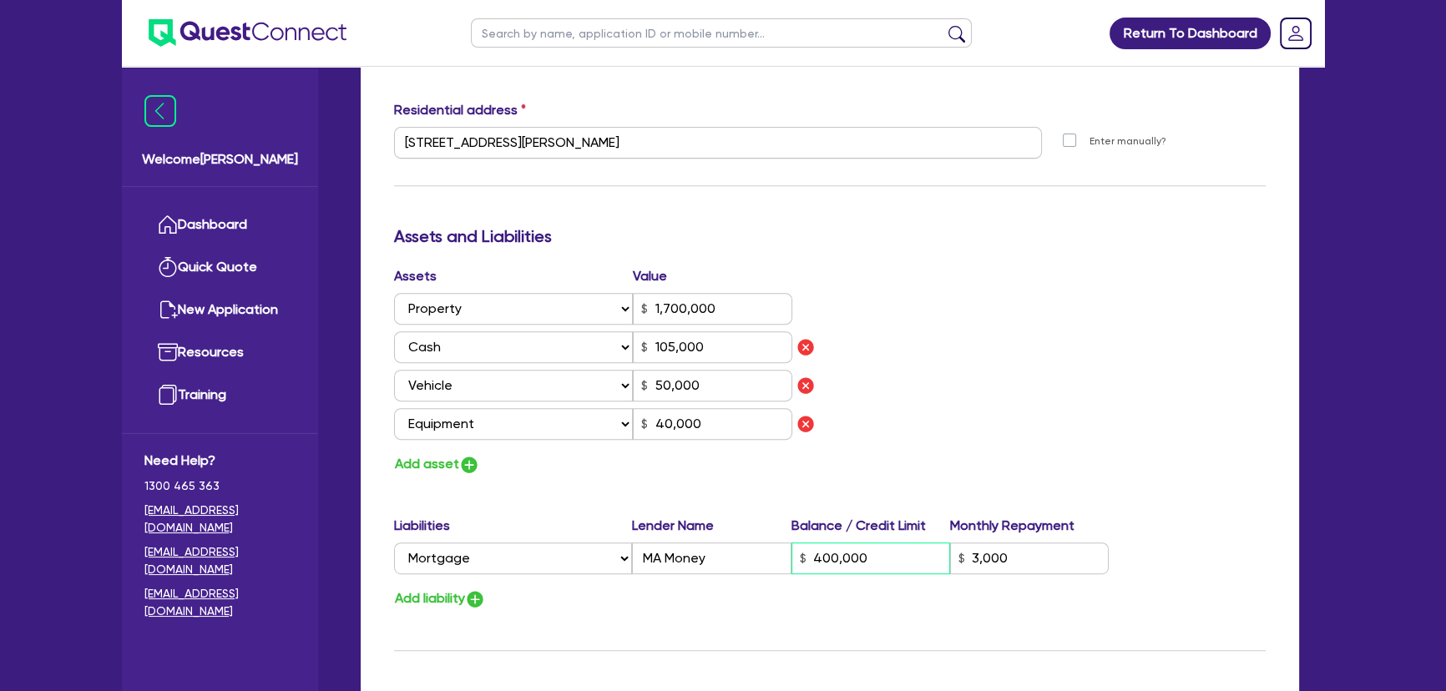
click at [857, 563] on input "400,000" at bounding box center [870, 559] width 159 height 32
drag, startPoint x: 889, startPoint y: 454, endPoint x: 908, endPoint y: 452, distance: 18.5
click at [906, 452] on div "Assets Value Select Asset Cash Property Investment property Vehicle Truck Trail…" at bounding box center [830, 371] width 897 height 210
click at [1009, 551] on input "3,000" at bounding box center [1029, 559] width 159 height 32
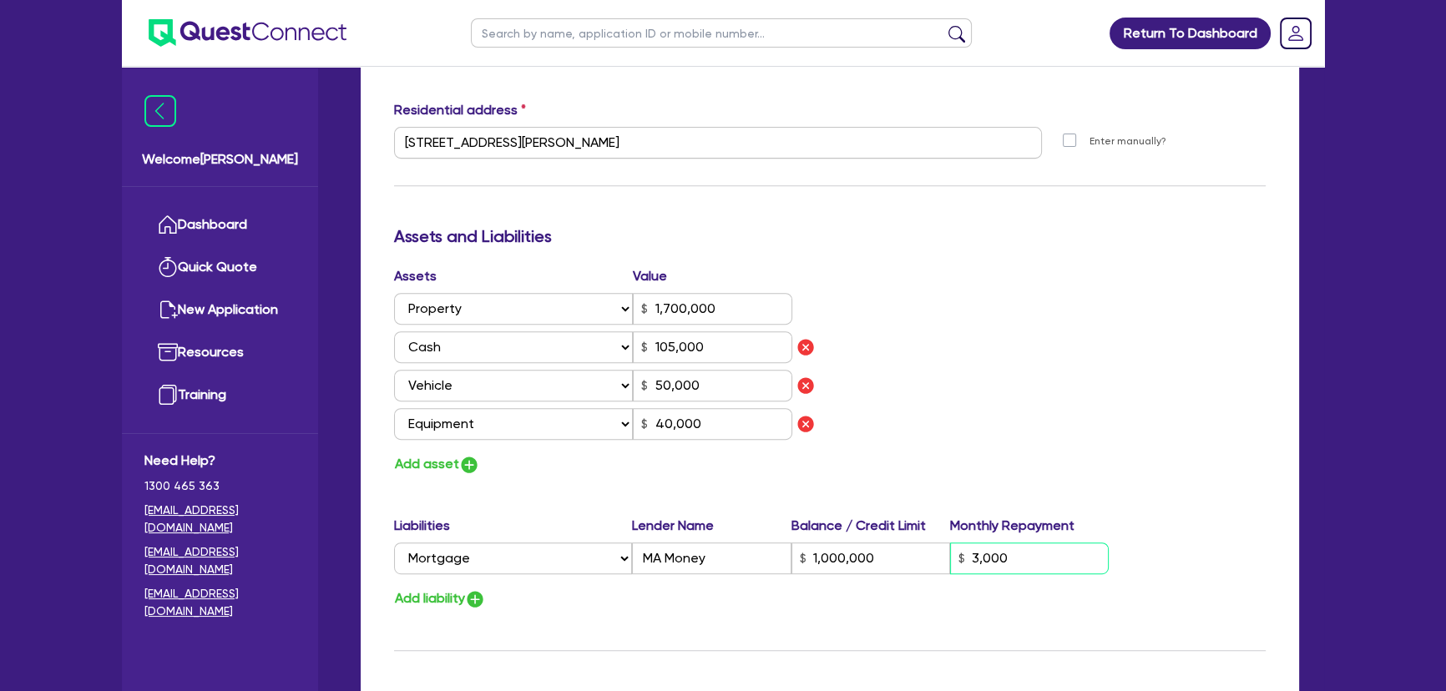
click at [1009, 551] on input "3,000" at bounding box center [1029, 559] width 159 height 32
click at [1175, 484] on div "Update residential status for Director #1 Boarding is only acceptable when the …" at bounding box center [830, 193] width 872 height 1350
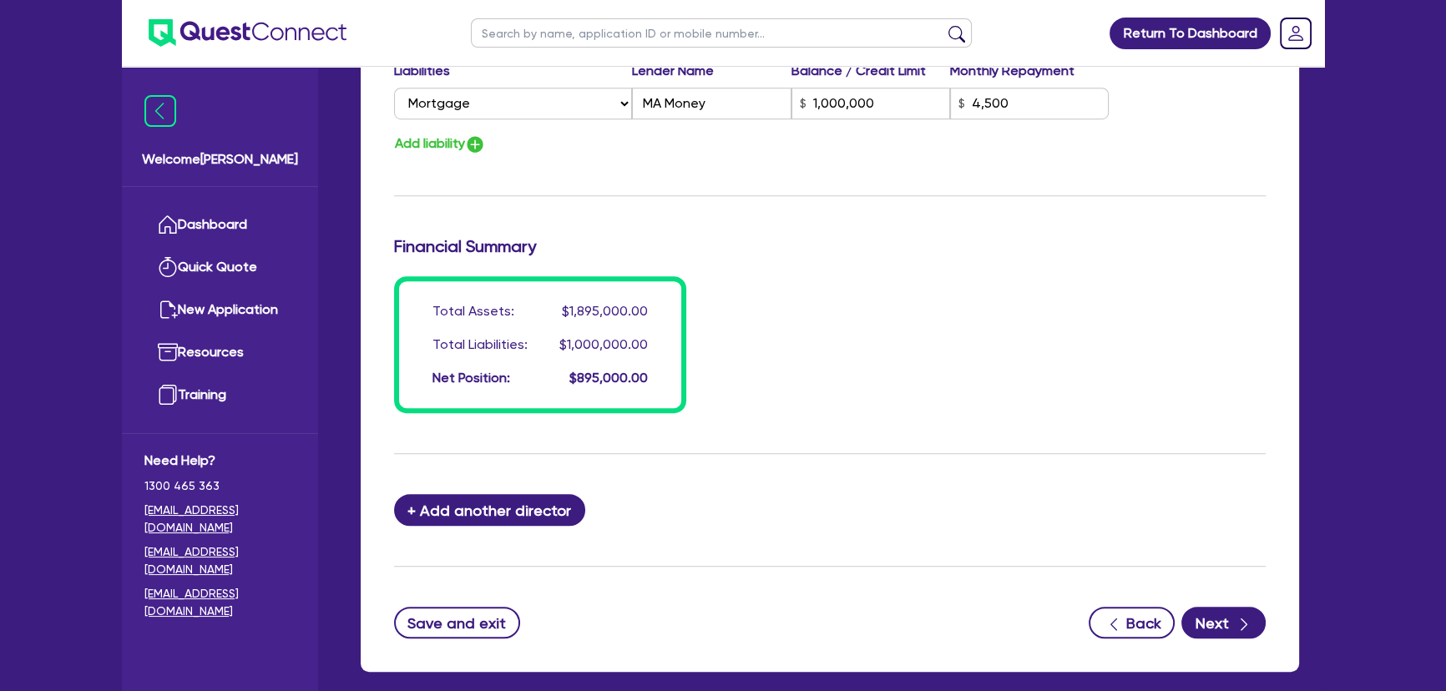
scroll to position [910, 0]
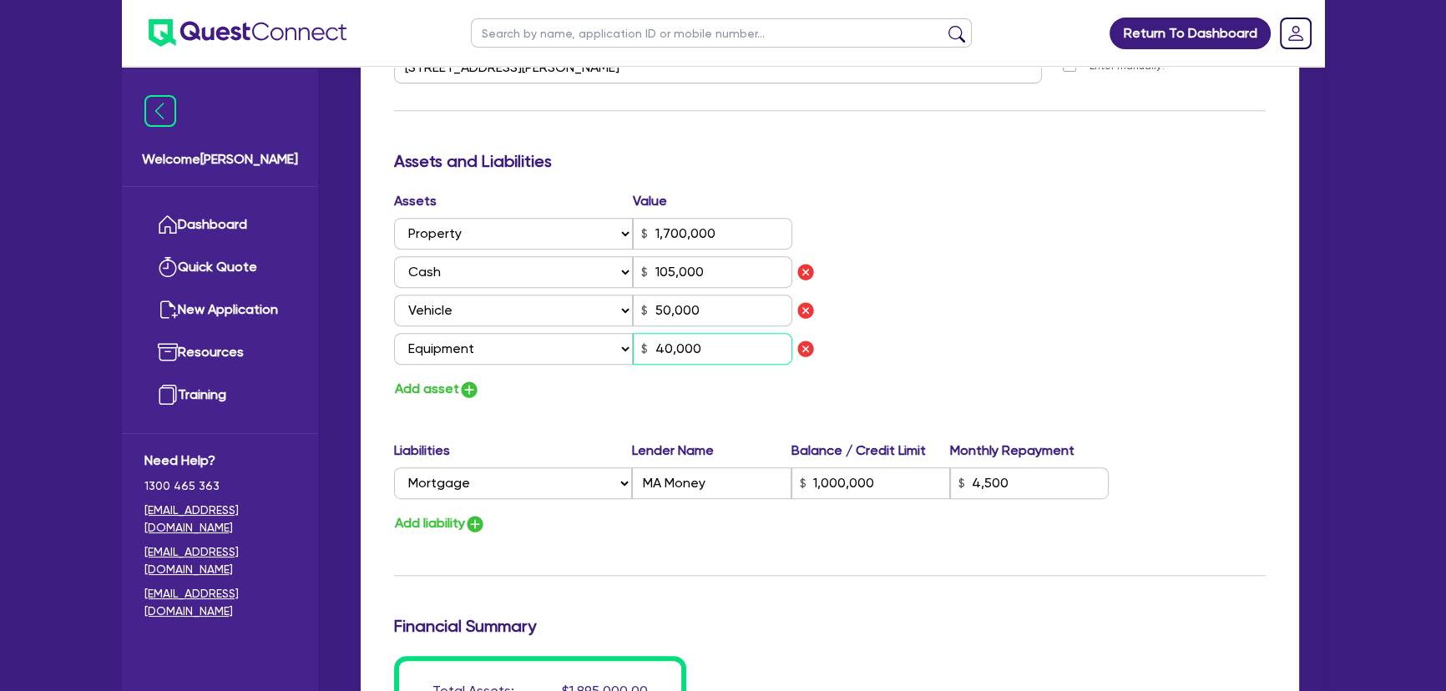
click at [713, 351] on input "40,000" at bounding box center [712, 349] width 159 height 32
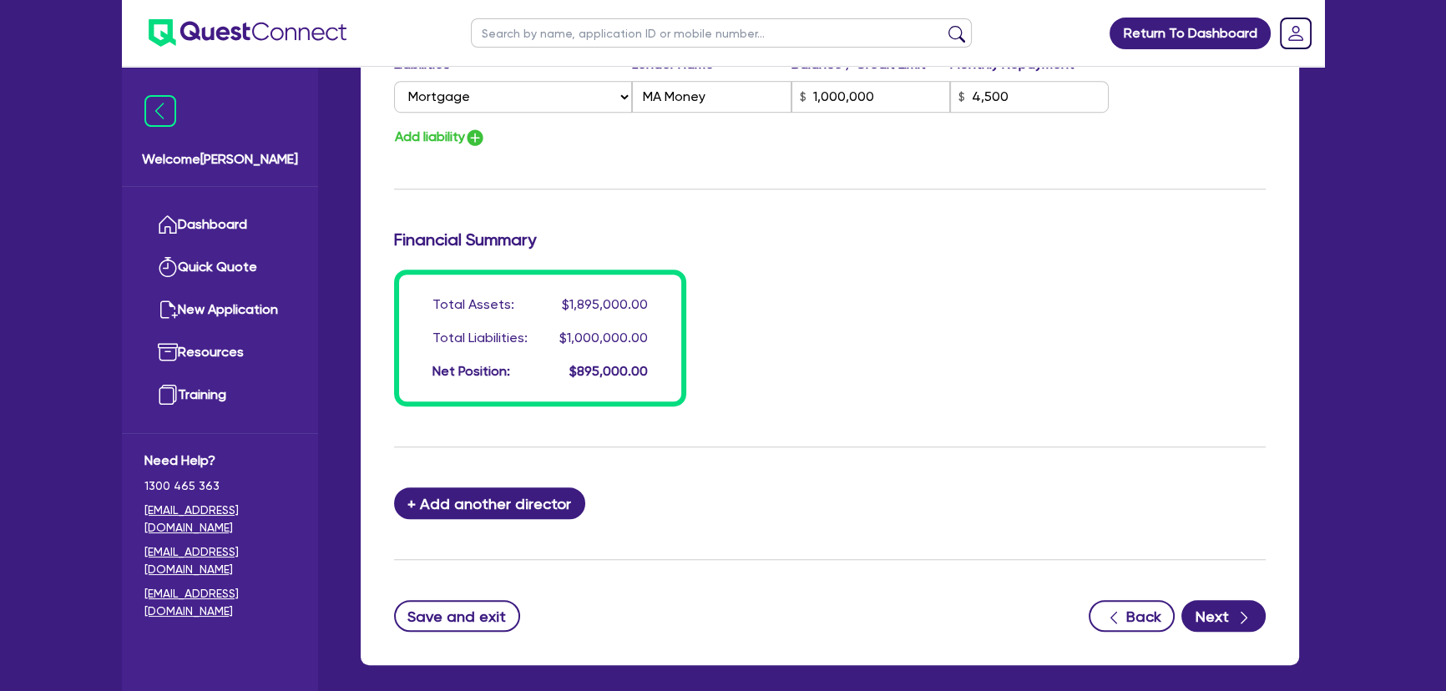
scroll to position [1369, 0]
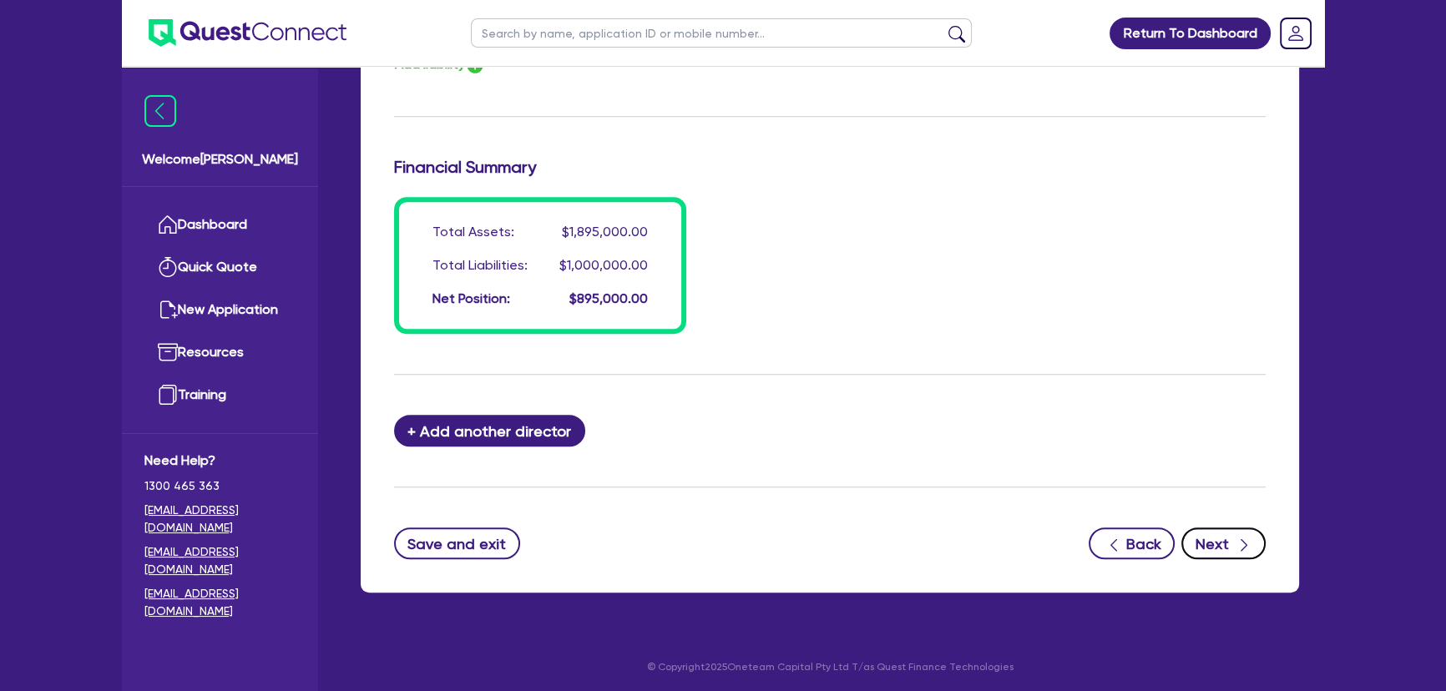
click at [1228, 540] on button "Next" at bounding box center [1223, 544] width 84 height 32
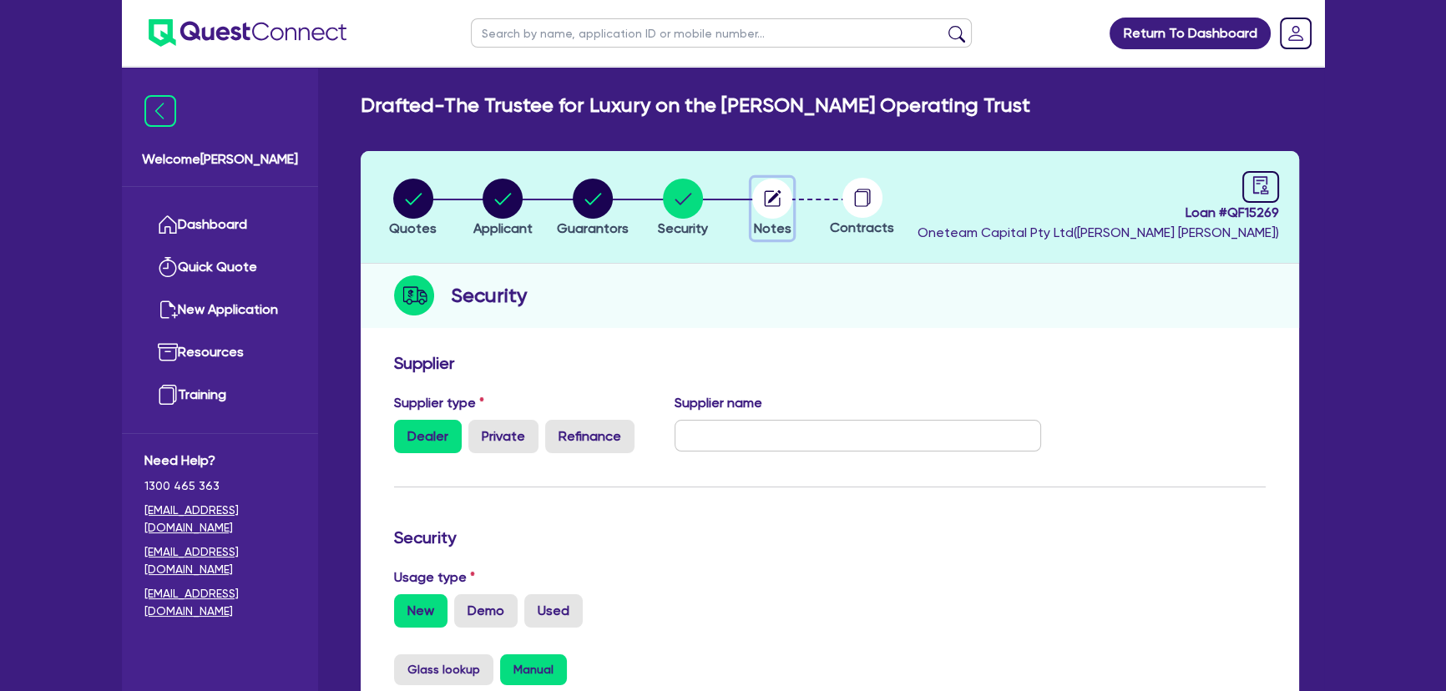
click at [779, 182] on circle "button" at bounding box center [772, 199] width 40 height 40
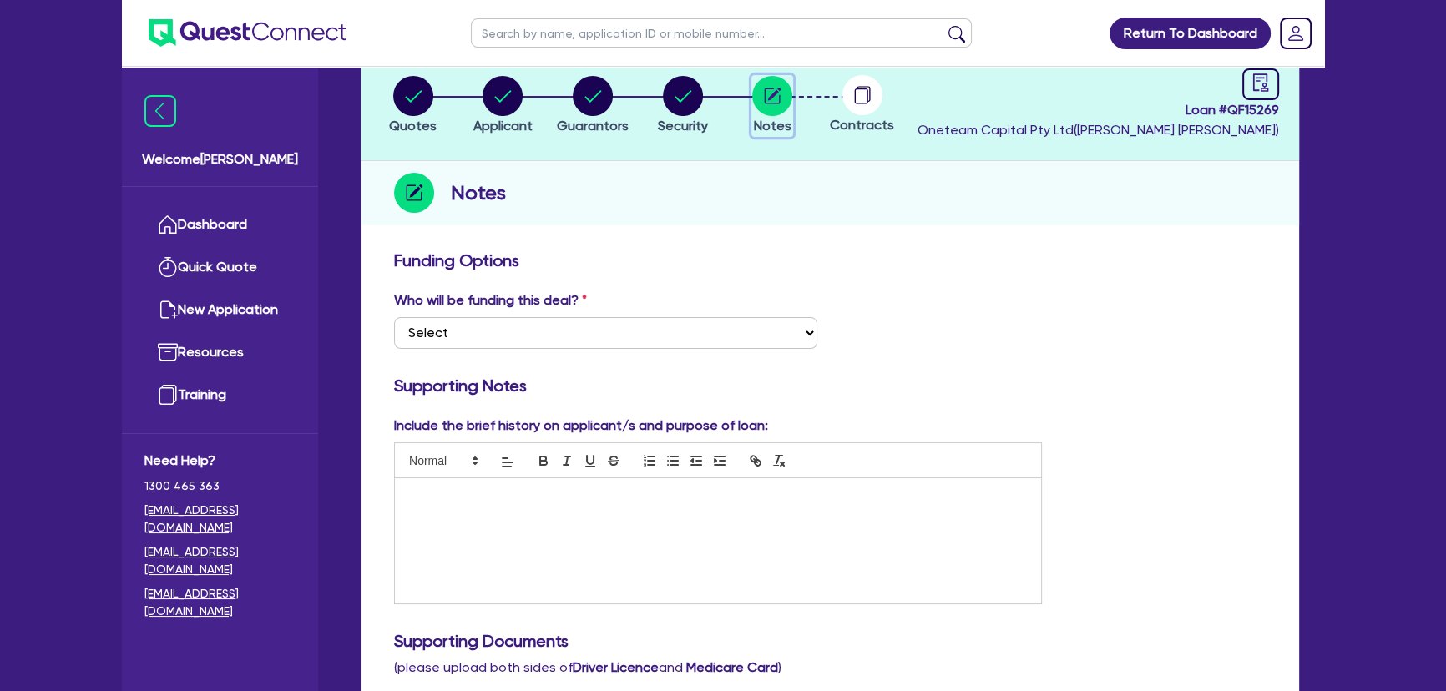
scroll to position [379, 0]
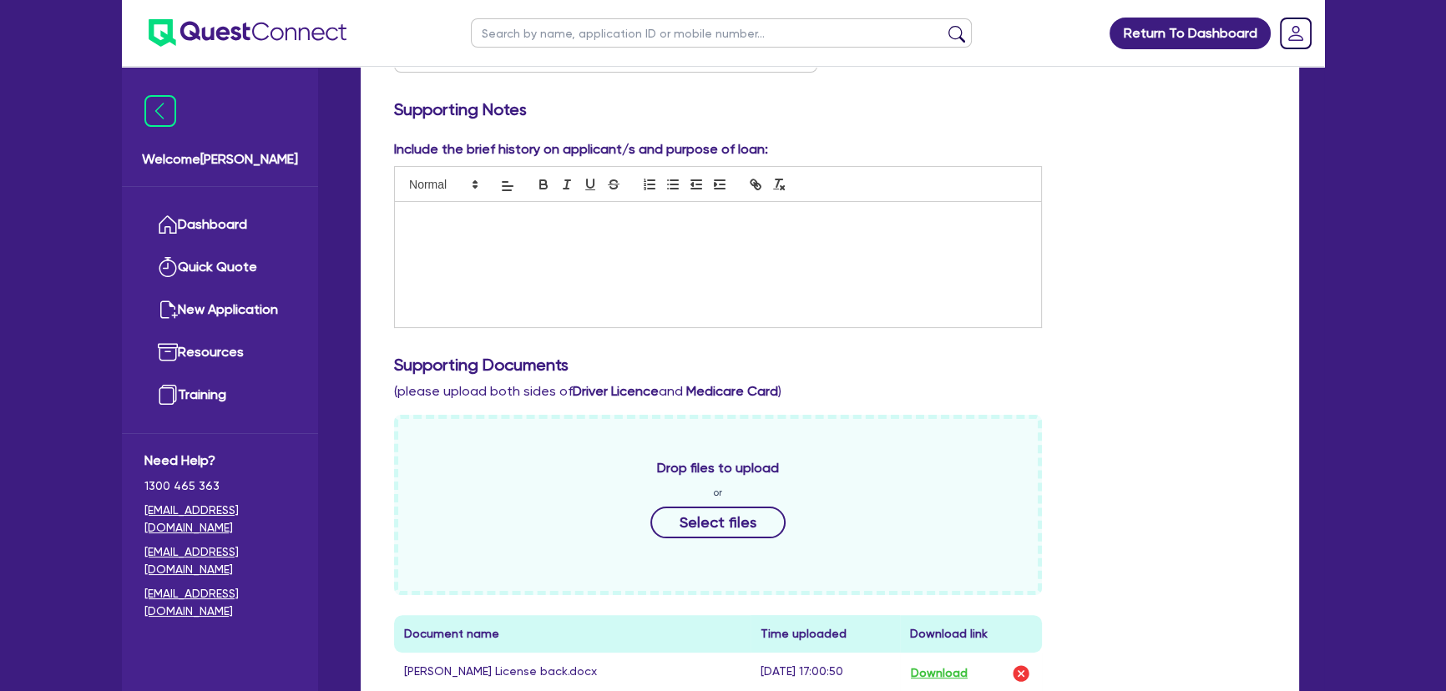
click at [664, 280] on div at bounding box center [718, 264] width 646 height 125
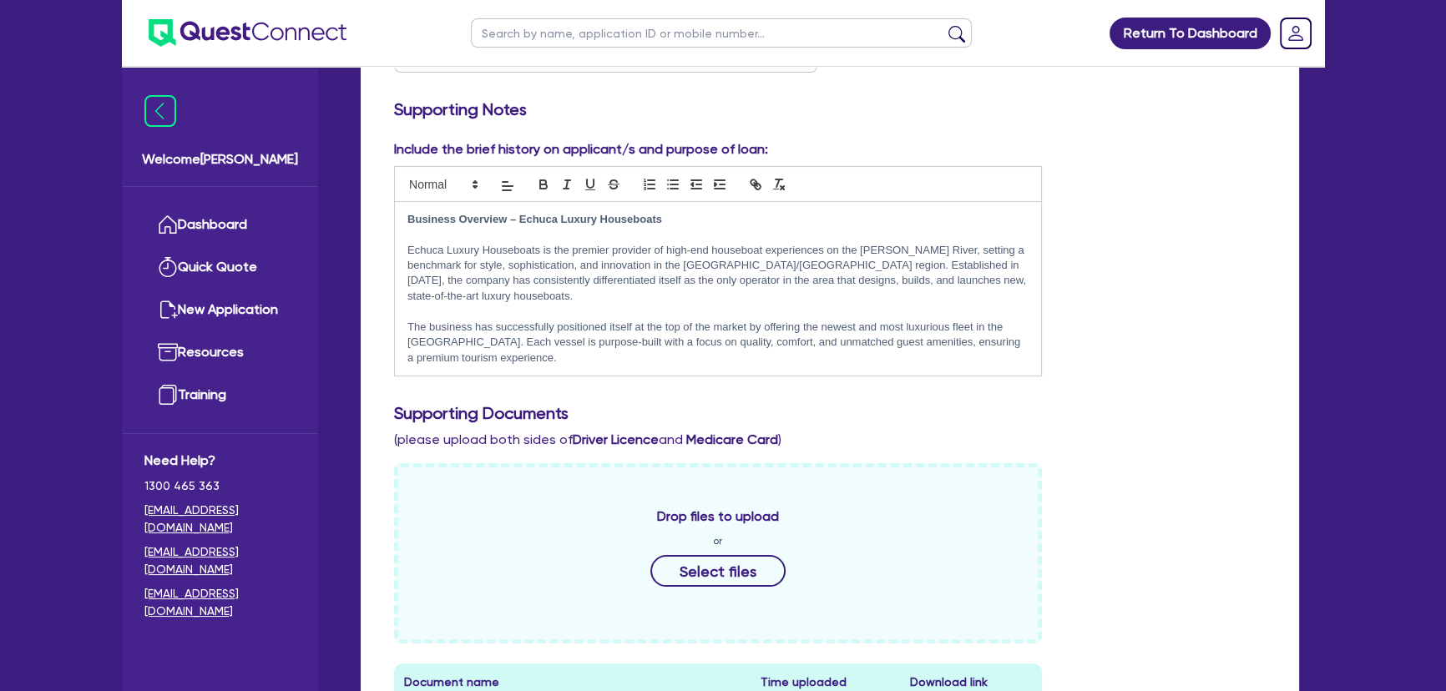
scroll to position [0, 0]
click at [493, 513] on div "Drop files to upload or Select files" at bounding box center [718, 553] width 648 height 180
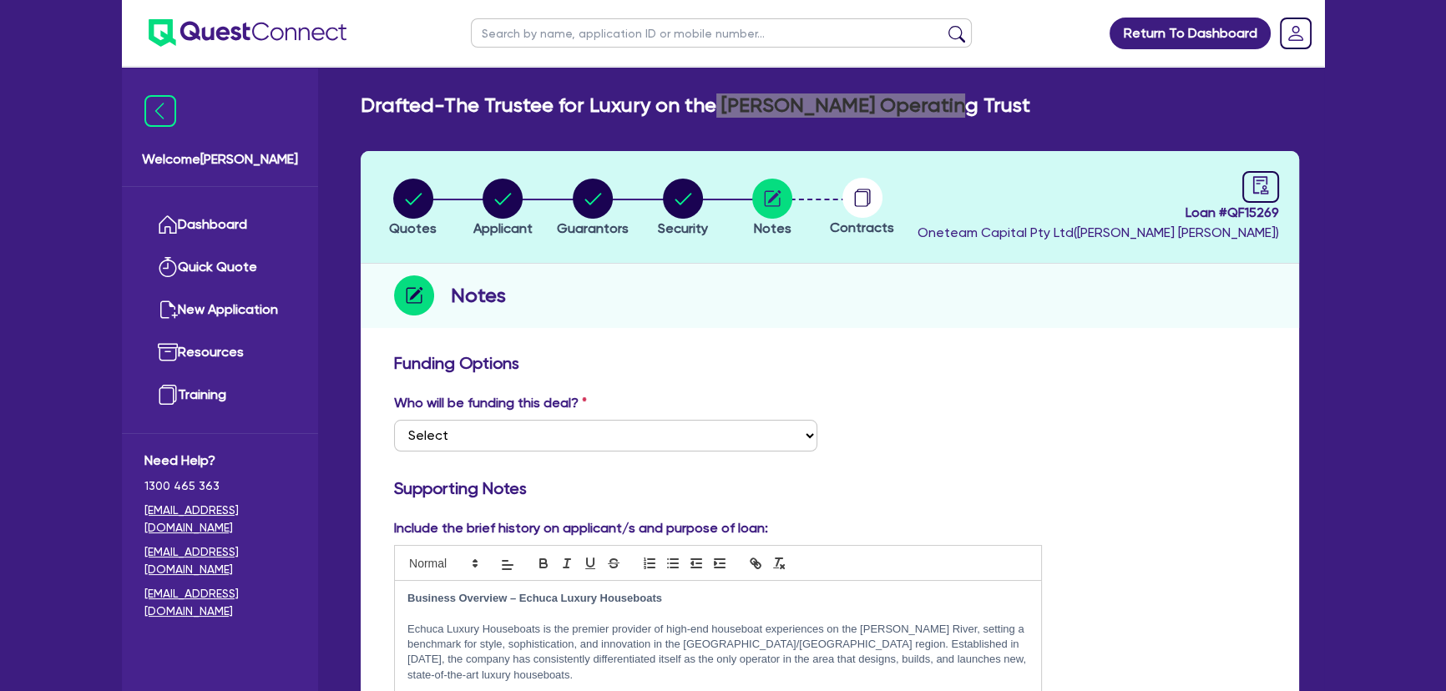
drag, startPoint x: 717, startPoint y: 105, endPoint x: 1104, endPoint y: 92, distance: 386.8
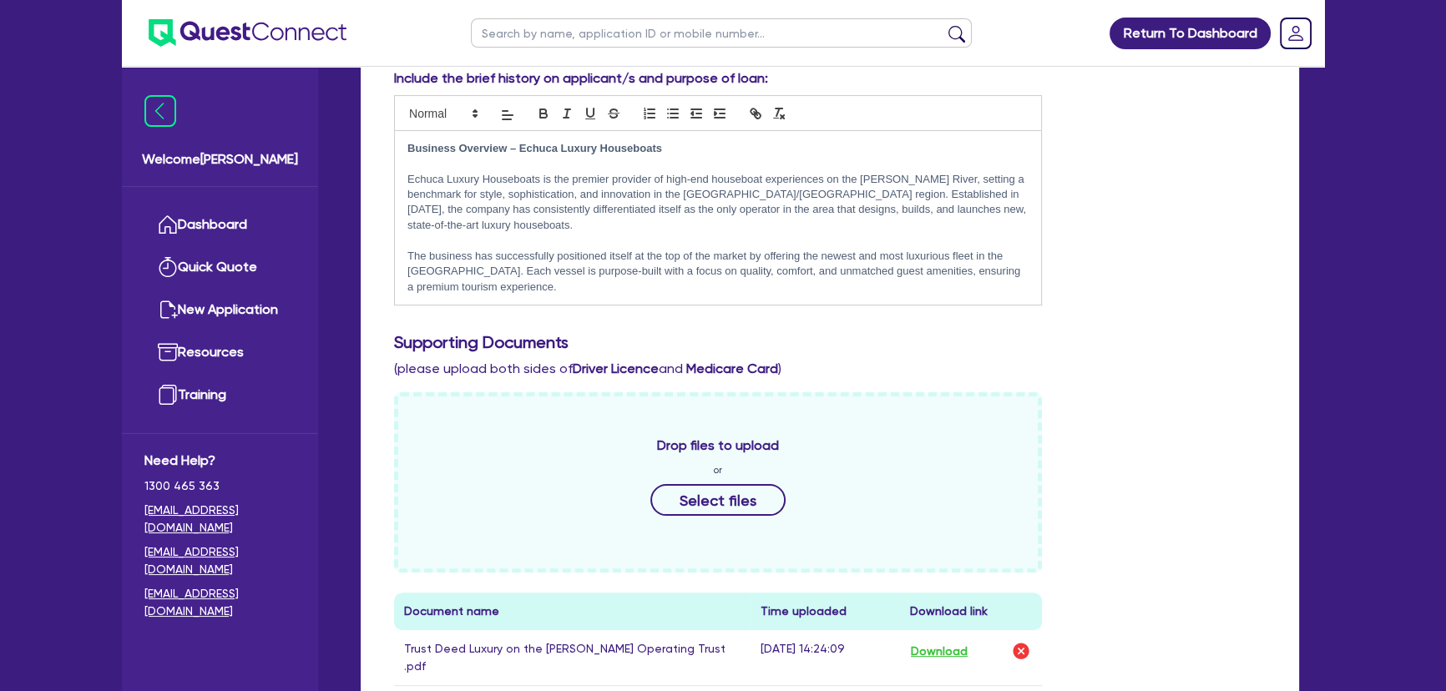
scroll to position [531, 0]
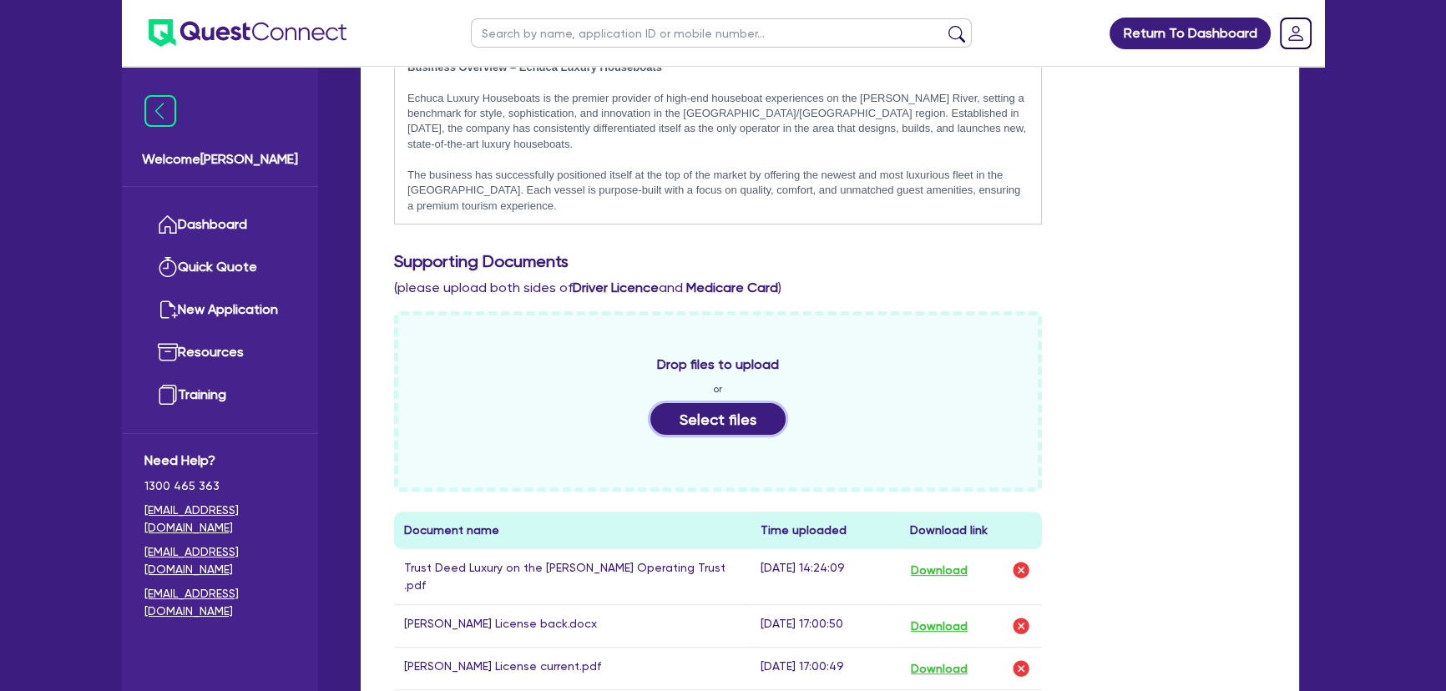
click at [761, 407] on button "Select files" at bounding box center [717, 419] width 135 height 32
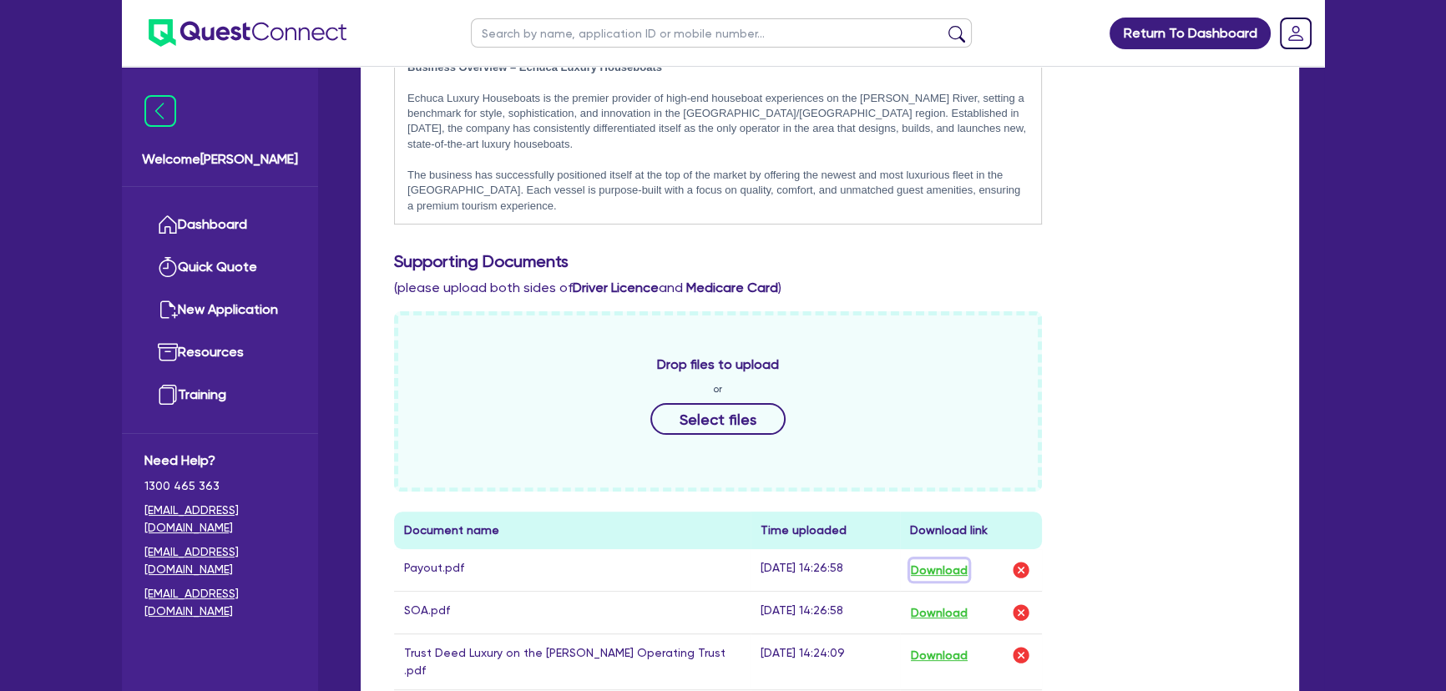
click at [938, 559] on button "Download" at bounding box center [939, 570] width 58 height 22
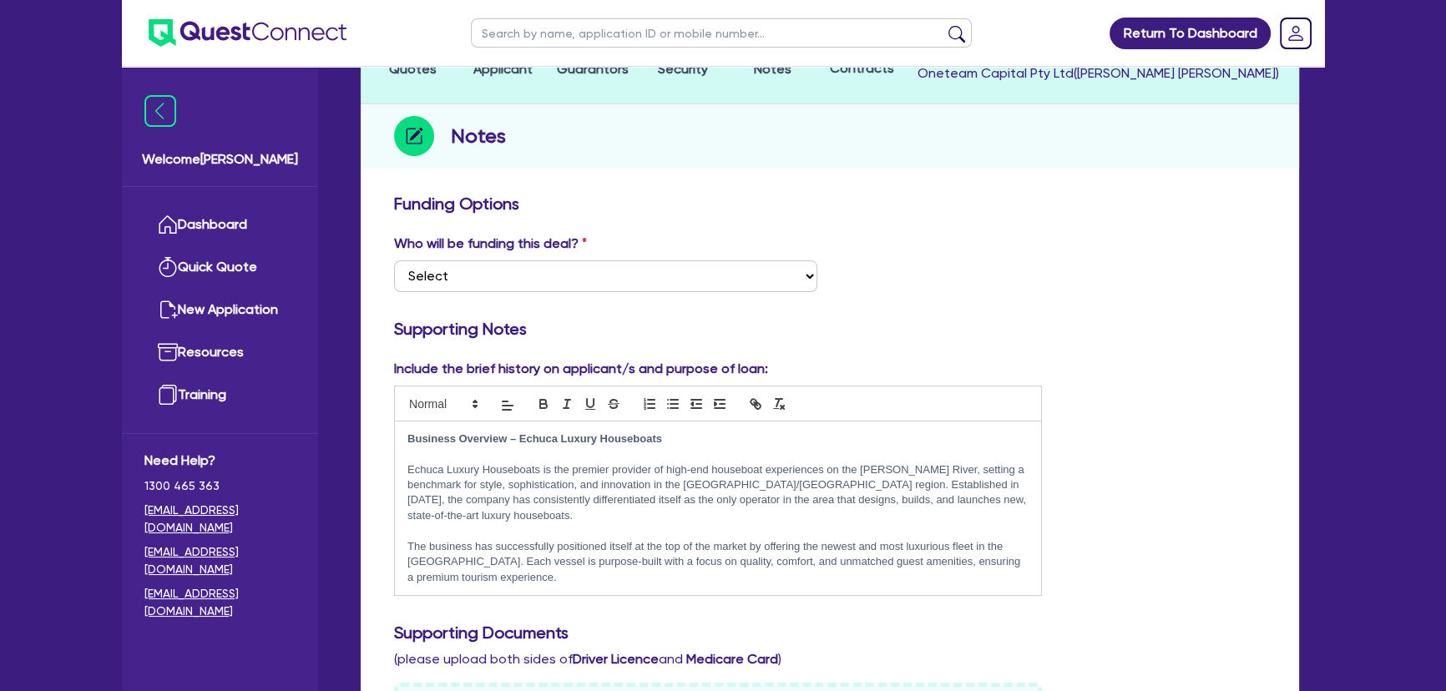
scroll to position [75, 0]
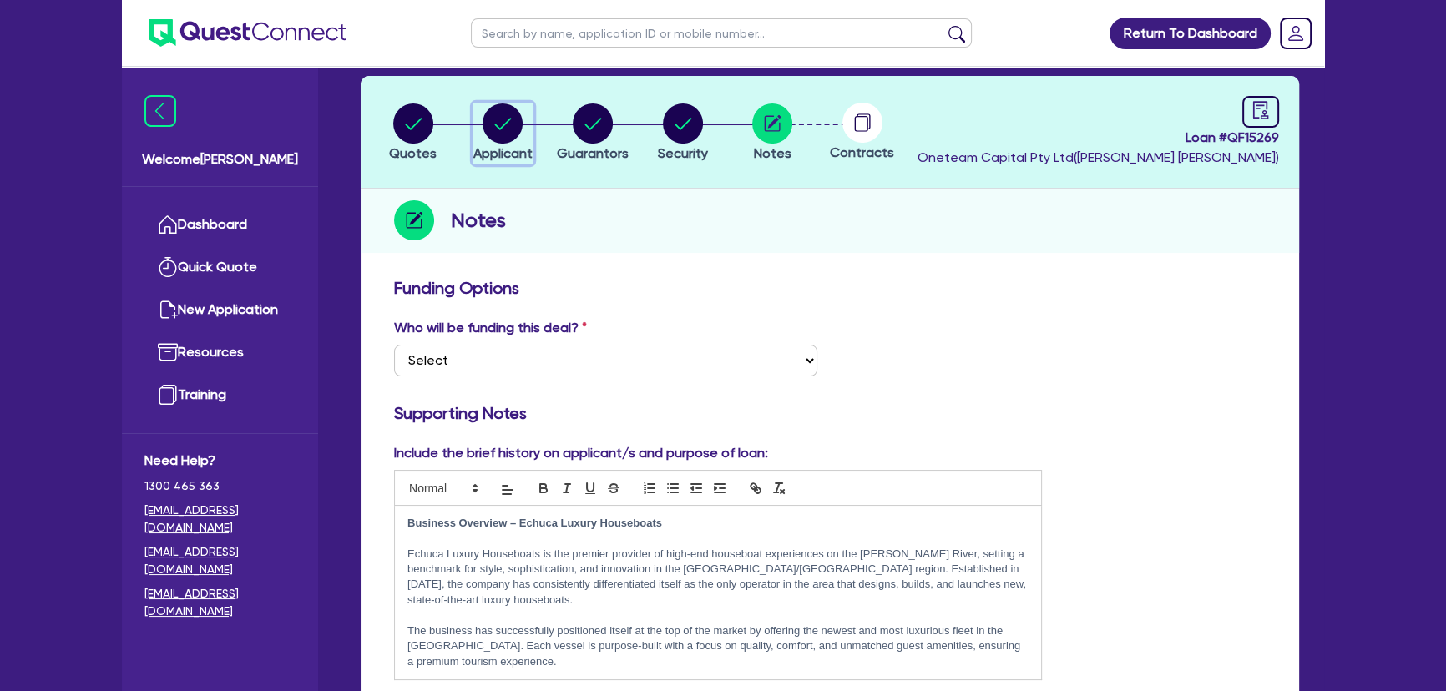
click at [514, 136] on circle "button" at bounding box center [503, 124] width 40 height 40
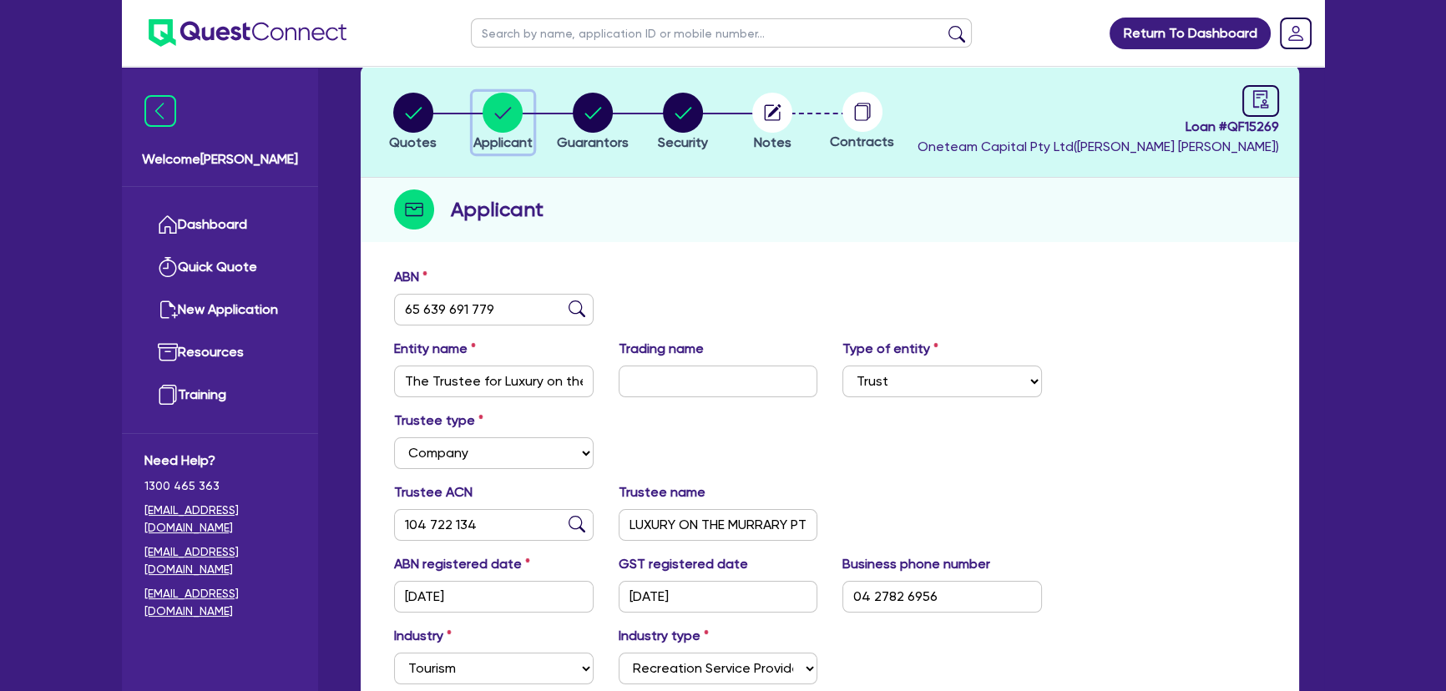
scroll to position [151, 0]
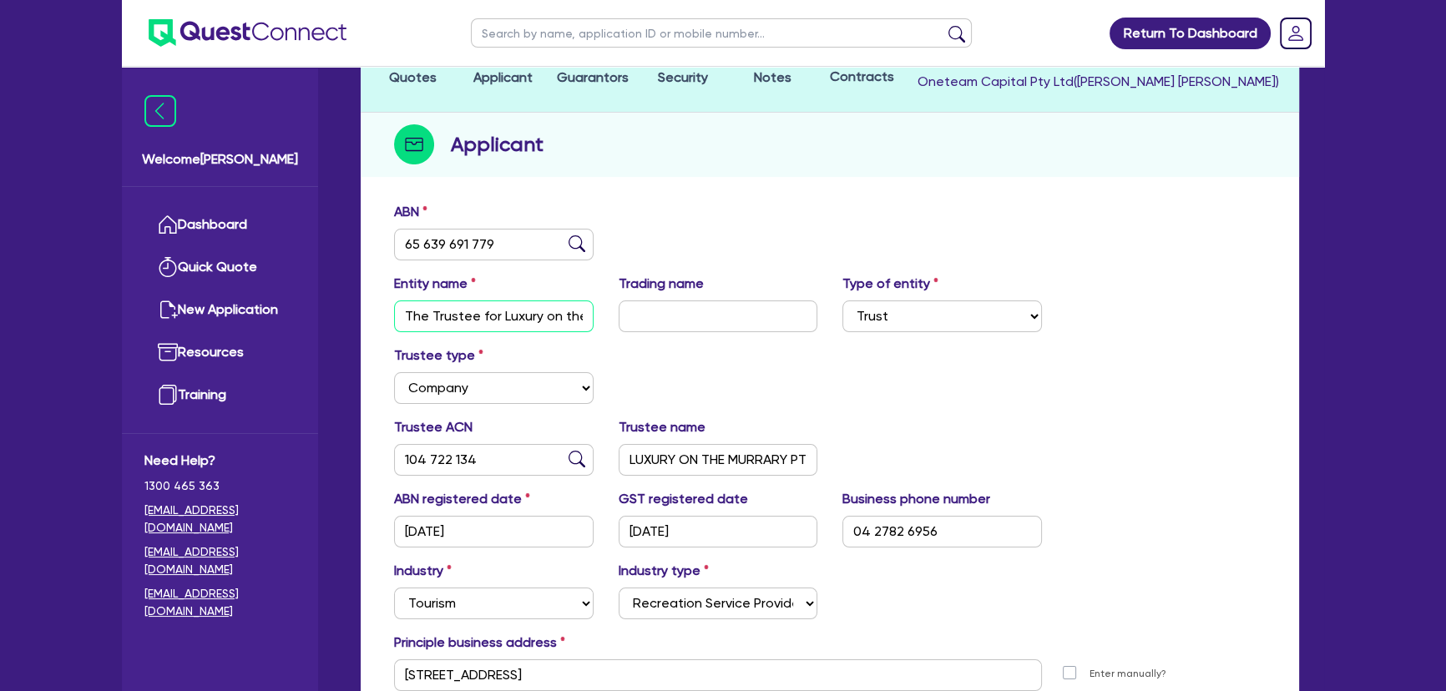
click at [514, 319] on input "The Trustee for Luxury on the [PERSON_NAME] Operating Trust" at bounding box center [494, 317] width 200 height 32
click at [697, 466] on input "LUXURY ON THE MURRARY PTY LTD" at bounding box center [719, 460] width 200 height 32
click at [792, 460] on input "LUXURY ON THE MURRARY PTY LTD" at bounding box center [719, 460] width 200 height 32
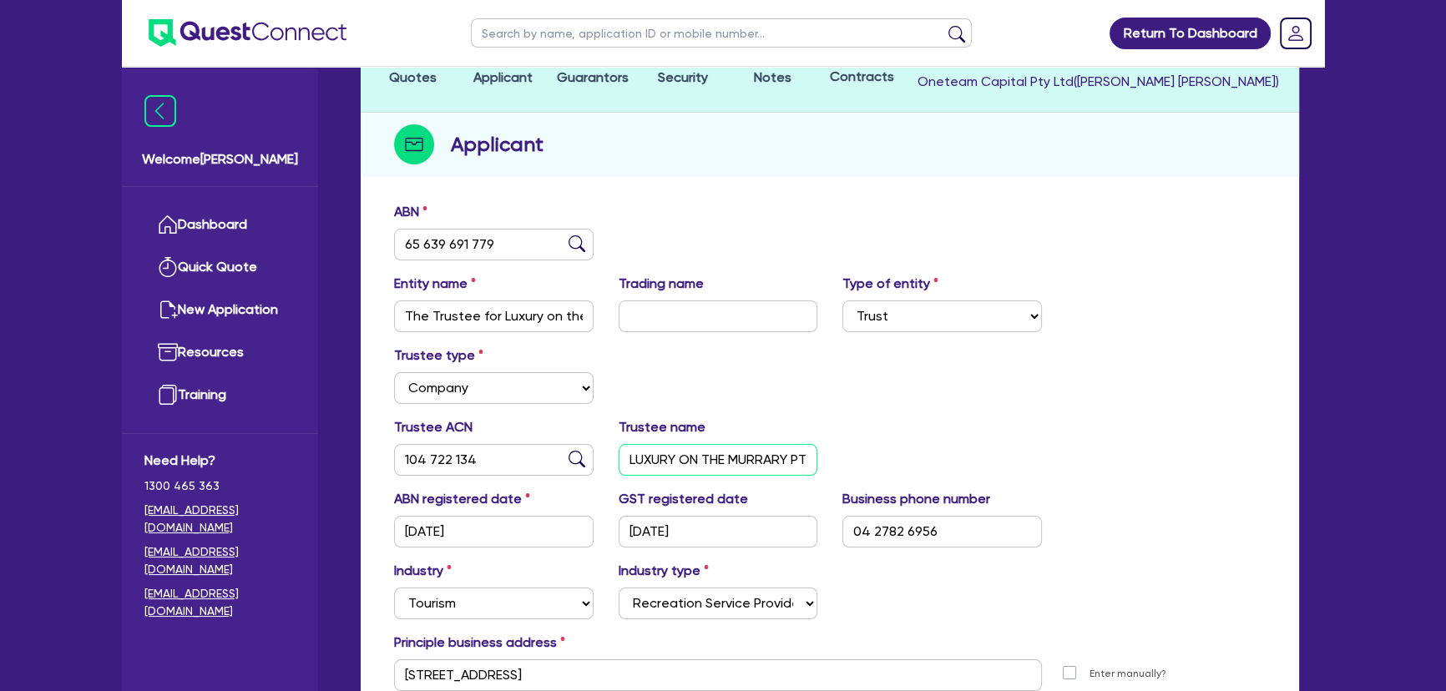
scroll to position [0, 35]
drag, startPoint x: 792, startPoint y: 460, endPoint x: 897, endPoint y: 459, distance: 104.4
click at [897, 459] on div "Trustee ACN 104 722 134 Trustee name LUXURY ON THE MURRARY PTY LTD" at bounding box center [830, 453] width 897 height 72
click at [900, 458] on div "Trustee ACN 104 722 134 Trustee name LUXURY ON THE MURRARY PTY LTD" at bounding box center [830, 453] width 897 height 72
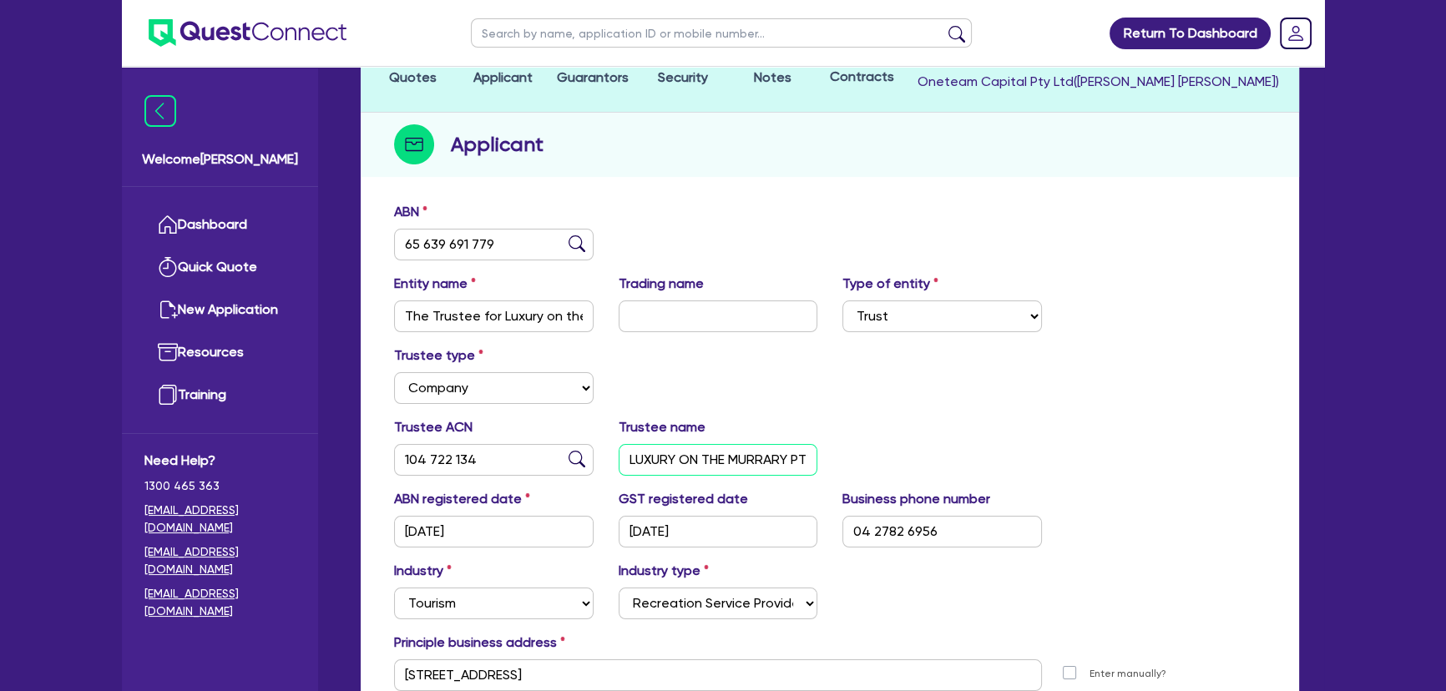
scroll to position [0, 35]
drag, startPoint x: 792, startPoint y: 459, endPoint x: 1008, endPoint y: 459, distance: 215.4
click at [1008, 459] on div "Trustee ACN 104 722 134 Trustee name LUXURY ON THE MURRARY PTY LTD" at bounding box center [830, 453] width 897 height 72
click at [1006, 460] on div "Trustee ACN 104 722 134 Trustee name LUXURY ON THE MURRARY HOUSE BOATS EXHUXA-M…" at bounding box center [830, 453] width 897 height 72
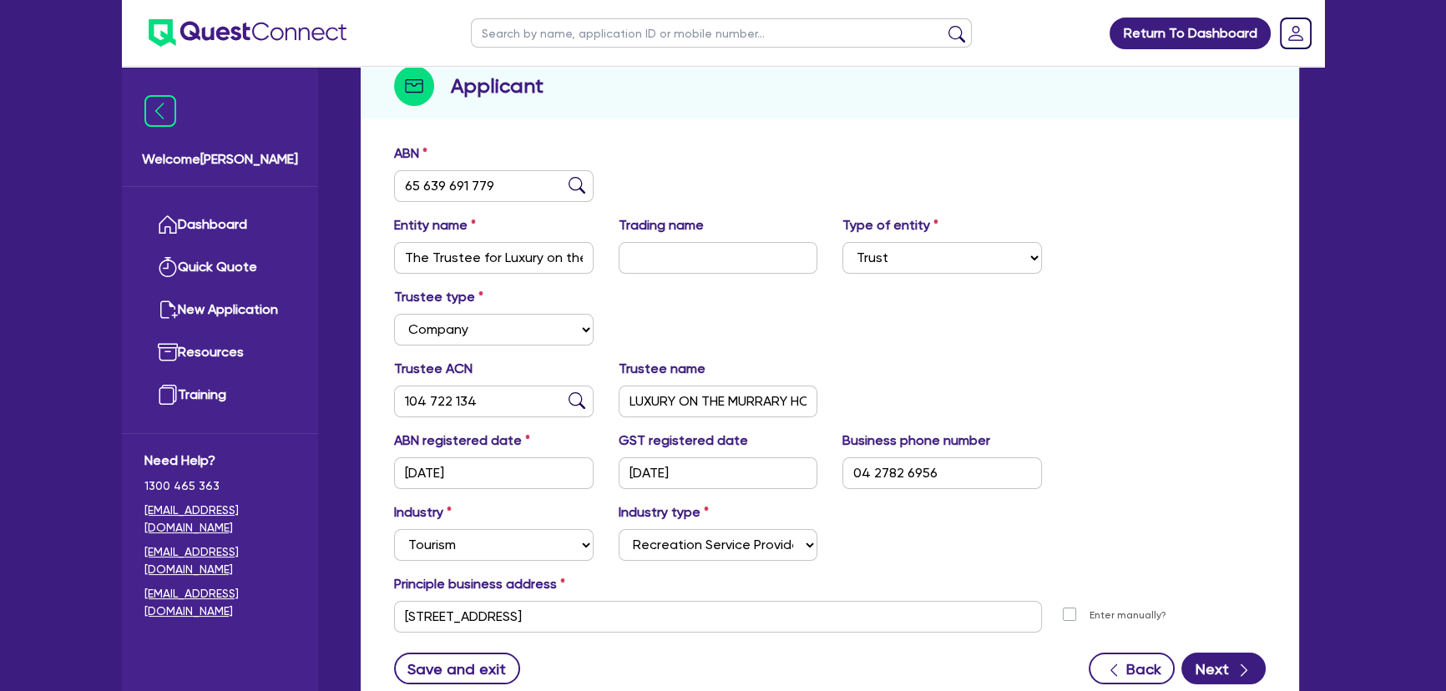
scroll to position [227, 0]
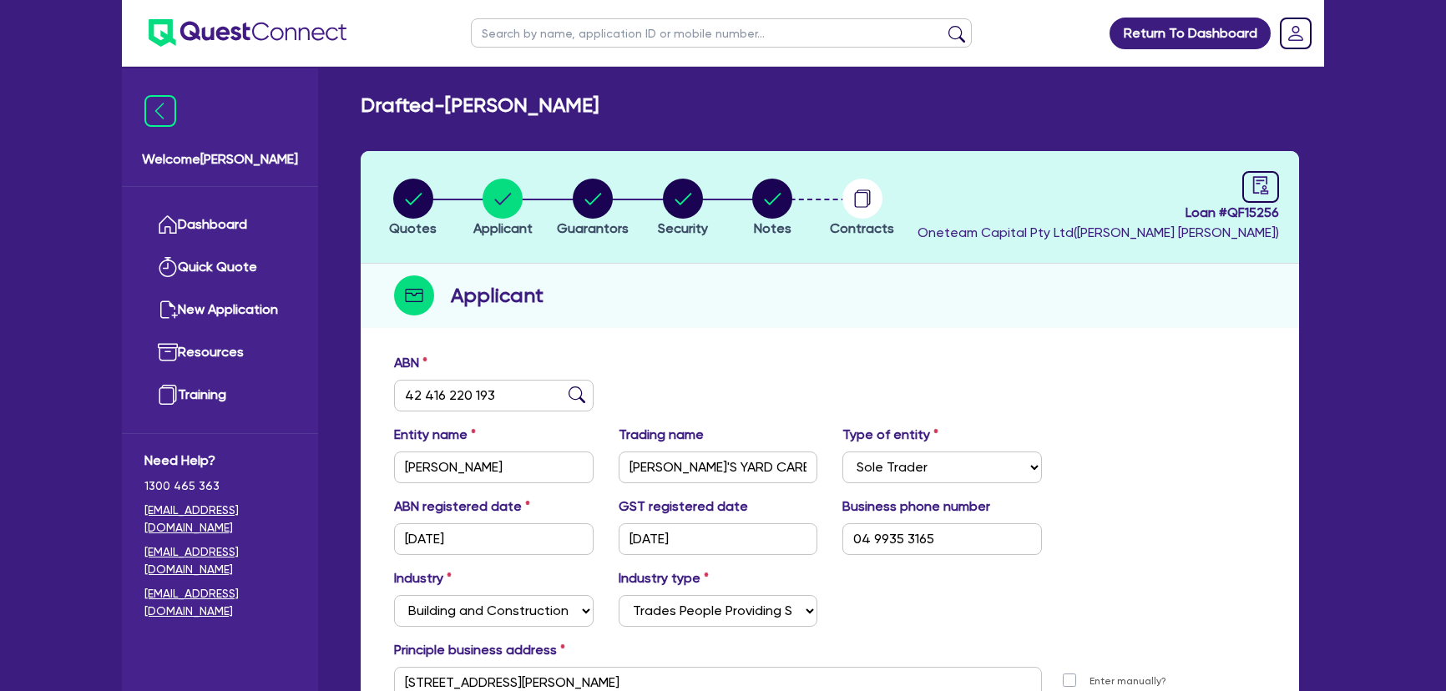
select select "SOLE_TRADER"
select select "BUILDING_CONSTRUCTION"
select select "TRADES_SERVICES_CONSUMERS"
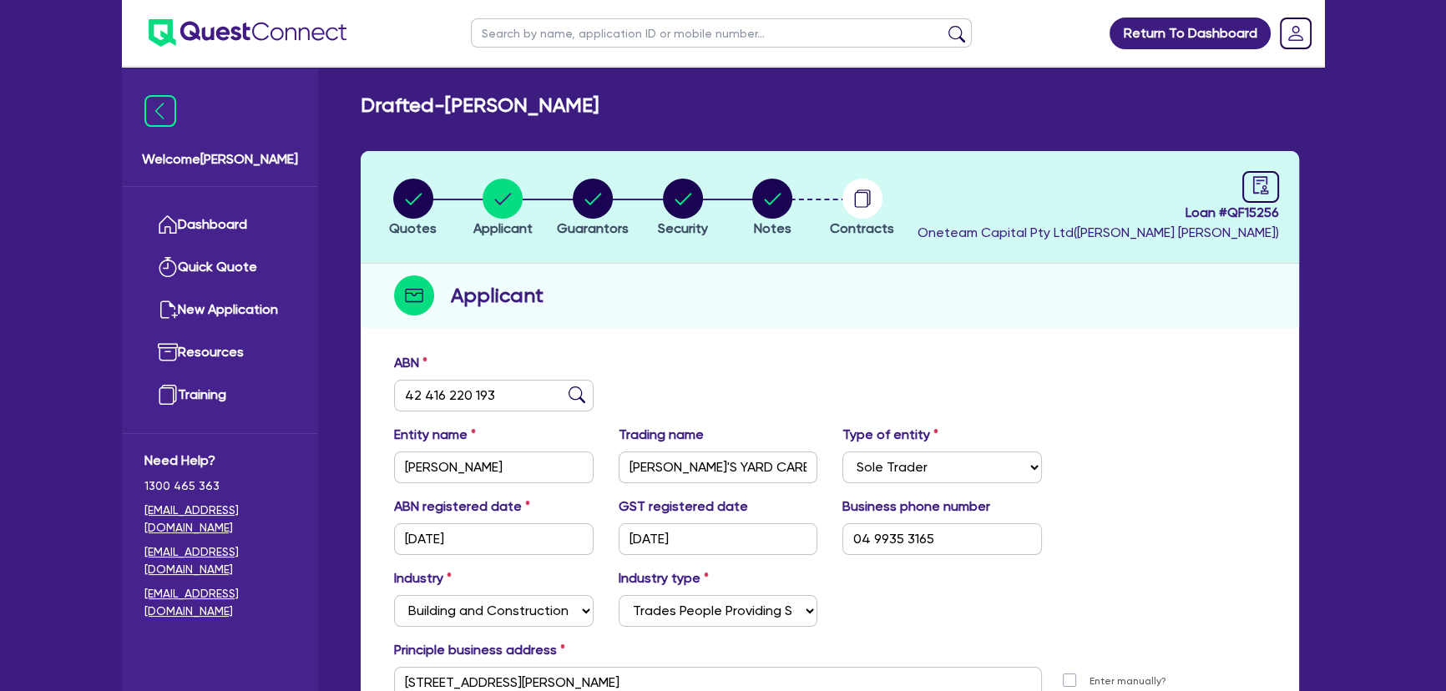
click at [248, 41] on img at bounding box center [248, 33] width 198 height 28
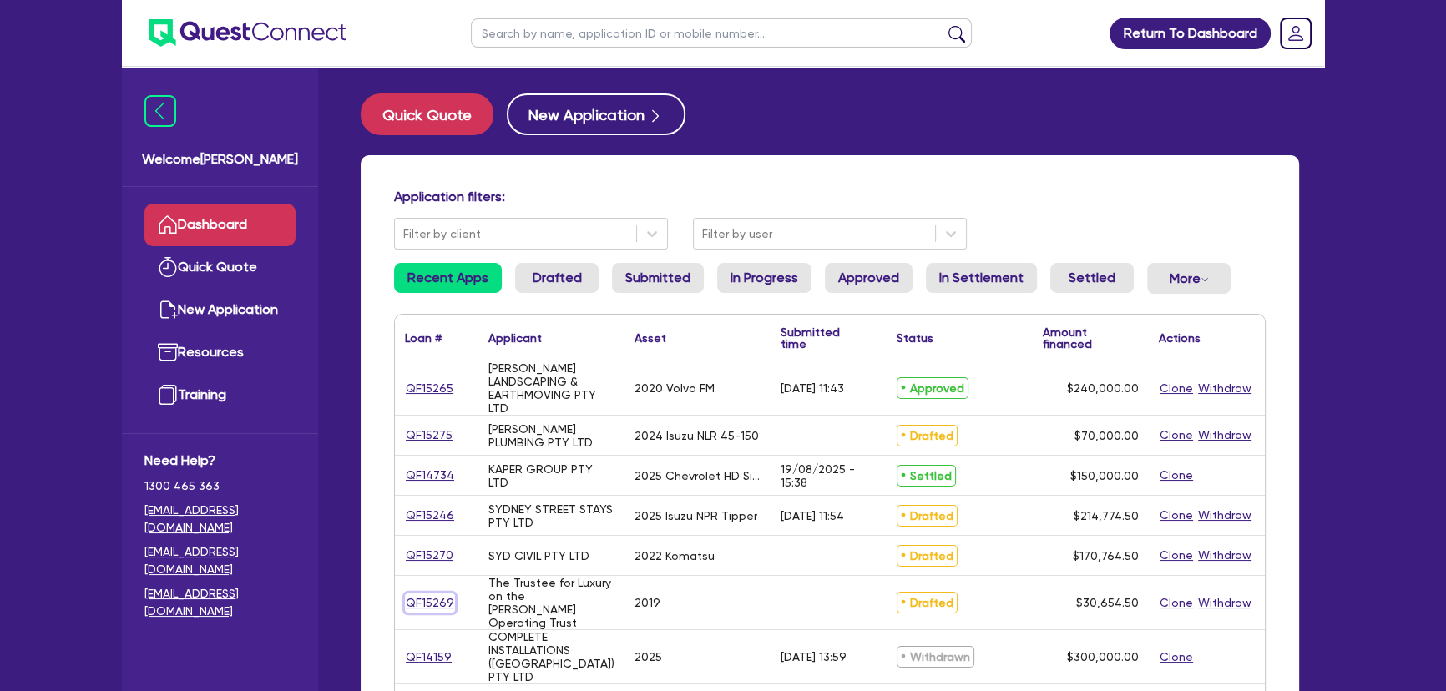
click at [439, 601] on link "QF15269" at bounding box center [430, 603] width 50 height 19
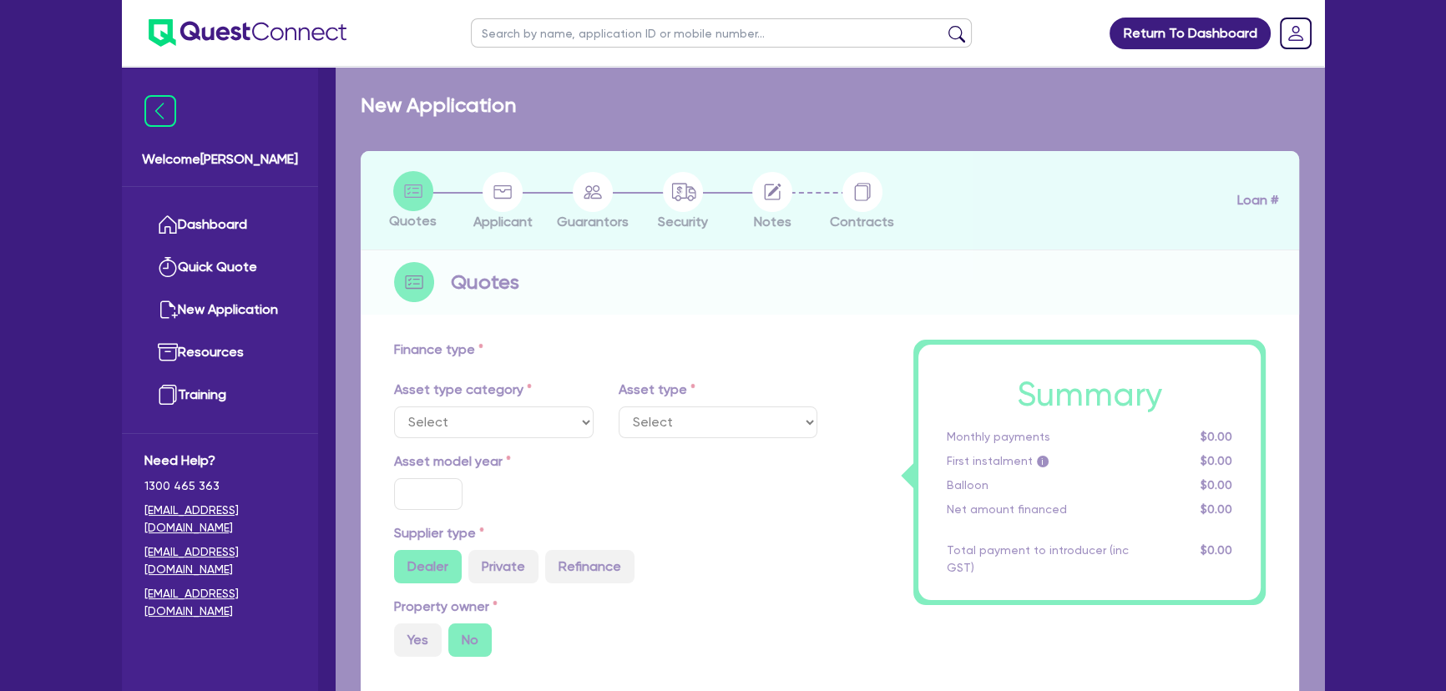
select select "CARS_AND_LIGHT_TRUCKS"
type input "2019"
type input "30,000"
type input "4"
type input "1,226.18"
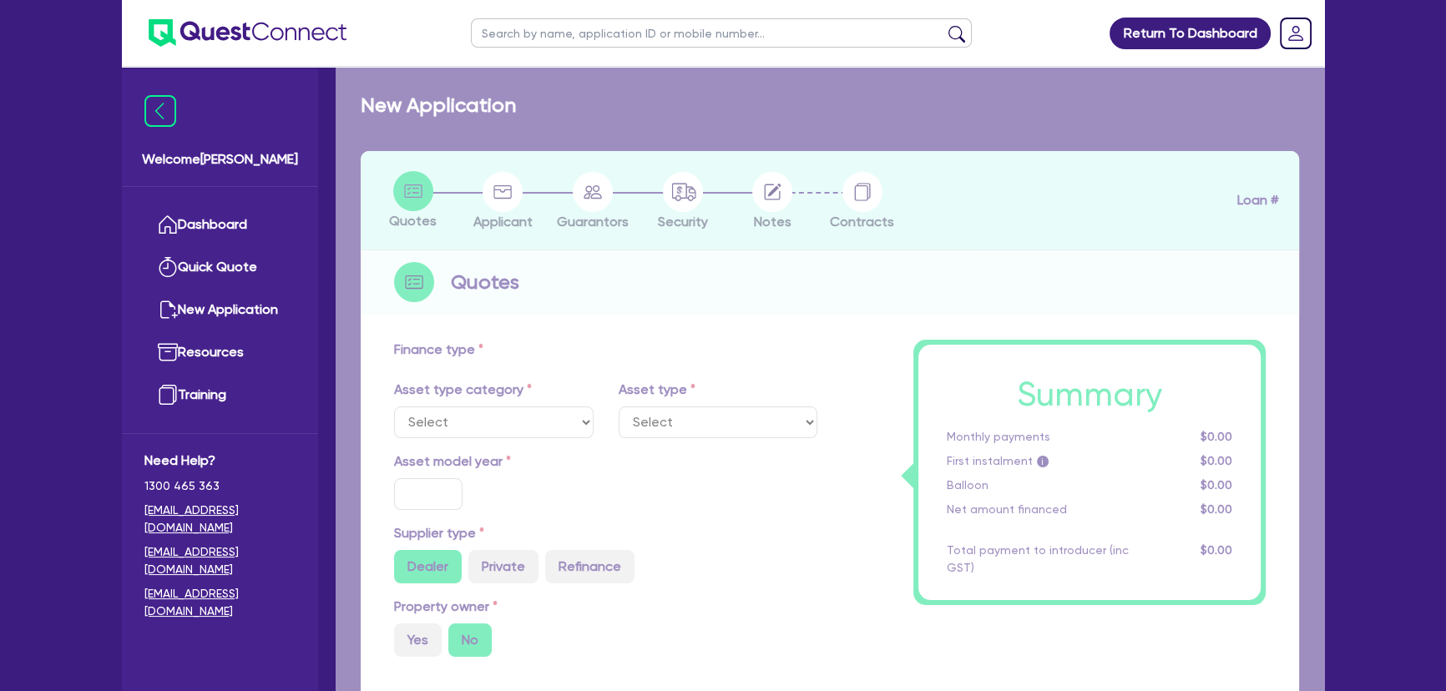
type input "7.3"
select select "PASSENGER_VEHICLES"
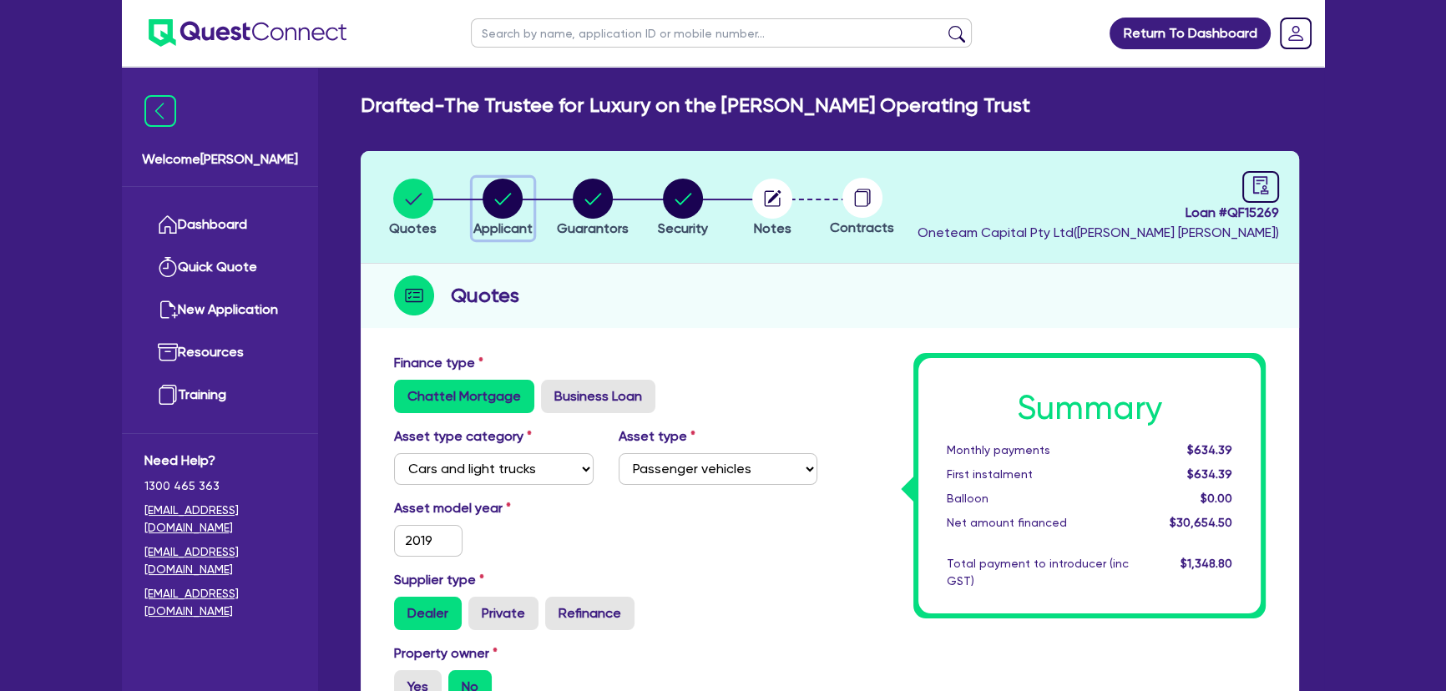
click at [507, 205] on circle "button" at bounding box center [503, 199] width 40 height 40
select select "TRUST"
select select "COMPANY"
select select "TOURISM"
select select "RECREATION_SERVICE_PROVIDERS"
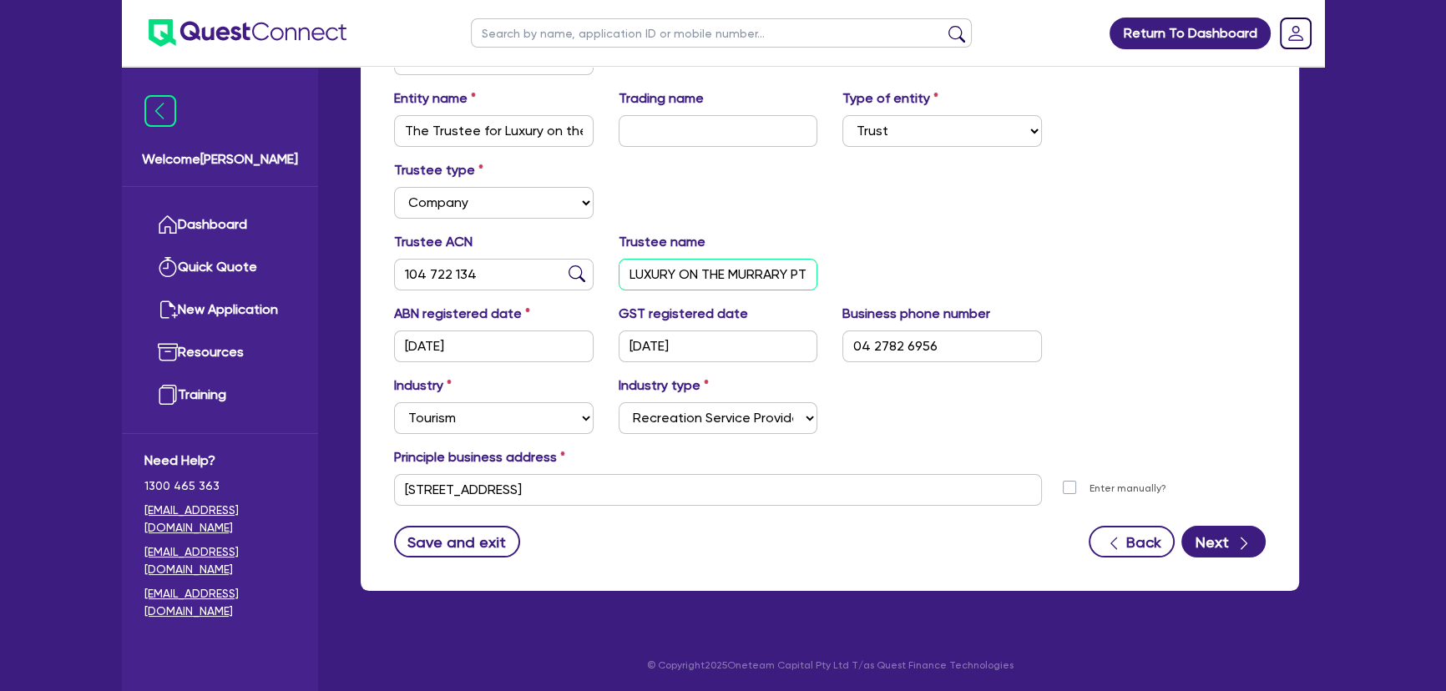
scroll to position [0, 35]
drag, startPoint x: 624, startPoint y: 273, endPoint x: 1038, endPoint y: 273, distance: 414.1
click at [1038, 273] on div "Trustee ACN 104 722 134 Trustee name LUXURY ON THE MURRARY PTY LTD" at bounding box center [830, 268] width 897 height 72
click at [1000, 289] on div "Trustee ACN 104 722 134 Trustee name LUXURY ON THE MURRARY PTY LTD" at bounding box center [830, 268] width 897 height 72
drag, startPoint x: 790, startPoint y: 281, endPoint x: 1269, endPoint y: 271, distance: 479.3
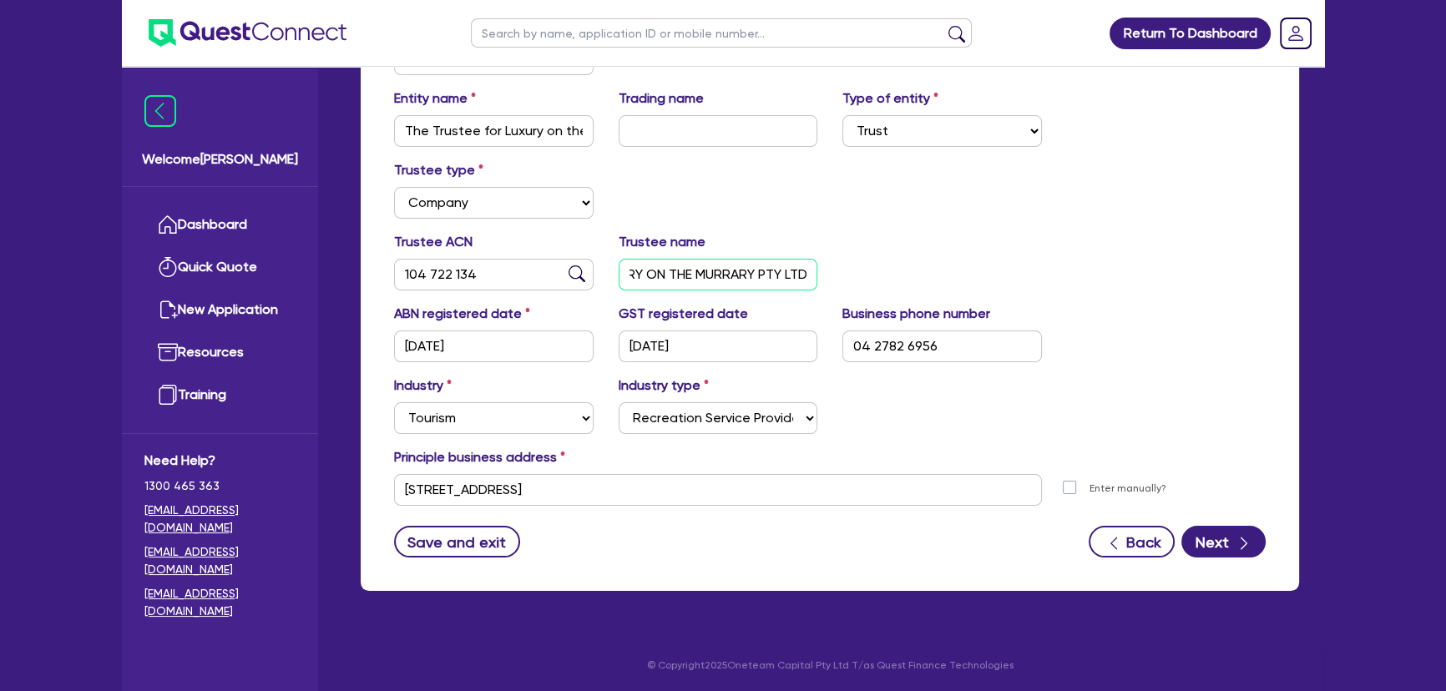
click at [1269, 271] on div "Trustee ACN 104 722 134 Trustee name LUXURY ON THE MURRARY PTY LTD" at bounding box center [830, 268] width 897 height 72
